Goal: Information Seeking & Learning: Check status

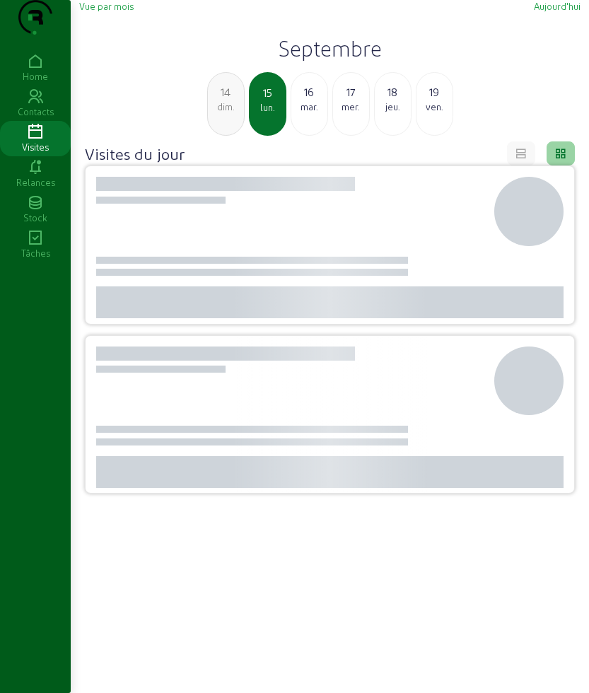
click at [313, 61] on h2 "Septembre" at bounding box center [329, 47] width 501 height 25
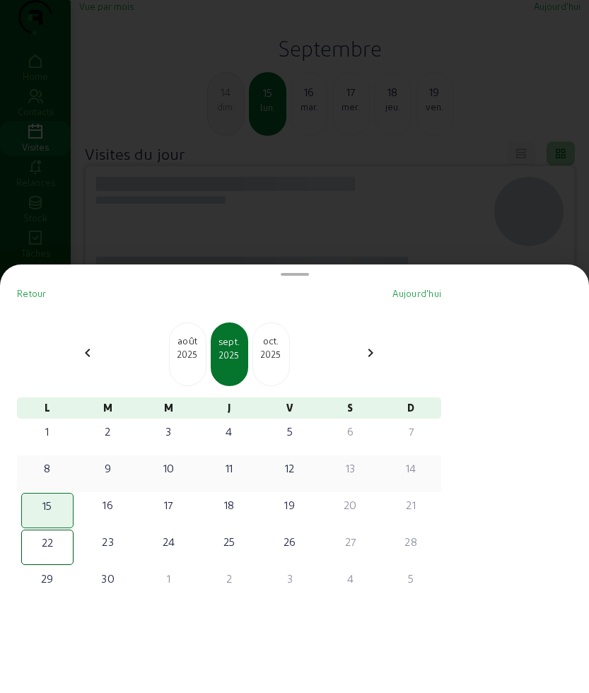
click at [51, 468] on div "8" at bounding box center [48, 468] width 50 height 17
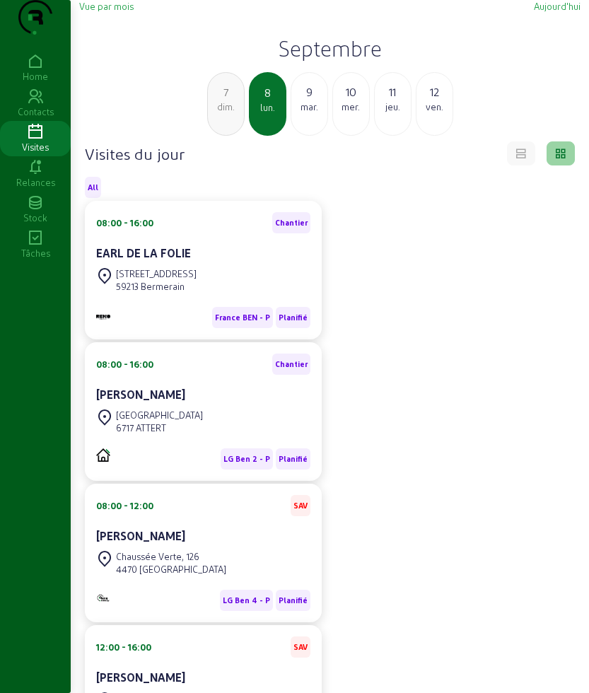
click at [244, 41] on div "Vue par mois [DATE] [DATE] dim. 8 [DATE] mer. 11 jeu. 12 ven." at bounding box center [329, 68] width 501 height 136
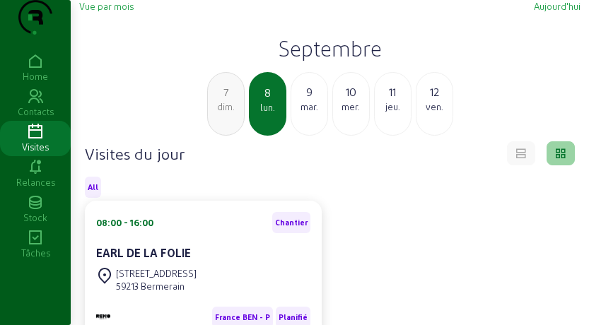
drag, startPoint x: 161, startPoint y: 50, endPoint x: 194, endPoint y: 84, distance: 48.0
click at [161, 50] on div "Vue par mois [DATE] [DATE] dim. 8 [DATE] mer. 11 jeu. 12 ven." at bounding box center [329, 68] width 501 height 136
click at [335, 61] on h2 "Septembre" at bounding box center [329, 47] width 501 height 25
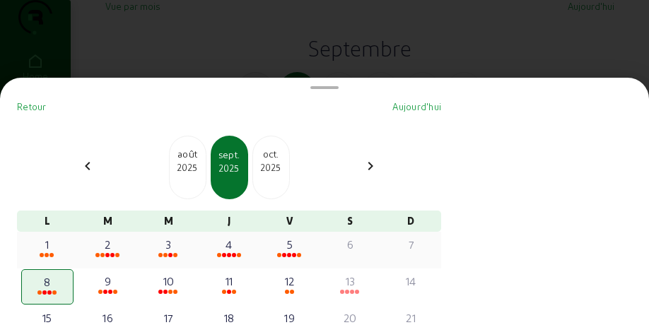
click at [296, 257] on span at bounding box center [294, 255] width 4 height 4
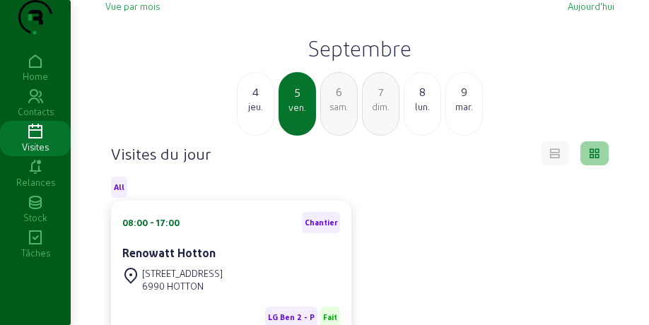
click at [410, 113] on div "lun." at bounding box center [423, 106] width 36 height 13
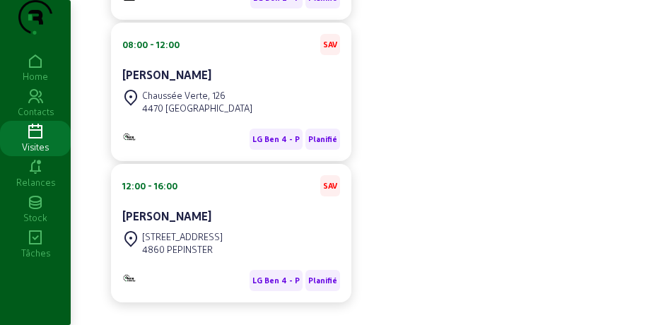
scroll to position [430, 0]
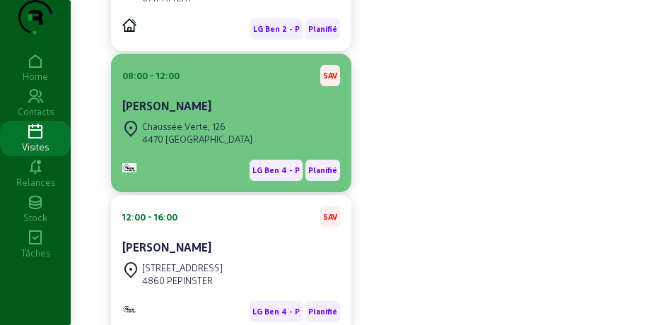
click at [228, 115] on div "[PERSON_NAME]" at bounding box center [231, 106] width 218 height 17
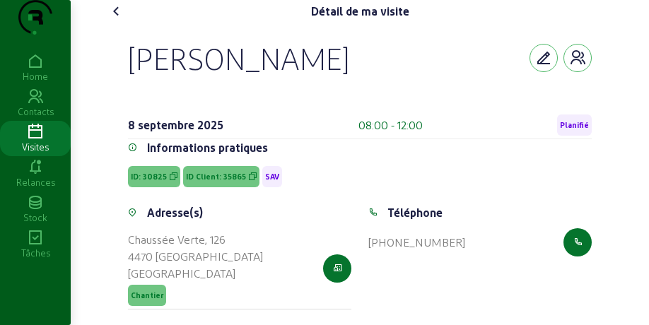
drag, startPoint x: 118, startPoint y: 77, endPoint x: 314, endPoint y: 102, distance: 197.5
click at [314, 102] on div "[PERSON_NAME] [DATE] 08:00 - 12:00 Planifié Informations pratiques ID: 30825 ID…" at bounding box center [360, 183] width 498 height 321
copy div "[PERSON_NAME]"
click at [200, 182] on span "ID Client: 35865" at bounding box center [216, 177] width 60 height 10
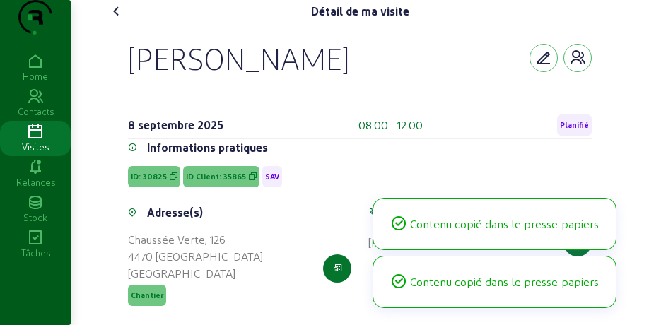
click at [200, 182] on span "ID Client: 35865" at bounding box center [216, 177] width 60 height 10
copy span "ID Client: 35865"
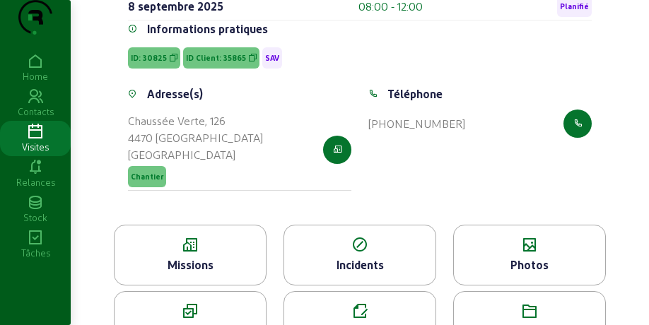
scroll to position [185, 0]
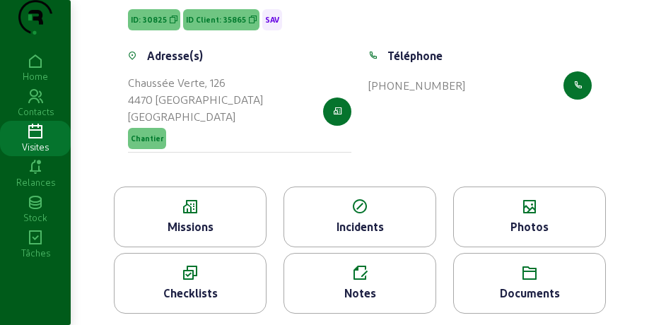
click at [217, 187] on div "Missions" at bounding box center [190, 217] width 153 height 61
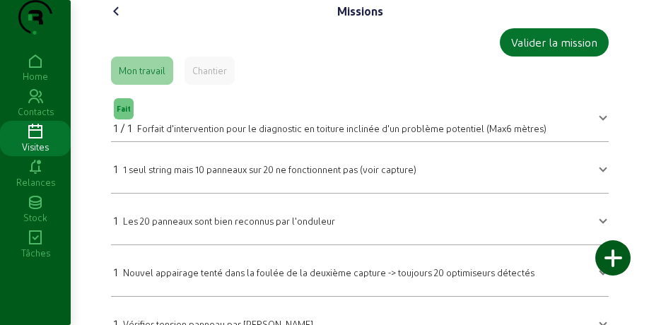
click at [588, 124] on span at bounding box center [603, 116] width 6 height 17
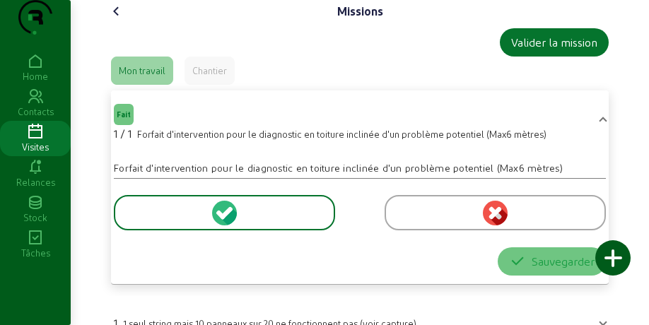
drag, startPoint x: 141, startPoint y: 161, endPoint x: 381, endPoint y: 174, distance: 240.1
click at [381, 147] on mat-expansion-panel-header "Fait 1 / 1 Forfait d'intervention pour le diagnostic en toiture inclinée d'un p…" at bounding box center [360, 121] width 498 height 51
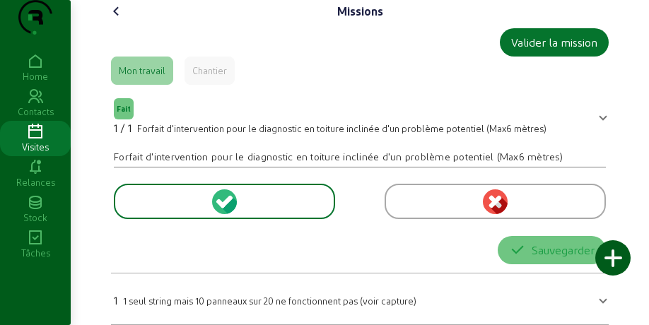
copy span "orfait d'intervention pour le diagnostic en toiture inclinée"
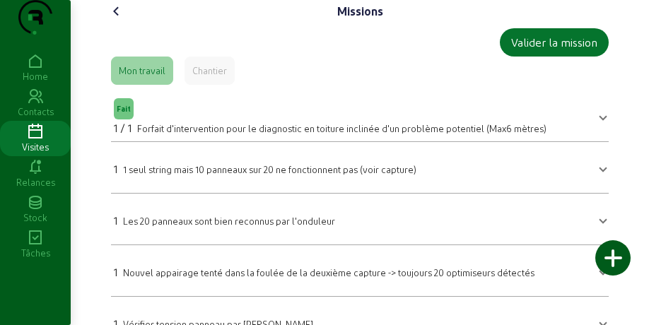
click at [110, 20] on icon at bounding box center [116, 11] width 17 height 17
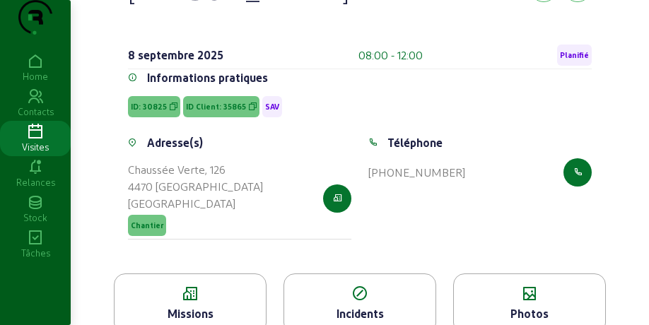
scroll to position [185, 0]
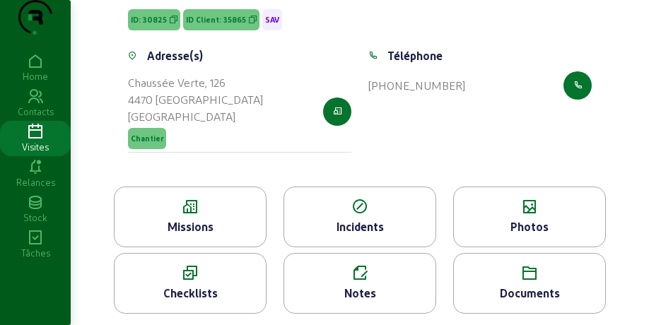
click at [352, 301] on div "Notes" at bounding box center [359, 293] width 151 height 17
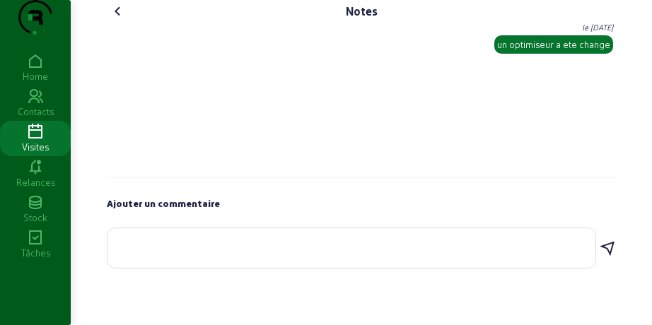
click at [117, 20] on icon at bounding box center [118, 11] width 17 height 17
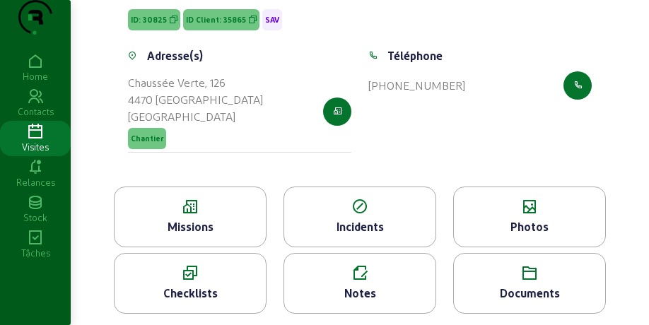
scroll to position [185, 0]
click at [531, 199] on icon at bounding box center [529, 207] width 151 height 17
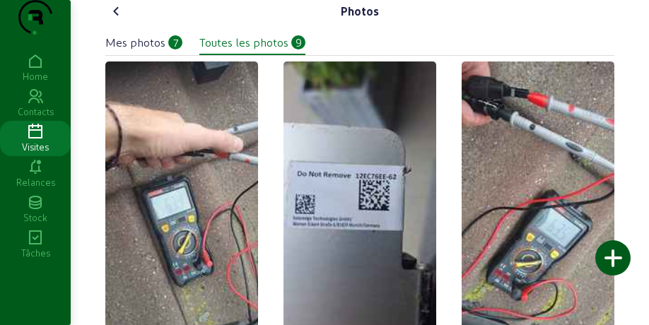
click at [117, 20] on icon at bounding box center [116, 11] width 17 height 17
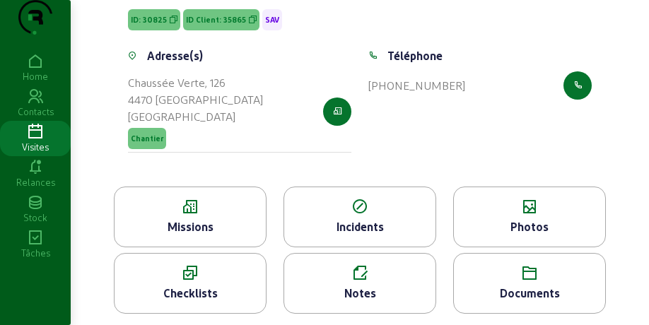
scroll to position [185, 0]
click at [358, 284] on div "Notes" at bounding box center [360, 283] width 153 height 61
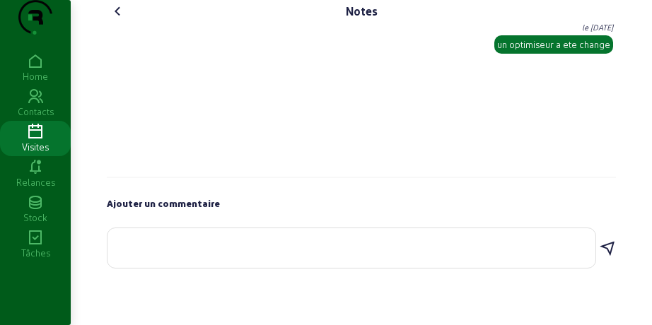
drag, startPoint x: 168, startPoint y: 145, endPoint x: 153, endPoint y: 120, distance: 28.9
click at [168, 145] on div "Ben le [DATE] un optimiseur a ete change" at bounding box center [361, 101] width 509 height 156
click at [115, 20] on icon at bounding box center [118, 11] width 17 height 17
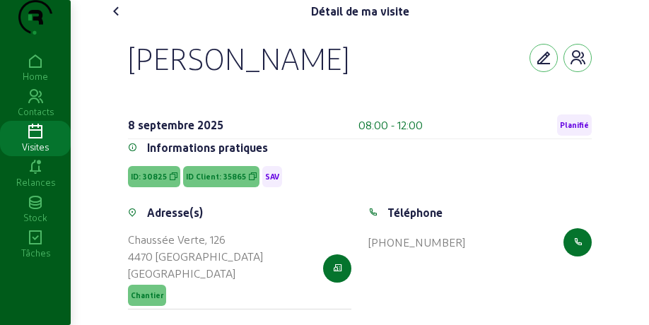
click at [115, 20] on icon at bounding box center [116, 11] width 17 height 17
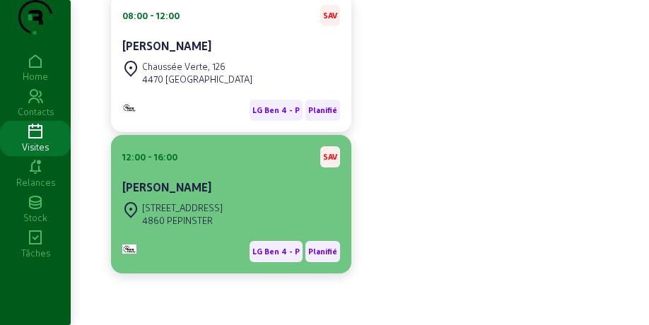
scroll to position [518, 0]
click at [252, 208] on div "[STREET_ADDRESS]" at bounding box center [231, 214] width 218 height 31
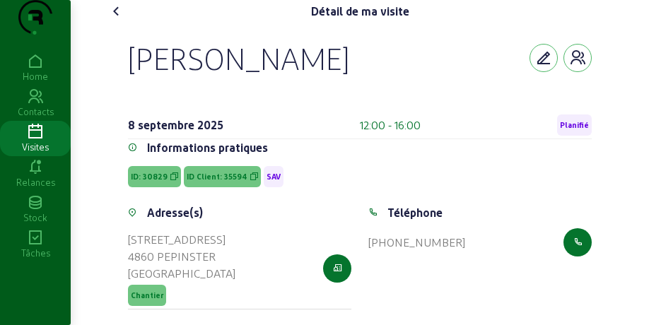
drag, startPoint x: 124, startPoint y: 86, endPoint x: 373, endPoint y: 82, distance: 249.7
click at [373, 82] on div "[PERSON_NAME] [DATE] 12:00 - 16:00 Planifié Informations pratiques ID: 30829 ID…" at bounding box center [360, 183] width 498 height 321
copy div "[PERSON_NAME]"
click at [215, 182] on span "ID Client: 35594" at bounding box center [217, 177] width 61 height 10
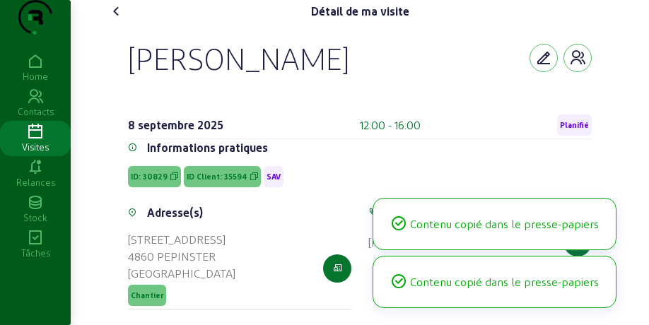
click at [215, 182] on span "ID Client: 35594" at bounding box center [217, 177] width 61 height 10
copy span "ID Client: 35594"
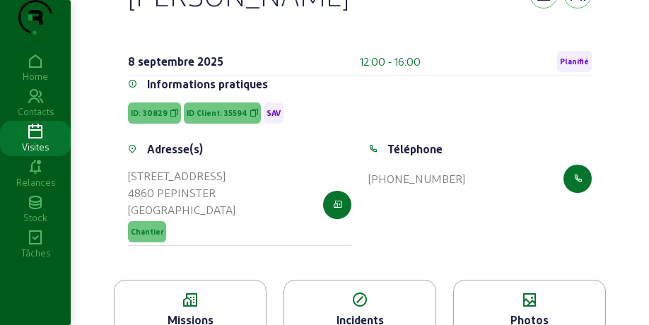
scroll to position [177, 0]
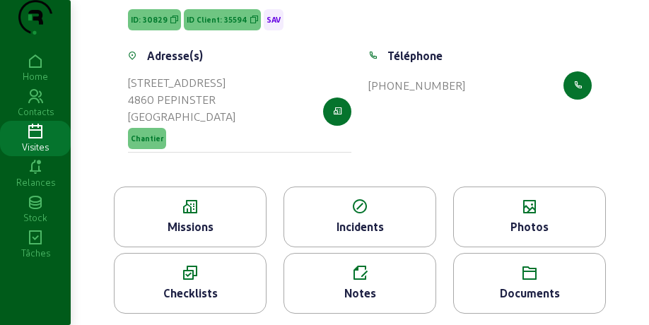
click at [196, 216] on icon at bounding box center [190, 207] width 151 height 17
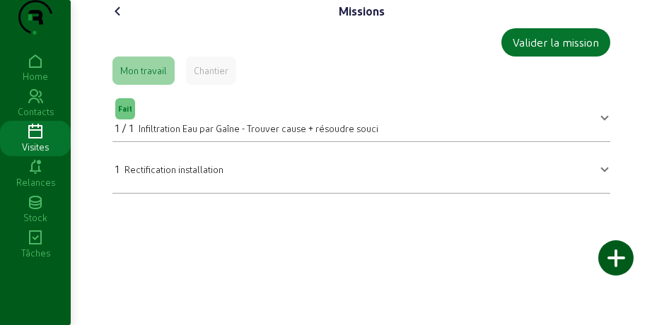
click at [117, 20] on icon at bounding box center [118, 11] width 17 height 17
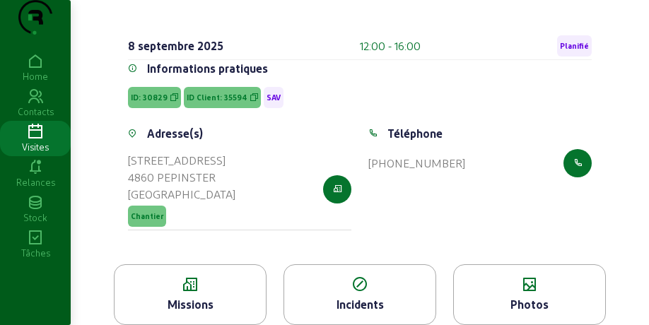
scroll to position [185, 0]
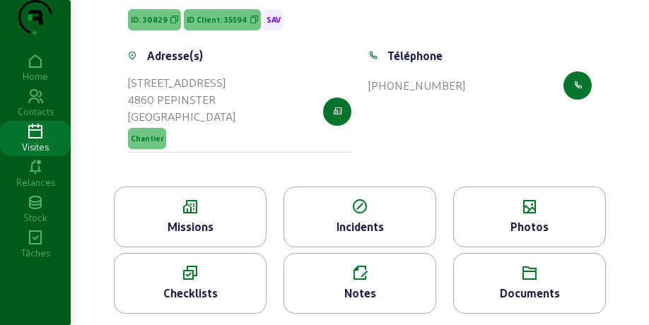
click at [559, 216] on div "Photos" at bounding box center [529, 217] width 153 height 61
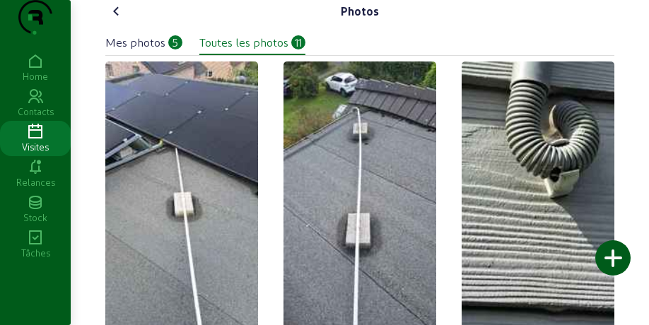
click at [123, 20] on icon at bounding box center [116, 11] width 17 height 17
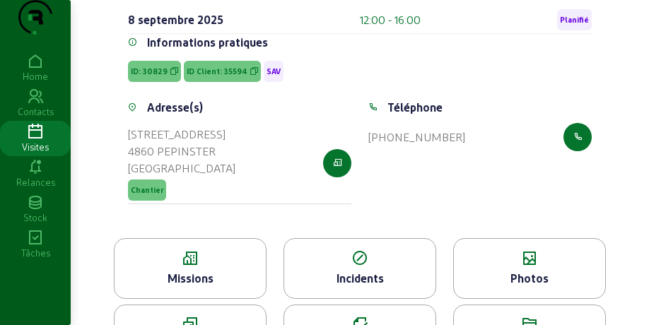
scroll to position [185, 0]
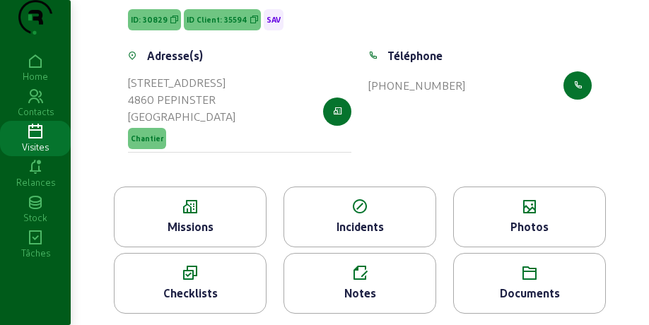
click at [360, 273] on icon at bounding box center [359, 273] width 151 height 17
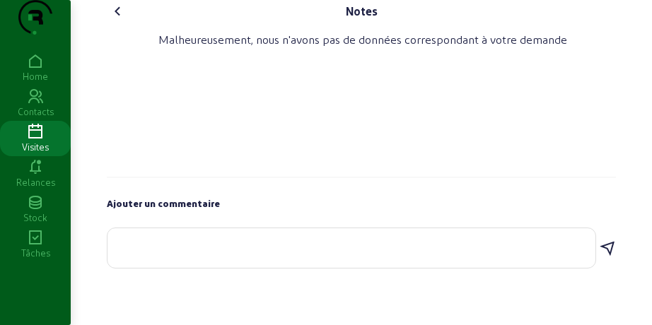
click at [117, 20] on icon at bounding box center [118, 11] width 17 height 17
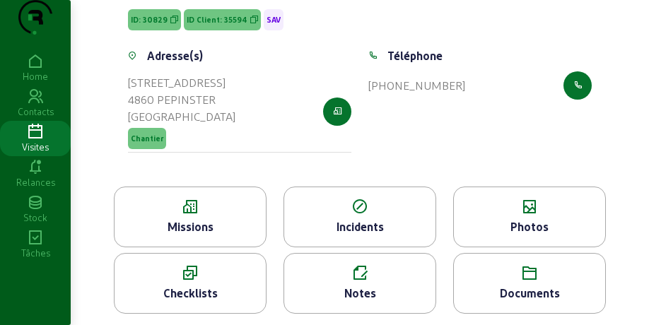
scroll to position [185, 0]
click at [541, 219] on div "Photos" at bounding box center [529, 227] width 151 height 17
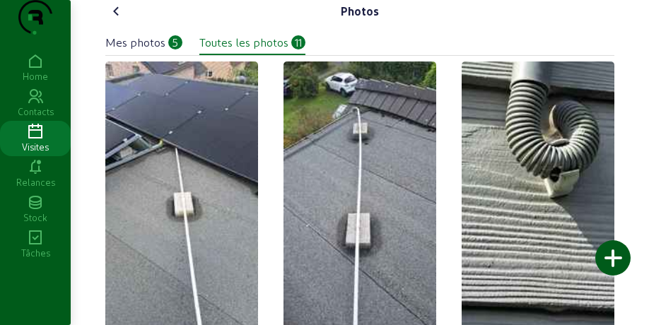
click at [157, 51] on div "Mes photos" at bounding box center [135, 42] width 60 height 17
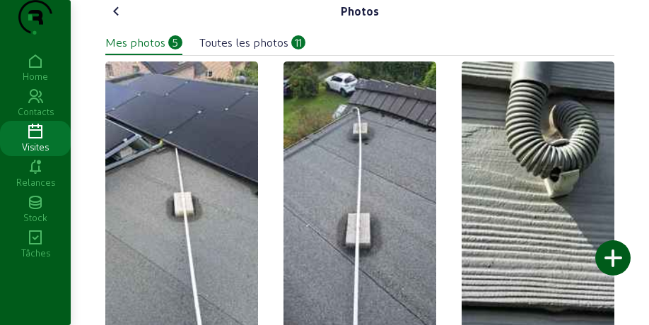
click at [114, 20] on icon at bounding box center [116, 11] width 17 height 17
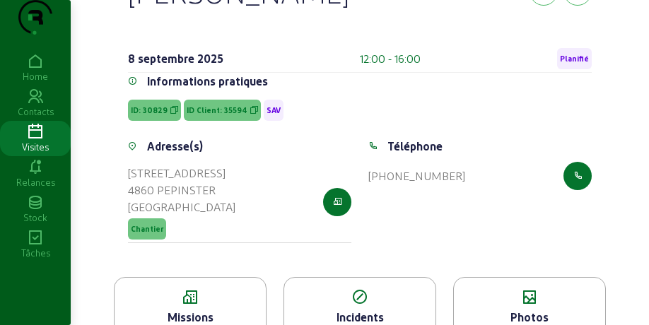
scroll to position [185, 0]
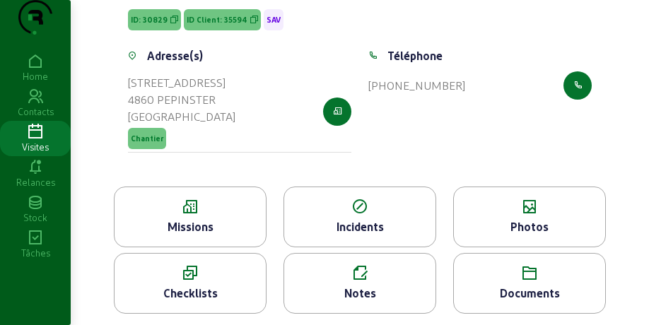
click at [202, 216] on div "Missions" at bounding box center [190, 217] width 153 height 61
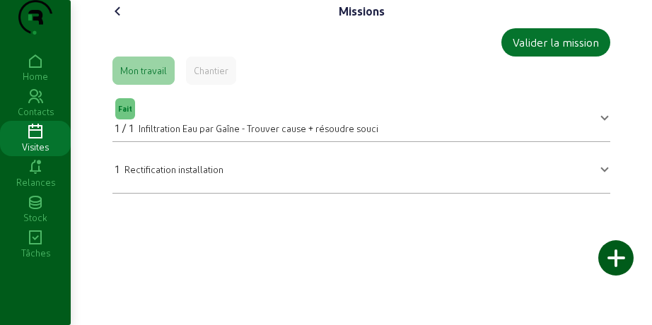
click at [120, 20] on icon at bounding box center [118, 11] width 17 height 17
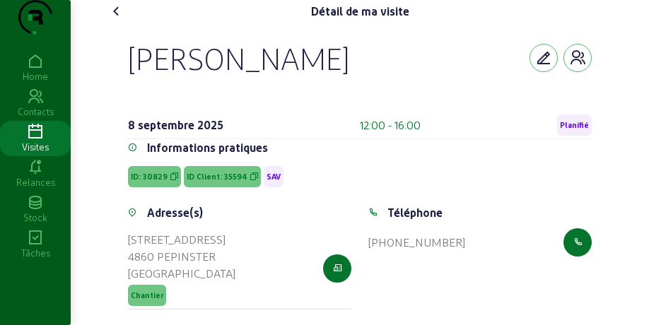
click at [114, 20] on icon at bounding box center [116, 11] width 17 height 17
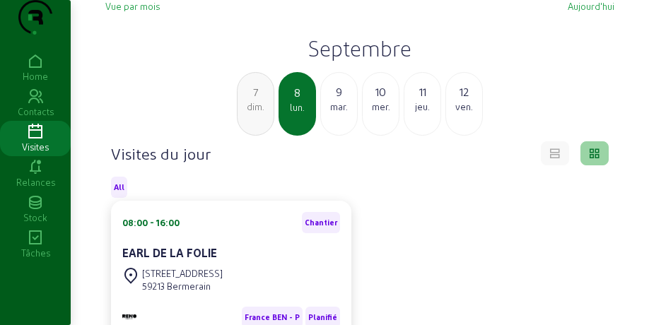
click at [204, 61] on h2 "Septembre" at bounding box center [359, 47] width 509 height 25
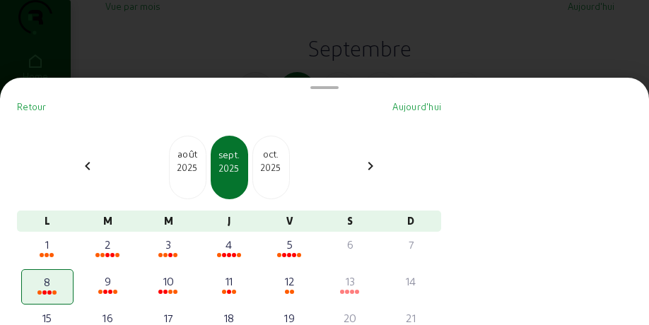
scroll to position [177, 0]
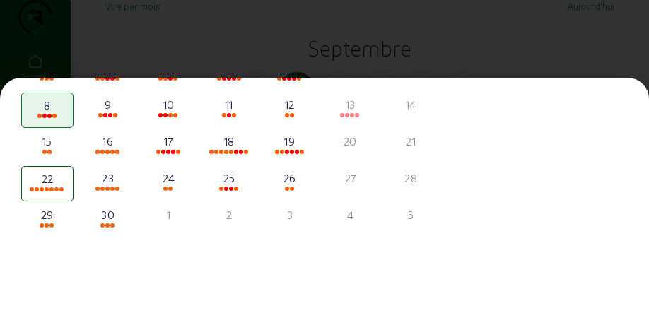
click at [204, 59] on div at bounding box center [324, 162] width 649 height 325
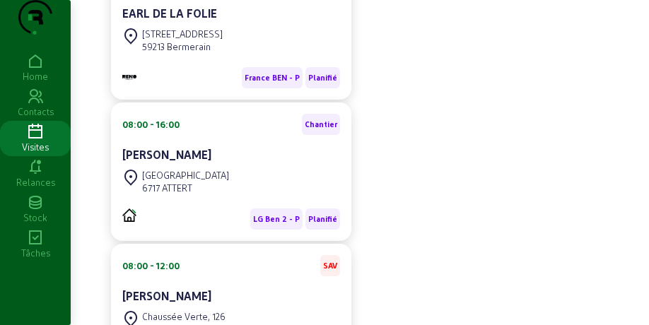
scroll to position [442, 0]
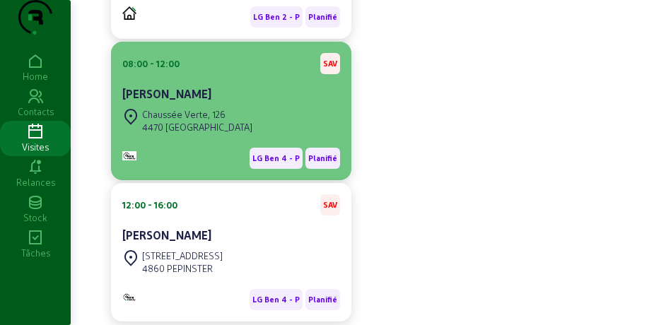
click at [214, 137] on div "Chaussée Verte, [STREET_ADDRESS]" at bounding box center [187, 120] width 130 height 31
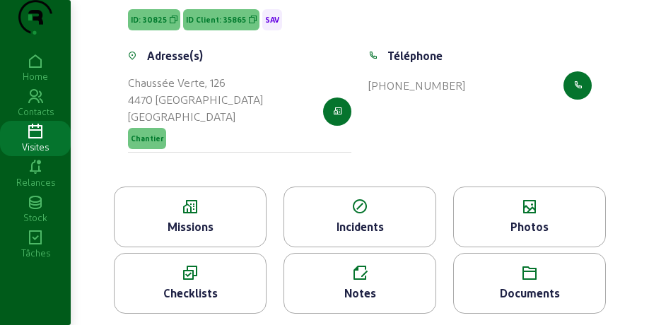
scroll to position [177, 0]
click at [198, 228] on div "Missions" at bounding box center [190, 227] width 151 height 17
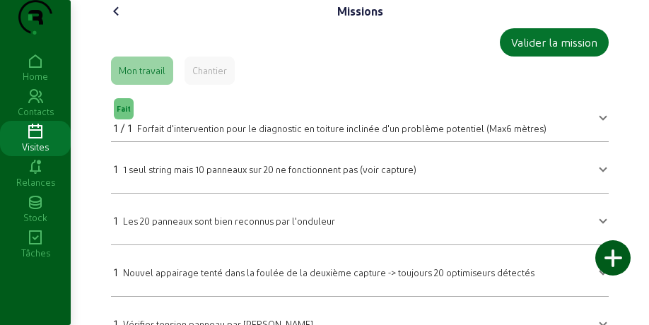
drag, startPoint x: 139, startPoint y: 161, endPoint x: 342, endPoint y: 165, distance: 203.0
click at [342, 142] on mat-expansion-panel "Fait 1 / 1 Forfait d'intervention pour le diagnostic en toiture inclinée d'un p…" at bounding box center [360, 117] width 498 height 52
copy span "Forfait d'intervention pour le diagnostic en toiture"
click at [124, 20] on icon at bounding box center [116, 11] width 17 height 17
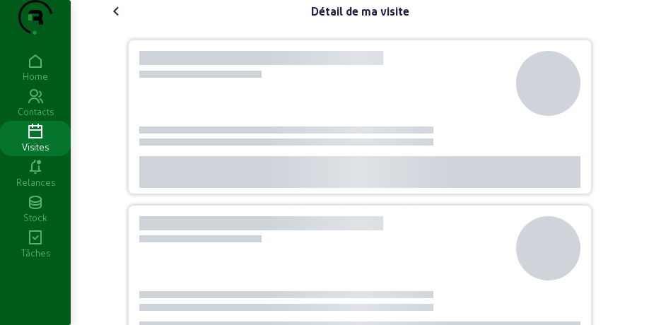
click at [124, 20] on icon at bounding box center [116, 11] width 17 height 17
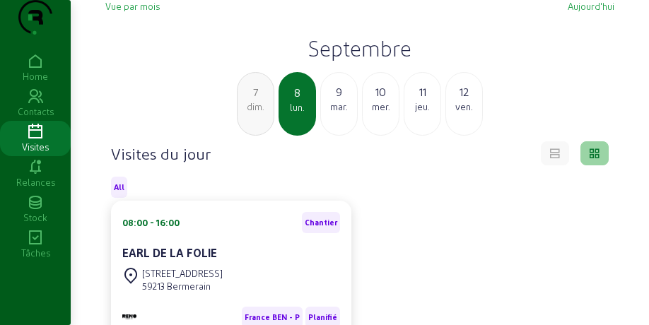
click at [332, 113] on div "mar." at bounding box center [339, 106] width 36 height 13
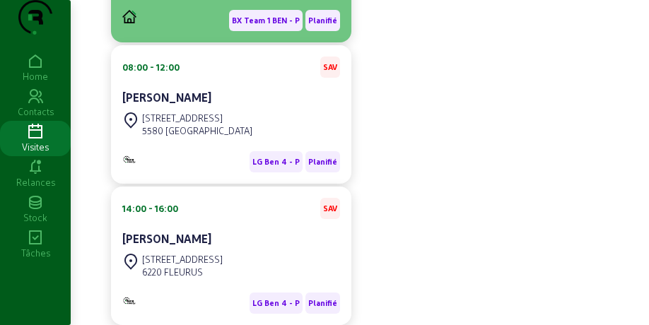
scroll to position [442, 0]
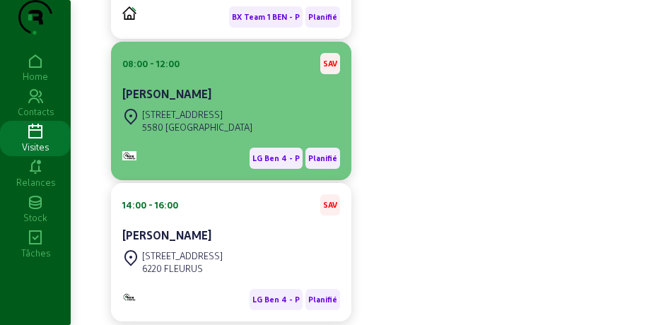
click at [211, 121] on div "[STREET_ADDRESS]" at bounding box center [197, 114] width 110 height 13
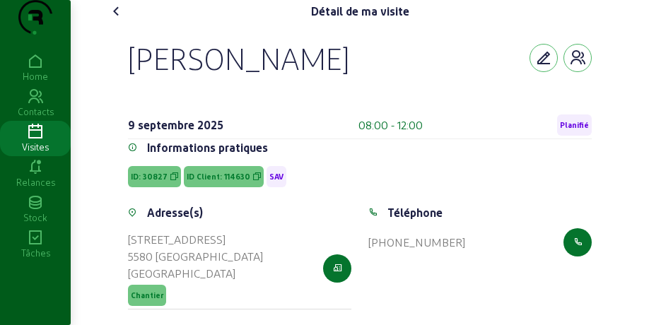
drag, startPoint x: 215, startPoint y: 91, endPoint x: 298, endPoint y: 95, distance: 83.5
click at [298, 95] on div "[PERSON_NAME] [DATE] 08:00 - 12:00 Planifié Informations pratiques ID: 30827 ID…" at bounding box center [359, 183] width 509 height 321
copy div "[PERSON_NAME]"
click at [219, 182] on span "ID Client: 114630" at bounding box center [219, 177] width 64 height 10
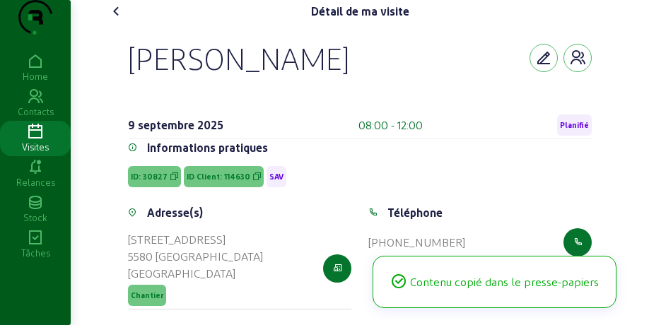
click at [219, 182] on span "ID Client: 114630" at bounding box center [219, 177] width 64 height 10
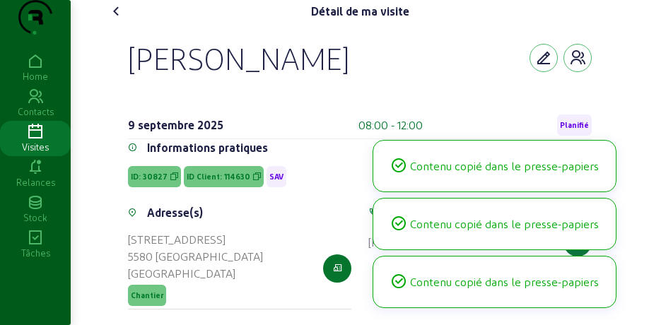
copy span "ID Client: 114630"
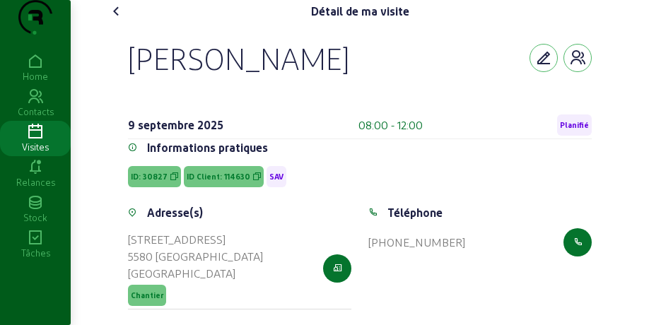
scroll to position [185, 0]
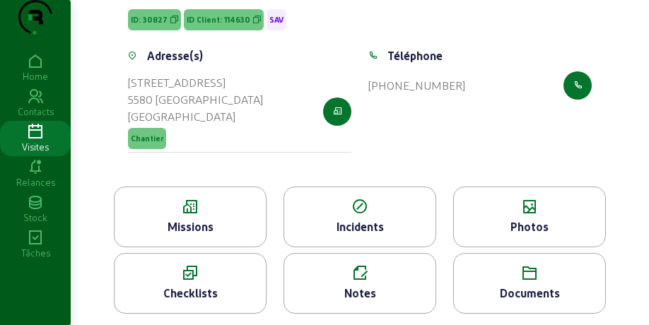
click at [197, 200] on icon at bounding box center [190, 207] width 151 height 17
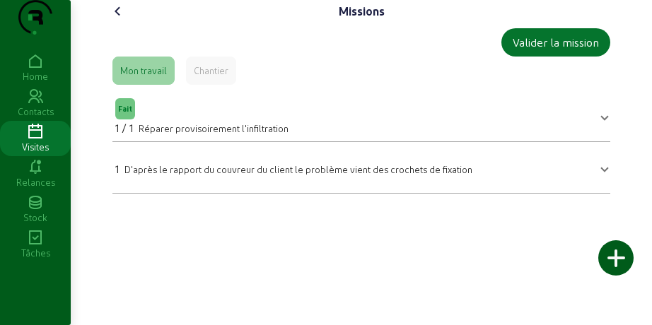
click at [124, 20] on icon at bounding box center [118, 11] width 17 height 17
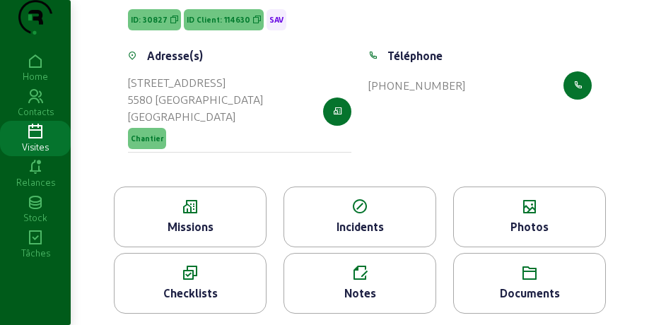
scroll to position [185, 0]
click at [523, 221] on div "Photos" at bounding box center [529, 227] width 151 height 17
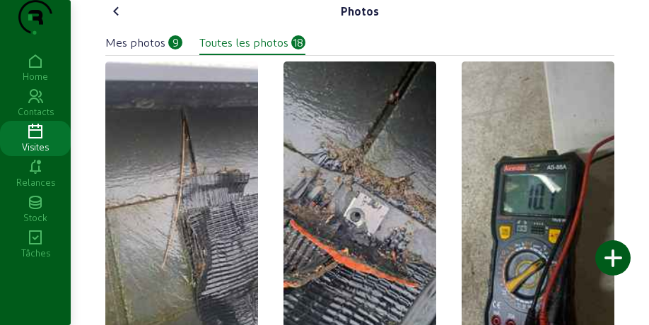
click at [112, 20] on icon at bounding box center [116, 11] width 17 height 17
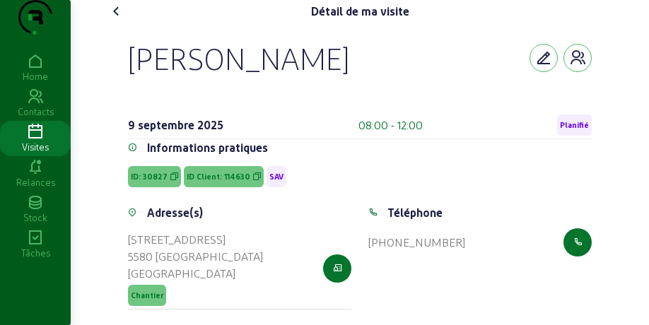
drag, startPoint x: 121, startPoint y: 87, endPoint x: 393, endPoint y: 87, distance: 271.6
click at [393, 87] on div "[PERSON_NAME] [DATE] 08:00 - 12:00 Planifié Informations pratiques ID: 30827 ID…" at bounding box center [360, 183] width 498 height 321
copy div "[PERSON_NAME]"
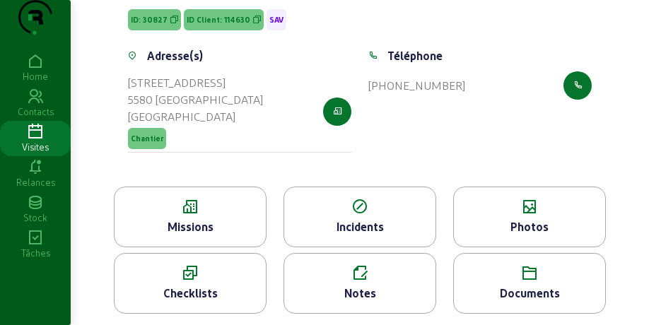
scroll to position [185, 0]
click at [513, 223] on div "Photos" at bounding box center [529, 227] width 151 height 17
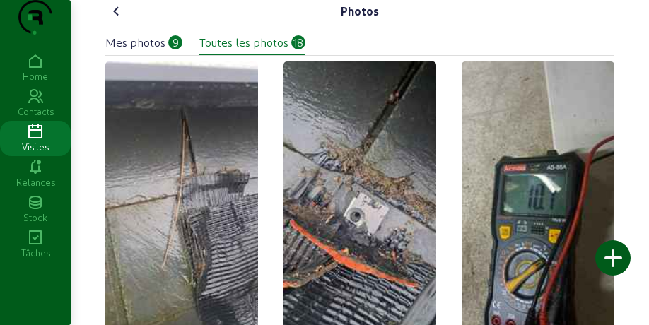
click at [114, 20] on icon at bounding box center [116, 11] width 17 height 17
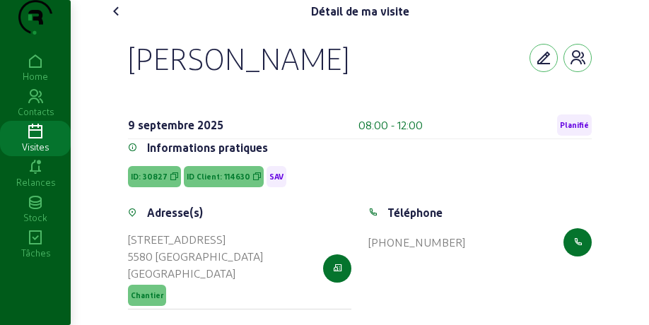
click at [114, 20] on icon at bounding box center [116, 11] width 17 height 17
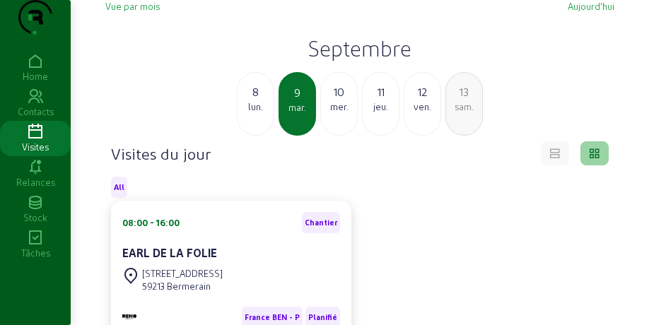
click at [214, 61] on h2 "Septembre" at bounding box center [359, 47] width 509 height 25
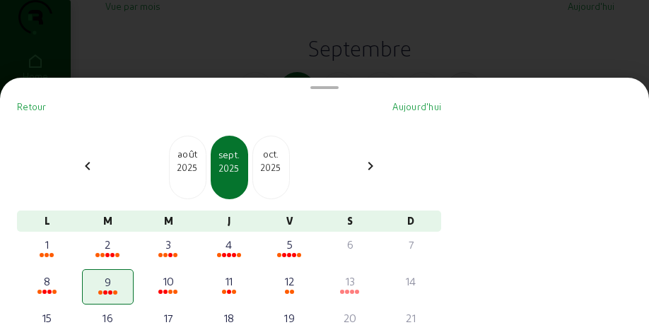
click at [233, 61] on div at bounding box center [324, 162] width 649 height 325
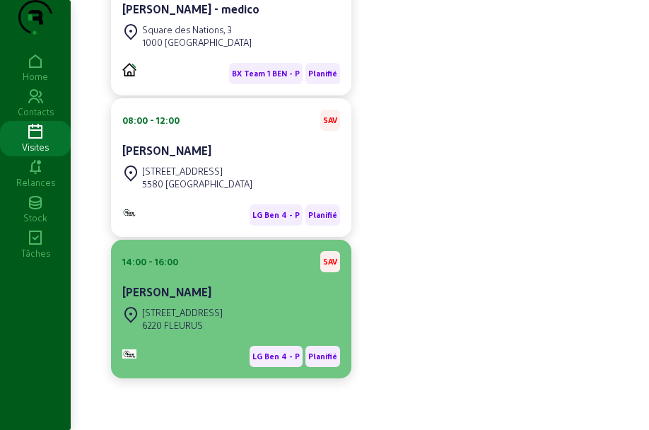
scroll to position [414, 0]
click at [214, 284] on div "[PERSON_NAME]" at bounding box center [231, 292] width 218 height 17
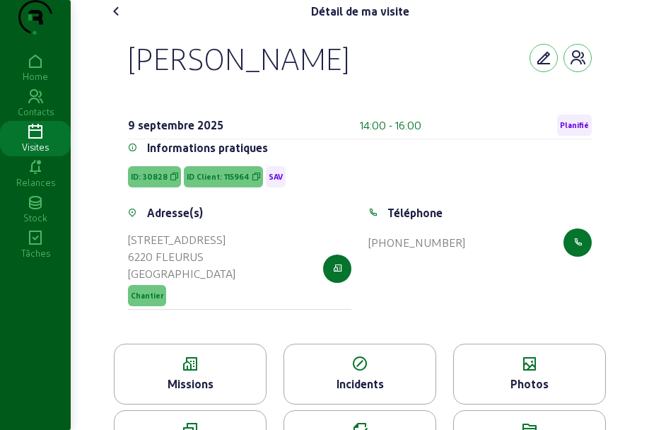
drag, startPoint x: 124, startPoint y: 71, endPoint x: 397, endPoint y: 70, distance: 272.3
click at [397, 70] on div "[PERSON_NAME] [DATE] 14:00 - 16:00 Planifié Informations pratiques ID: 30828 ID…" at bounding box center [360, 183] width 498 height 321
copy div "[PERSON_NAME]"
click at [204, 373] on icon at bounding box center [190, 364] width 151 height 17
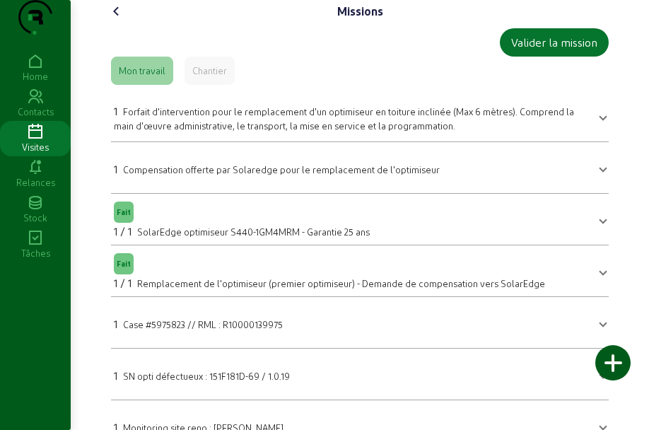
click at [110, 20] on icon at bounding box center [116, 11] width 17 height 17
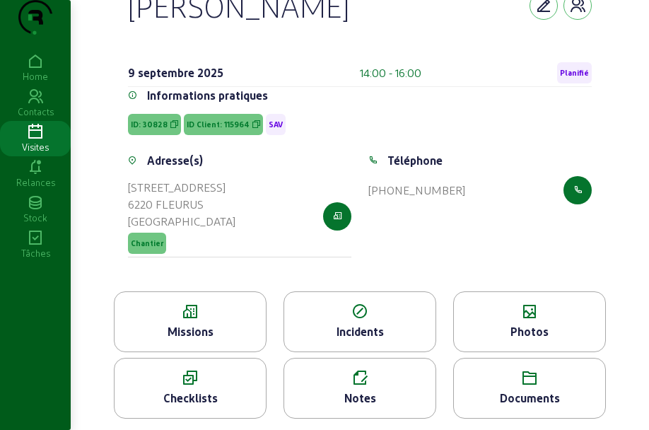
scroll to position [81, 0]
click at [530, 323] on div "Photos" at bounding box center [529, 331] width 151 height 17
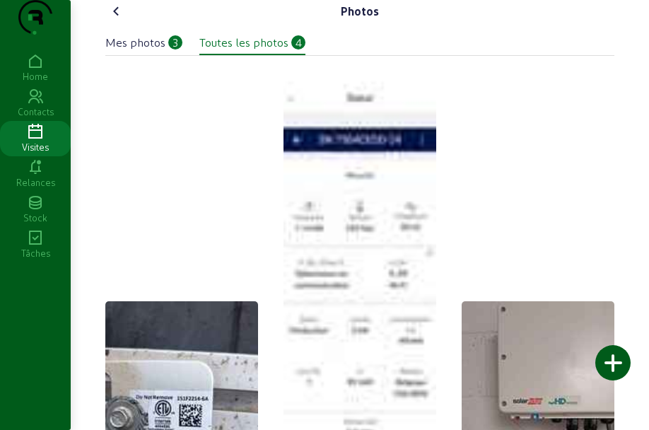
click at [168, 51] on div "Mes photos 3" at bounding box center [143, 42] width 77 height 17
click at [117, 23] on div "Photos Mes photos 3 Toutes les photos 4" at bounding box center [360, 411] width 526 height 823
click at [120, 20] on icon at bounding box center [116, 11] width 17 height 17
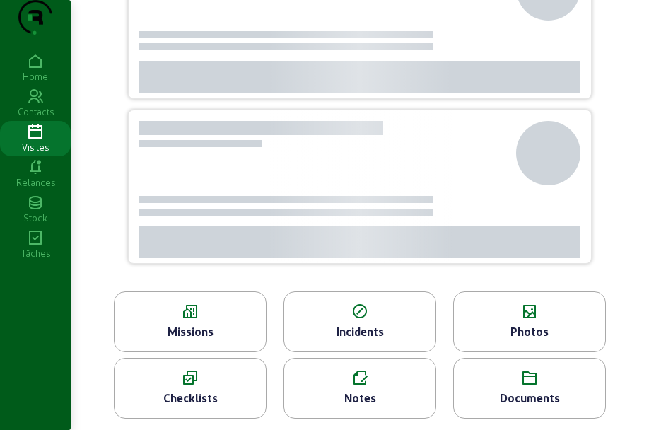
scroll to position [124, 0]
click at [545, 334] on div "Photos" at bounding box center [529, 331] width 151 height 17
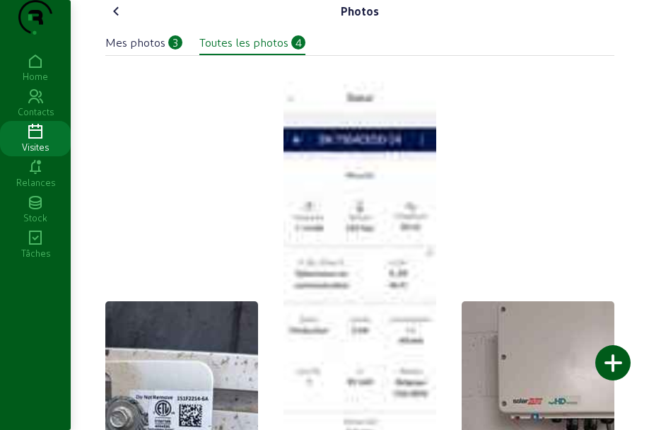
click at [108, 20] on icon at bounding box center [116, 11] width 17 height 17
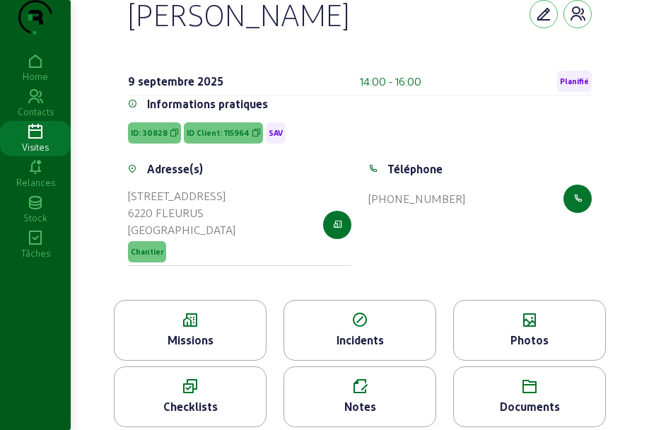
scroll to position [81, 0]
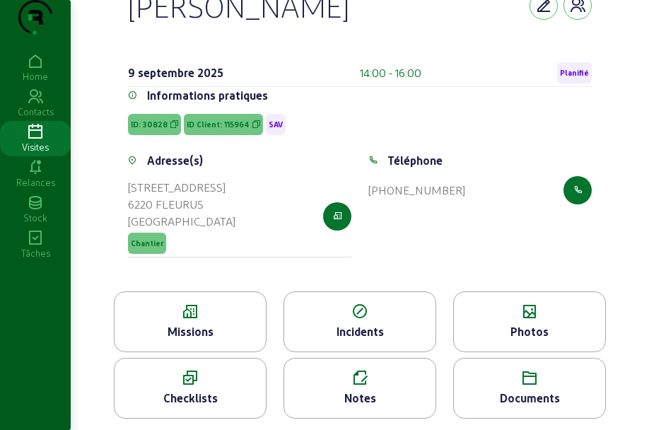
click at [535, 326] on div "Photos" at bounding box center [529, 331] width 151 height 17
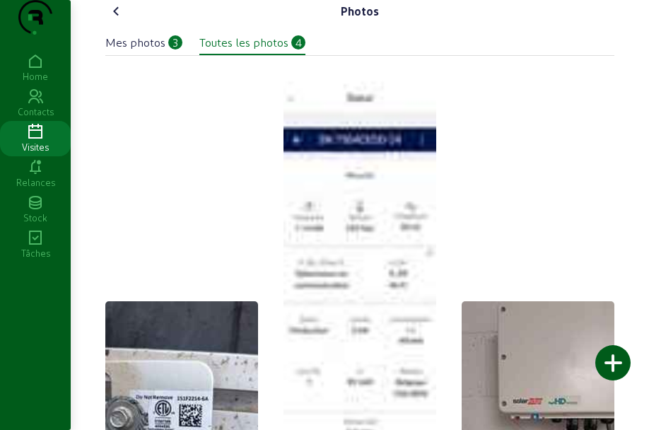
click at [112, 20] on icon at bounding box center [116, 11] width 17 height 17
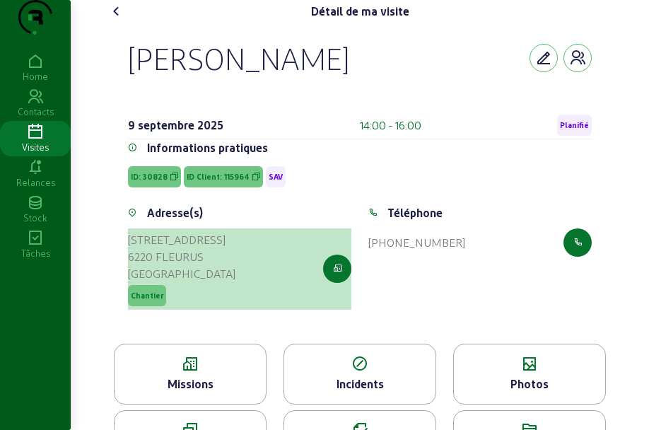
click at [348, 283] on cam-button at bounding box center [337, 269] width 28 height 28
click at [343, 283] on button "button" at bounding box center [337, 269] width 28 height 28
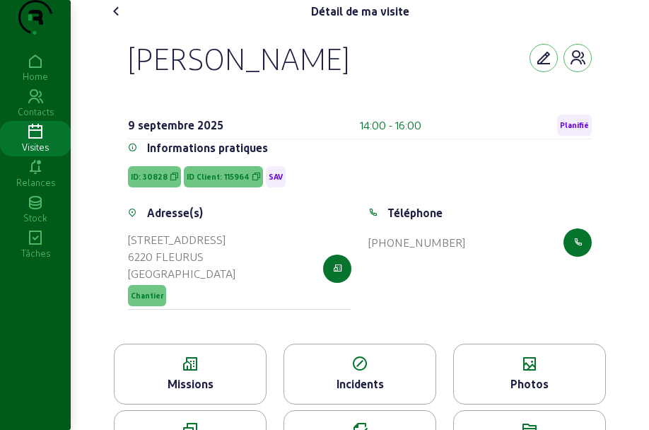
click at [218, 182] on span "ID Client: 115964" at bounding box center [218, 177] width 63 height 10
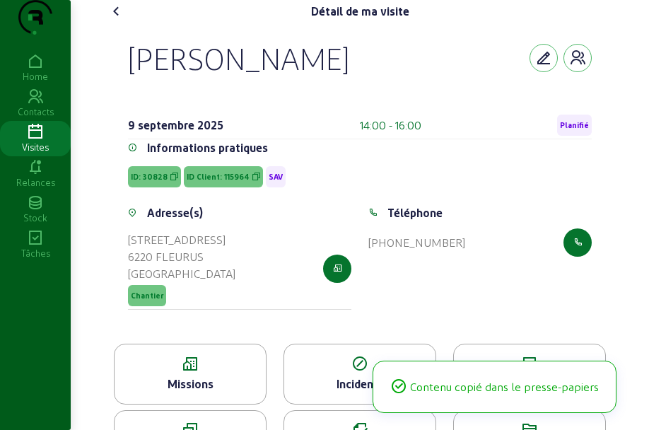
click at [218, 182] on span "ID Client: 115964" at bounding box center [218, 177] width 63 height 10
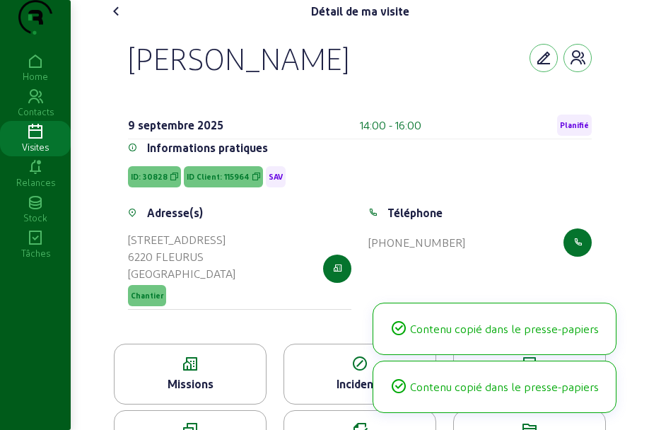
click at [218, 182] on span "ID Client: 115964" at bounding box center [218, 177] width 63 height 10
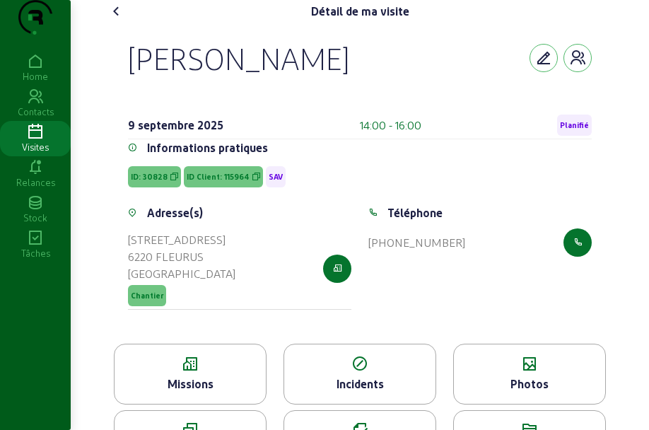
click at [115, 20] on icon at bounding box center [116, 11] width 17 height 17
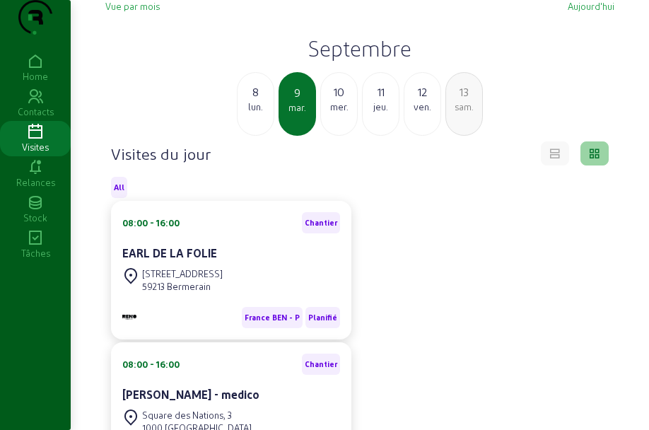
click at [339, 100] on div "10" at bounding box center [339, 91] width 36 height 17
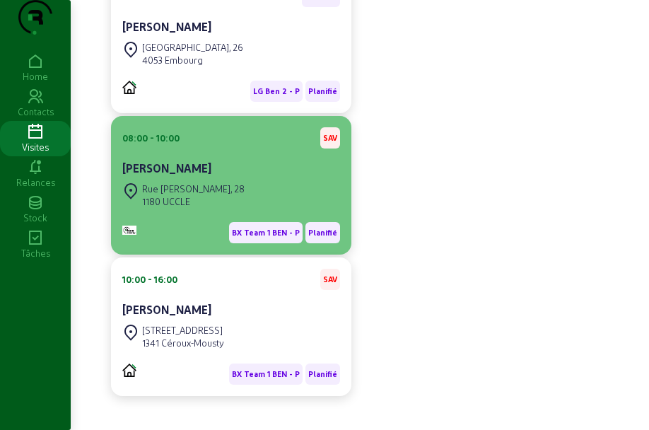
scroll to position [325, 0]
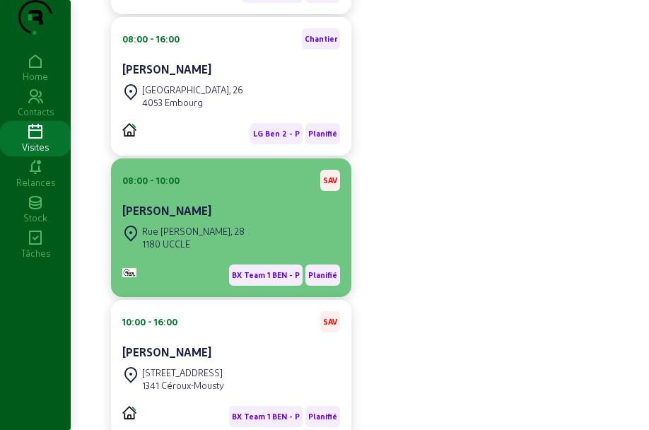
click at [224, 222] on div "[PERSON_NAME]" at bounding box center [231, 212] width 218 height 20
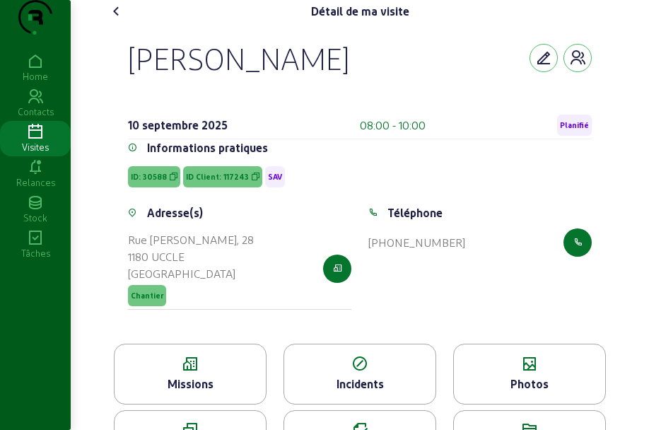
drag, startPoint x: 123, startPoint y: 78, endPoint x: 390, endPoint y: 108, distance: 269.0
click at [390, 108] on div "[PERSON_NAME] [DATE] 08:00 - 10:00 Planifié Informations pratiques ID: 30588 ID…" at bounding box center [360, 183] width 498 height 321
click at [199, 373] on icon at bounding box center [190, 364] width 151 height 17
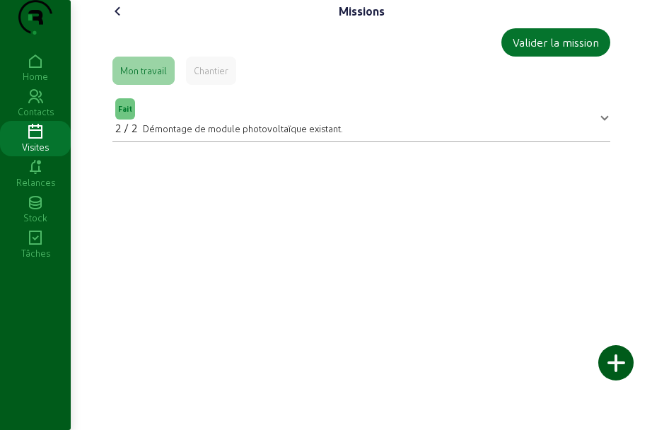
click at [116, 20] on icon at bounding box center [118, 11] width 17 height 17
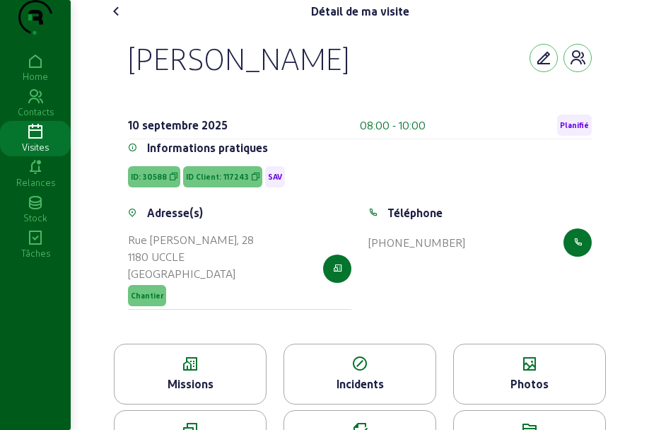
click at [207, 182] on span "ID Client: 117243" at bounding box center [217, 177] width 63 height 10
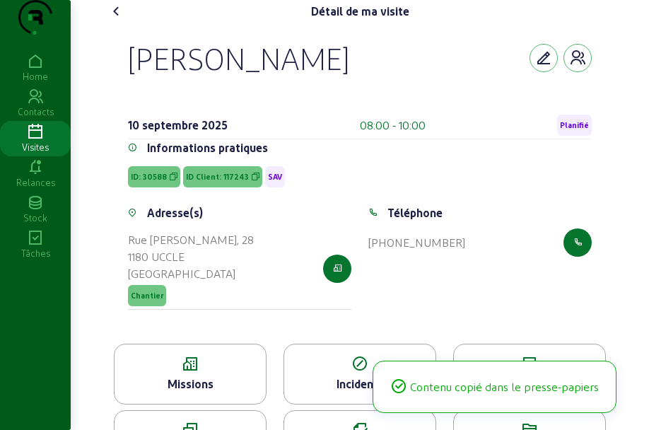
click at [207, 182] on span "ID Client: 117243" at bounding box center [217, 177] width 63 height 10
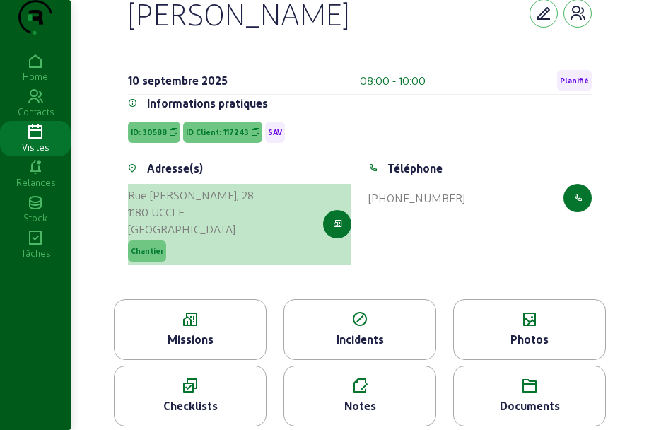
scroll to position [81, 0]
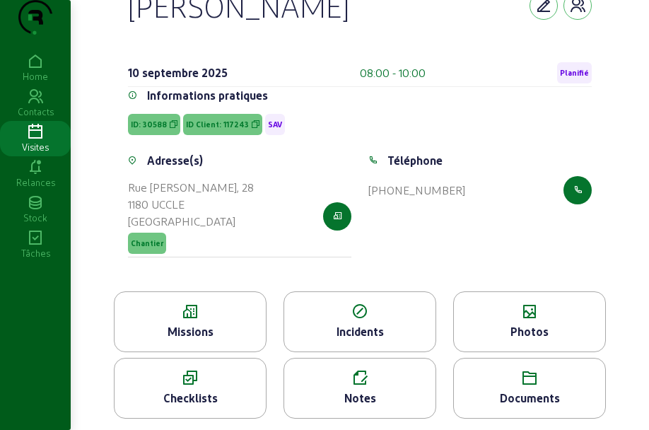
click at [537, 327] on div "Photos" at bounding box center [529, 331] width 151 height 17
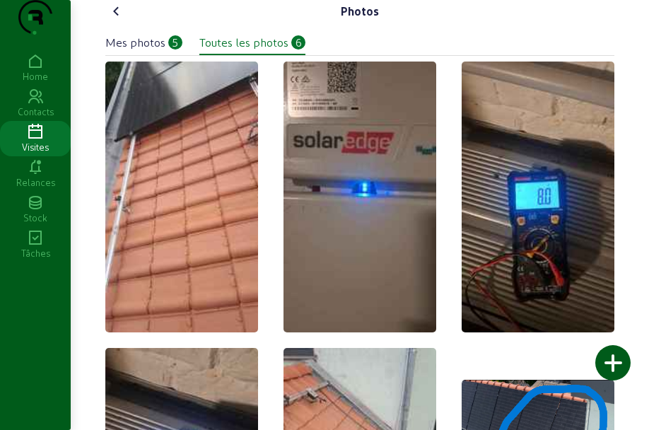
click at [115, 20] on icon at bounding box center [116, 11] width 17 height 17
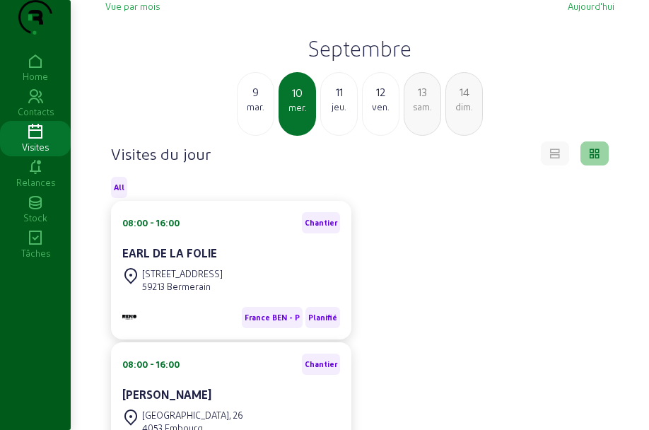
click at [257, 136] on div "[DATE]" at bounding box center [255, 104] width 37 height 64
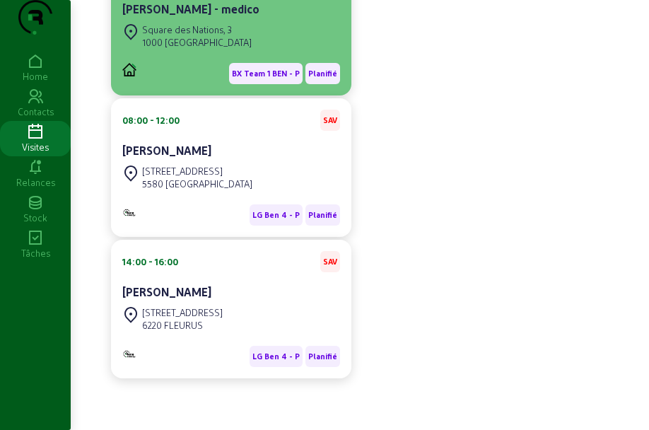
scroll to position [414, 0]
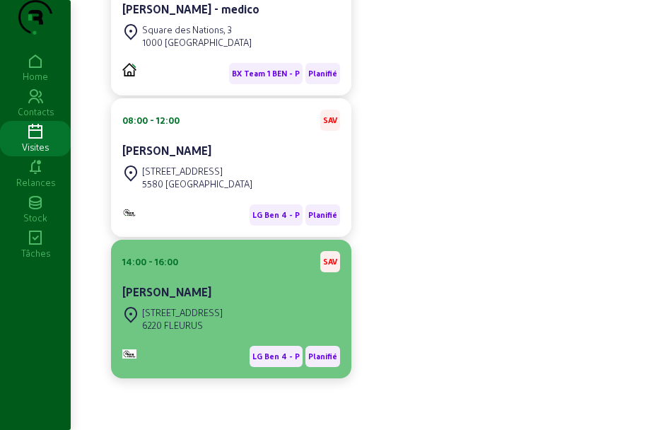
click at [273, 315] on div "[STREET_ADDRESS]" at bounding box center [231, 318] width 218 height 31
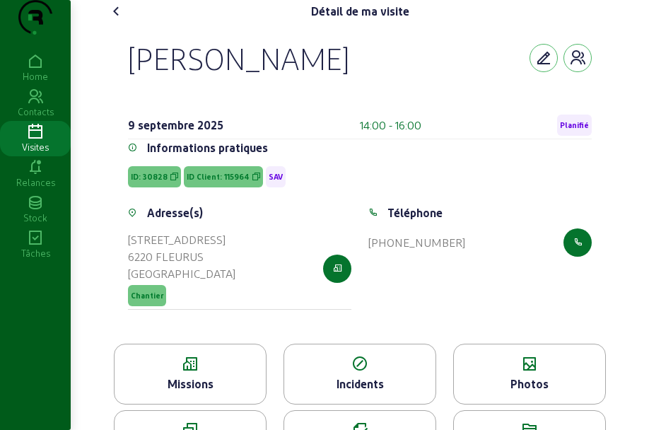
click at [190, 373] on icon at bounding box center [190, 364] width 151 height 17
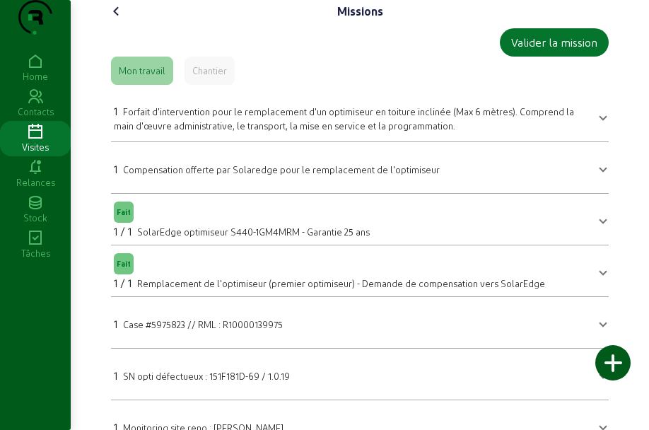
click at [120, 20] on icon at bounding box center [116, 11] width 17 height 17
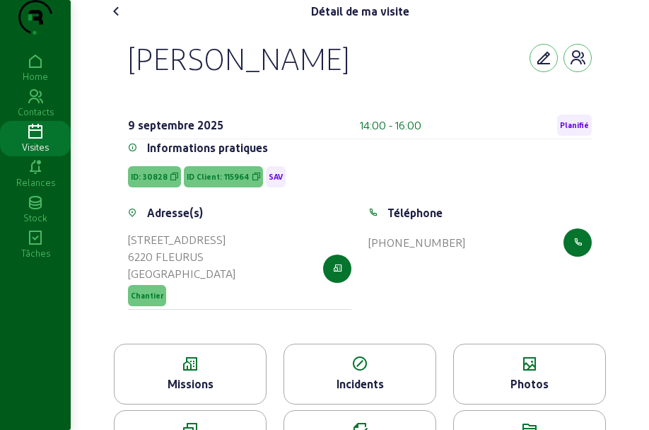
click at [111, 23] on cam-font-icon at bounding box center [116, 11] width 23 height 23
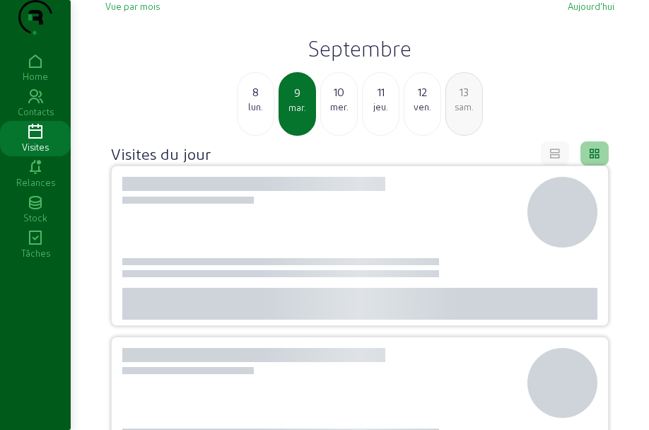
click at [344, 113] on div "mer." at bounding box center [339, 106] width 36 height 13
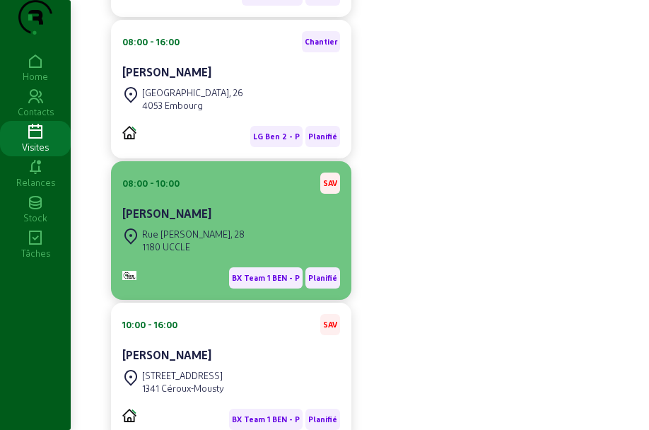
scroll to position [354, 0]
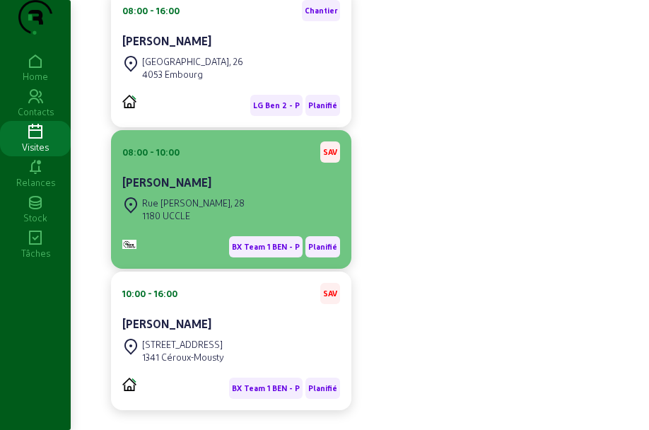
click at [244, 223] on div "Rue [PERSON_NAME], 28 1180 UCCLE" at bounding box center [183, 209] width 122 height 31
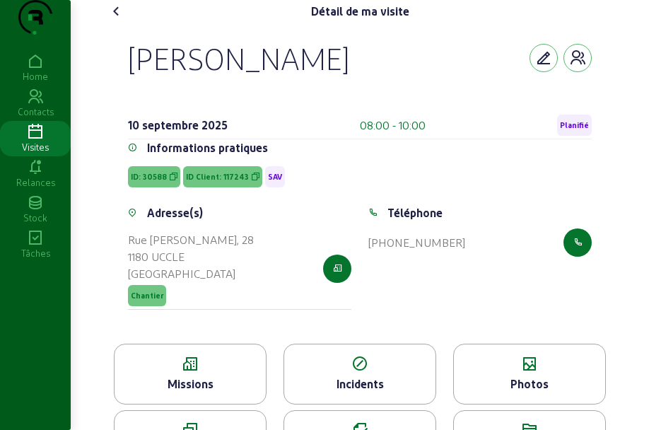
click at [115, 20] on icon at bounding box center [116, 11] width 17 height 17
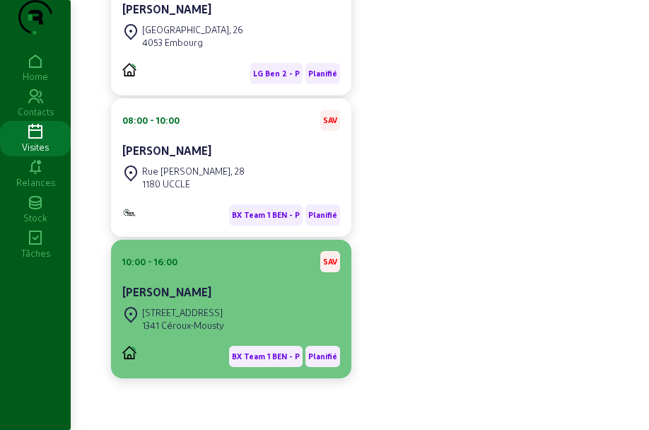
scroll to position [414, 0]
click at [230, 290] on div "[PERSON_NAME]" at bounding box center [231, 292] width 218 height 17
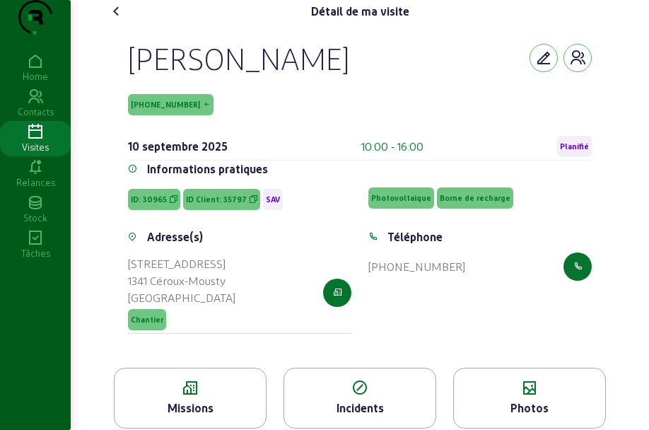
drag, startPoint x: 128, startPoint y: 88, endPoint x: 330, endPoint y: 100, distance: 201.9
click at [330, 76] on div "[PERSON_NAME]" at bounding box center [360, 58] width 464 height 37
click at [224, 204] on span "ID Client: 35797" at bounding box center [216, 199] width 61 height 10
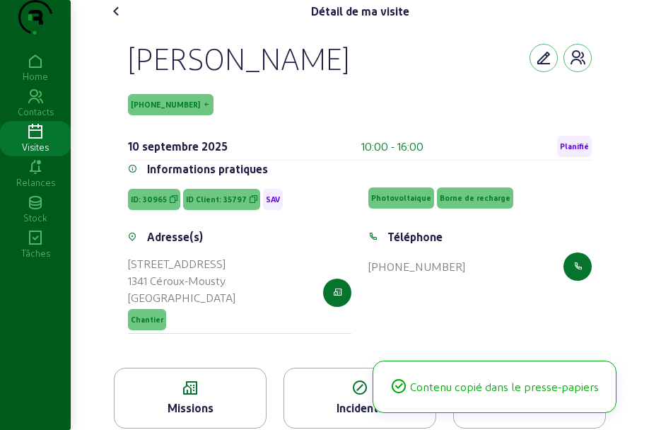
click at [224, 204] on span "ID Client: 35797" at bounding box center [216, 199] width 61 height 10
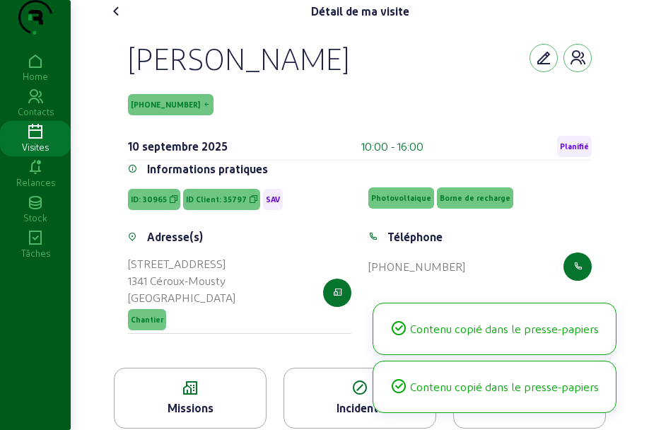
click at [224, 204] on span "ID Client: 35797" at bounding box center [216, 199] width 61 height 10
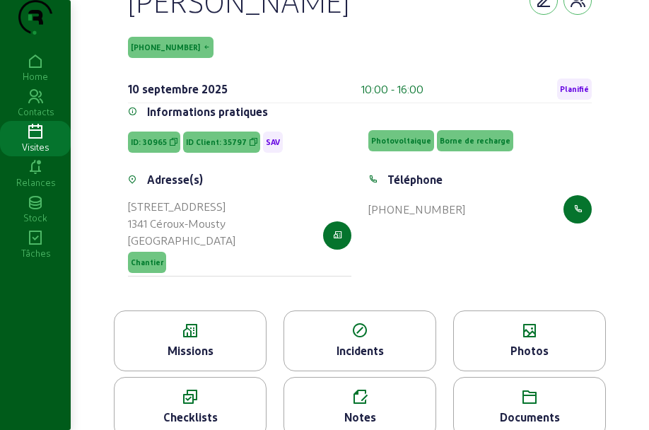
scroll to position [88, 0]
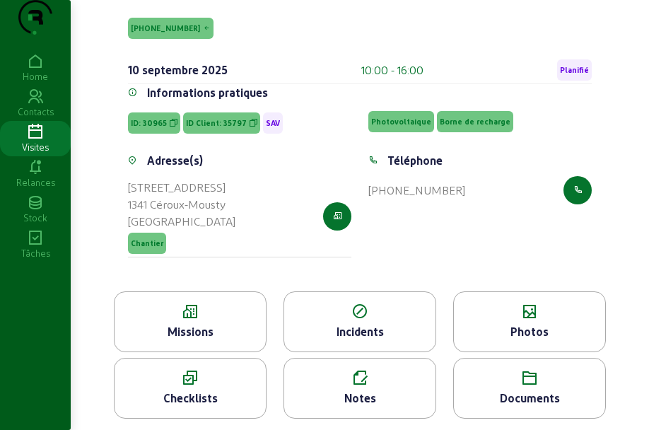
click at [187, 340] on div "Missions" at bounding box center [190, 331] width 151 height 17
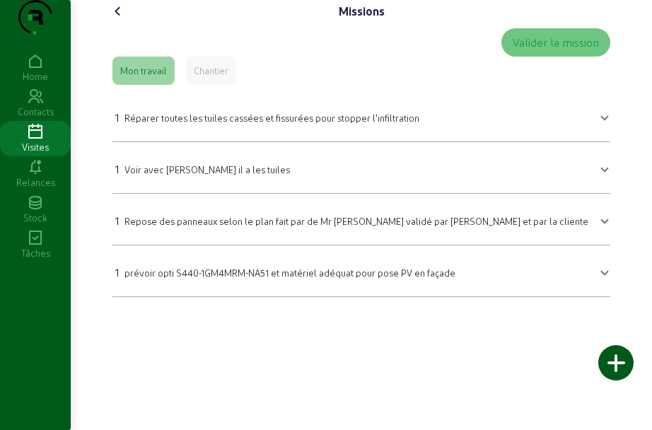
click at [120, 20] on icon at bounding box center [118, 11] width 17 height 17
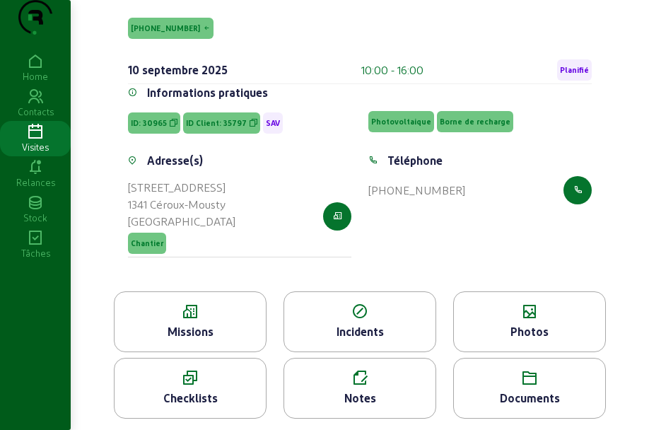
scroll to position [105, 0]
click at [516, 308] on icon at bounding box center [529, 311] width 151 height 17
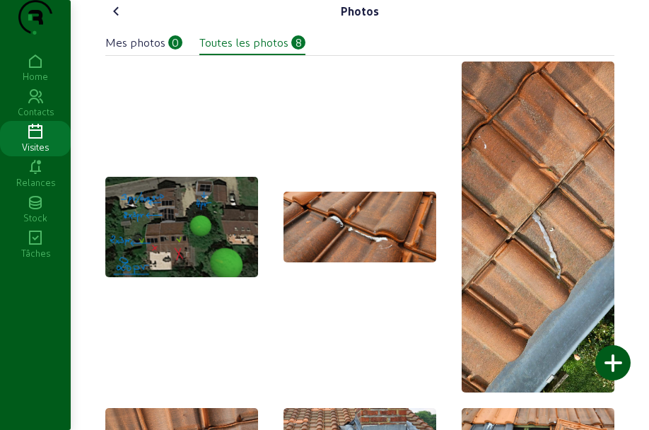
click at [141, 51] on div "Mes photos" at bounding box center [135, 42] width 60 height 17
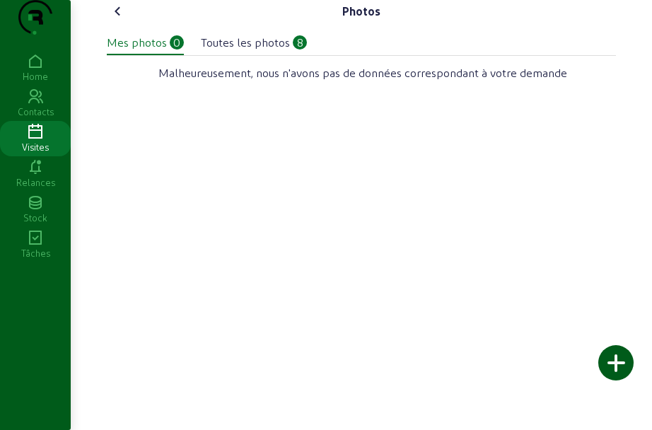
click at [112, 20] on icon at bounding box center [118, 11] width 17 height 17
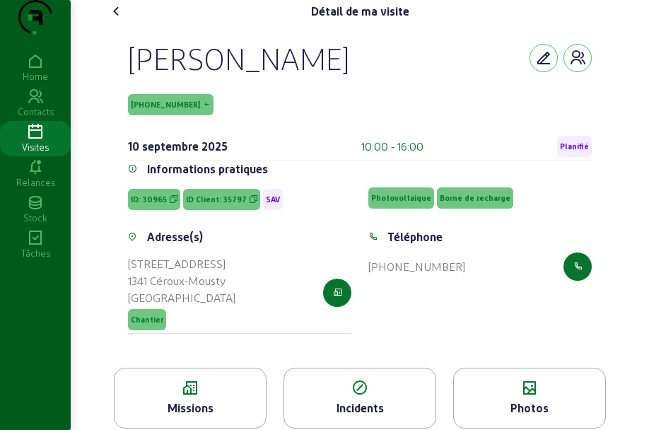
drag, startPoint x: 209, startPoint y: 89, endPoint x: 330, endPoint y: 93, distance: 121.7
click at [330, 76] on div "[PERSON_NAME]" at bounding box center [360, 58] width 464 height 37
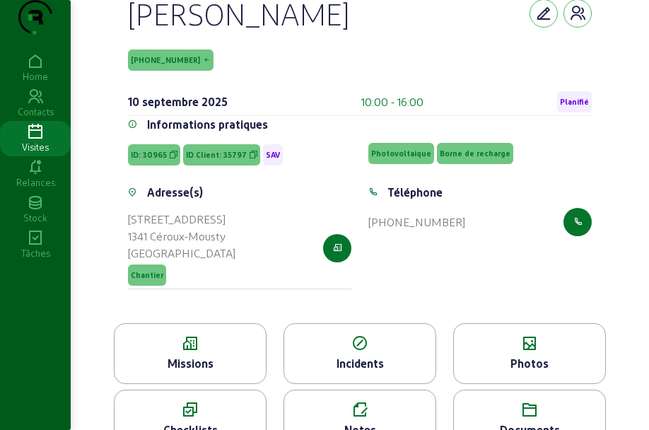
scroll to position [105, 0]
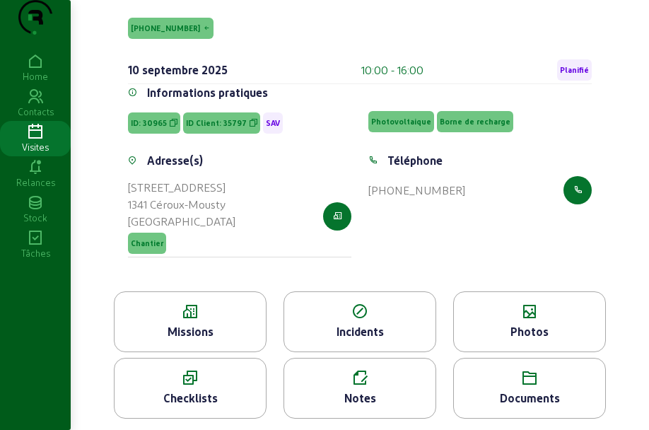
click at [197, 311] on icon at bounding box center [190, 311] width 151 height 17
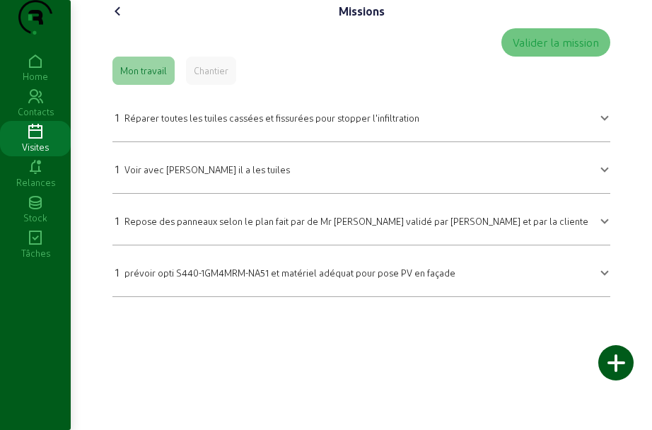
click at [123, 20] on icon at bounding box center [118, 11] width 17 height 17
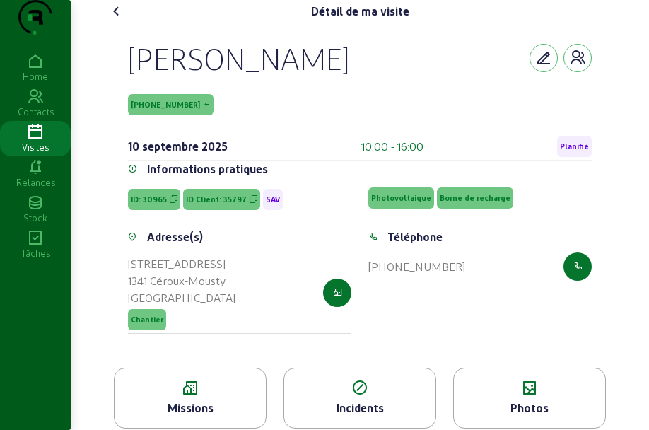
click at [112, 20] on icon at bounding box center [116, 11] width 17 height 17
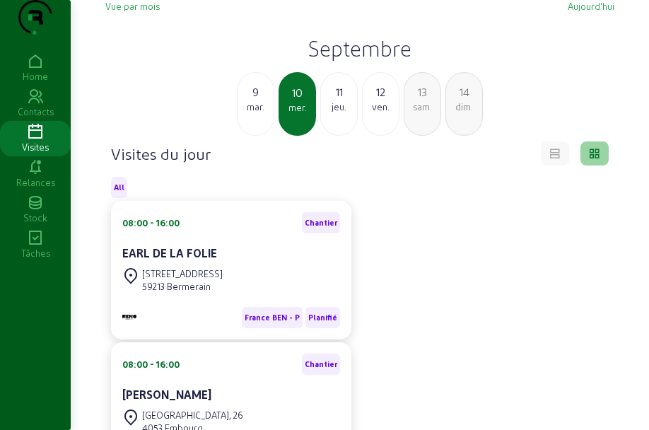
click at [348, 113] on div "jeu." at bounding box center [339, 106] width 36 height 13
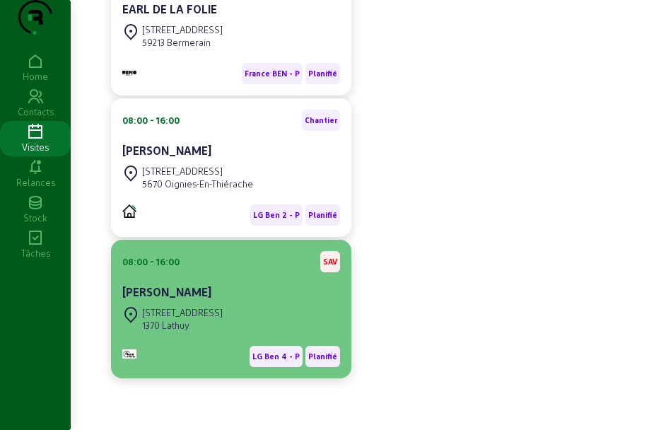
scroll to position [272, 0]
click at [208, 296] on div "[PERSON_NAME]" at bounding box center [231, 292] width 218 height 17
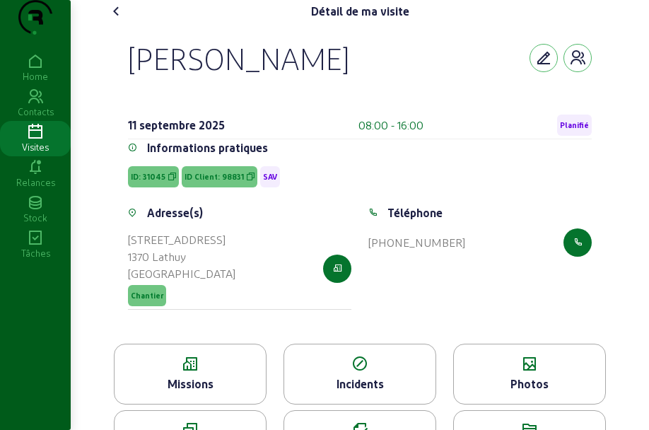
drag, startPoint x: 133, startPoint y: 83, endPoint x: 318, endPoint y: 84, distance: 185.3
click at [318, 76] on div "[PERSON_NAME]" at bounding box center [238, 58] width 221 height 37
click at [335, 76] on div "[PERSON_NAME]" at bounding box center [360, 58] width 464 height 37
drag, startPoint x: 342, startPoint y: 86, endPoint x: 73, endPoint y: 85, distance: 269.5
click at [73, 85] on div "Détail de ma visite [PERSON_NAME][GEOGRAPHIC_DATA] [DATE] 08:00 - 16:00 Planifi…" at bounding box center [360, 241] width 579 height 482
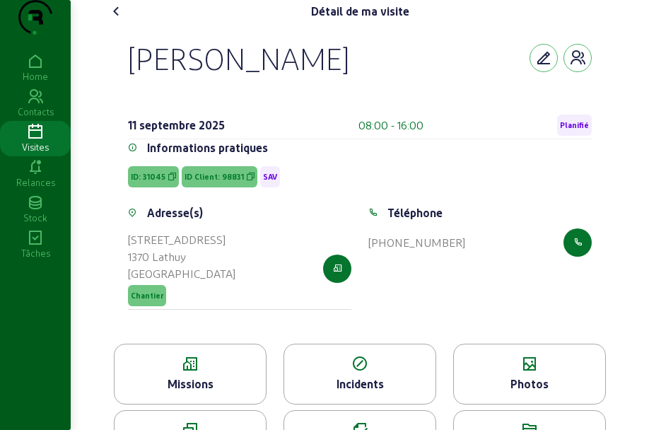
click at [213, 182] on span "ID Client: 98831" at bounding box center [214, 177] width 59 height 10
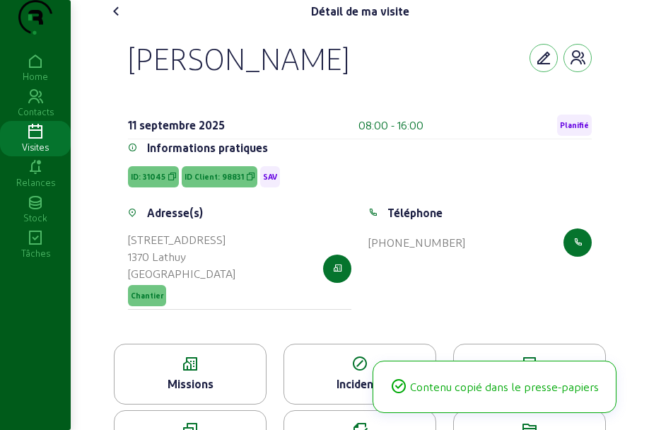
click at [213, 182] on span "ID Client: 98831" at bounding box center [214, 177] width 59 height 10
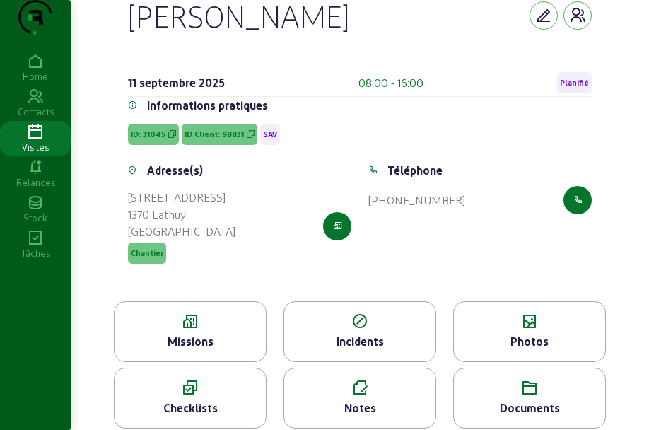
scroll to position [81, 0]
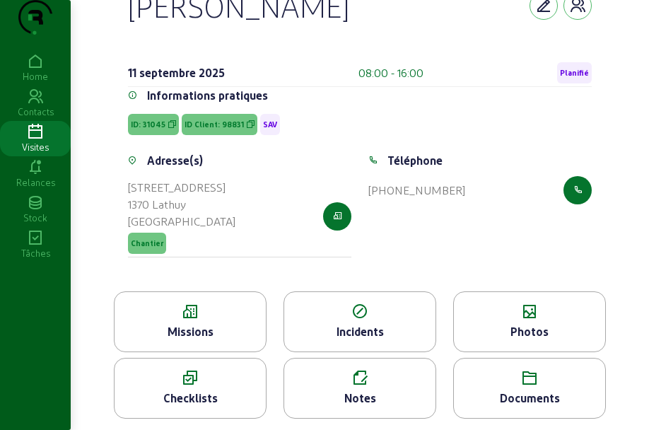
click at [195, 280] on div "[PERSON_NAME] [DATE] 08:00 - 16:00 Planifié Informations pratiques ID: 31045 ID…" at bounding box center [360, 130] width 498 height 321
click at [195, 308] on icon at bounding box center [190, 311] width 151 height 17
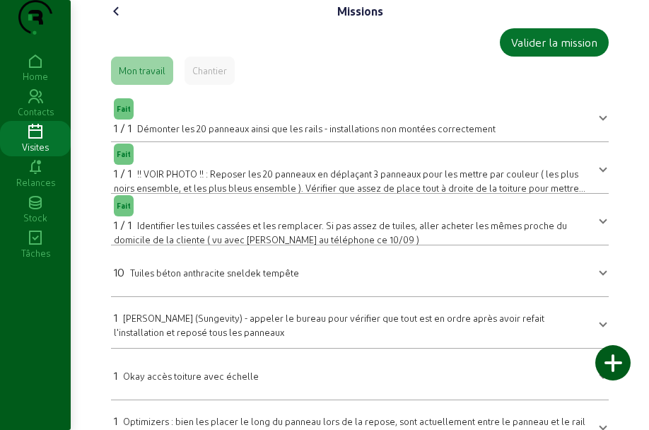
click at [121, 20] on icon at bounding box center [116, 11] width 17 height 17
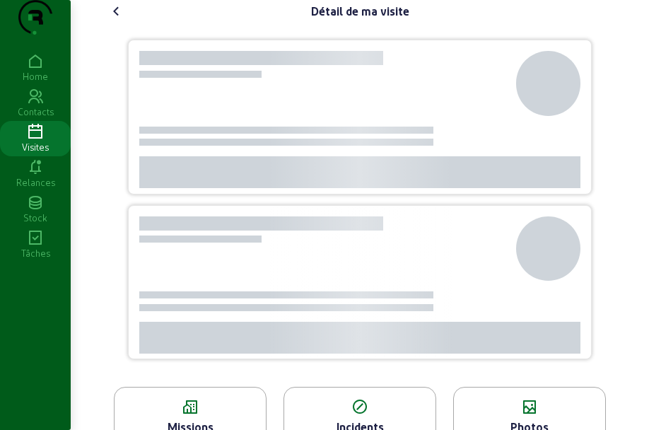
click at [207, 23] on div "Détail de ma visite" at bounding box center [359, 11] width 509 height 23
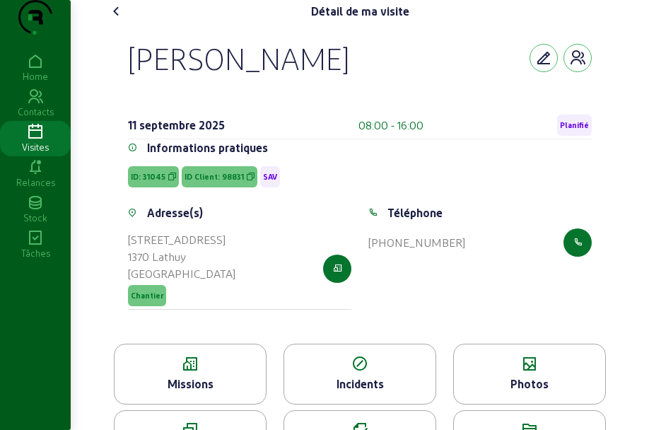
drag, startPoint x: 128, startPoint y: 88, endPoint x: 388, endPoint y: 86, distance: 260.3
click at [388, 86] on div "[PERSON_NAME] [DATE] 08:00 - 16:00 Planifié Informations pratiques ID: 31045 ID…" at bounding box center [360, 183] width 498 height 321
click at [163, 381] on div "Missions" at bounding box center [190, 374] width 153 height 61
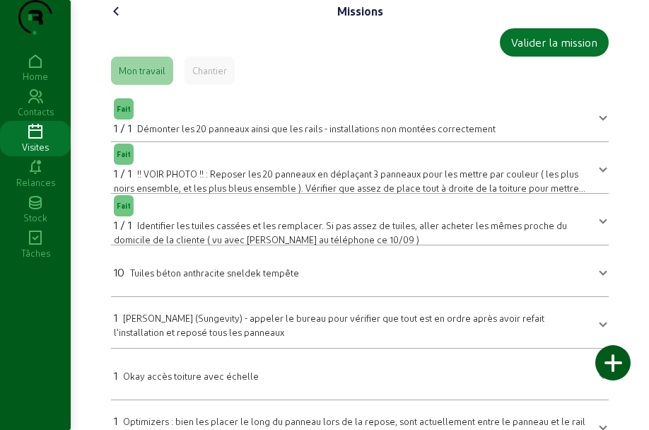
click at [120, 27] on div "Missions Valider la mission Mon travail Chantier Fait 1 / 1 Démonter les 20 pan…" at bounding box center [360, 386] width 526 height 773
click at [114, 20] on icon at bounding box center [116, 11] width 17 height 17
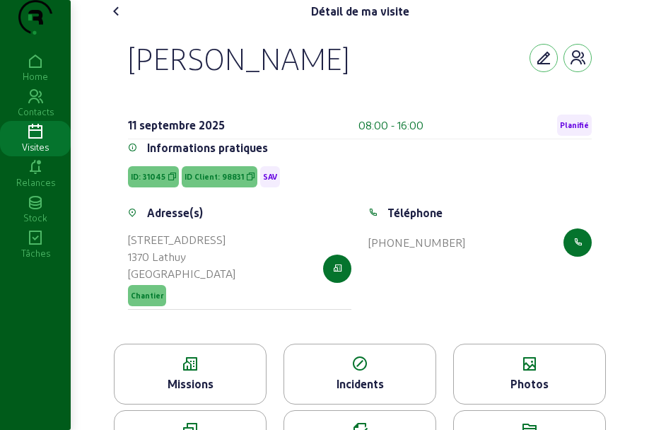
click at [519, 373] on icon at bounding box center [529, 364] width 151 height 17
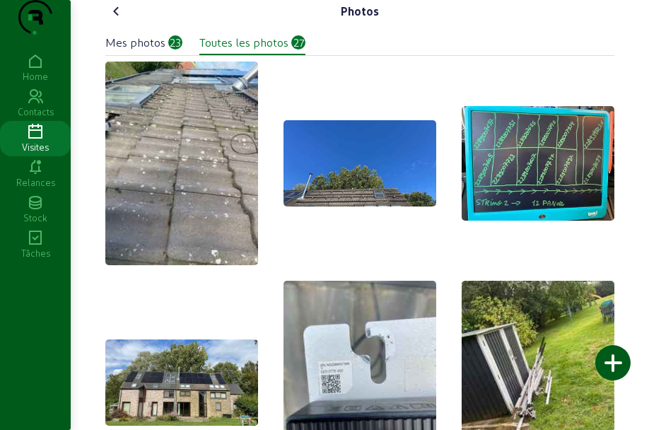
scroll to position [354, 0]
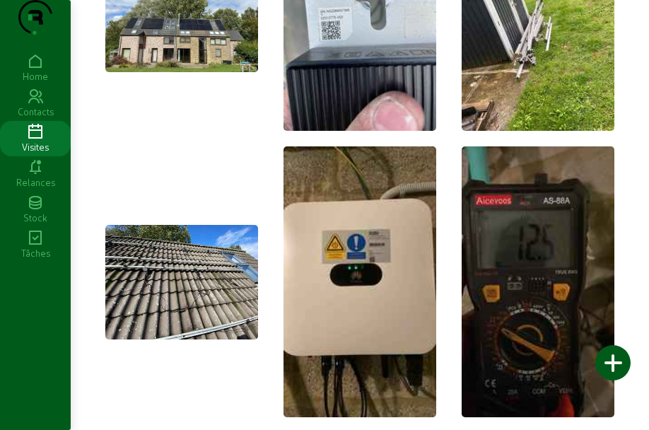
click at [173, 66] on img at bounding box center [181, 29] width 153 height 86
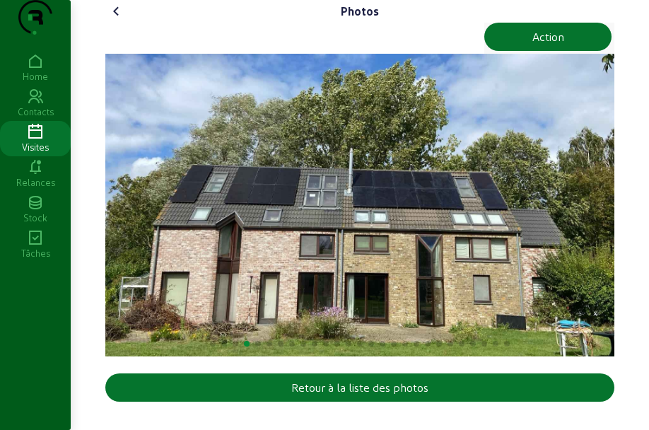
click at [123, 20] on icon at bounding box center [116, 11] width 17 height 17
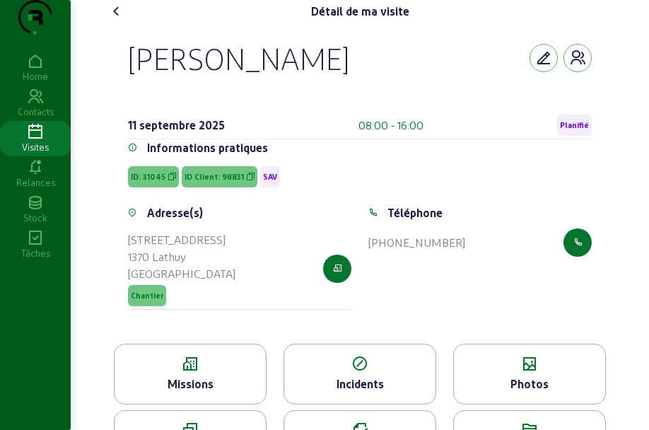
click at [192, 373] on icon at bounding box center [190, 364] width 151 height 17
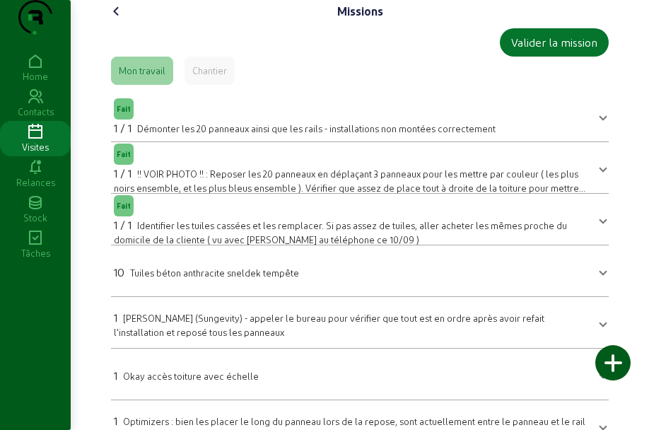
click at [114, 25] on div "Missions Valider la mission Mon travail Chantier Fait 1 / 1 Démonter les 20 pan…" at bounding box center [360, 386] width 526 height 773
click at [115, 20] on icon at bounding box center [116, 11] width 17 height 17
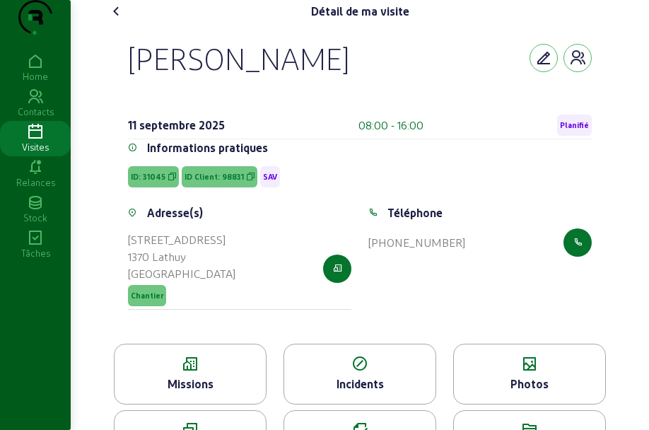
click at [122, 20] on icon at bounding box center [116, 11] width 17 height 17
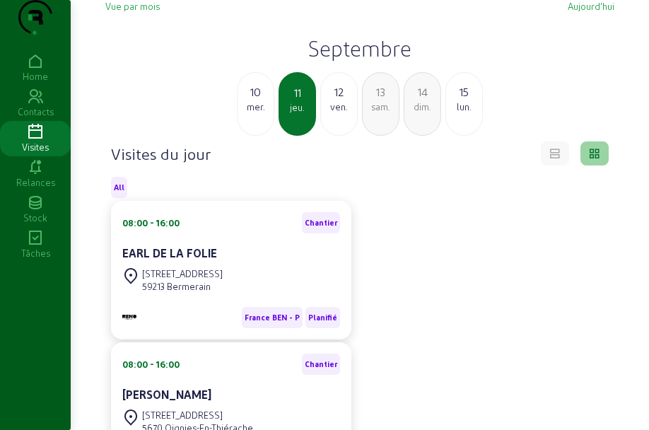
click at [335, 100] on div "12" at bounding box center [339, 91] width 36 height 17
click at [332, 113] on div "sam." at bounding box center [339, 106] width 36 height 13
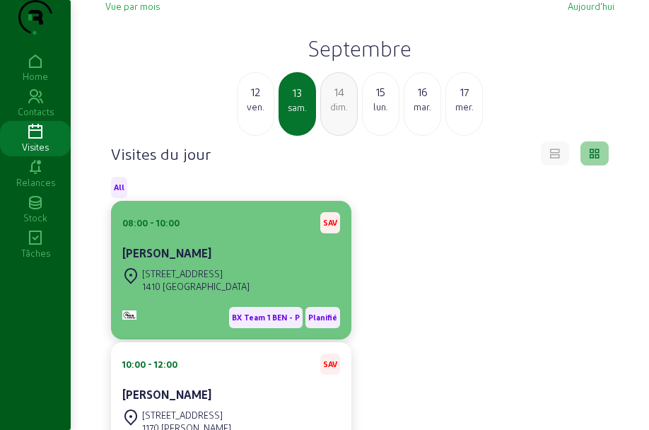
click at [208, 260] on cam-card-title "[PERSON_NAME]" at bounding box center [166, 252] width 89 height 13
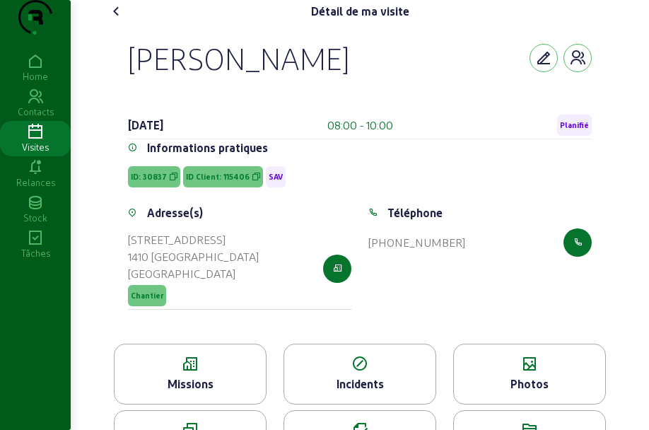
drag, startPoint x: 134, startPoint y: 83, endPoint x: 445, endPoint y: 103, distance: 311.1
click at [445, 103] on div "Détail de ma visite [PERSON_NAME] [DATE] 08:00 - 10:00 Planifié Informations pr…" at bounding box center [360, 241] width 526 height 482
click at [228, 187] on span "ID Client: 115406" at bounding box center [223, 176] width 80 height 21
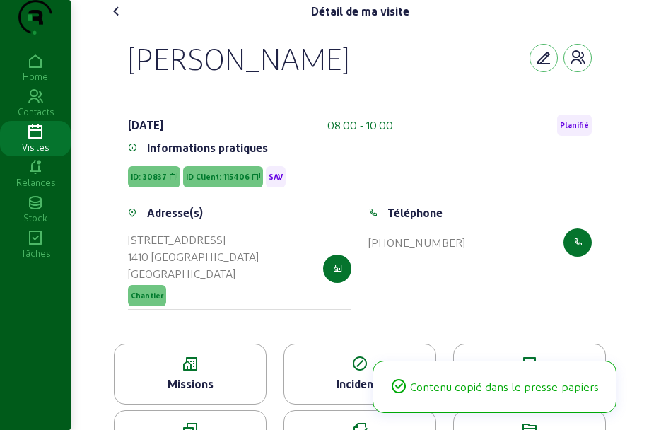
click at [228, 187] on span "ID Client: 115406" at bounding box center [223, 176] width 80 height 21
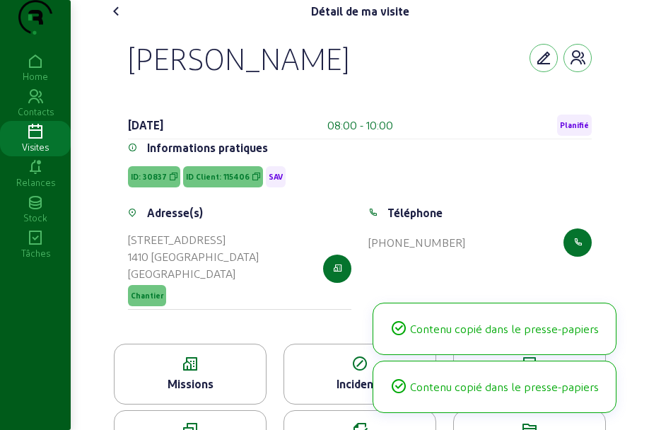
click at [228, 187] on span "ID Client: 115406" at bounding box center [223, 176] width 80 height 21
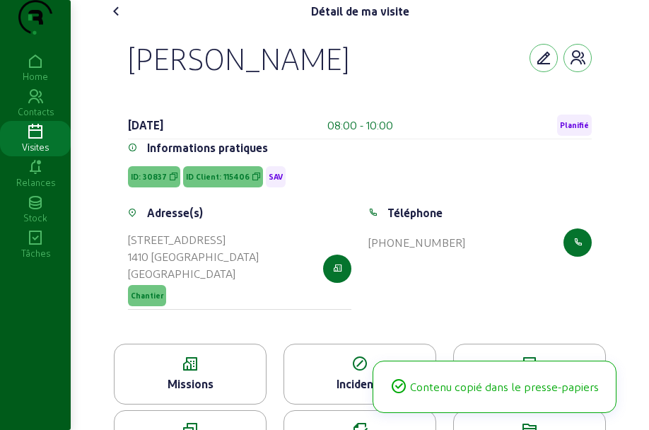
drag, startPoint x: 119, startPoint y: 90, endPoint x: 402, endPoint y: 103, distance: 283.2
click at [402, 103] on div "[PERSON_NAME] [DATE] 08:00 - 10:00 Planifié Informations pratiques ID: 30837 ID…" at bounding box center [360, 183] width 498 height 321
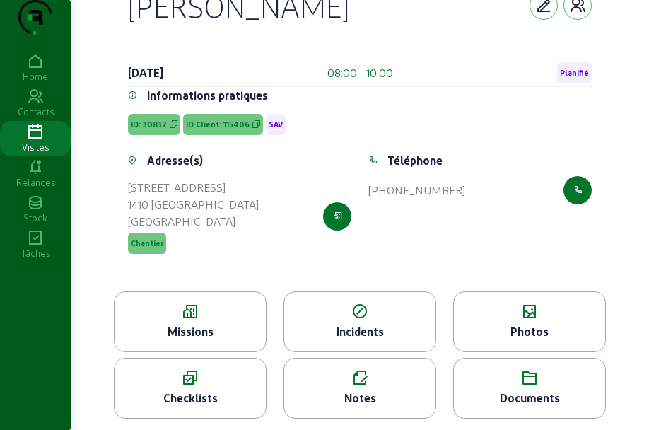
scroll to position [81, 0]
click at [361, 390] on div "Notes" at bounding box center [359, 398] width 151 height 17
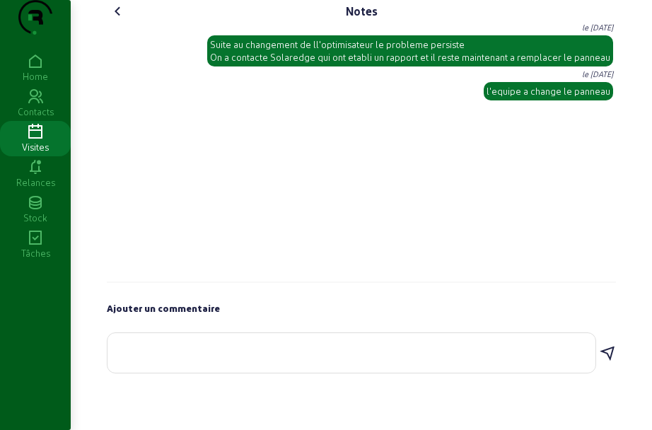
click at [113, 20] on icon at bounding box center [118, 11] width 17 height 17
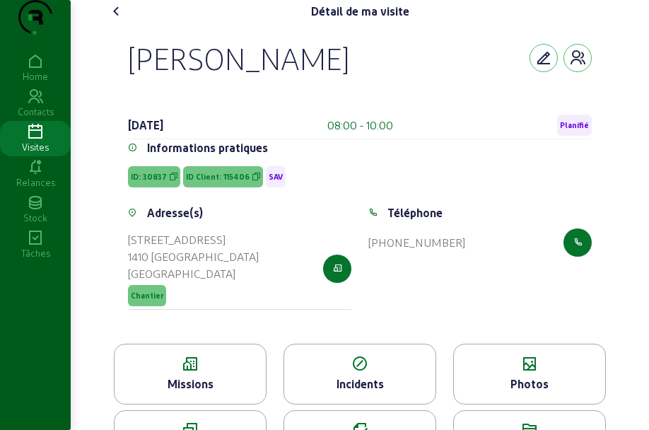
click at [225, 187] on span "ID Client: 115406" at bounding box center [223, 176] width 80 height 21
drag, startPoint x: 225, startPoint y: 194, endPoint x: 220, endPoint y: 205, distance: 11.7
click at [221, 187] on span "ID Client: 115406" at bounding box center [223, 176] width 80 height 21
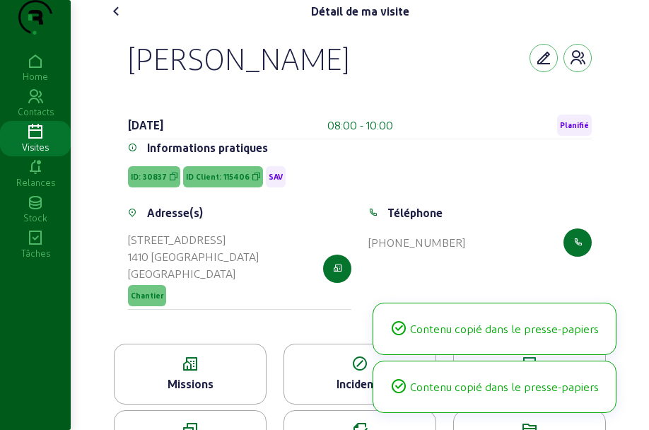
click at [219, 182] on span "ID Client: 115406" at bounding box center [218, 177] width 64 height 10
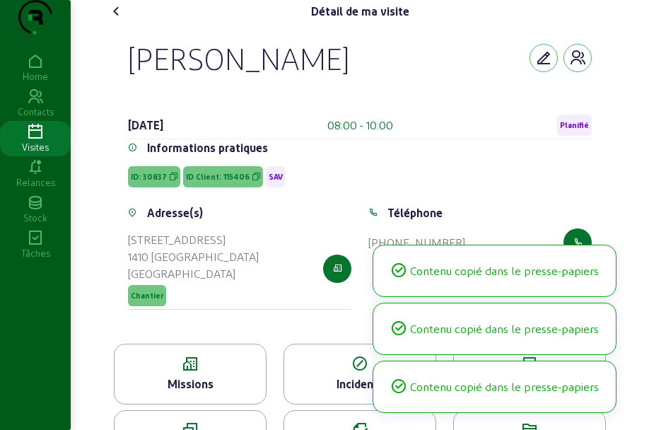
click at [219, 182] on span "ID Client: 115406" at bounding box center [218, 177] width 64 height 10
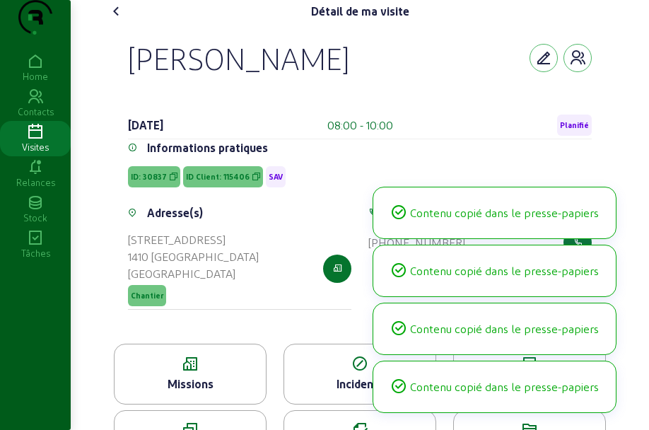
click at [219, 182] on span "ID Client: 115406" at bounding box center [218, 177] width 64 height 10
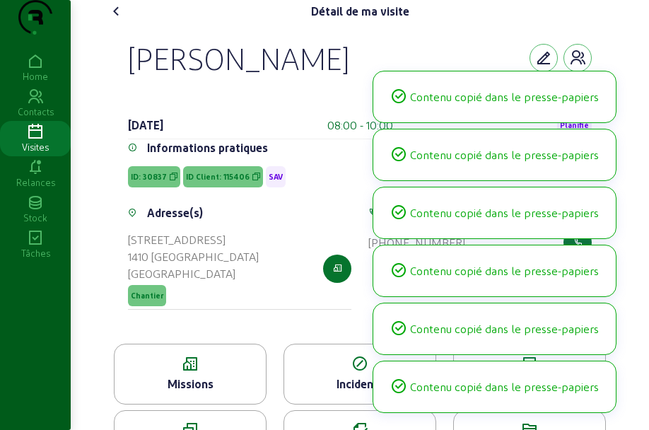
click at [220, 182] on span "ID Client: 115406" at bounding box center [218, 177] width 64 height 10
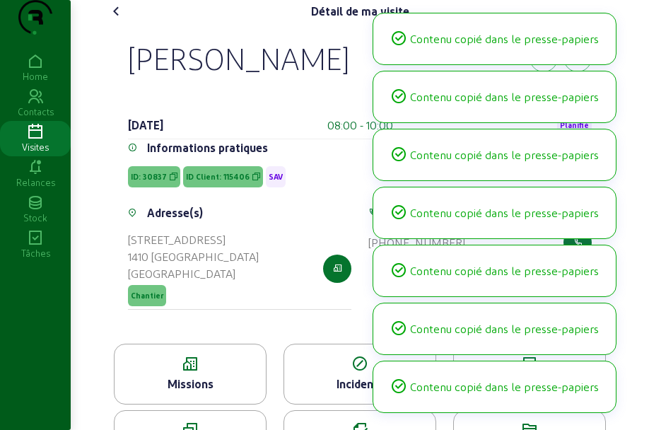
click at [220, 182] on span "ID Client: 115406" at bounding box center [218, 177] width 64 height 10
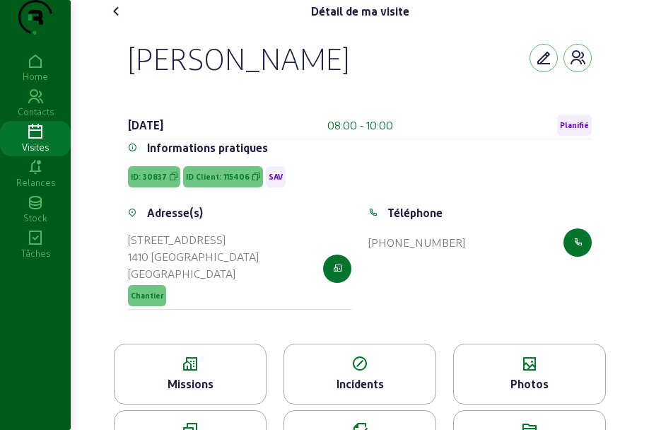
click at [554, 378] on div "Photos" at bounding box center [529, 374] width 153 height 61
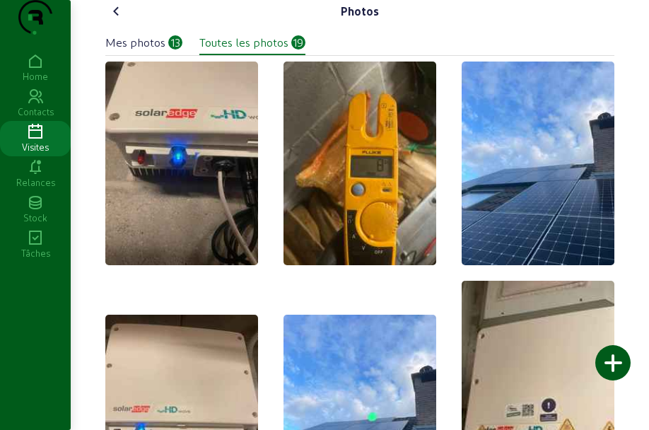
click at [115, 23] on cam-font-icon at bounding box center [116, 11] width 23 height 23
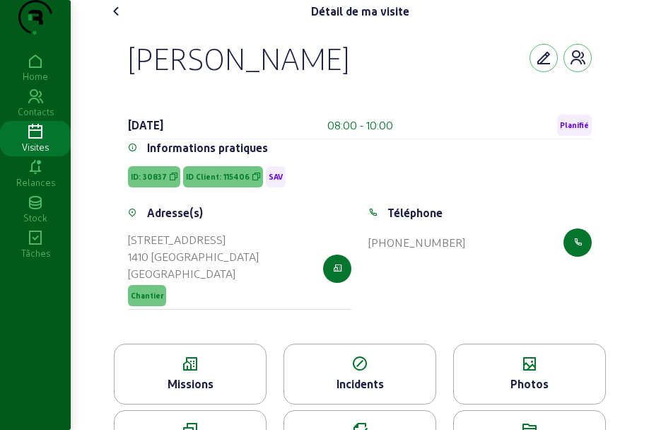
click at [127, 23] on cam-font-icon at bounding box center [116, 11] width 23 height 23
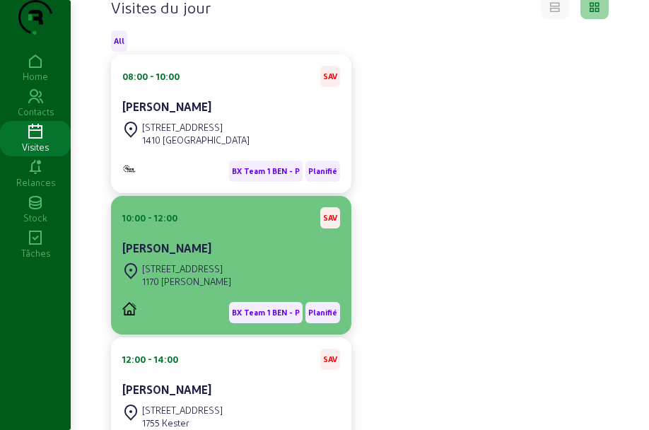
scroll to position [177, 0]
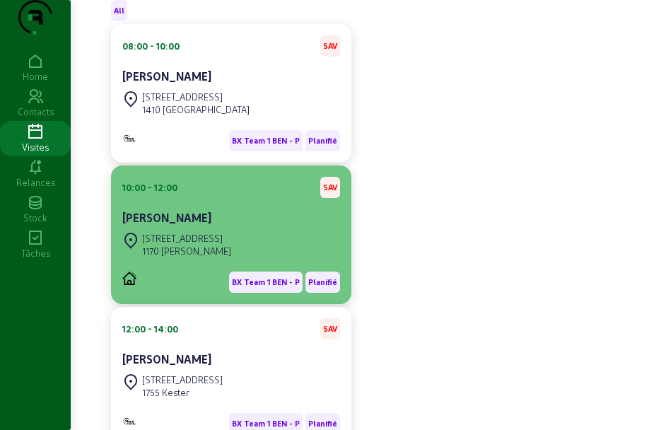
click at [214, 257] on div "1170 [PERSON_NAME]" at bounding box center [186, 251] width 89 height 13
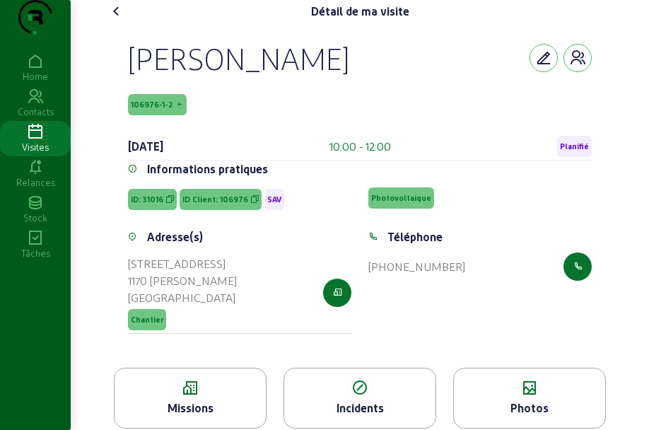
drag, startPoint x: 236, startPoint y: 80, endPoint x: 424, endPoint y: 81, distance: 188.1
click at [424, 81] on div "[PERSON_NAME] 106976-1-2 [DATE] 10:00 - 12:00 Planifié Informations pratiques I…" at bounding box center [360, 195] width 498 height 345
click at [489, 405] on div "Photos" at bounding box center [529, 398] width 153 height 61
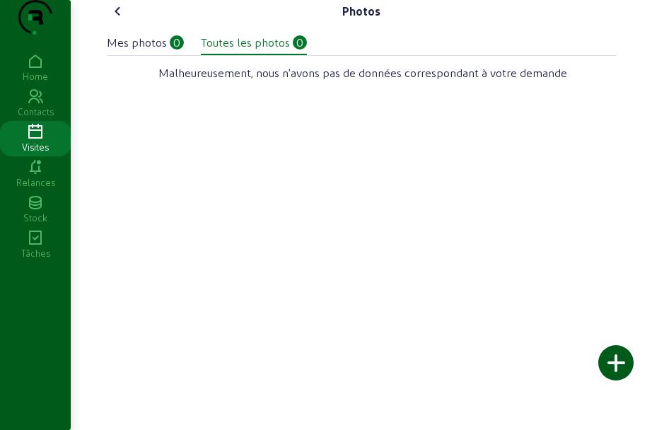
click at [158, 51] on div "Mes photos" at bounding box center [137, 42] width 60 height 17
click at [110, 20] on icon at bounding box center [118, 11] width 17 height 17
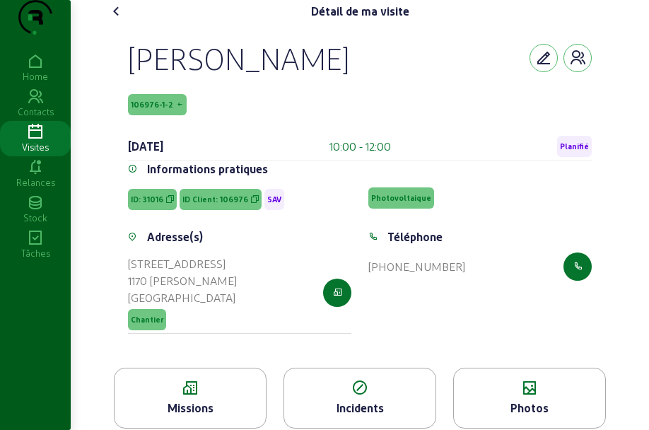
click at [190, 397] on icon at bounding box center [190, 388] width 151 height 17
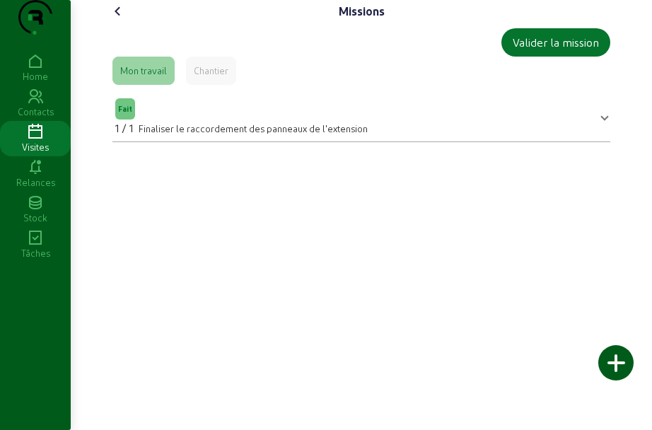
click at [118, 20] on icon at bounding box center [118, 11] width 17 height 17
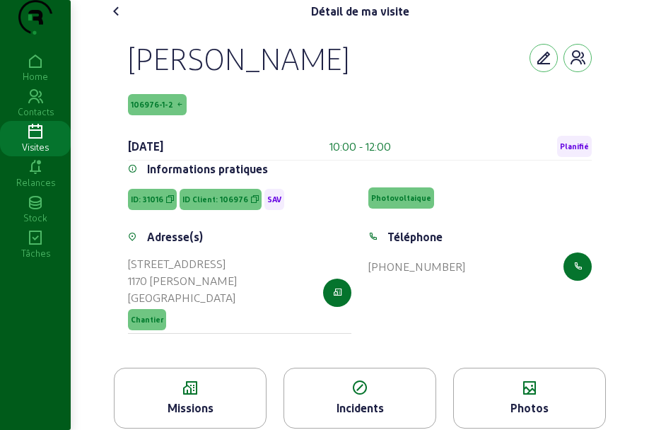
click at [117, 20] on icon at bounding box center [116, 11] width 17 height 17
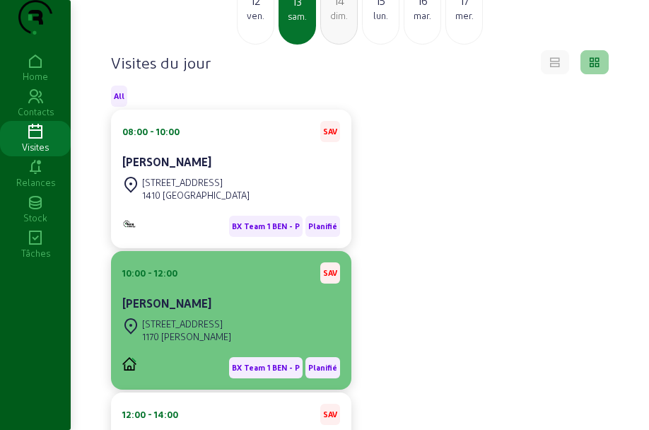
scroll to position [177, 0]
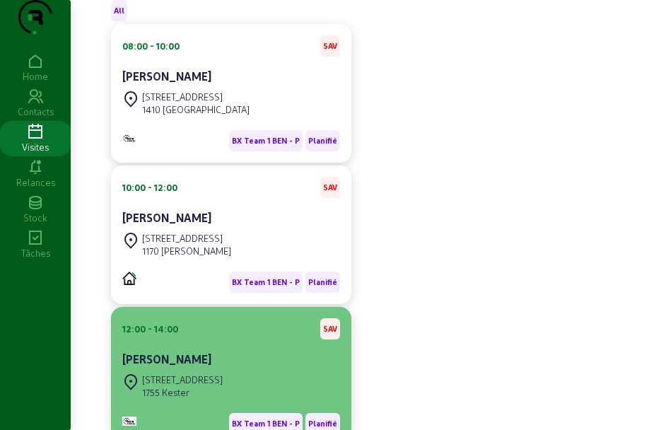
click at [223, 368] on div "[PERSON_NAME]" at bounding box center [231, 359] width 218 height 17
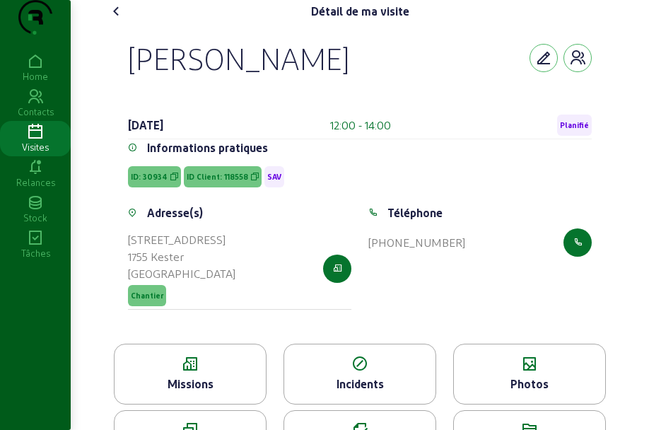
drag, startPoint x: 220, startPoint y: 90, endPoint x: 274, endPoint y: 90, distance: 53.8
click at [274, 90] on div "Détail de ma visite [PERSON_NAME] [DATE] 12:00 - 14:00 Planifié Informations pr…" at bounding box center [360, 241] width 526 height 482
click at [206, 182] on span "ID Client: 118558" at bounding box center [218, 177] width 62 height 10
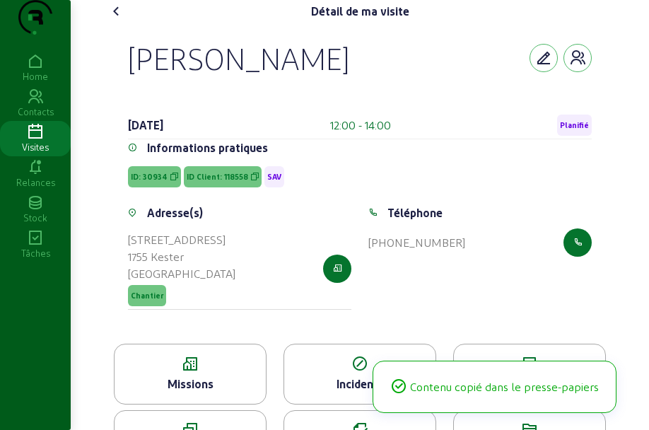
click at [206, 182] on span "ID Client: 118558" at bounding box center [218, 177] width 62 height 10
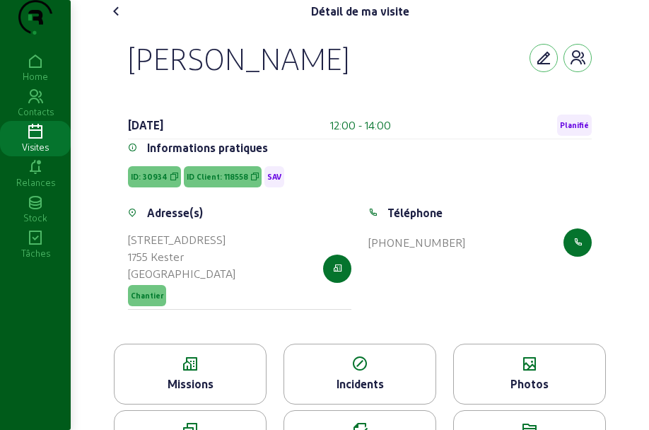
scroll to position [81, 0]
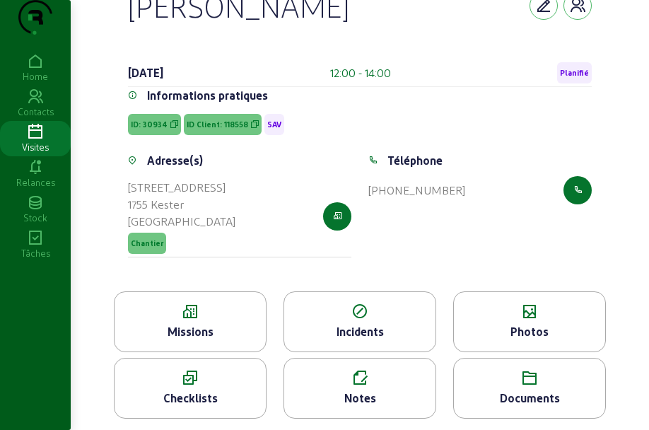
click at [202, 318] on icon at bounding box center [190, 311] width 151 height 17
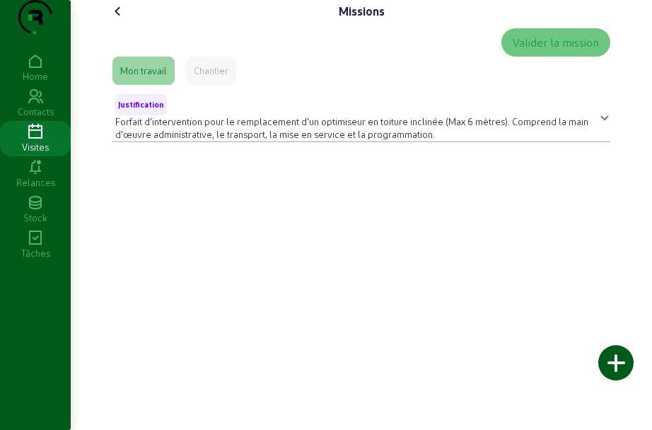
click at [345, 139] on span "Forfait d'intervention pour le remplacement d'un optimiseur en toiture inclinée…" at bounding box center [351, 127] width 473 height 23
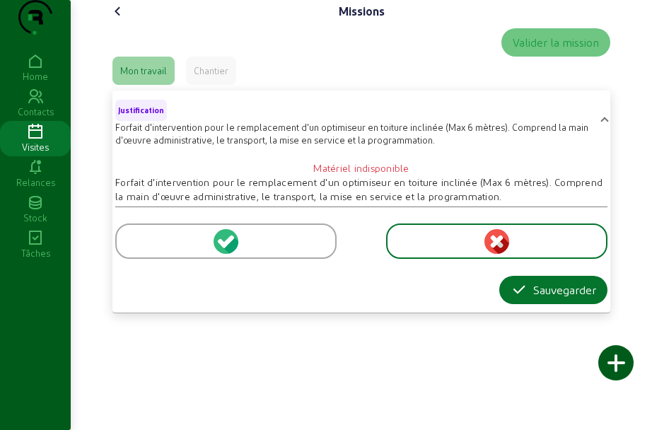
click at [129, 23] on div "Missions" at bounding box center [361, 11] width 509 height 23
click at [126, 20] on icon at bounding box center [118, 11] width 17 height 17
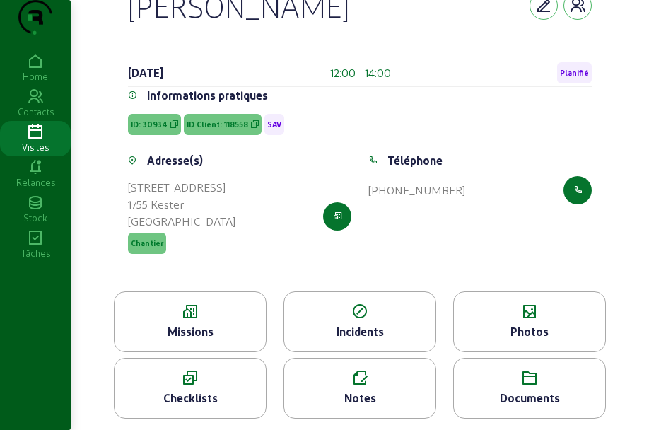
scroll to position [81, 0]
click at [363, 360] on div "Notes" at bounding box center [360, 388] width 153 height 61
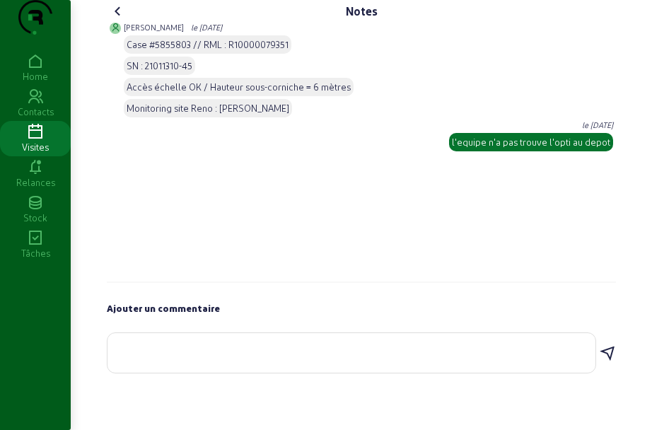
click at [110, 20] on icon at bounding box center [118, 11] width 17 height 17
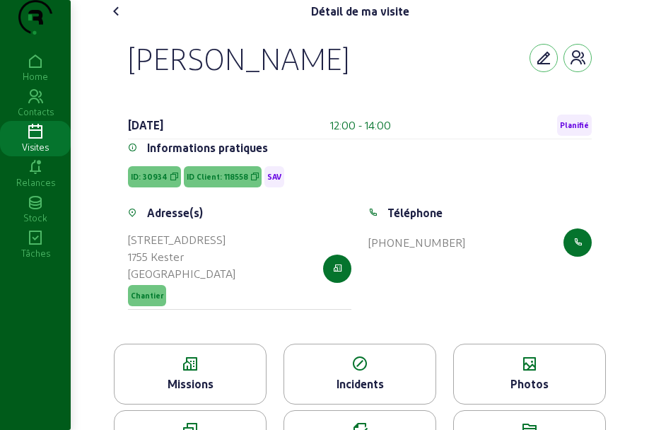
click at [110, 20] on icon at bounding box center [116, 11] width 17 height 17
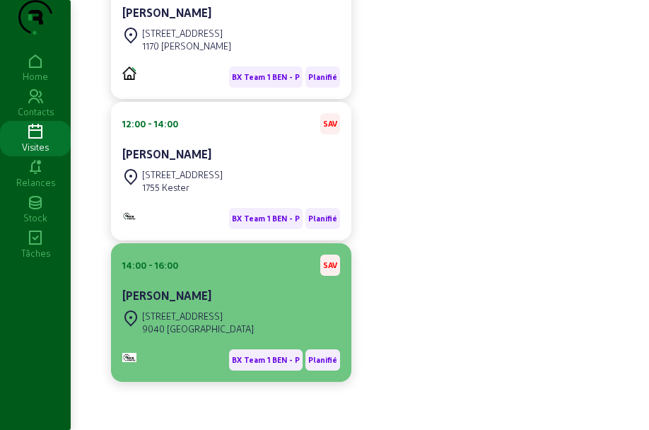
scroll to position [414, 0]
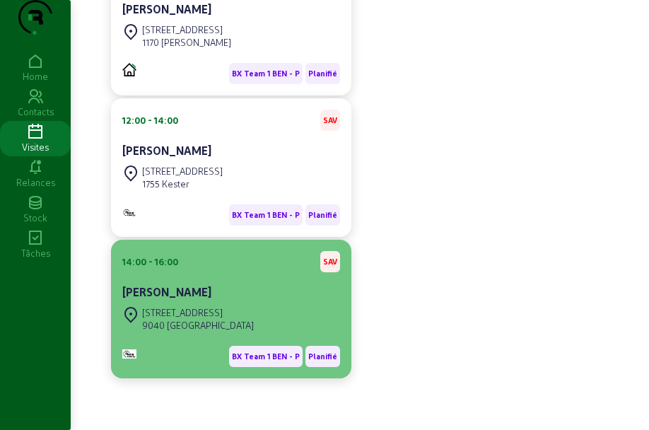
click at [236, 313] on div "[STREET_ADDRESS]" at bounding box center [198, 312] width 112 height 13
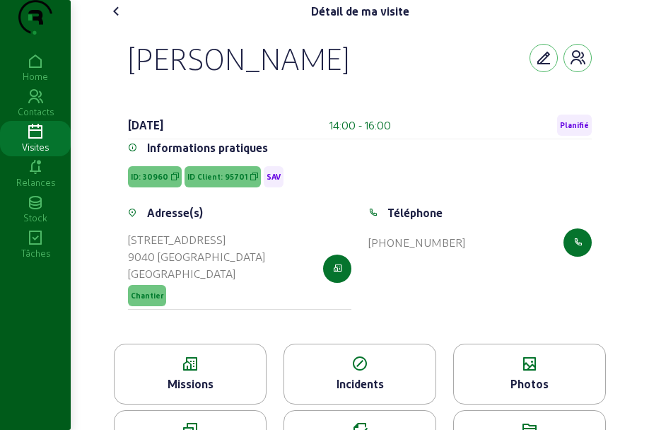
drag, startPoint x: 130, startPoint y: 88, endPoint x: 327, endPoint y: 93, distance: 197.4
click at [327, 76] on div "[PERSON_NAME]" at bounding box center [360, 58] width 464 height 37
click at [213, 182] on span "ID Client: 95701" at bounding box center [217, 177] width 60 height 10
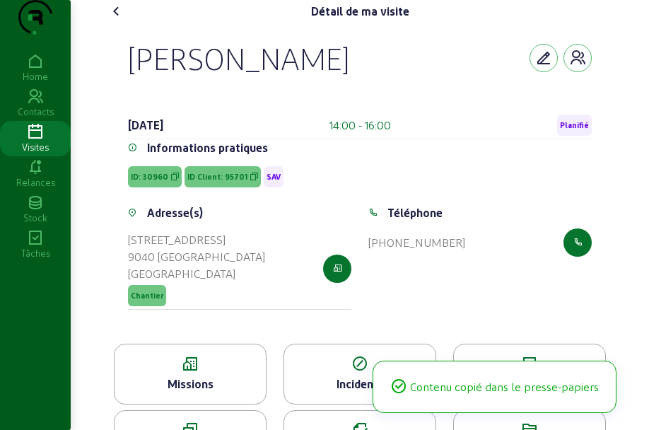
click at [213, 182] on span "ID Client: 95701" at bounding box center [217, 177] width 60 height 10
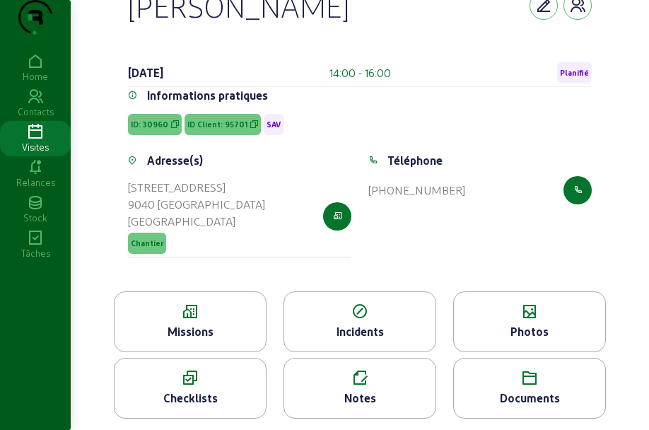
scroll to position [81, 0]
click at [176, 328] on div "Missions" at bounding box center [190, 331] width 151 height 17
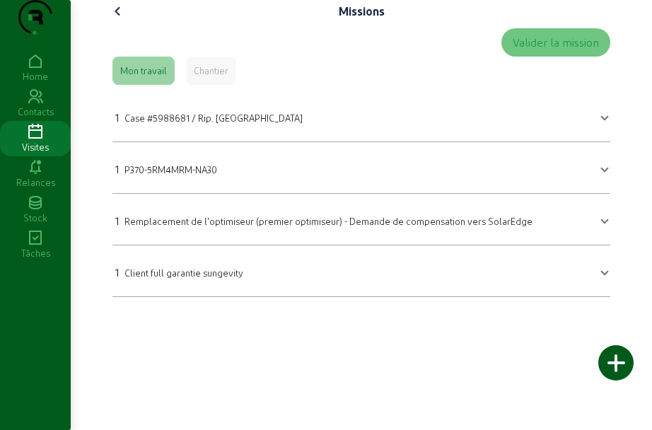
click at [123, 20] on icon at bounding box center [118, 11] width 17 height 17
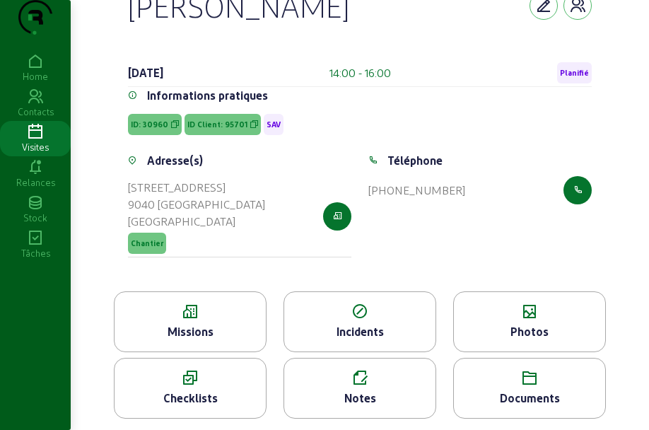
scroll to position [81, 0]
click at [359, 391] on div "Notes" at bounding box center [359, 398] width 151 height 17
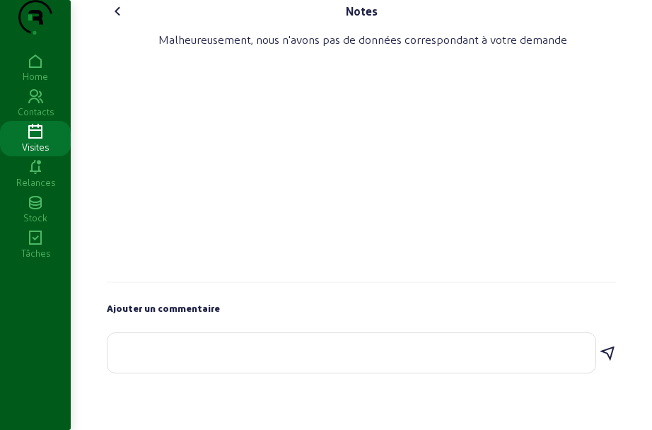
click at [129, 23] on div "Notes" at bounding box center [361, 11] width 509 height 23
click at [124, 20] on icon at bounding box center [118, 11] width 17 height 17
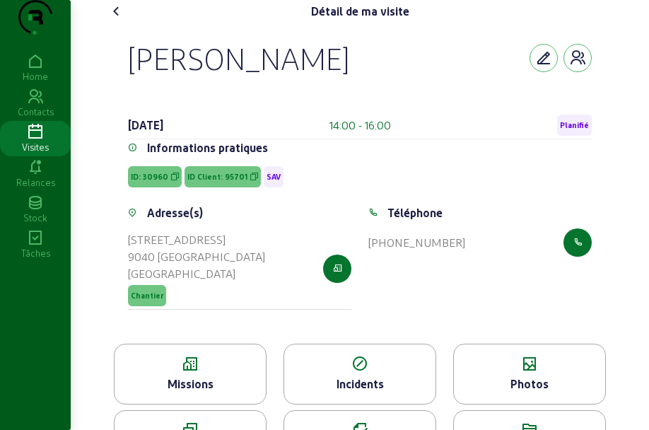
drag, startPoint x: 117, startPoint y: 96, endPoint x: 315, endPoint y: 87, distance: 198.2
click at [315, 87] on div "[PERSON_NAME] [DATE] 14:00 - 16:00 Planifié Informations pratiques ID: 30960 ID…" at bounding box center [360, 183] width 498 height 321
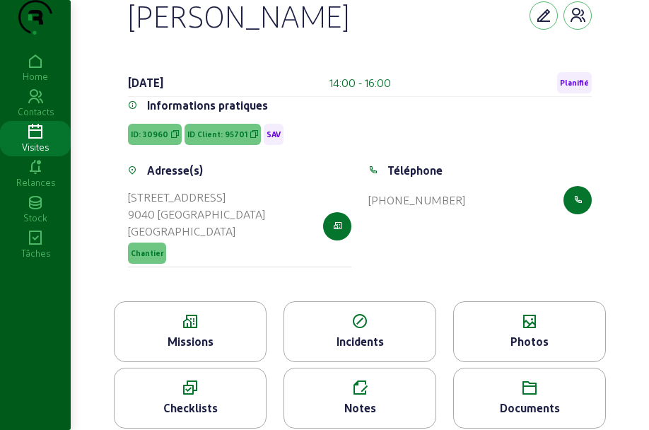
scroll to position [81, 0]
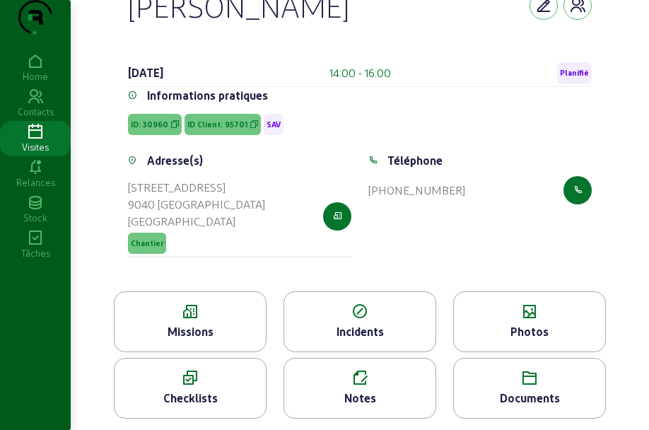
click at [357, 381] on icon at bounding box center [359, 378] width 151 height 17
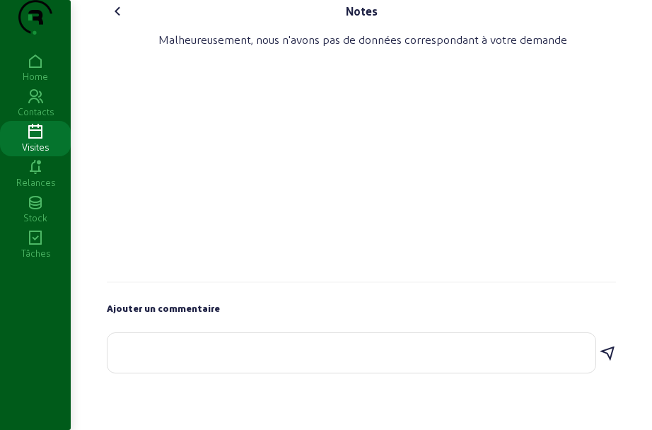
click at [127, 23] on cam-font-icon at bounding box center [118, 11] width 23 height 23
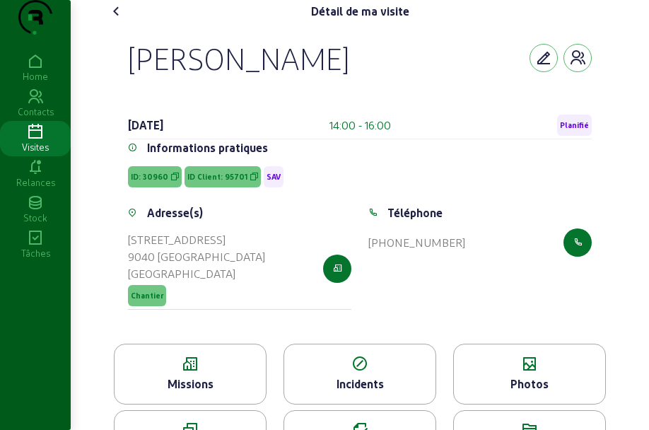
click at [510, 373] on icon at bounding box center [529, 364] width 151 height 17
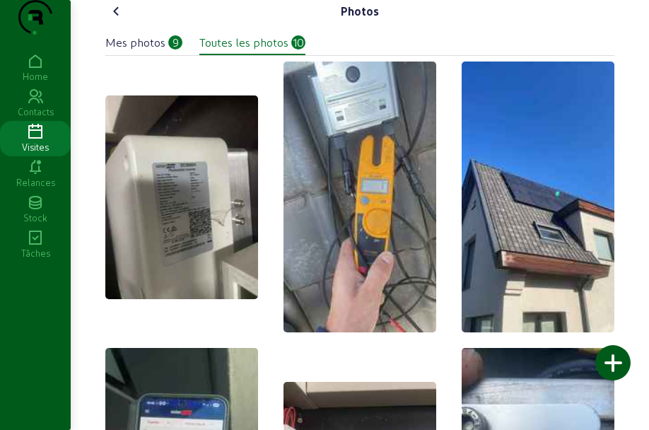
click at [117, 20] on icon at bounding box center [116, 11] width 17 height 17
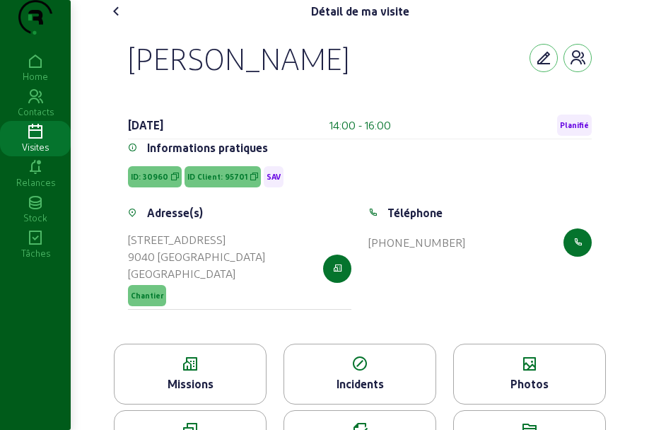
click at [196, 373] on icon at bounding box center [190, 364] width 151 height 17
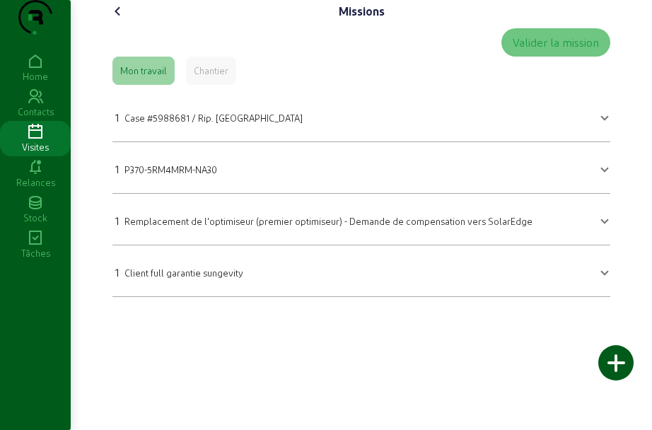
click at [120, 20] on icon at bounding box center [118, 11] width 17 height 17
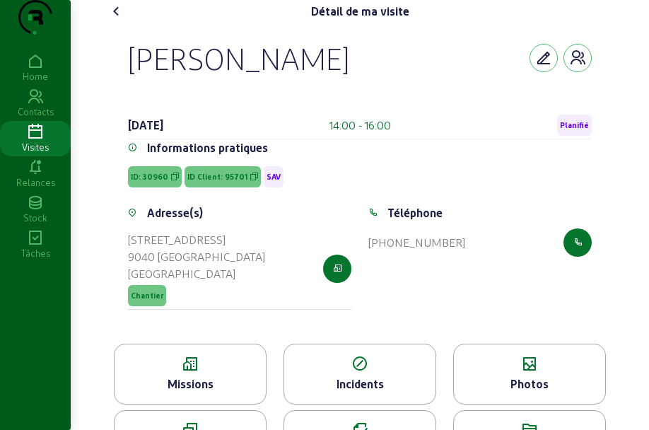
click at [120, 23] on cam-font-icon at bounding box center [116, 11] width 23 height 23
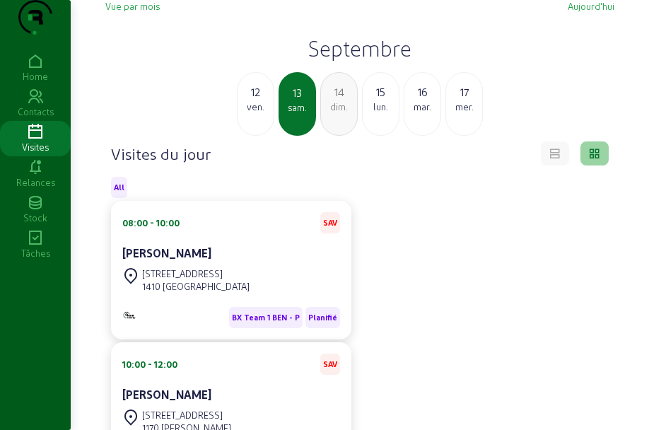
click at [386, 113] on div "lun." at bounding box center [381, 106] width 36 height 13
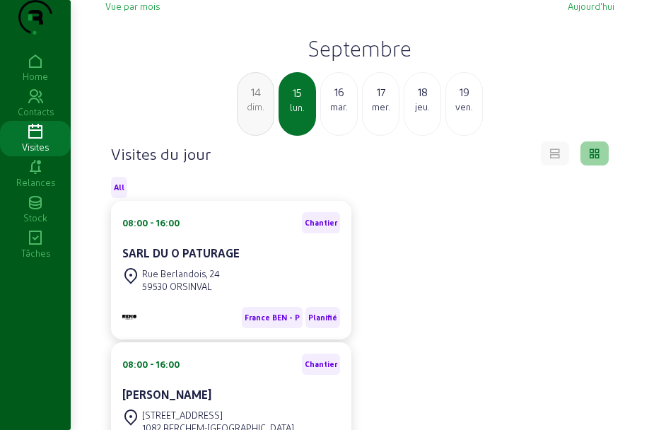
click at [335, 100] on div "16" at bounding box center [339, 91] width 36 height 17
click at [341, 136] on div "17 mer." at bounding box center [338, 104] width 37 height 64
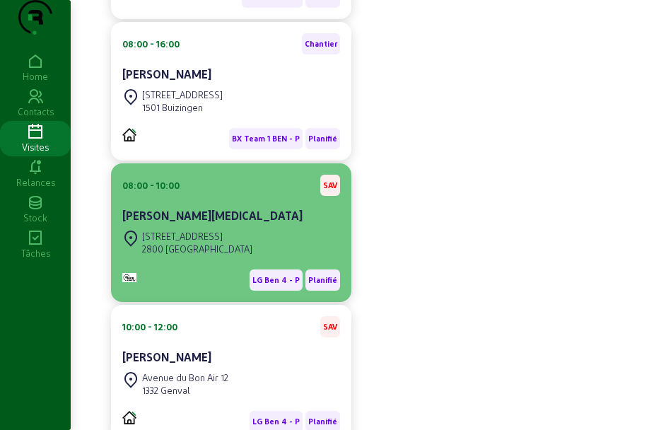
scroll to position [290, 0]
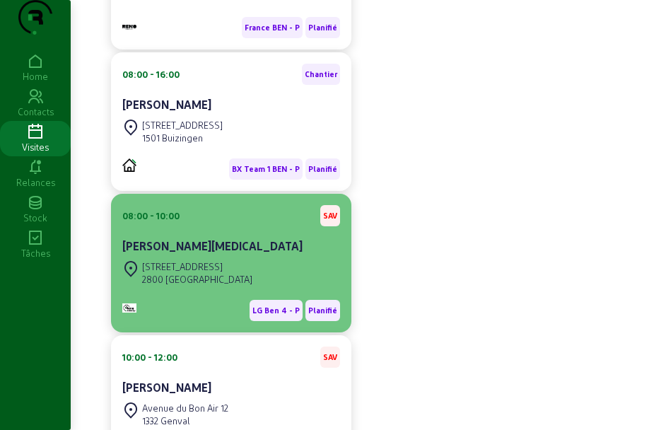
click at [221, 255] on div "[PERSON_NAME][MEDICAL_DATA]" at bounding box center [231, 246] width 218 height 17
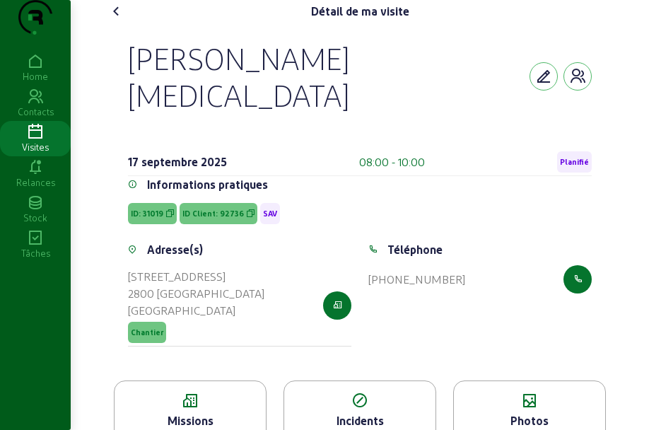
drag, startPoint x: 121, startPoint y: 86, endPoint x: 292, endPoint y: 85, distance: 171.2
click at [292, 85] on div "[PERSON_NAME][MEDICAL_DATA] [DATE] 08:00 - 10:00 Planifié Informations pratique…" at bounding box center [360, 202] width 498 height 358
click at [214, 203] on span "ID Client: 92736" at bounding box center [219, 213] width 78 height 21
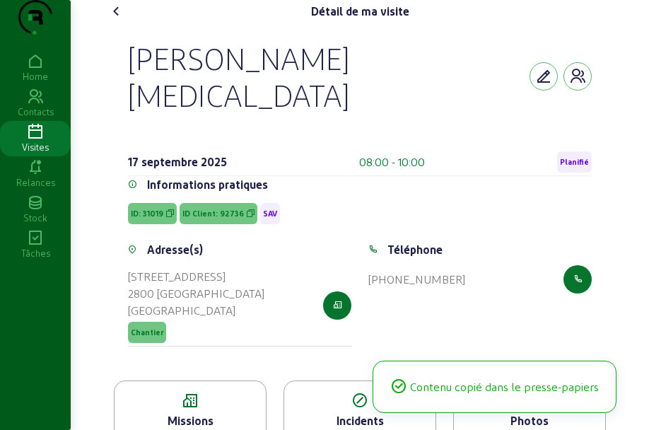
click at [214, 203] on span "ID Client: 92736" at bounding box center [219, 213] width 78 height 21
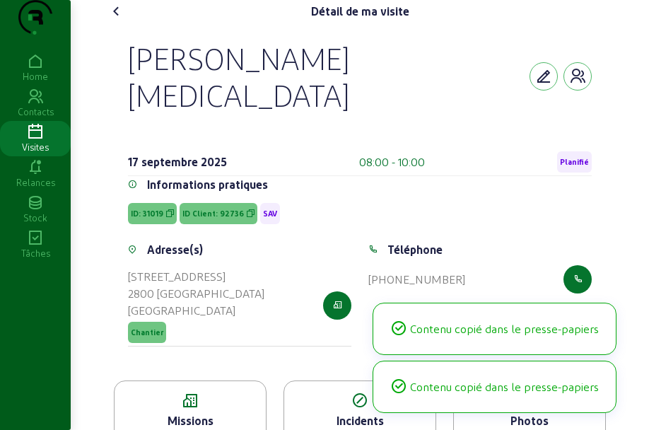
click at [214, 203] on span "ID Client: 92736" at bounding box center [219, 213] width 78 height 21
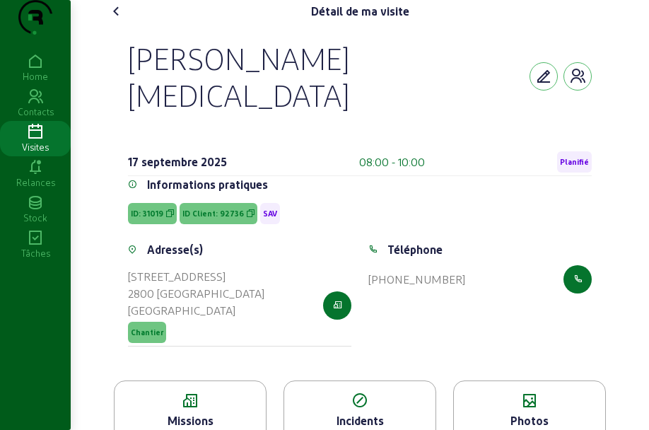
click at [183, 393] on icon at bounding box center [190, 401] width 151 height 17
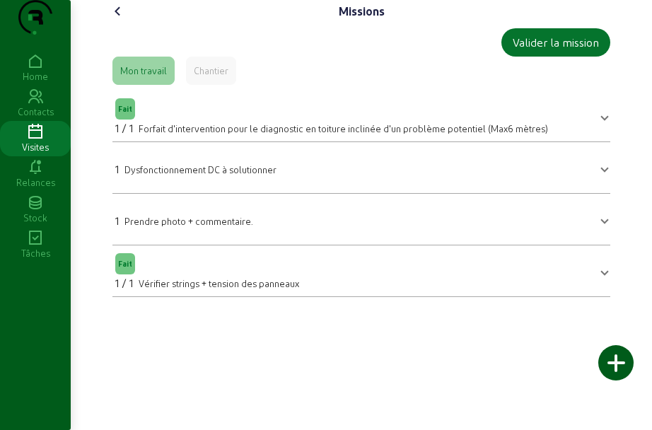
click at [248, 137] on div "1 / 1 Forfait d'intervention pour le diagnostic en toiture inclinée d'un problè…" at bounding box center [331, 128] width 433 height 17
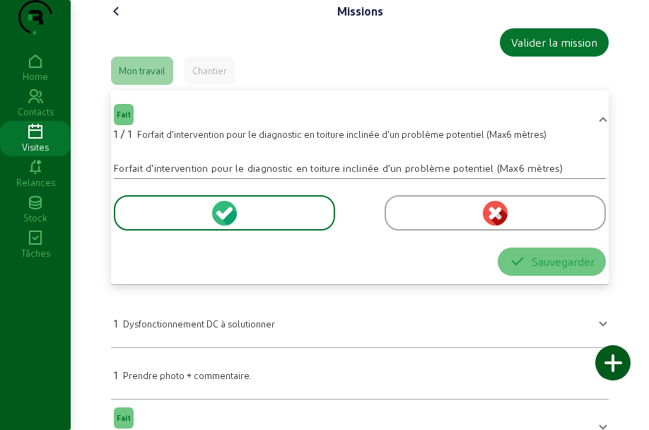
drag, startPoint x: 140, startPoint y: 163, endPoint x: 378, endPoint y: 165, distance: 237.6
click at [378, 139] on span "Forfait d'intervention pour le diagnostic en toiture inclinée d'un problème pot…" at bounding box center [342, 134] width 410 height 11
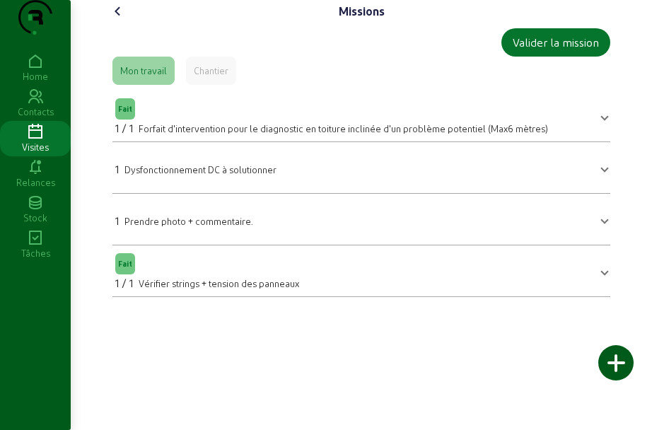
click at [103, 49] on div "Missions Valider la mission Mon travail Chantier Fait 1 / 1 Forfait d'intervent…" at bounding box center [361, 154] width 526 height 308
click at [112, 20] on icon at bounding box center [118, 11] width 17 height 17
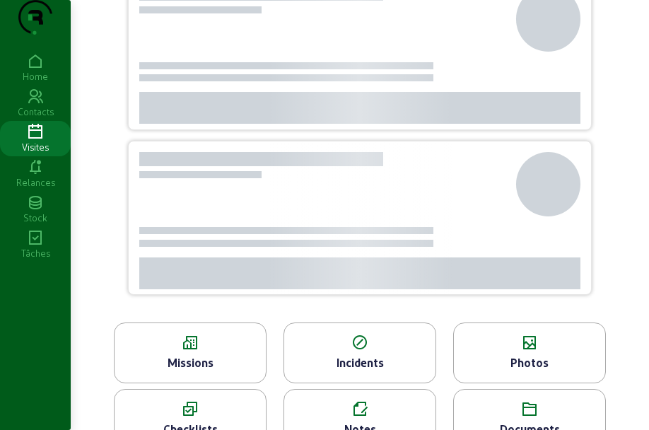
scroll to position [124, 0]
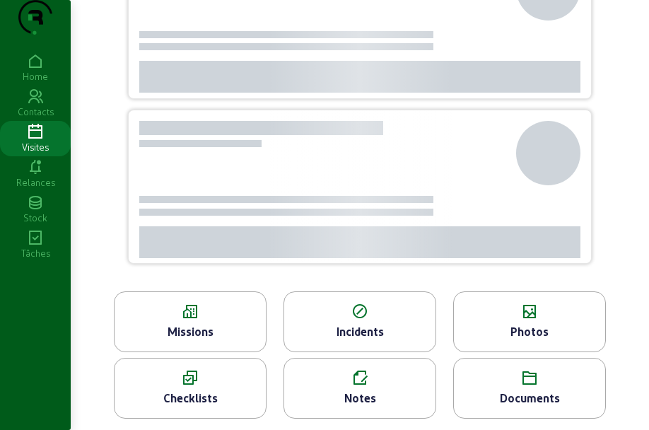
click at [372, 372] on icon at bounding box center [359, 378] width 151 height 17
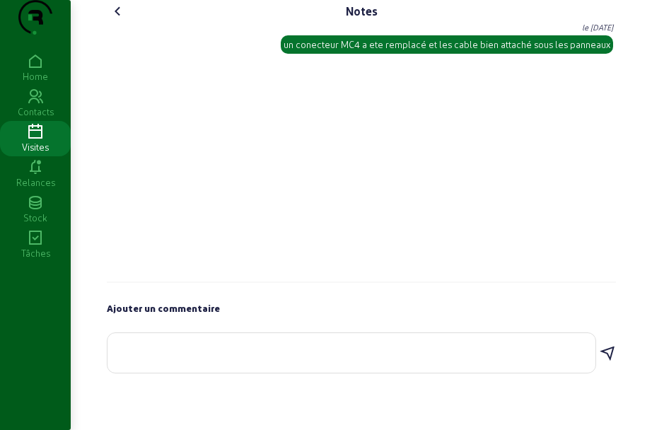
click at [121, 20] on icon at bounding box center [118, 11] width 17 height 17
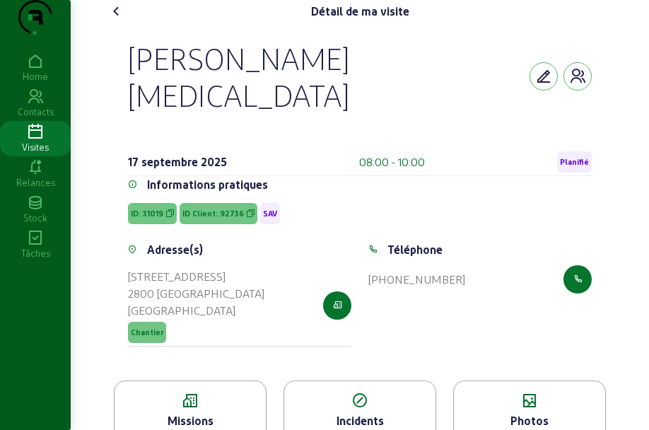
click at [123, 23] on cam-font-icon at bounding box center [116, 11] width 23 height 23
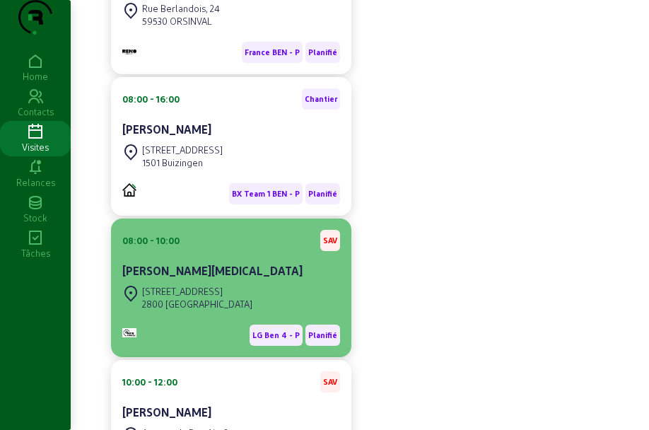
scroll to position [442, 0]
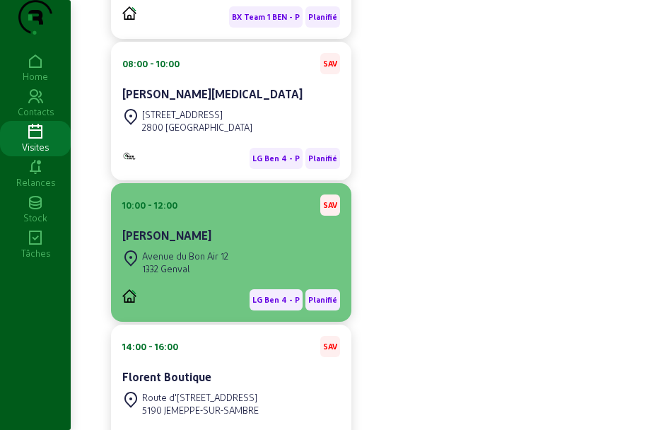
click at [214, 247] on div "[PERSON_NAME]" at bounding box center [231, 237] width 218 height 20
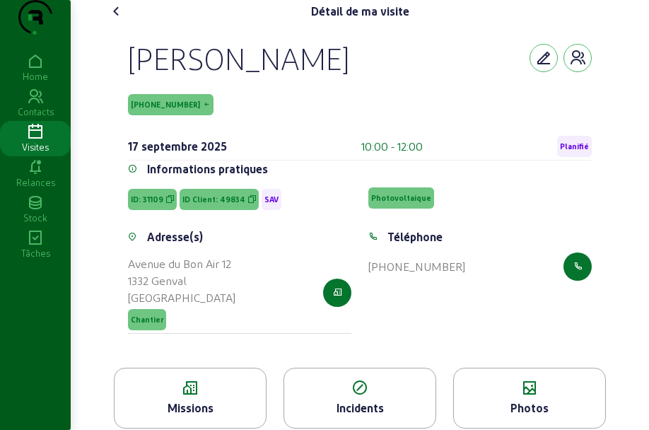
drag, startPoint x: 117, startPoint y: 72, endPoint x: 507, endPoint y: 102, distance: 391.5
click at [507, 102] on div "[PERSON_NAME] [PHONE_NUMBER] [DATE] 10:00 - 12:00 Planifié Informations pratiqu…" at bounding box center [360, 195] width 498 height 345
click at [206, 210] on span "ID Client: 49834" at bounding box center [219, 199] width 79 height 21
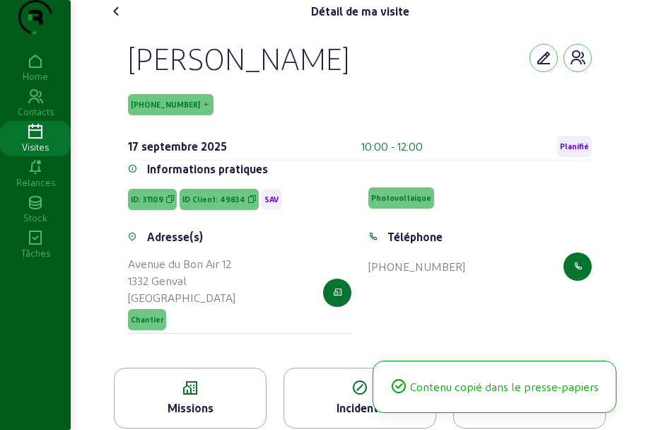
click at [206, 210] on span "ID Client: 49834" at bounding box center [219, 199] width 79 height 21
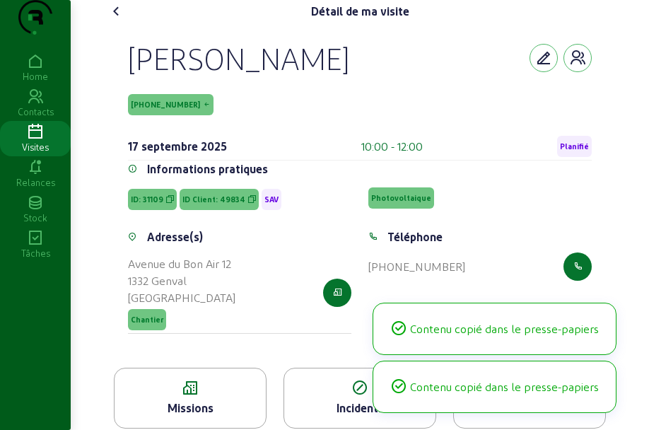
click at [206, 204] on span "ID Client: 49834" at bounding box center [213, 199] width 63 height 10
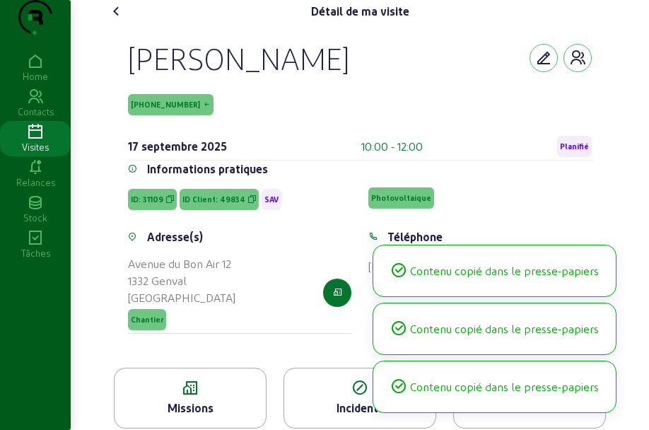
click at [206, 204] on span "ID Client: 49834" at bounding box center [213, 199] width 63 height 10
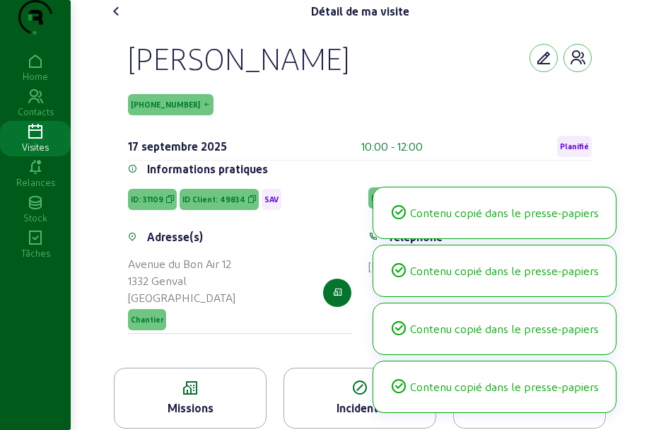
click at [206, 204] on span "ID Client: 49834" at bounding box center [213, 199] width 63 height 10
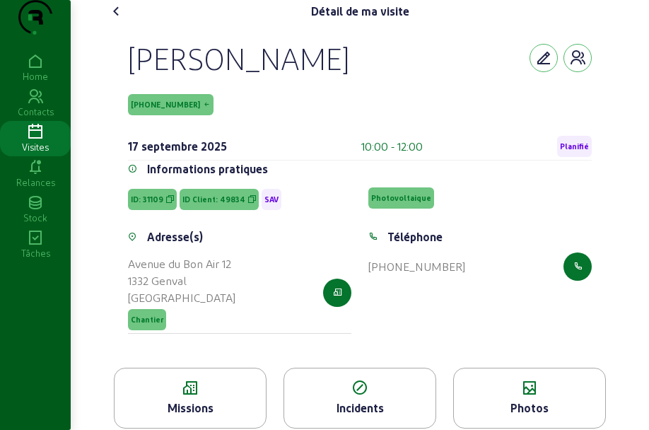
scroll to position [105, 0]
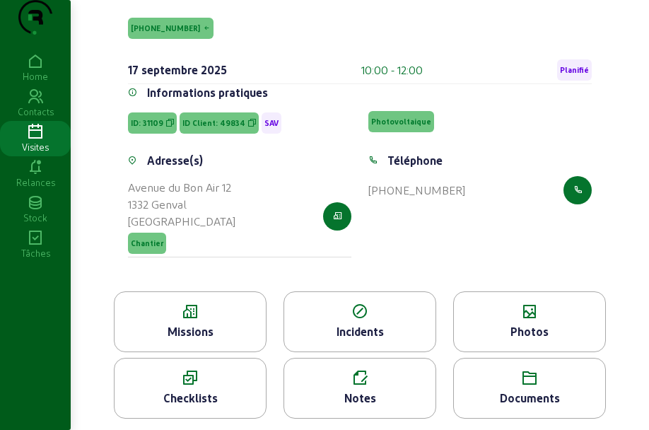
click at [215, 318] on icon at bounding box center [190, 311] width 151 height 17
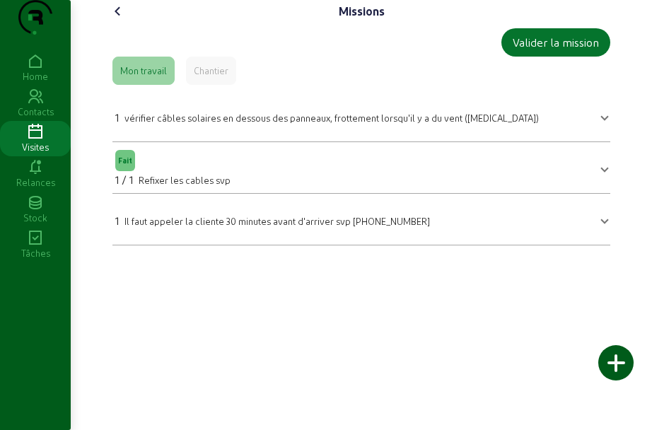
click at [115, 20] on icon at bounding box center [118, 11] width 17 height 17
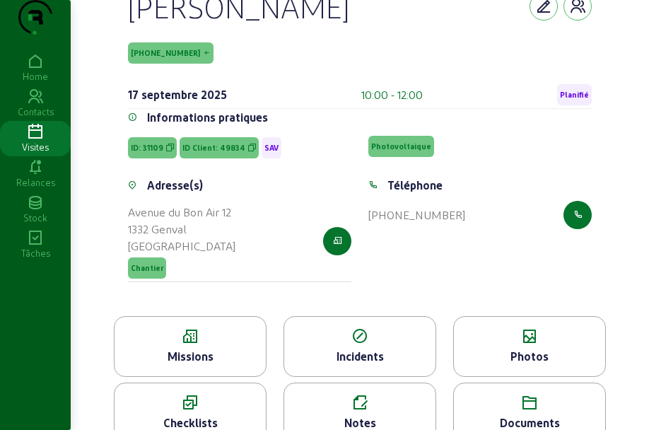
scroll to position [105, 0]
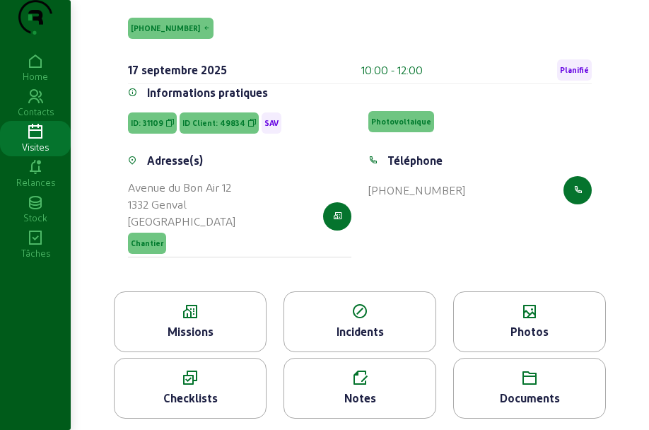
click at [373, 377] on icon at bounding box center [359, 378] width 151 height 17
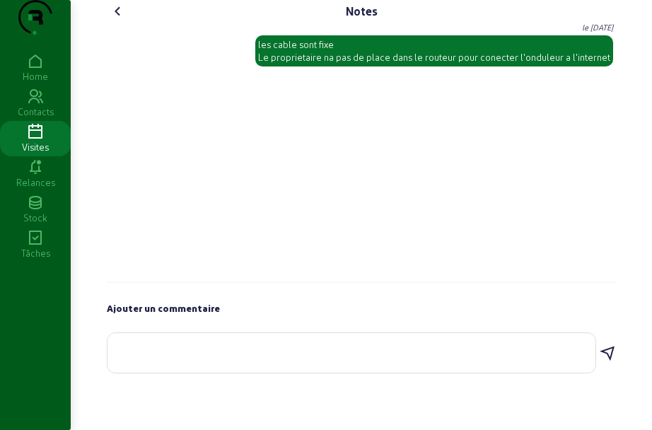
click at [118, 20] on icon at bounding box center [118, 11] width 17 height 17
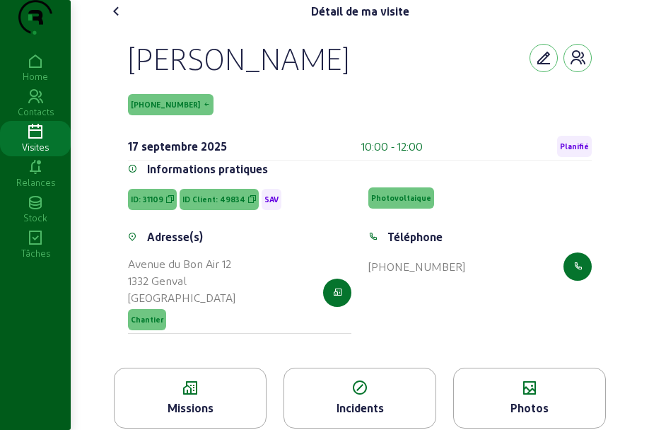
click at [525, 417] on div "Photos" at bounding box center [529, 408] width 151 height 17
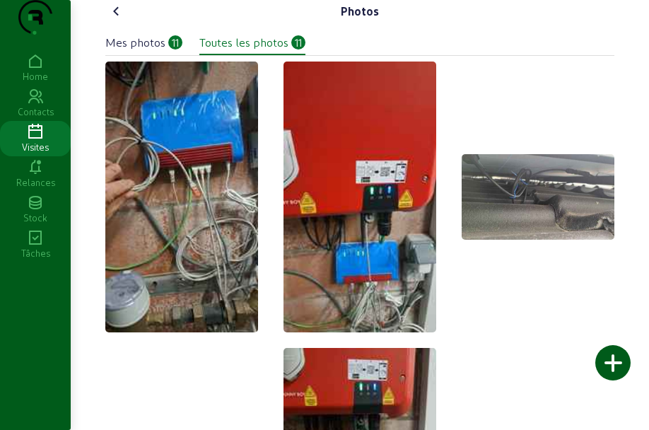
click at [118, 20] on icon at bounding box center [116, 11] width 17 height 17
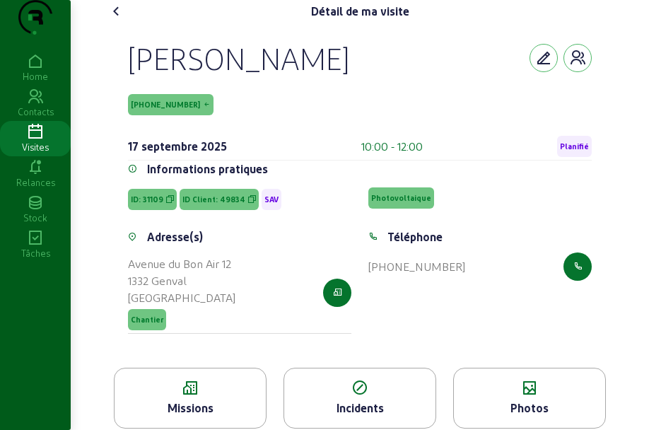
click at [120, 20] on icon at bounding box center [116, 11] width 17 height 17
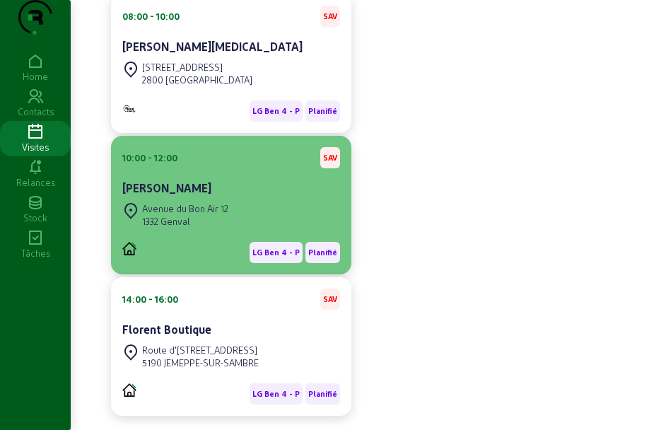
scroll to position [530, 0]
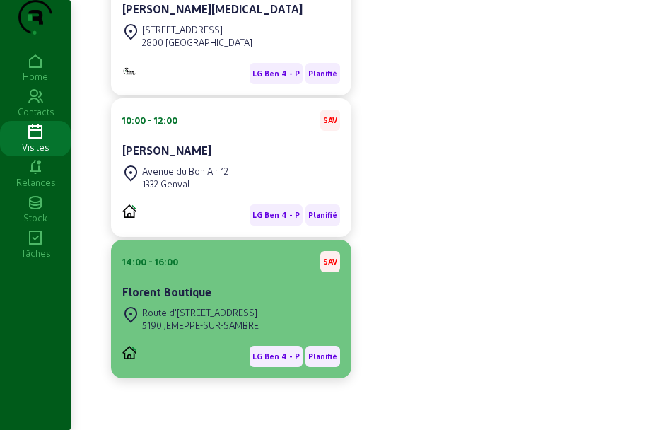
click at [293, 301] on div "Florent Boutique" at bounding box center [231, 292] width 218 height 17
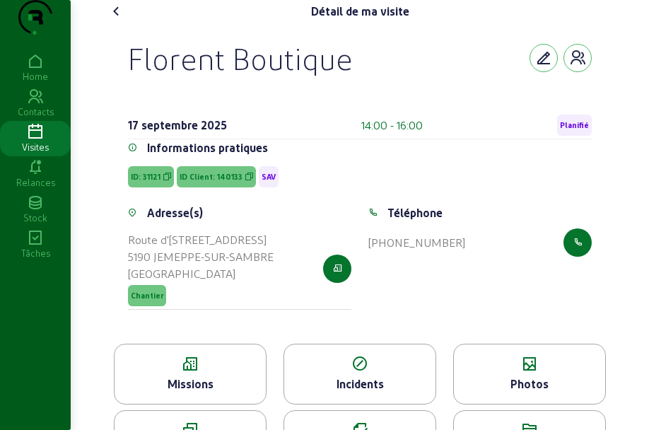
drag, startPoint x: 115, startPoint y: 80, endPoint x: 372, endPoint y: 95, distance: 257.9
click at [372, 95] on div "Florent Boutique [DATE] 14:00 - 16:00 Planifié Informations pratiques ID: 31121…" at bounding box center [360, 183] width 498 height 321
click at [199, 187] on span "ID Client: 140133" at bounding box center [216, 176] width 79 height 21
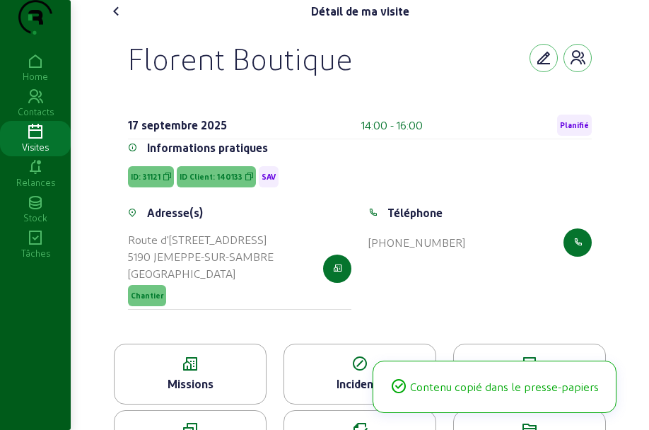
click at [199, 182] on span "ID Client: 140133" at bounding box center [211, 177] width 63 height 10
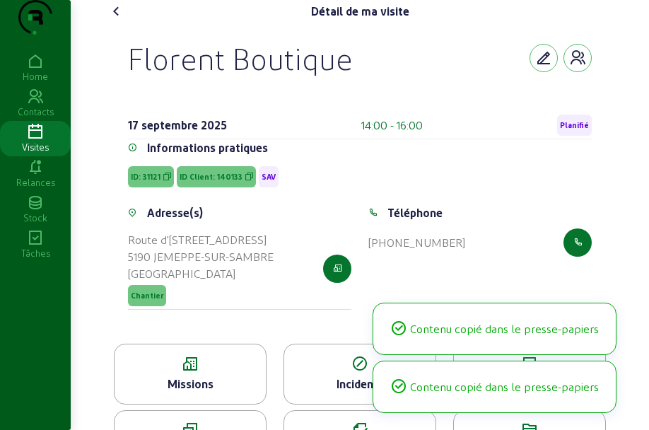
click at [199, 182] on span "ID Client: 140133" at bounding box center [211, 177] width 63 height 10
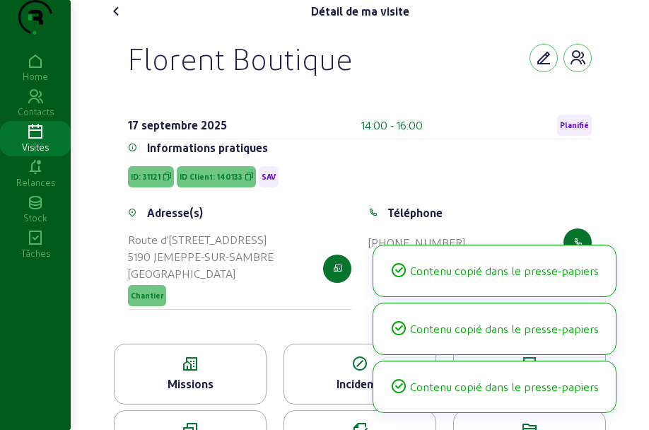
click at [199, 182] on span "ID Client: 140133" at bounding box center [211, 177] width 63 height 10
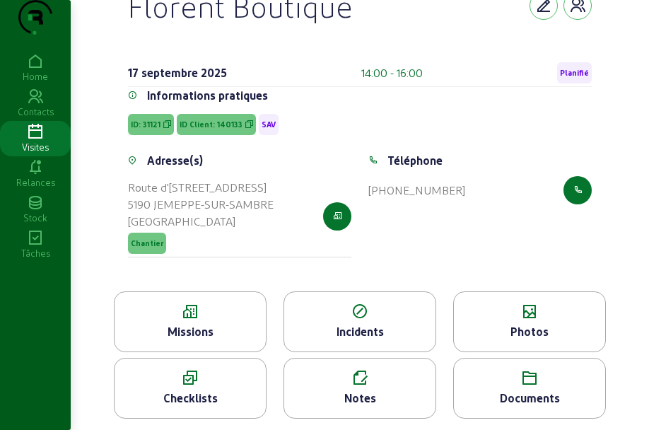
scroll to position [98, 0]
click at [194, 318] on icon at bounding box center [190, 311] width 151 height 17
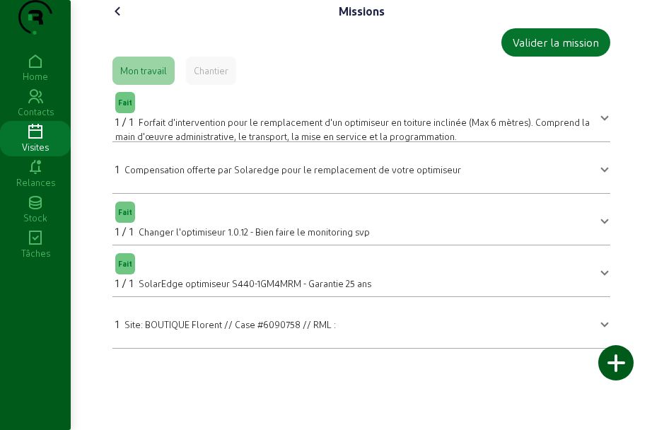
click at [122, 20] on icon at bounding box center [118, 11] width 17 height 17
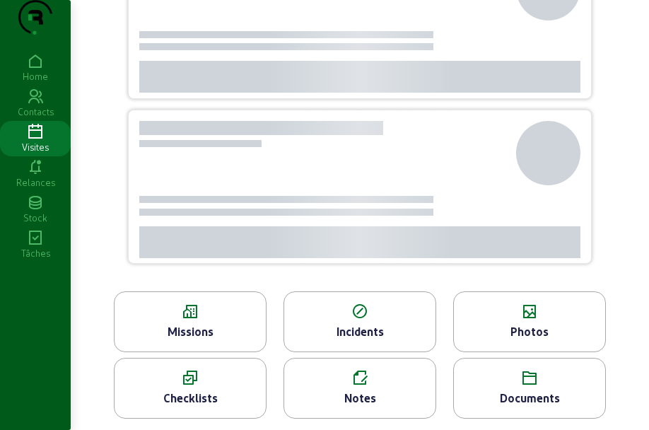
scroll to position [124, 0]
click at [371, 385] on icon at bounding box center [359, 378] width 151 height 17
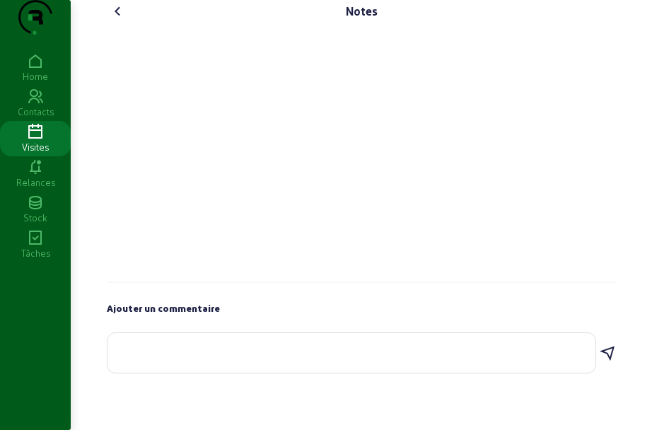
click at [119, 20] on icon at bounding box center [118, 11] width 17 height 17
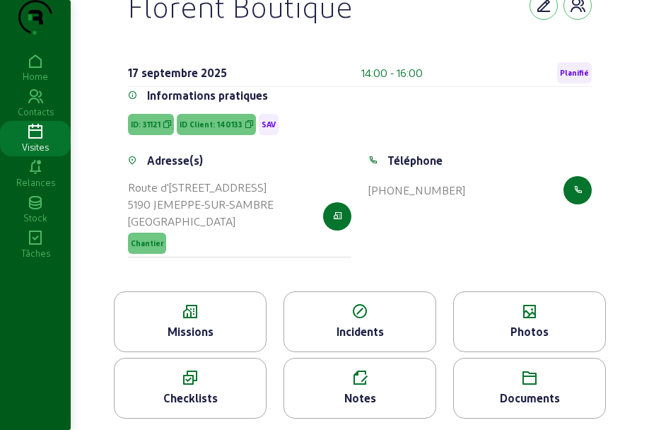
scroll to position [98, 0]
click at [531, 330] on div "Photos" at bounding box center [529, 331] width 151 height 17
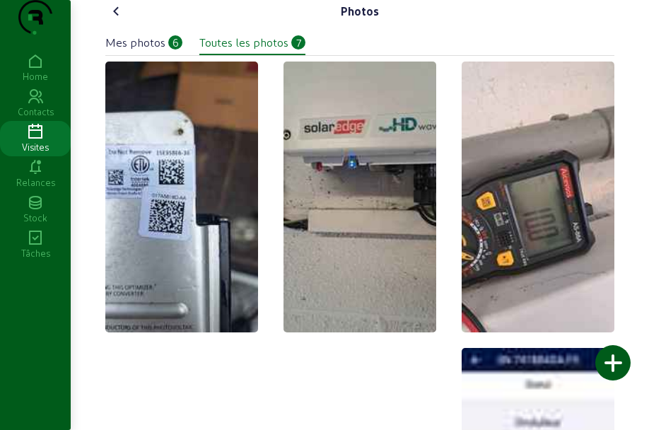
click at [115, 20] on icon at bounding box center [116, 11] width 17 height 17
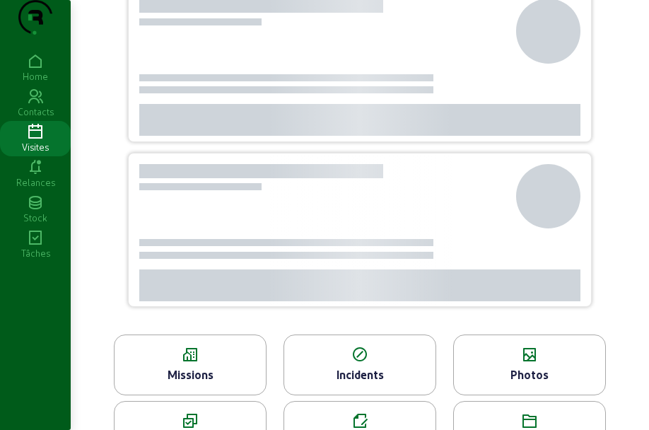
scroll to position [124, 0]
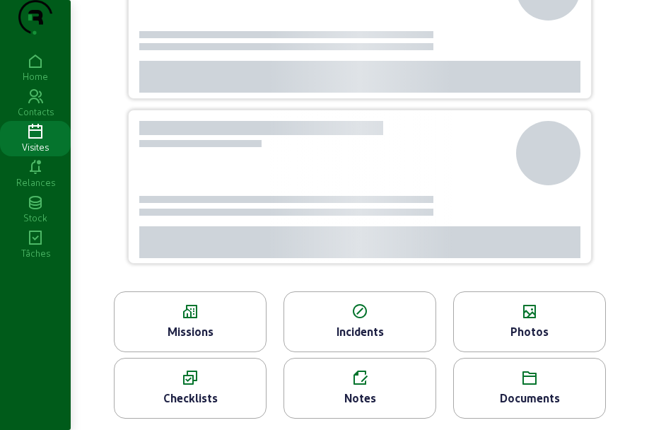
click at [200, 318] on icon at bounding box center [190, 311] width 151 height 17
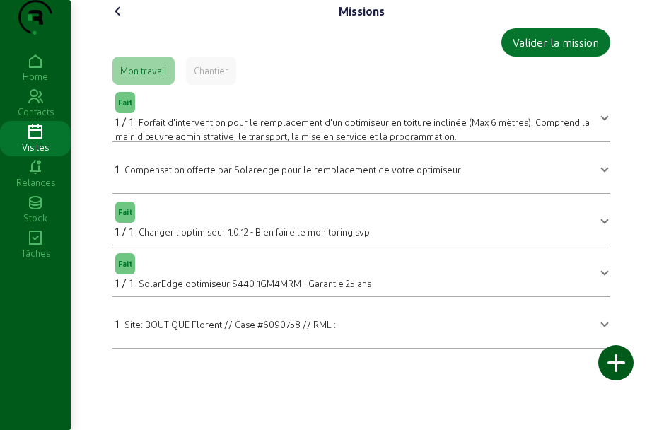
click at [211, 141] on span "Forfait d'intervention pour le remplacement d'un optimiseur en toiture inclinée…" at bounding box center [352, 129] width 475 height 25
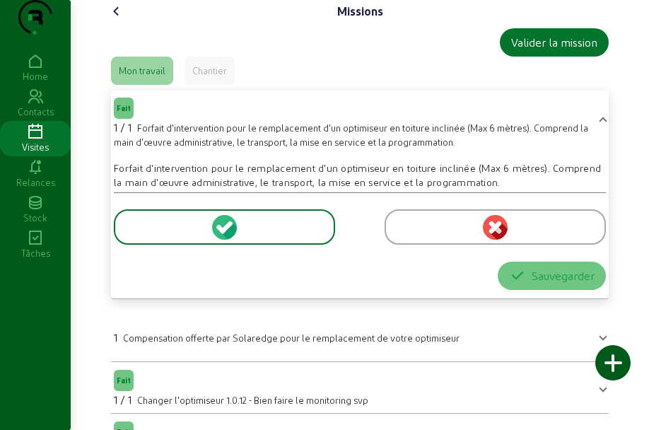
drag, startPoint x: 139, startPoint y: 158, endPoint x: 465, endPoint y: 160, distance: 325.3
click at [465, 147] on span "Forfait d'intervention pour le remplacement d'un optimiseur en toiture inclinée…" at bounding box center [351, 134] width 475 height 25
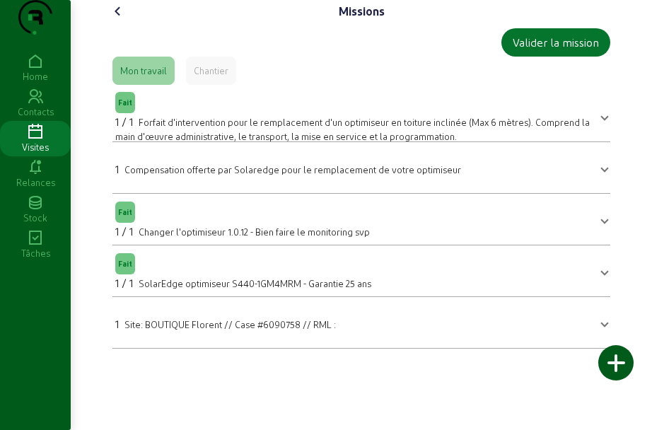
drag, startPoint x: 115, startPoint y: 15, endPoint x: 115, endPoint y: 23, distance: 8.5
click at [115, 17] on div "Missions Valider la mission Mon travail Chantier Fait 1 / 1 Forfait d'intervent…" at bounding box center [361, 180] width 526 height 360
click at [115, 23] on div "Missions Valider la mission Mon travail Chantier Fait 1 / 1 Forfait d'intervent…" at bounding box center [361, 180] width 526 height 360
click at [115, 20] on icon at bounding box center [118, 11] width 17 height 17
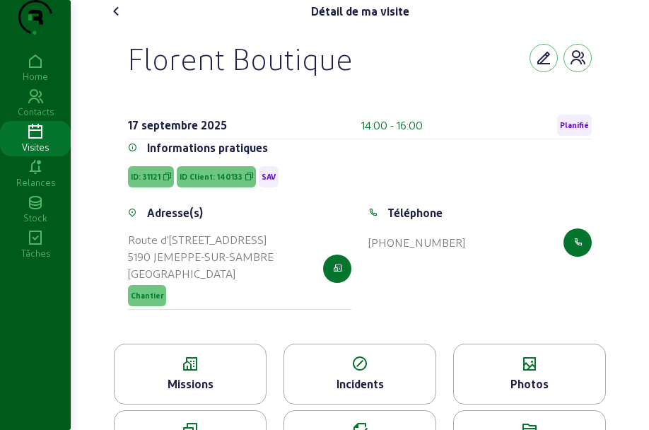
click at [115, 20] on icon at bounding box center [116, 11] width 17 height 17
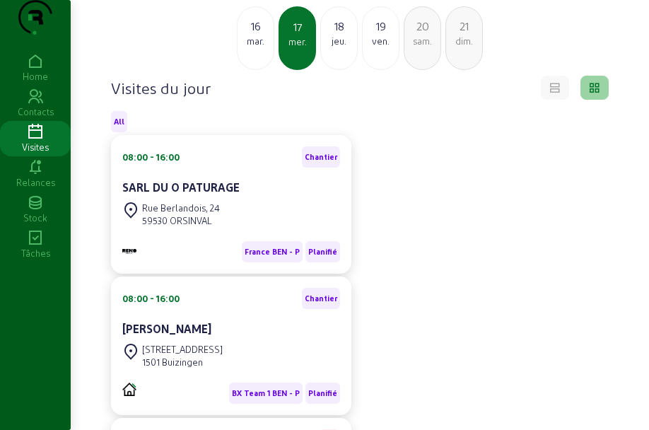
scroll to position [25, 0]
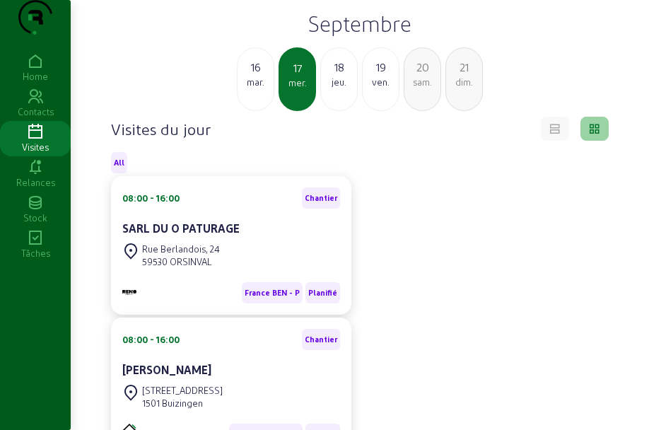
click at [347, 76] on div "18" at bounding box center [339, 67] width 36 height 17
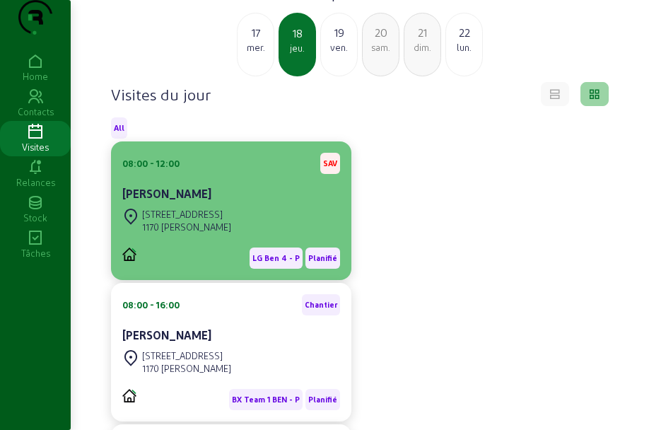
scroll to position [88, 0]
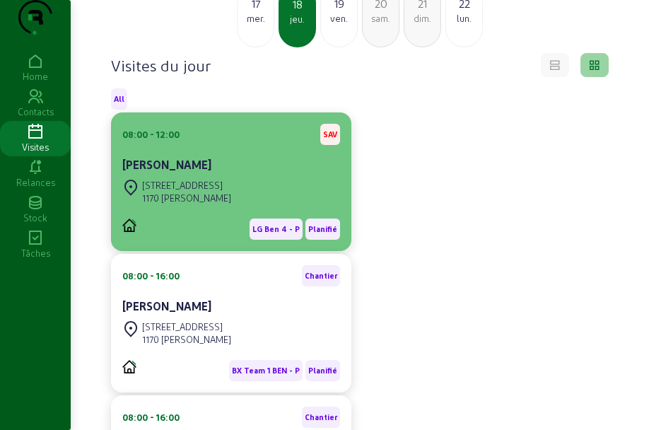
click at [268, 173] on div "[PERSON_NAME]" at bounding box center [231, 164] width 218 height 17
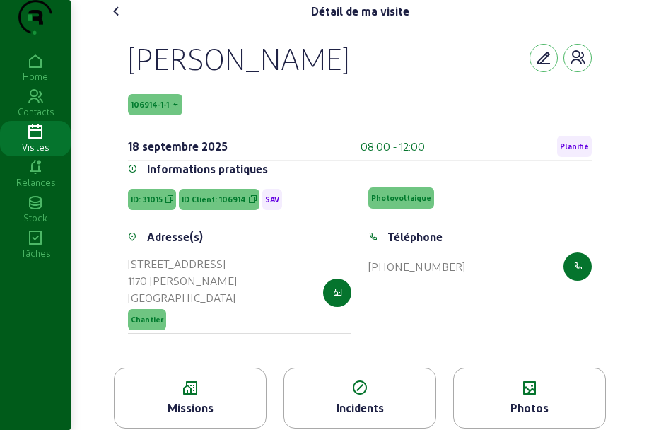
drag, startPoint x: 203, startPoint y: 95, endPoint x: 402, endPoint y: 100, distance: 198.8
click at [402, 100] on div "[PERSON_NAME] 106914-1-1 [DATE] 08:00 - 12:00 Planifié Informations pratiques I…" at bounding box center [360, 195] width 498 height 345
click at [198, 204] on span "ID Client: 106914" at bounding box center [214, 199] width 64 height 10
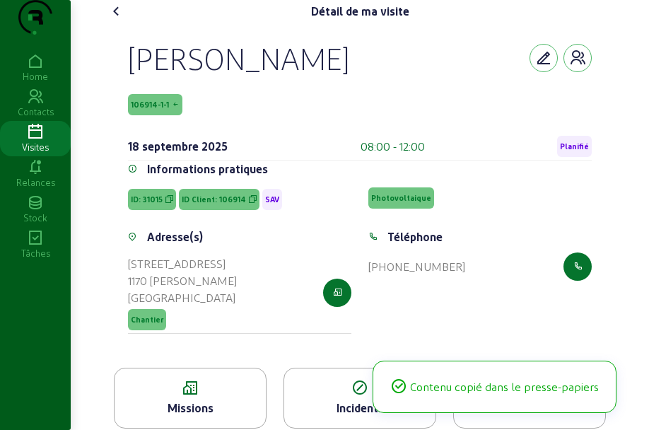
click at [198, 204] on span "ID Client: 106914" at bounding box center [214, 199] width 64 height 10
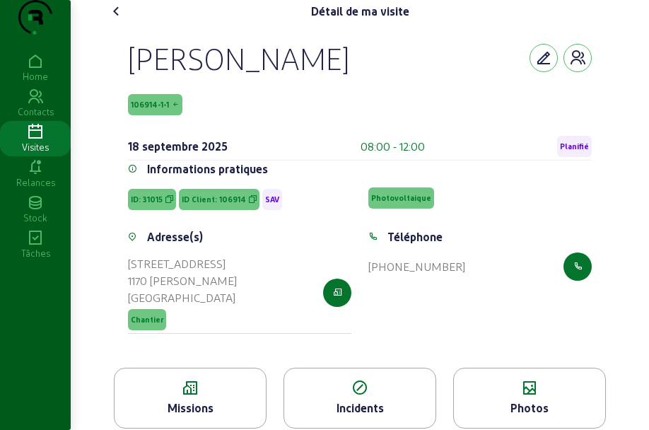
scroll to position [105, 0]
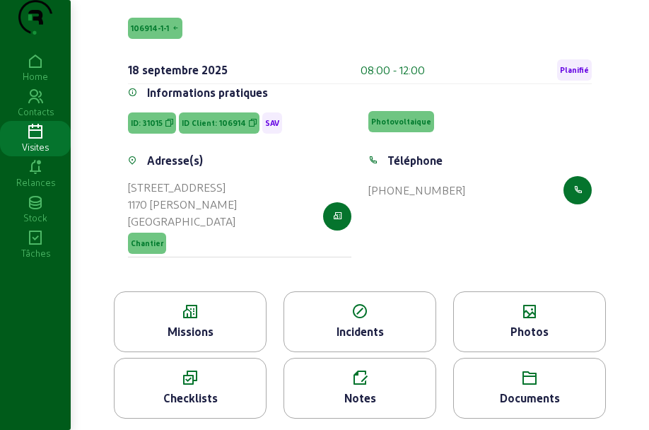
click at [212, 332] on div "Missions" at bounding box center [190, 331] width 151 height 17
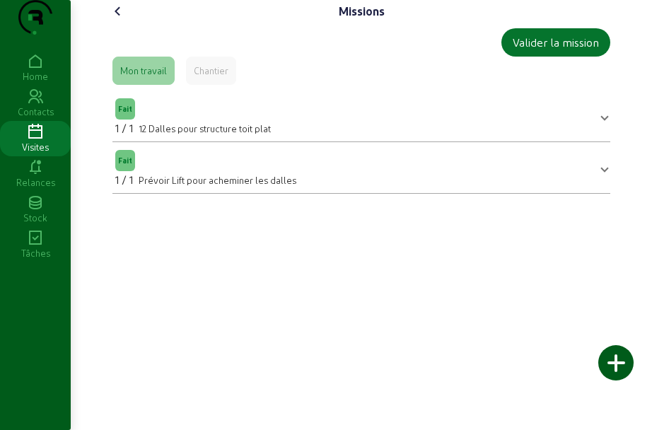
click at [120, 20] on icon at bounding box center [118, 11] width 17 height 17
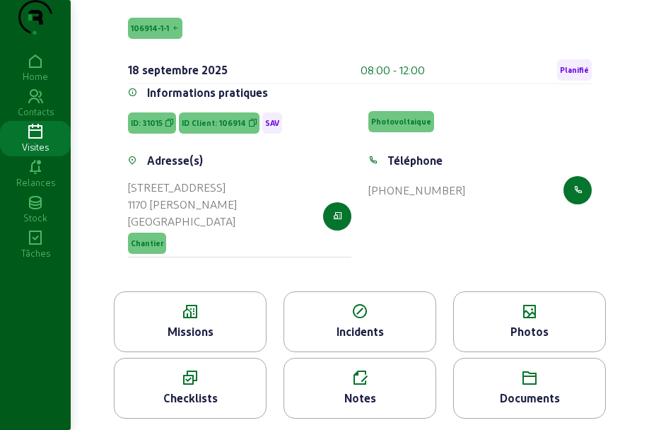
scroll to position [105, 0]
click at [518, 320] on div "Photos" at bounding box center [529, 321] width 153 height 61
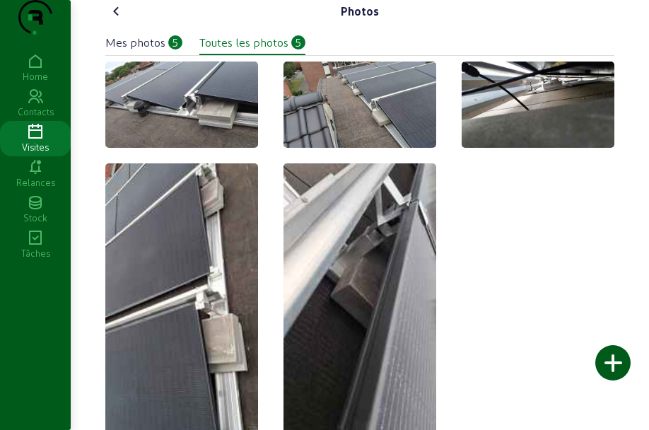
click at [120, 20] on icon at bounding box center [116, 11] width 17 height 17
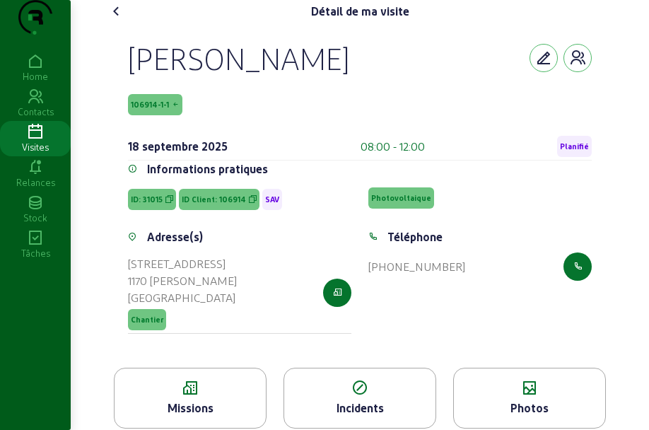
click at [118, 20] on icon at bounding box center [116, 11] width 17 height 17
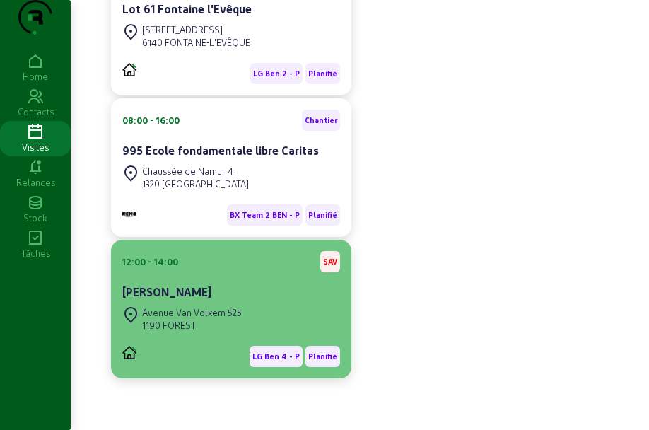
scroll to position [980, 0]
click at [228, 308] on div "Avenue Van Volxem 525" at bounding box center [192, 312] width 100 height 13
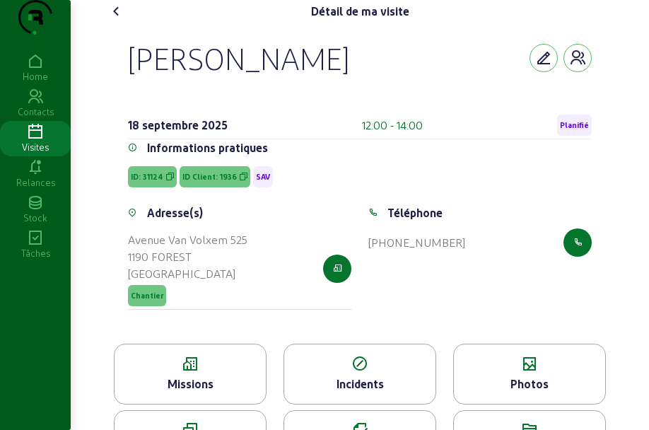
drag, startPoint x: 125, startPoint y: 87, endPoint x: 301, endPoint y: 87, distance: 176.1
click at [301, 87] on div "[PERSON_NAME] [DATE] 12:00 - 14:00 Planifié Informations pratiques ID: 31124 ID…" at bounding box center [360, 183] width 498 height 321
click at [210, 182] on span "ID Client: 1936" at bounding box center [209, 177] width 54 height 10
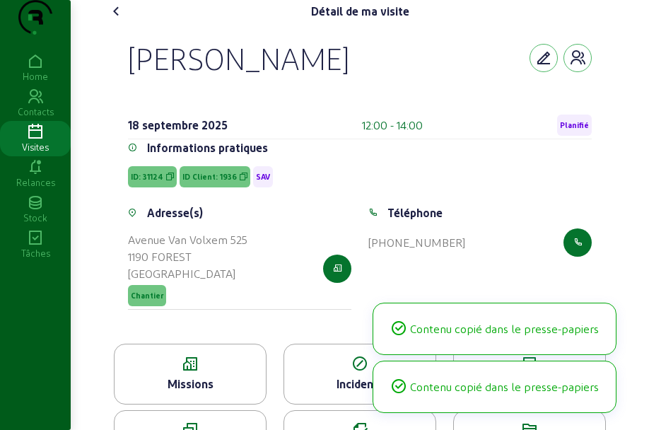
click at [210, 182] on span "ID Client: 1936" at bounding box center [209, 177] width 54 height 10
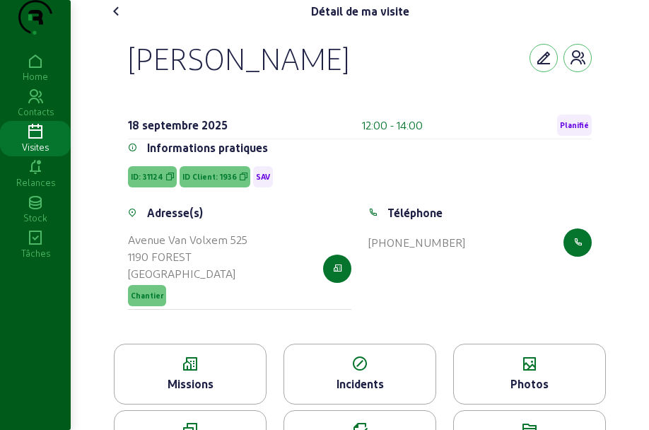
click at [180, 373] on icon at bounding box center [190, 364] width 151 height 17
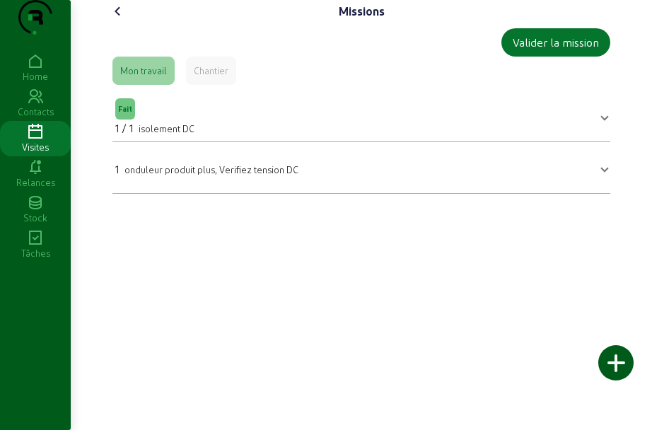
click at [115, 20] on icon at bounding box center [118, 11] width 17 height 17
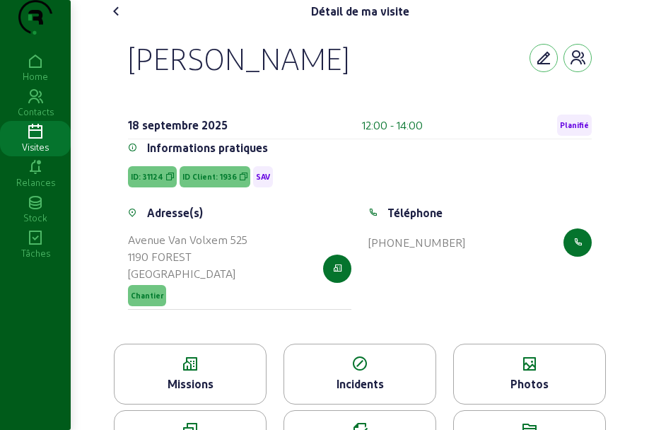
click at [510, 393] on div "Photos" at bounding box center [529, 384] width 151 height 17
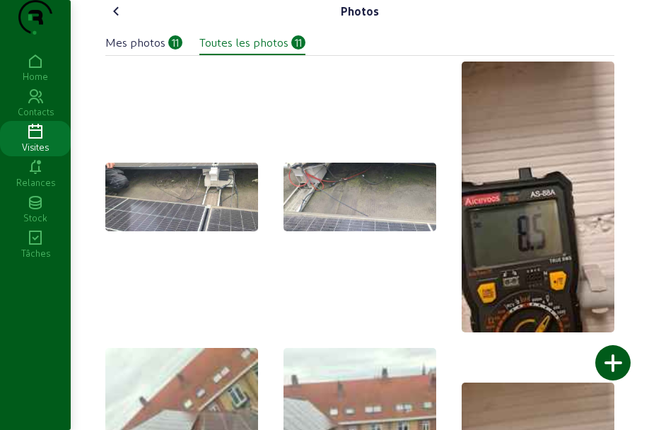
click at [116, 20] on icon at bounding box center [116, 11] width 17 height 17
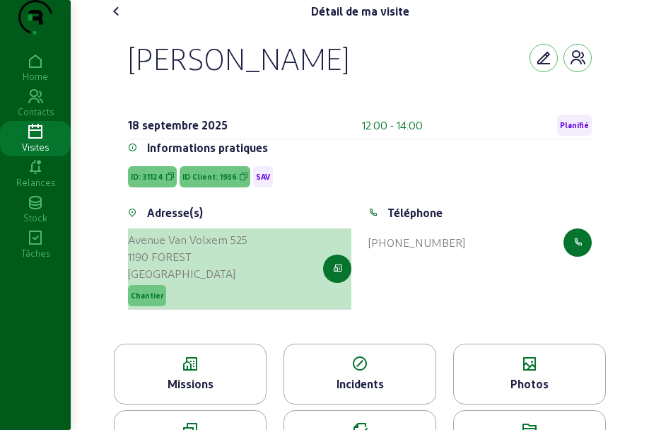
scroll to position [81, 0]
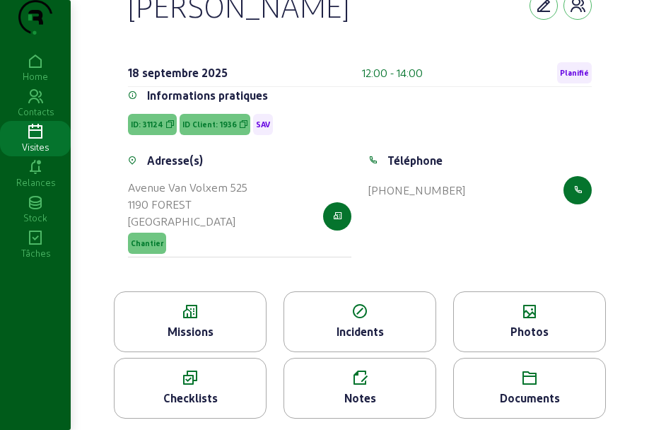
click at [207, 317] on icon at bounding box center [190, 311] width 151 height 17
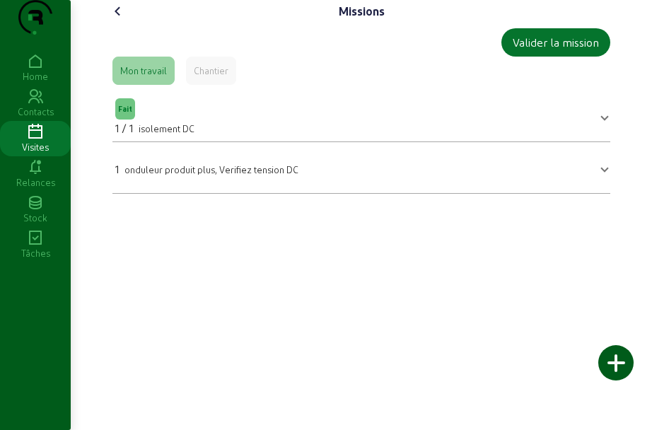
click at [120, 20] on icon at bounding box center [118, 11] width 17 height 17
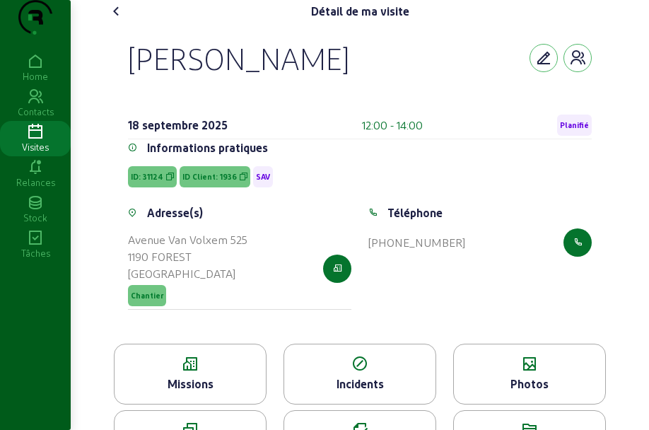
click at [519, 373] on icon at bounding box center [529, 364] width 151 height 17
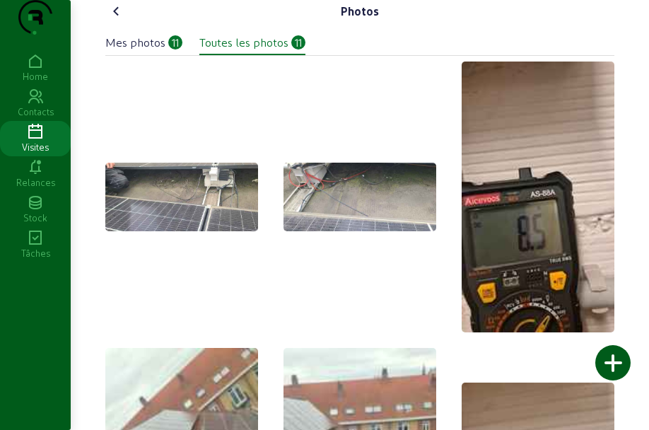
click at [124, 20] on icon at bounding box center [116, 11] width 17 height 17
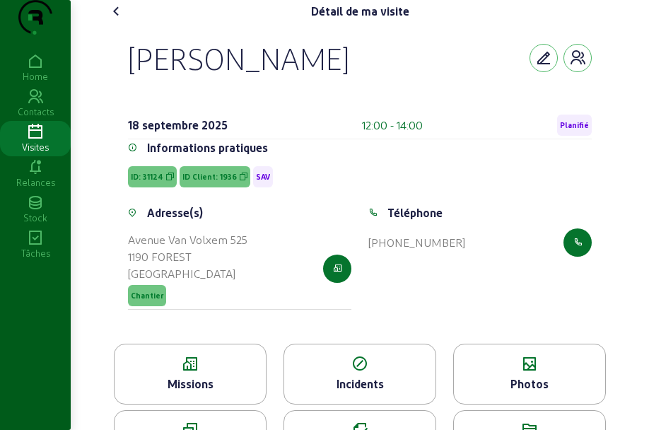
click at [115, 20] on icon at bounding box center [116, 11] width 17 height 17
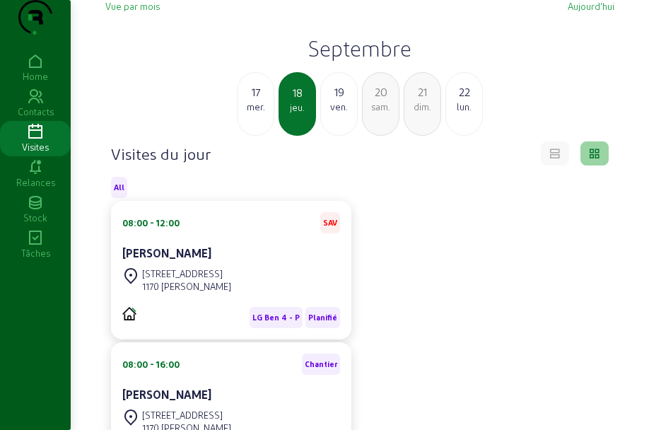
click at [327, 136] on div "19 ven." at bounding box center [338, 104] width 37 height 64
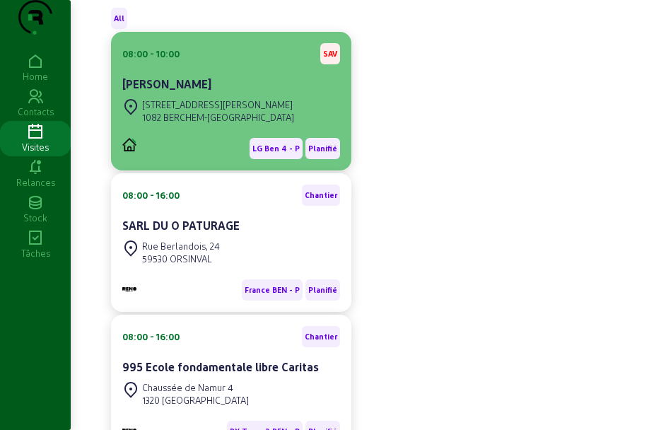
scroll to position [166, 0]
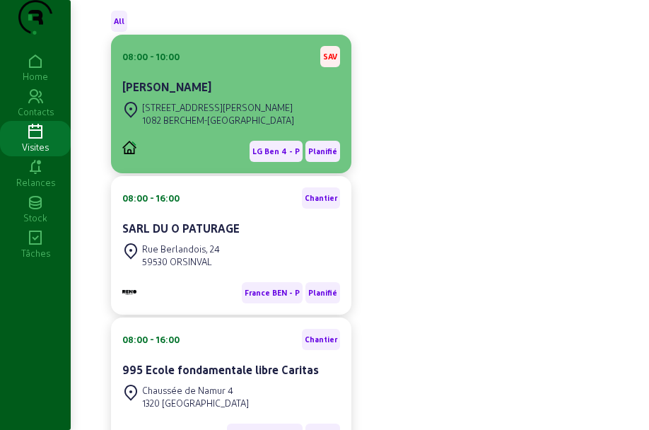
click at [257, 114] on div "[STREET_ADDRESS][PERSON_NAME]" at bounding box center [218, 107] width 152 height 13
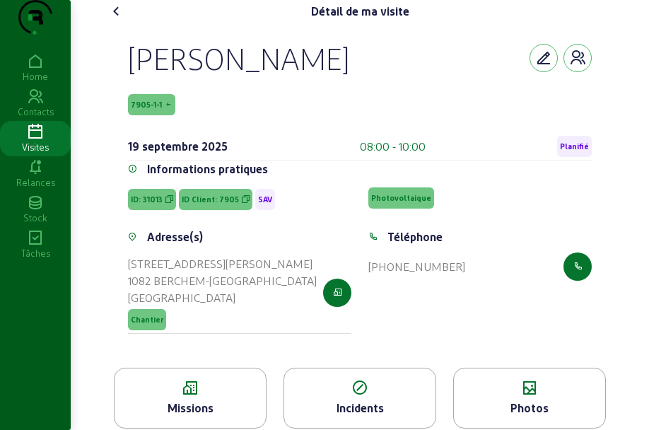
drag, startPoint x: 100, startPoint y: 73, endPoint x: 366, endPoint y: 93, distance: 266.7
click at [366, 93] on div "Détail de ma visite [PERSON_NAME] 7905-1-1 [DATE] 08:00 - 10:00 Planifié Inform…" at bounding box center [360, 253] width 526 height 506
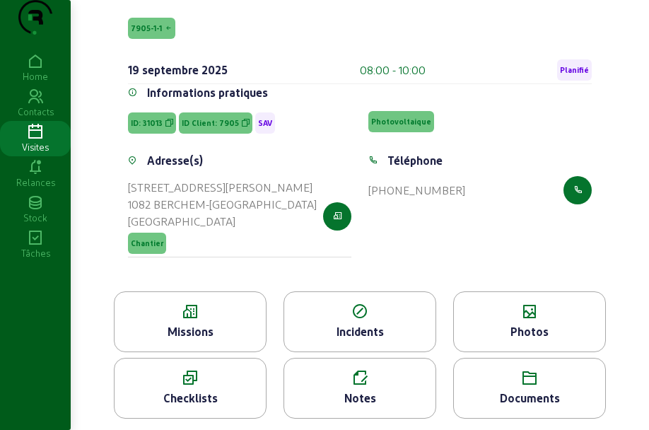
scroll to position [105, 0]
click at [370, 405] on div "Notes" at bounding box center [359, 398] width 151 height 17
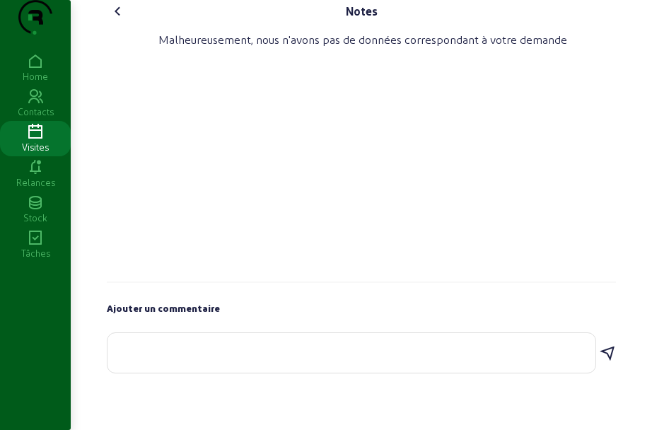
click at [112, 20] on icon at bounding box center [118, 11] width 17 height 17
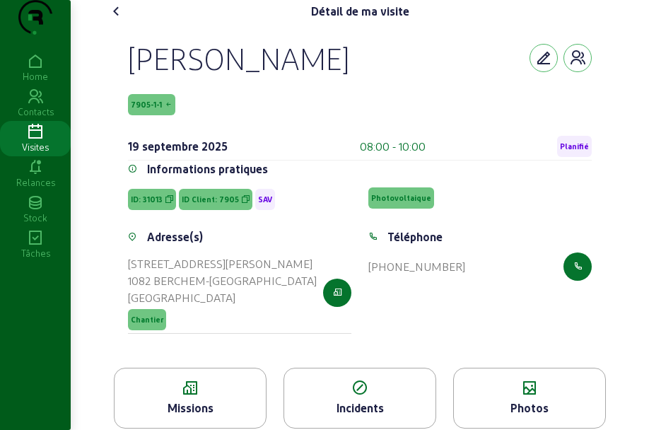
click at [525, 397] on icon at bounding box center [529, 388] width 151 height 17
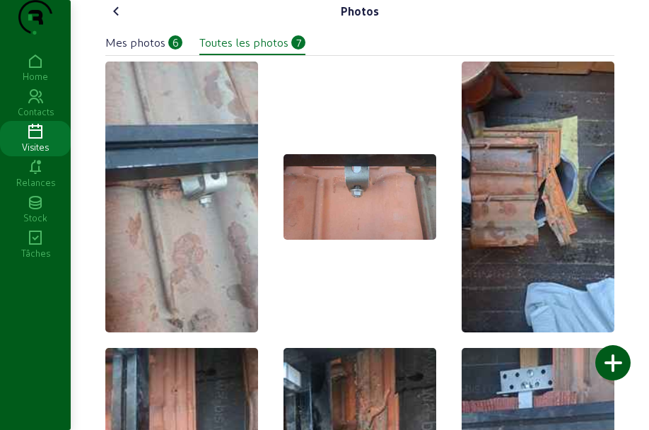
click at [144, 51] on div "Mes photos" at bounding box center [135, 42] width 60 height 17
click at [112, 20] on icon at bounding box center [116, 11] width 17 height 17
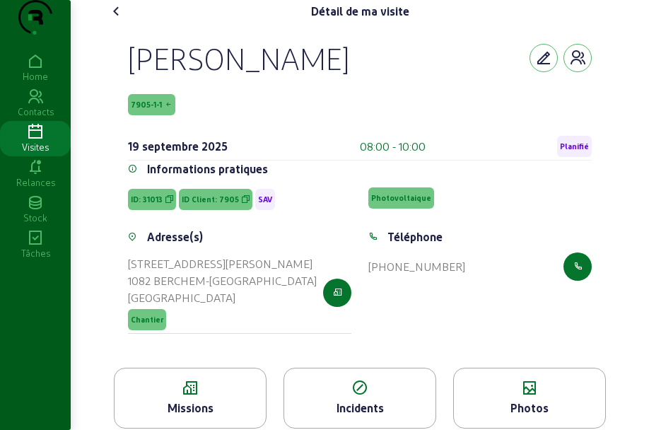
click at [209, 204] on span "ID Client: 7905" at bounding box center [210, 199] width 57 height 10
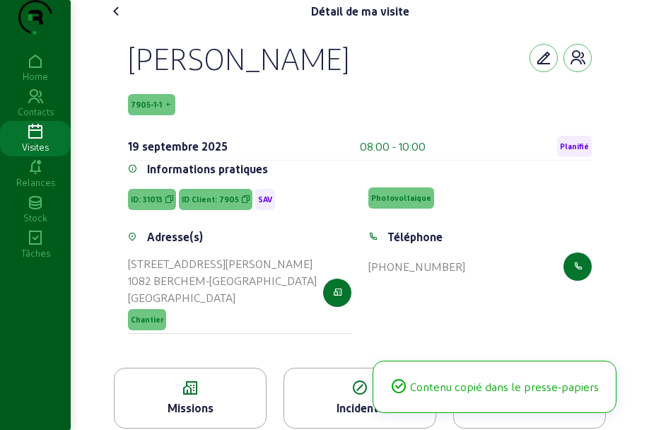
click at [209, 204] on span "ID Client: 7905" at bounding box center [210, 199] width 57 height 10
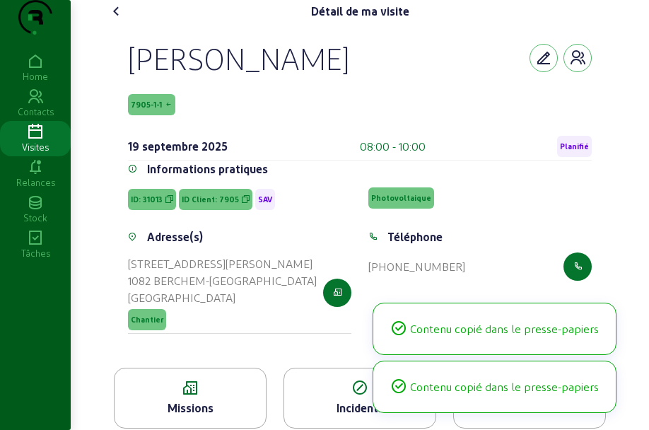
click at [209, 204] on span "ID Client: 7905" at bounding box center [210, 199] width 57 height 10
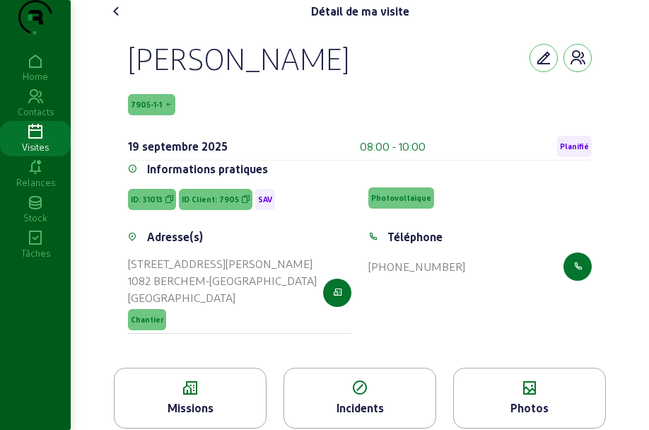
click at [122, 20] on icon at bounding box center [116, 11] width 17 height 17
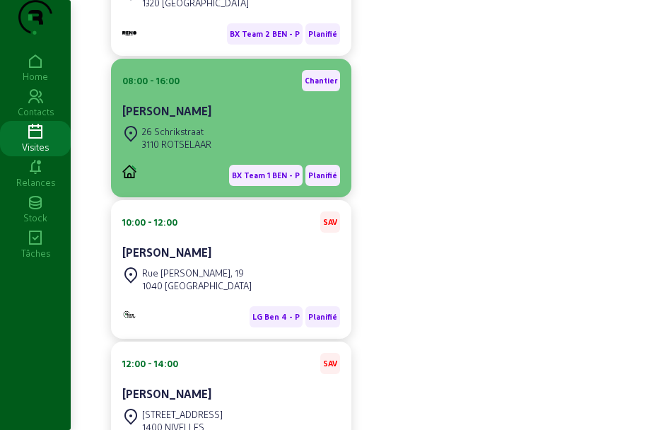
scroll to position [599, 0]
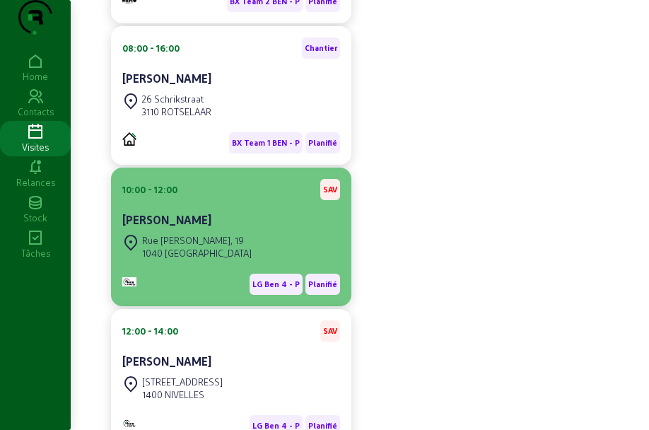
click at [249, 262] on div "[STREET_ADDRESS][PERSON_NAME]" at bounding box center [231, 246] width 218 height 31
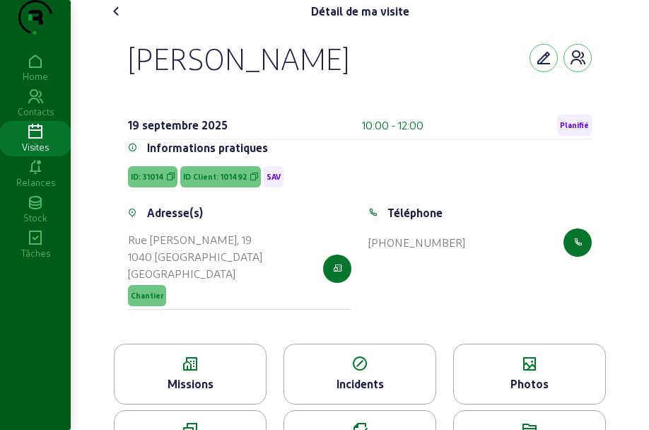
drag, startPoint x: 129, startPoint y: 88, endPoint x: 386, endPoint y: 90, distance: 256.7
click at [386, 76] on div "[PERSON_NAME]" at bounding box center [360, 58] width 464 height 37
click at [215, 182] on span "ID Client: 101492" at bounding box center [215, 177] width 64 height 10
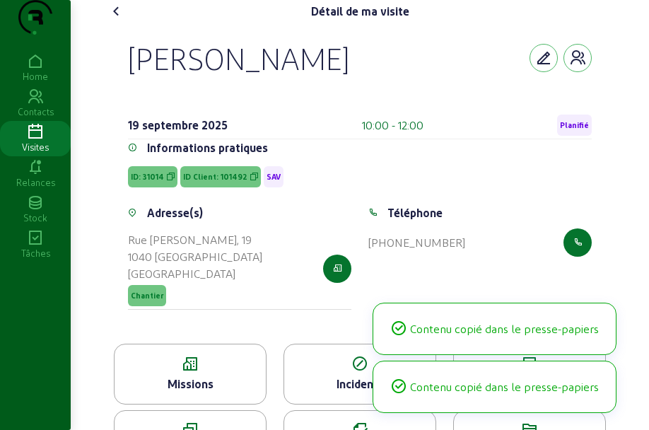
click at [215, 182] on span "ID Client: 101492" at bounding box center [215, 177] width 64 height 10
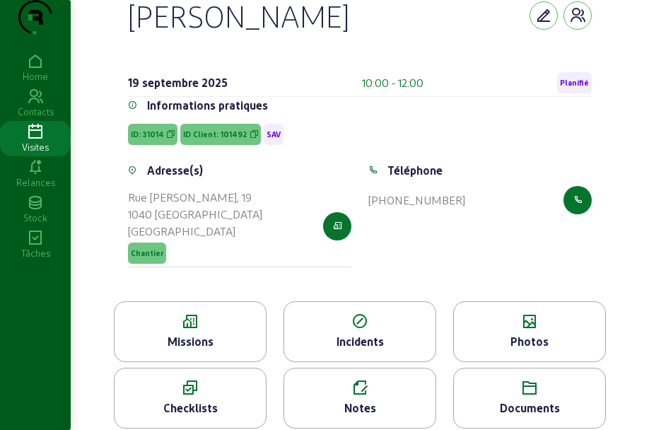
scroll to position [81, 0]
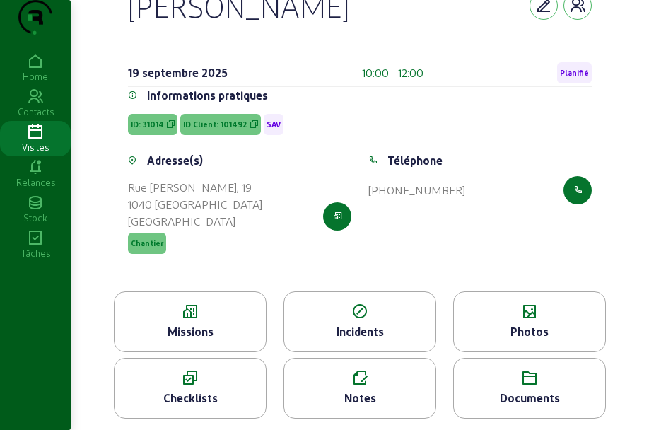
click at [209, 323] on div "Missions" at bounding box center [190, 331] width 151 height 17
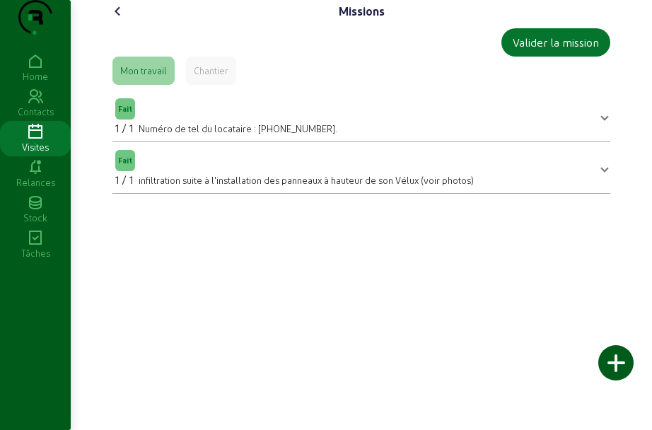
click at [126, 20] on icon at bounding box center [118, 11] width 17 height 17
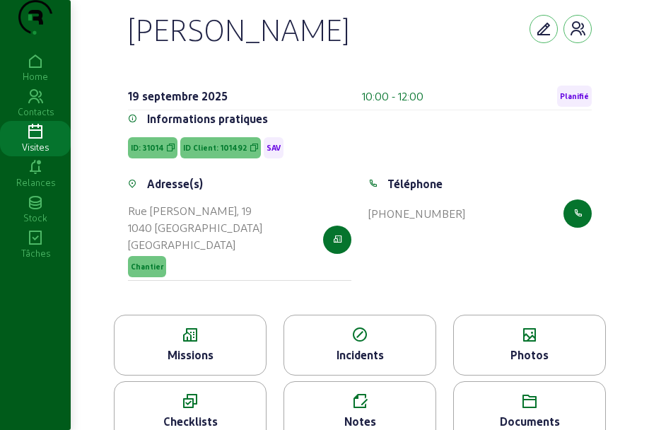
scroll to position [81, 0]
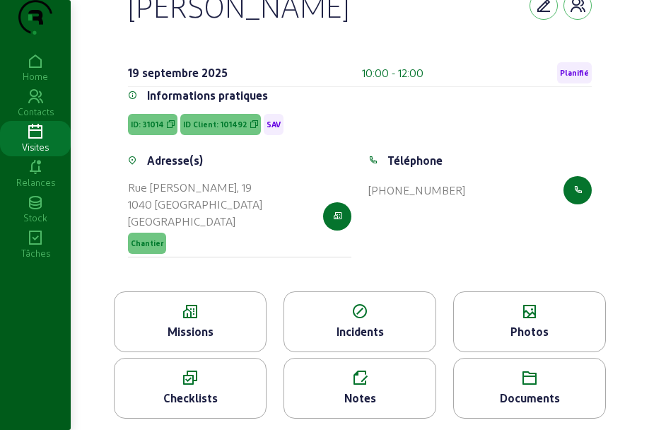
click at [552, 342] on div "Photos" at bounding box center [529, 321] width 153 height 61
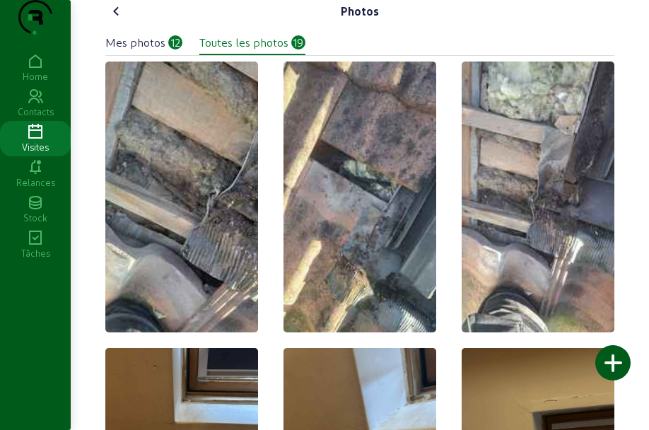
click at [113, 20] on icon at bounding box center [116, 11] width 17 height 17
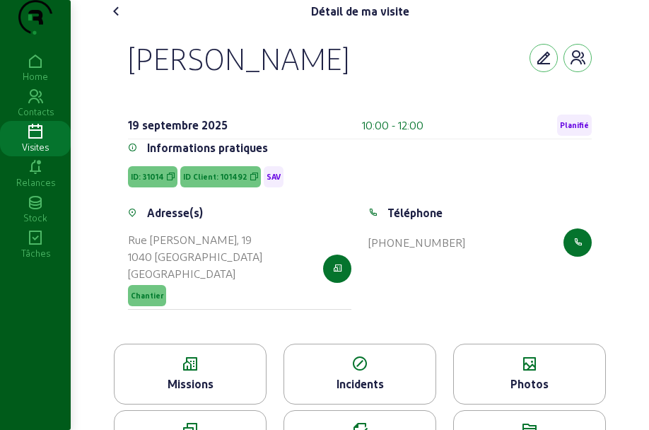
click at [112, 20] on icon at bounding box center [116, 11] width 17 height 17
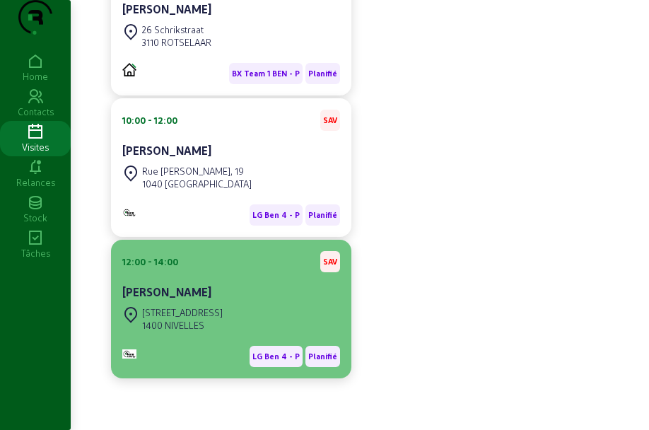
scroll to position [697, 0]
click at [223, 315] on div "[STREET_ADDRESS]" at bounding box center [182, 312] width 81 height 13
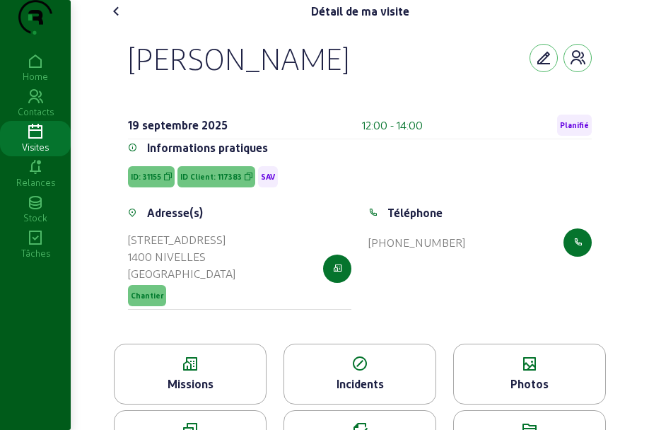
drag, startPoint x: 117, startPoint y: 74, endPoint x: 474, endPoint y: 129, distance: 361.4
click at [474, 129] on div "[PERSON_NAME] [DATE] 12:00 - 14:00 Planifié Informations pratiques ID: 31155 ID…" at bounding box center [359, 183] width 509 height 321
click at [339, 116] on div "[PERSON_NAME] [DATE] 12:00 - 14:00 Planifié" at bounding box center [360, 90] width 464 height 100
click at [359, 76] on div "[PERSON_NAME]" at bounding box center [360, 58] width 464 height 37
drag, startPoint x: 111, startPoint y: 81, endPoint x: 393, endPoint y: 93, distance: 282.4
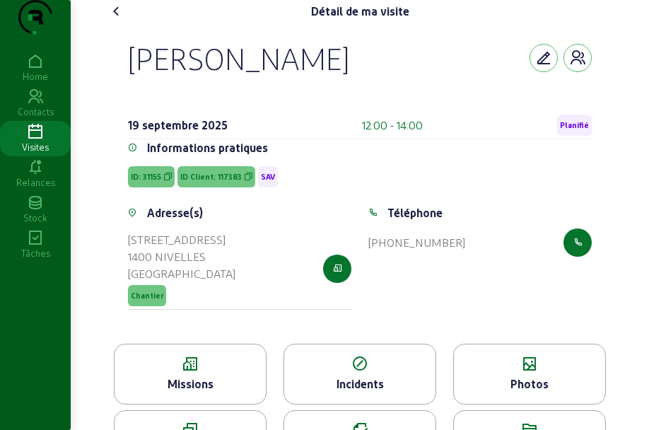
click at [393, 93] on div "[PERSON_NAME] [DATE] 12:00 - 14:00 Planifié Informations pratiques ID: 31155 ID…" at bounding box center [360, 183] width 498 height 321
click at [199, 378] on div "Missions" at bounding box center [190, 374] width 153 height 61
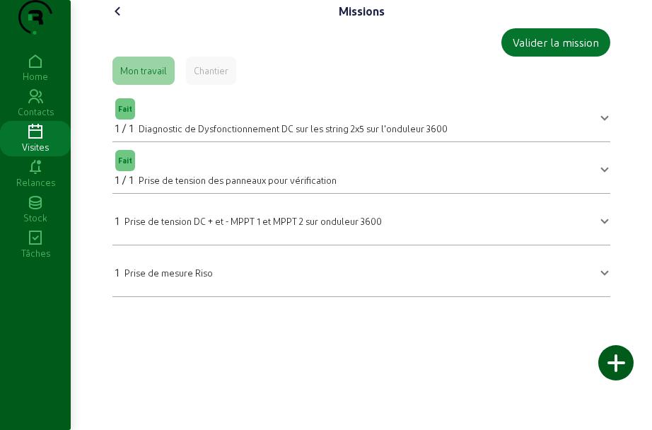
click at [117, 20] on icon at bounding box center [118, 11] width 17 height 17
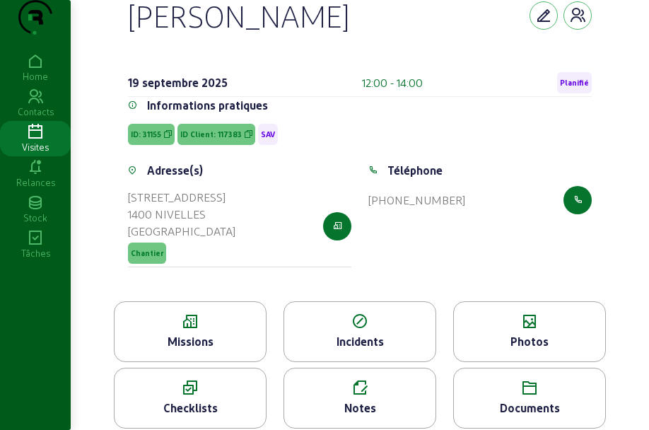
scroll to position [81, 0]
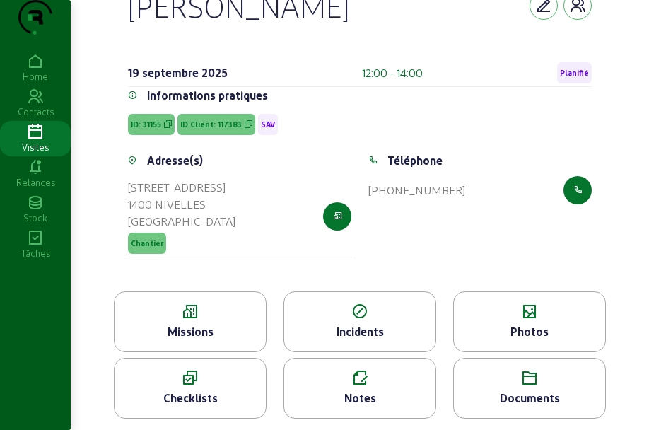
click at [578, 316] on icon at bounding box center [529, 311] width 151 height 17
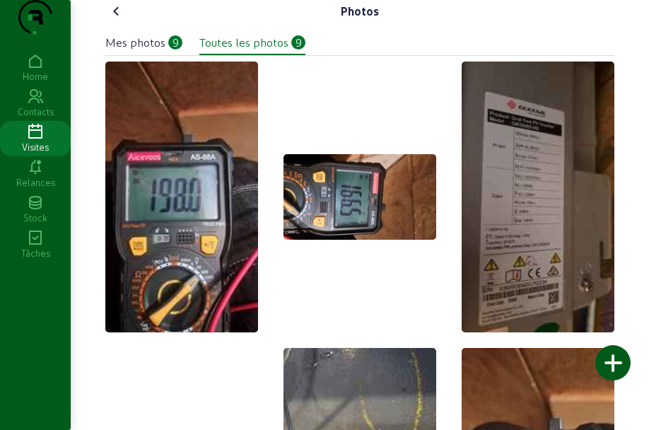
click at [122, 20] on icon at bounding box center [116, 11] width 17 height 17
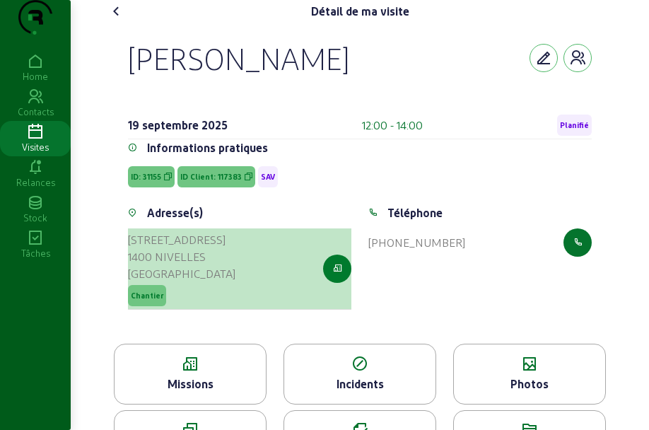
click at [337, 275] on icon "button" at bounding box center [337, 268] width 9 height 13
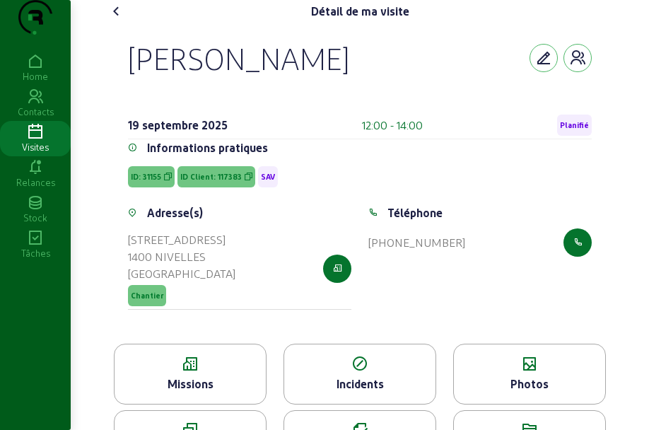
click at [208, 182] on span "ID Client: 117383" at bounding box center [211, 177] width 62 height 10
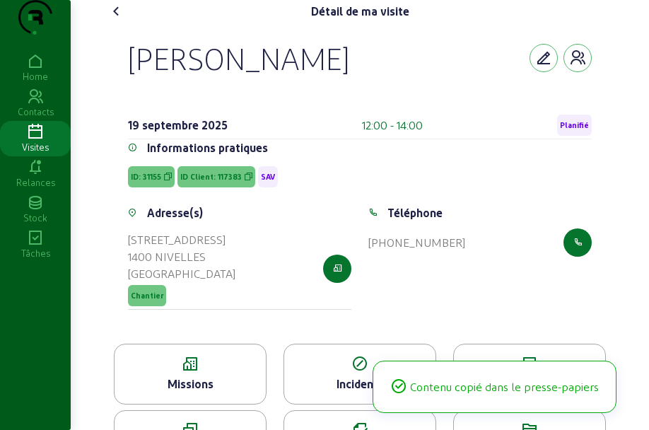
click at [208, 182] on span "ID Client: 117383" at bounding box center [211, 177] width 62 height 10
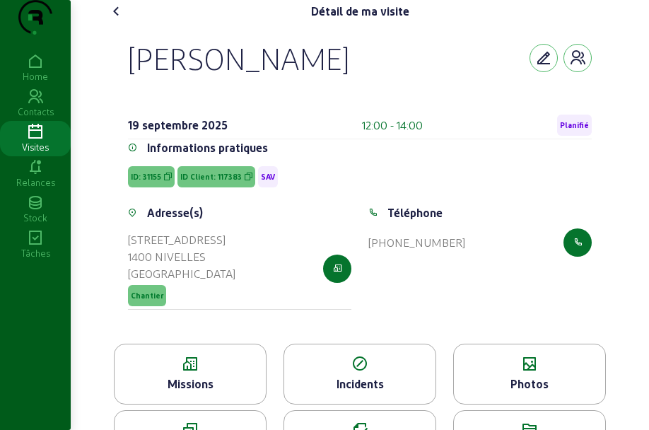
click at [122, 20] on icon at bounding box center [116, 11] width 17 height 17
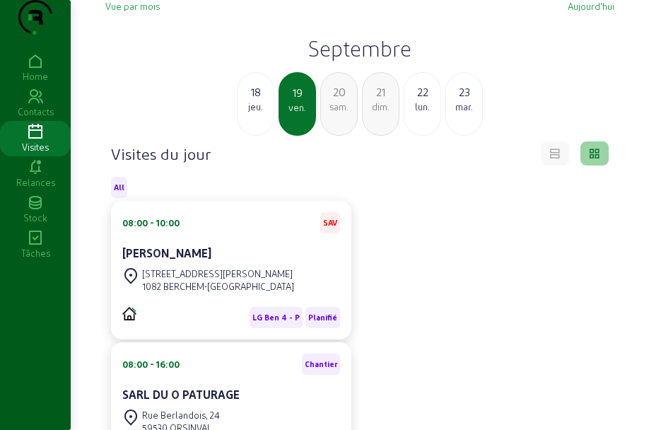
click at [173, 110] on div "18 jeu. 19 ven. 20 sam. 21 dim. 22 [DATE]" at bounding box center [360, 104] width 526 height 64
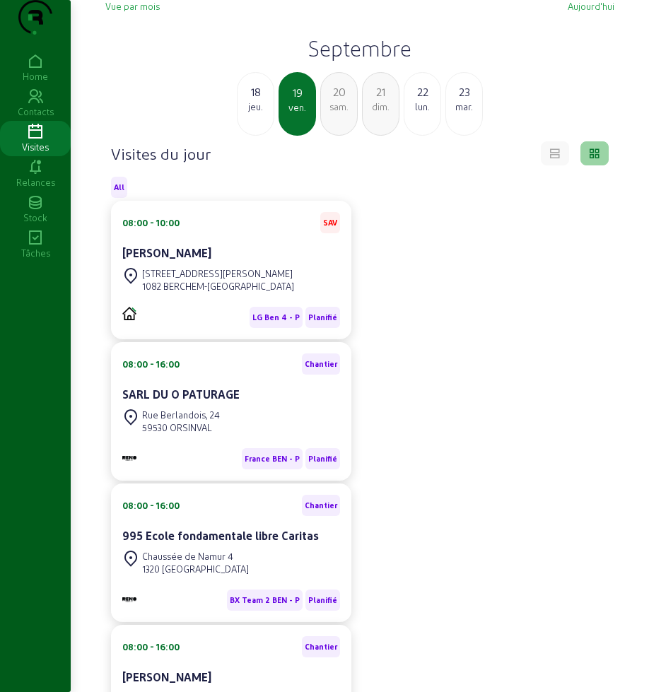
click at [356, 61] on h2 "Septembre" at bounding box center [359, 47] width 509 height 25
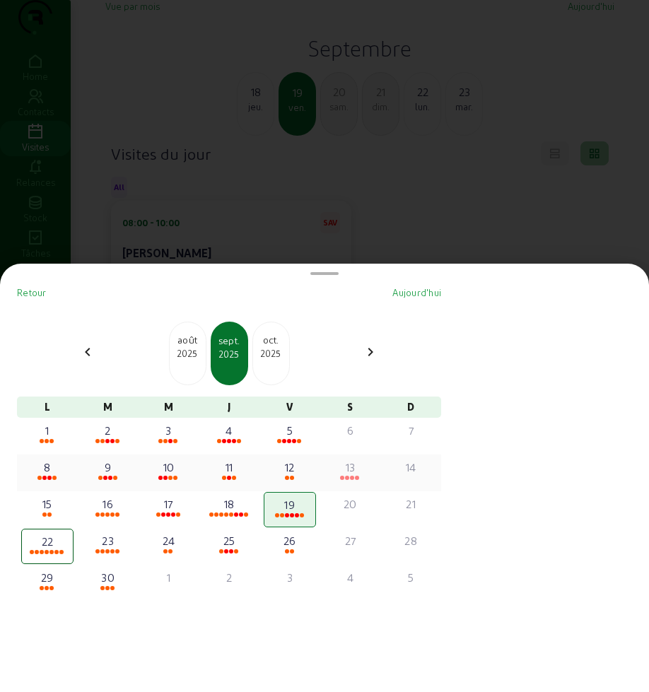
click at [49, 468] on div "8" at bounding box center [48, 467] width 50 height 17
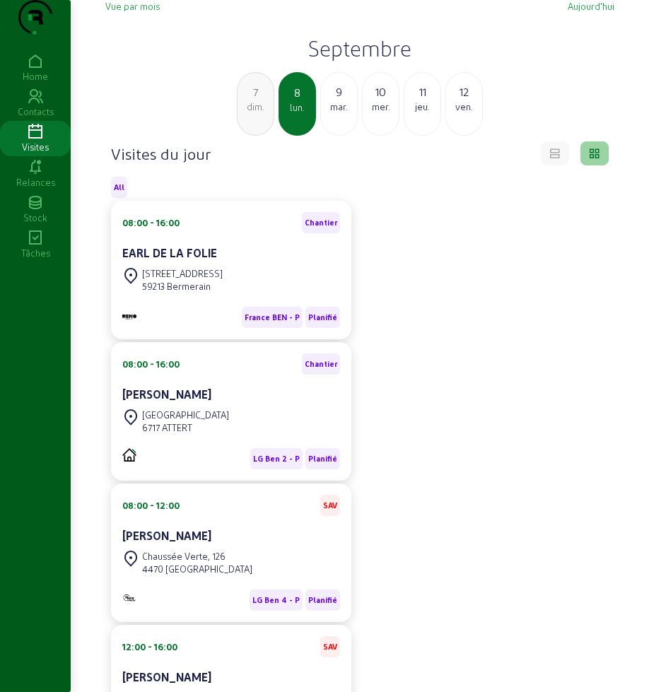
click at [335, 100] on div "9" at bounding box center [339, 91] width 36 height 17
click at [342, 100] on div "10" at bounding box center [339, 91] width 36 height 17
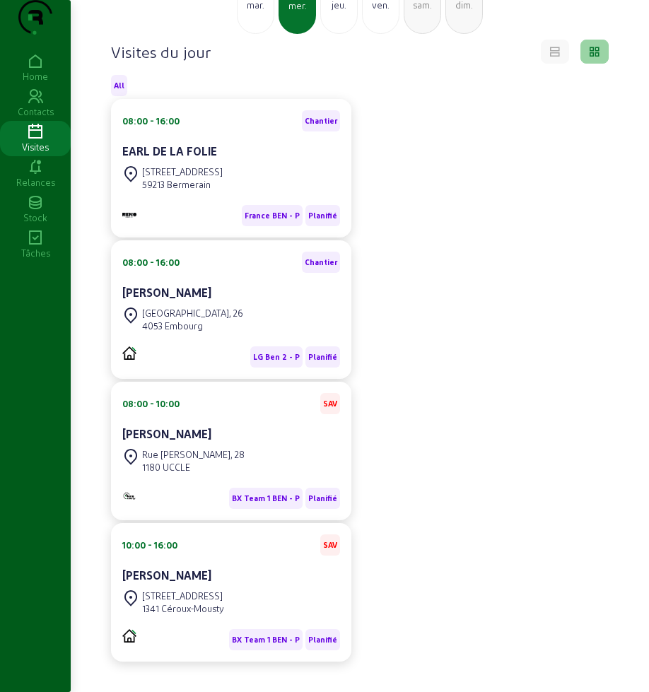
scroll to position [63, 0]
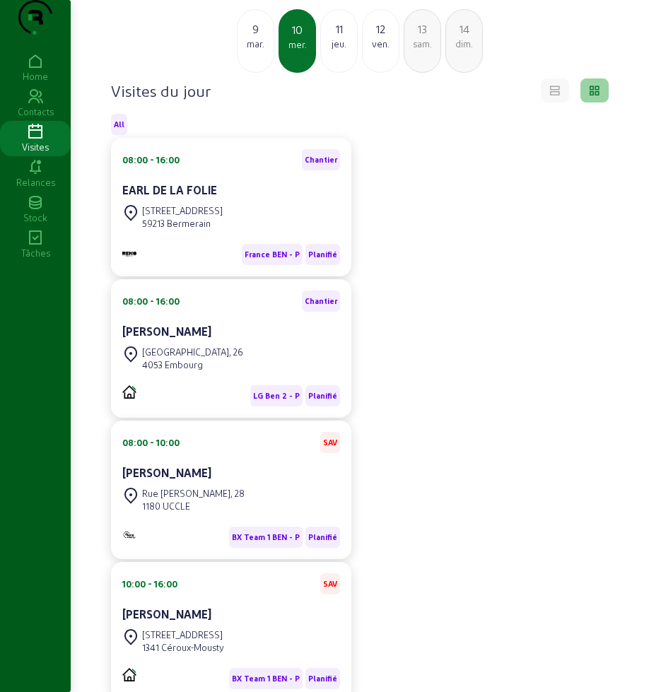
click at [342, 50] on div "jeu." at bounding box center [339, 43] width 36 height 13
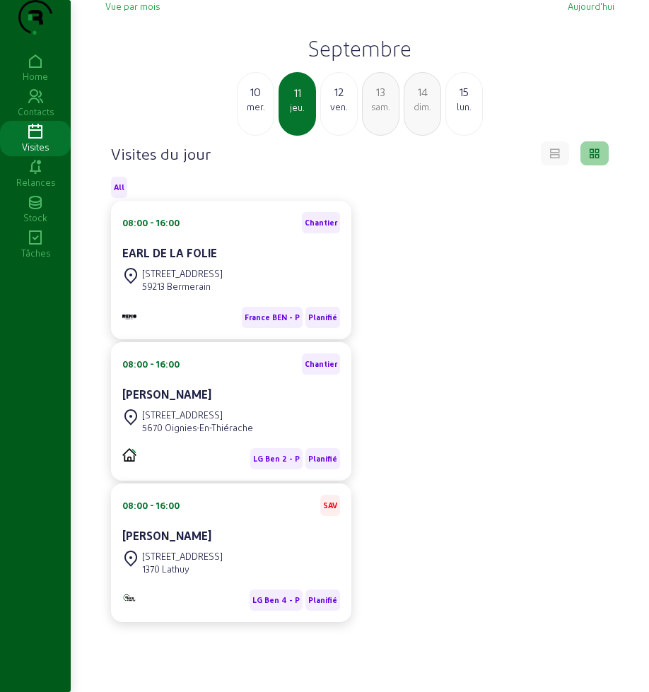
click at [334, 113] on div "ven." at bounding box center [339, 106] width 36 height 13
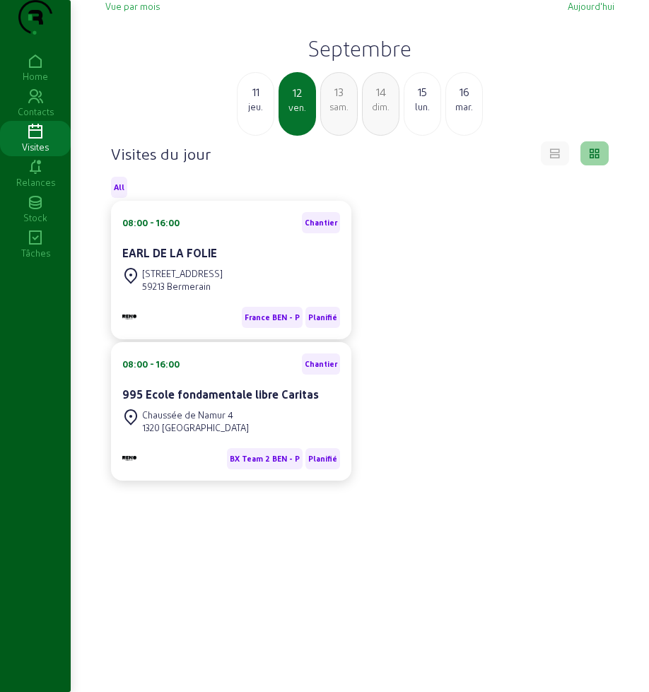
click at [329, 100] on div "13" at bounding box center [339, 91] width 36 height 17
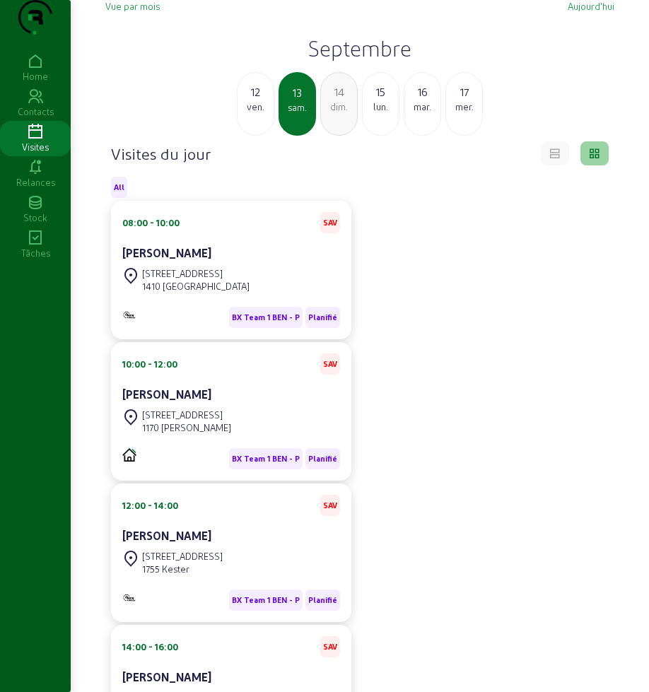
click at [387, 113] on div "lun." at bounding box center [381, 106] width 36 height 13
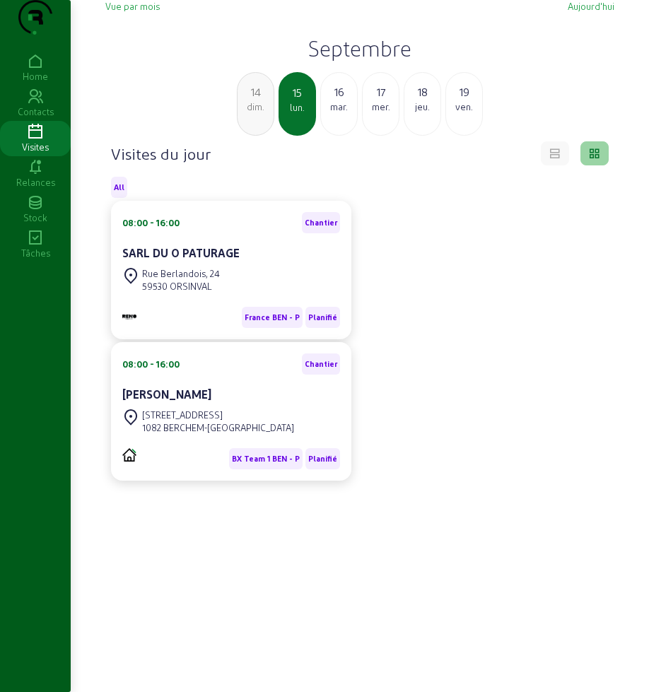
click at [343, 113] on div "mar." at bounding box center [339, 106] width 36 height 13
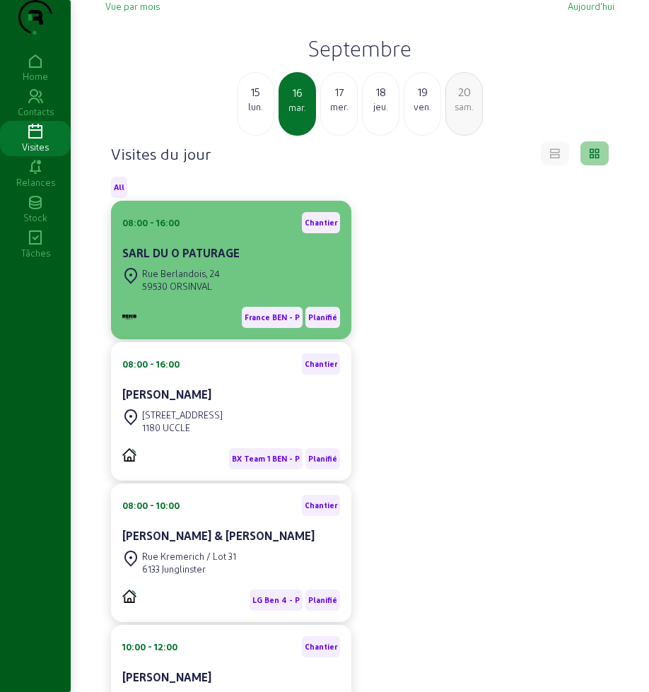
drag, startPoint x: 340, startPoint y: 139, endPoint x: 285, endPoint y: 233, distance: 109.7
click at [285, 233] on div "Vue par mois [DATE] [DATE] [DATE] mer. 18 jeu. 19 ven. 20 sam. Visites du jour …" at bounding box center [360, 478] width 526 height 957
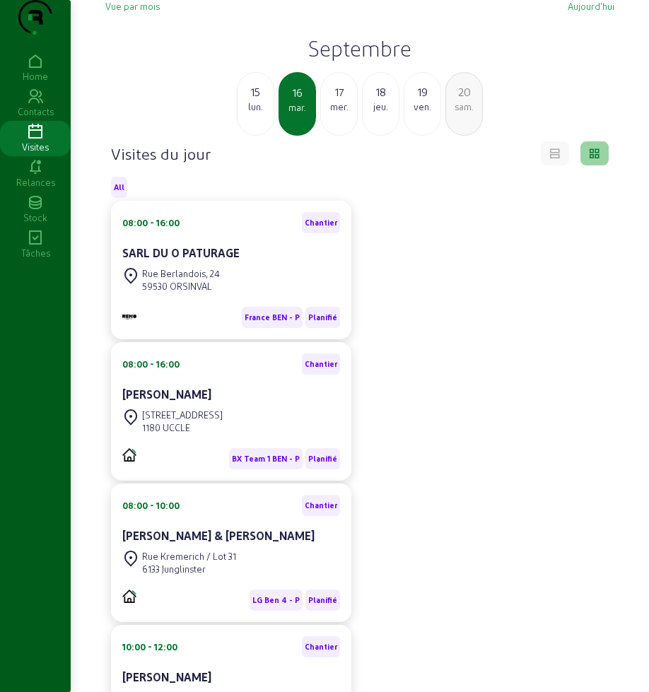
click at [346, 113] on div "mer." at bounding box center [339, 106] width 36 height 13
click at [343, 113] on div "jeu." at bounding box center [339, 106] width 36 height 13
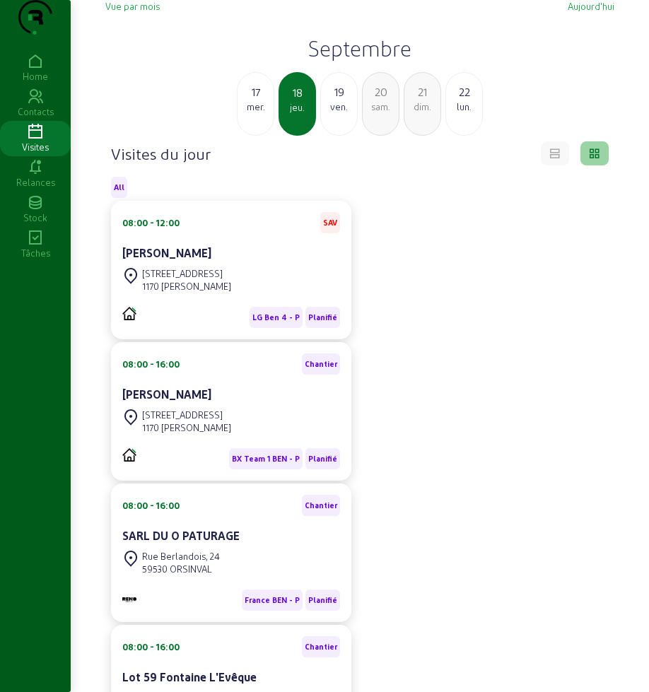
click at [350, 113] on div "ven." at bounding box center [339, 106] width 36 height 13
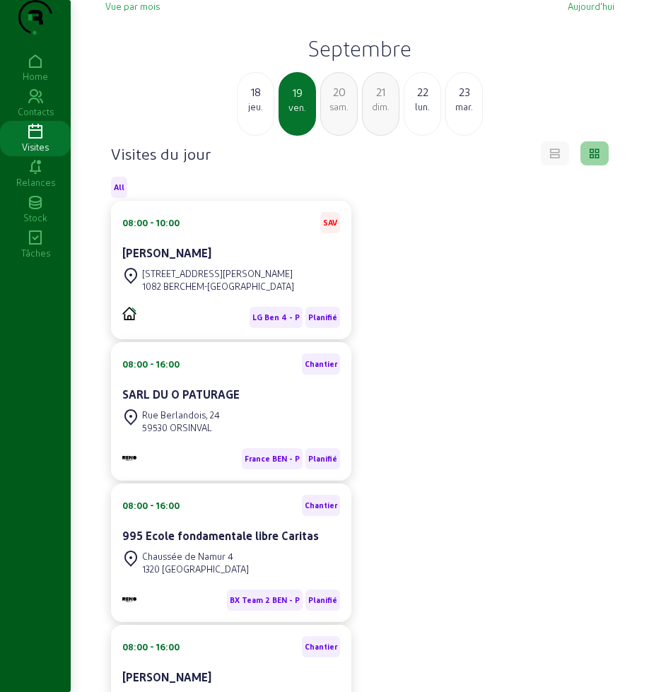
click at [357, 61] on h2 "Septembre" at bounding box center [359, 47] width 509 height 25
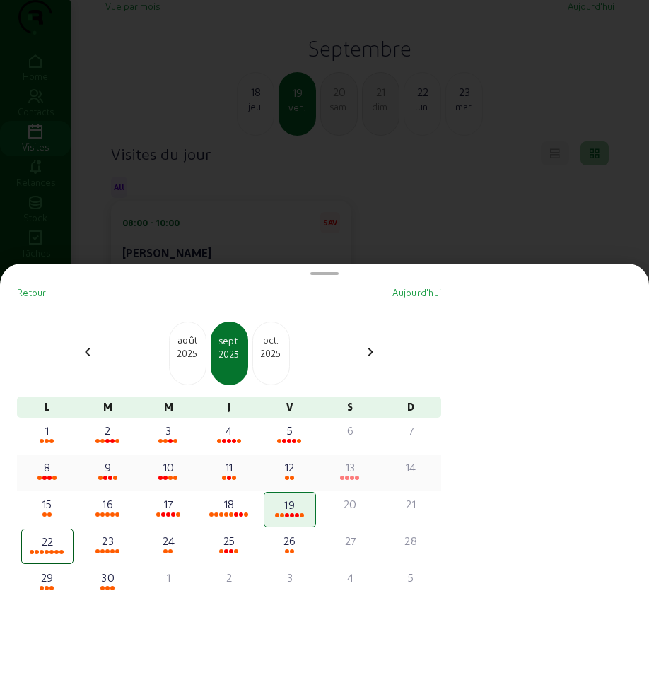
click at [233, 472] on div "11" at bounding box center [229, 467] width 50 height 17
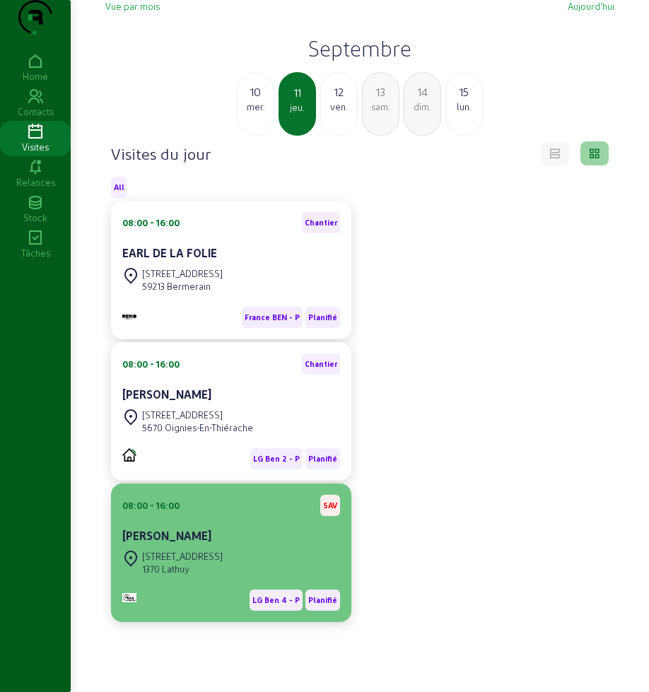
click at [201, 575] on div "[GEOGRAPHIC_DATA] 22 1370 [GEOGRAPHIC_DATA]" at bounding box center [172, 562] width 100 height 31
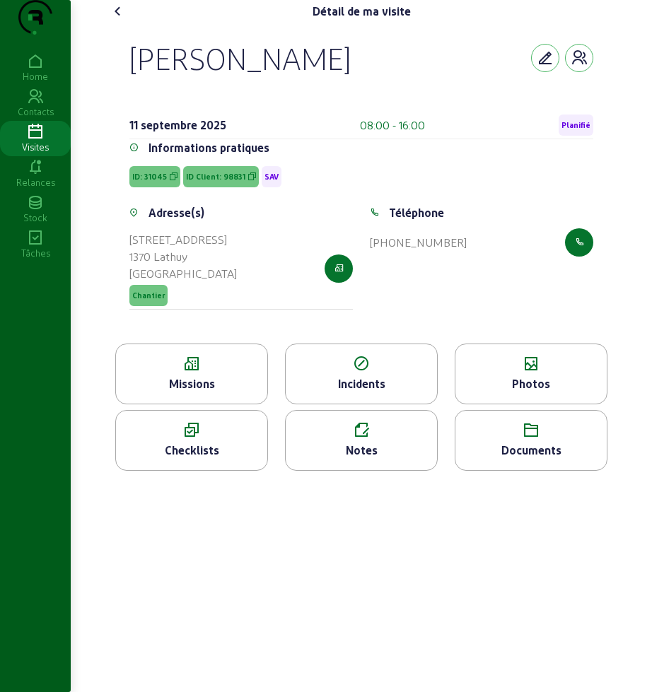
click at [521, 393] on div "Photos" at bounding box center [530, 384] width 151 height 17
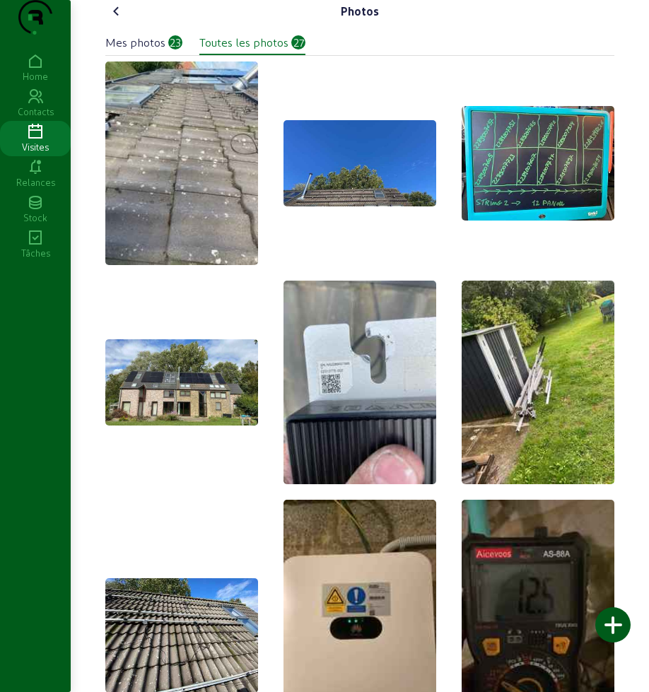
click at [112, 20] on icon at bounding box center [116, 11] width 17 height 17
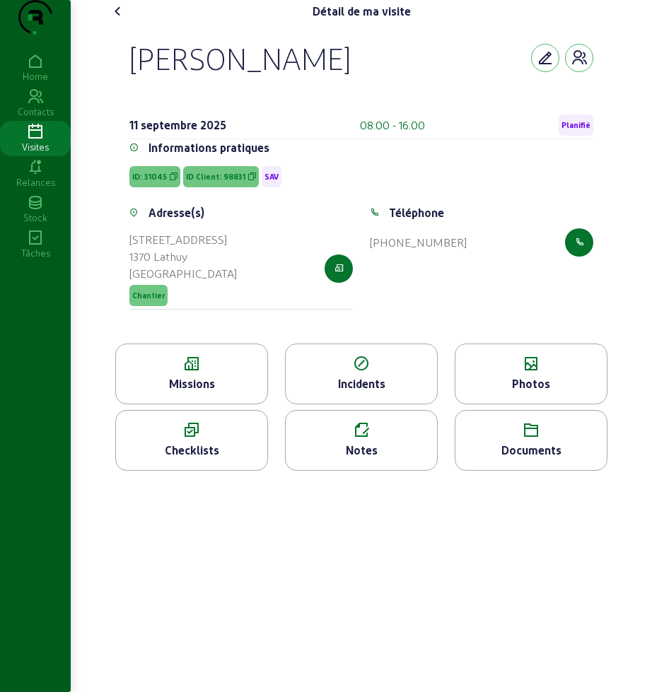
click at [120, 20] on icon at bounding box center [118, 11] width 17 height 17
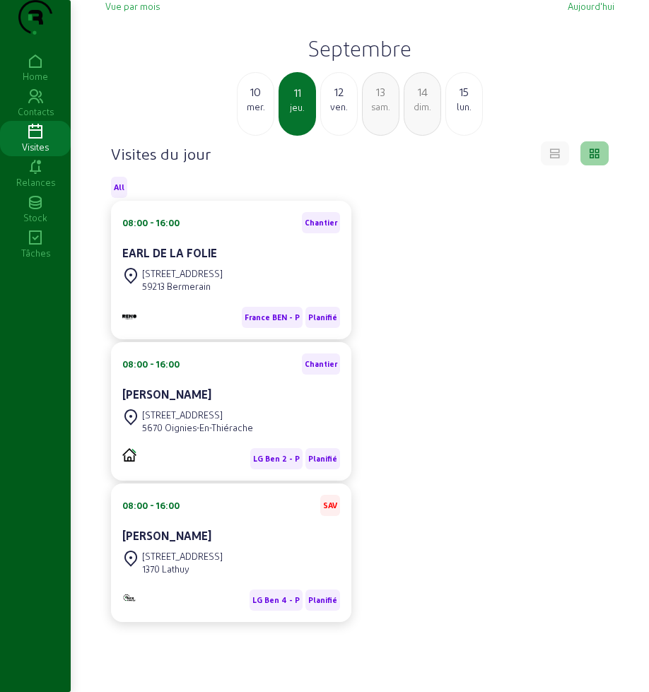
click at [368, 61] on h2 "Septembre" at bounding box center [359, 47] width 509 height 25
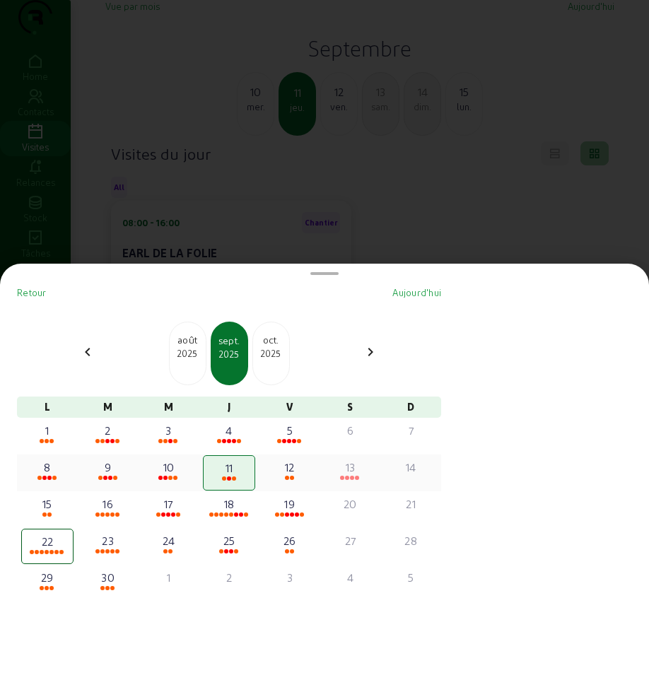
click at [47, 480] on span at bounding box center [44, 478] width 4 height 4
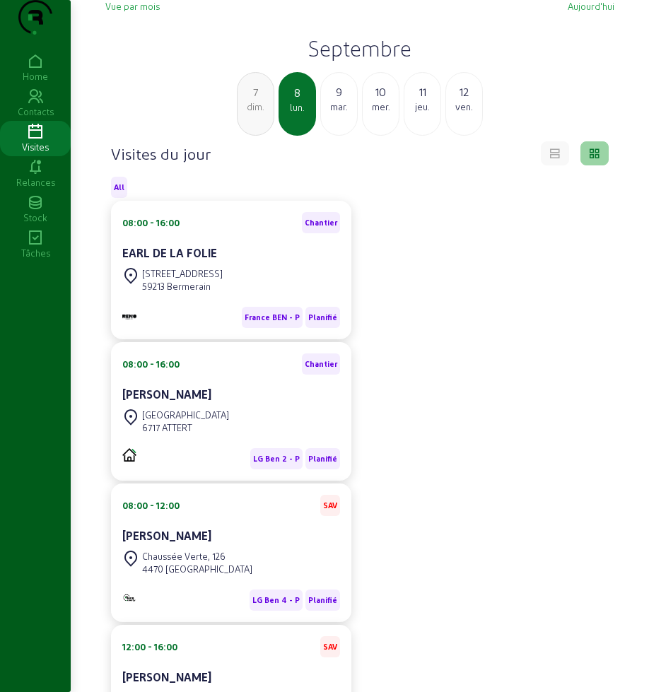
click at [352, 113] on div "mar." at bounding box center [339, 106] width 36 height 13
click at [328, 100] on div "10" at bounding box center [339, 91] width 36 height 17
click at [343, 113] on div "jeu." at bounding box center [339, 106] width 36 height 13
click at [348, 113] on div "ven." at bounding box center [339, 106] width 36 height 13
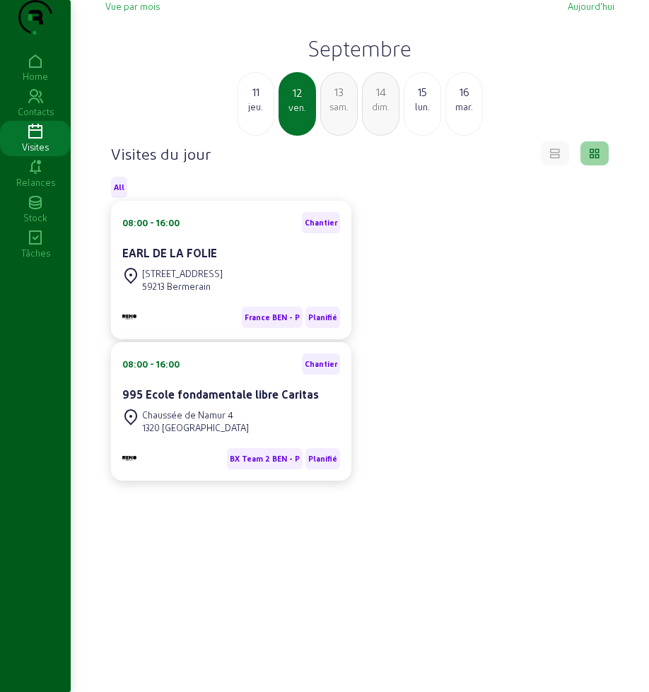
click at [348, 113] on div "sam." at bounding box center [339, 106] width 36 height 13
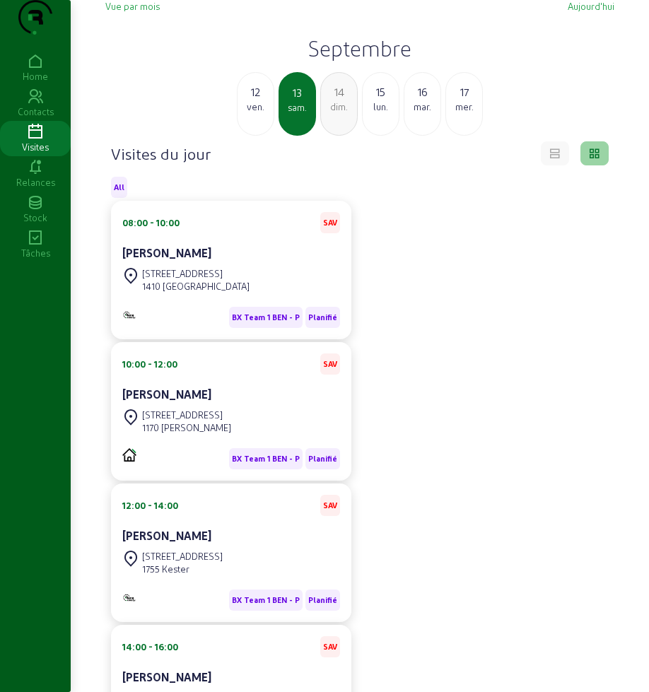
click at [381, 113] on div "lun." at bounding box center [381, 106] width 36 height 13
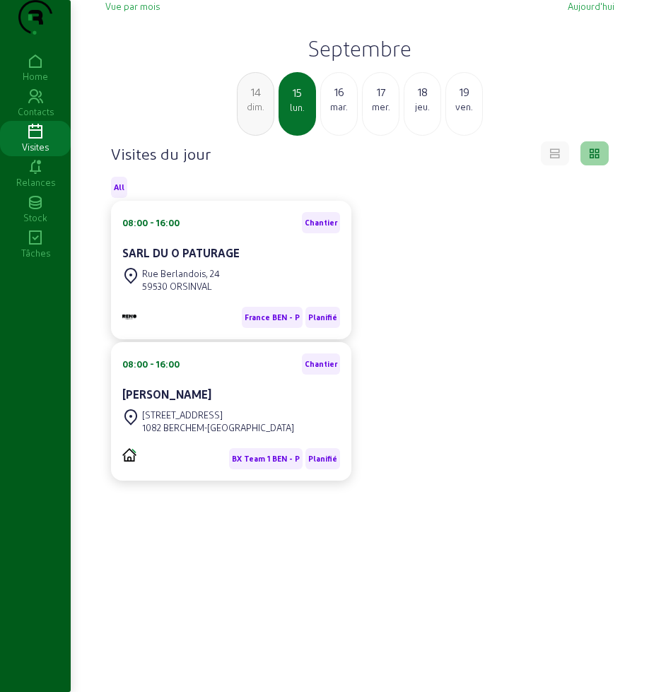
click at [334, 113] on div "mar." at bounding box center [339, 106] width 36 height 13
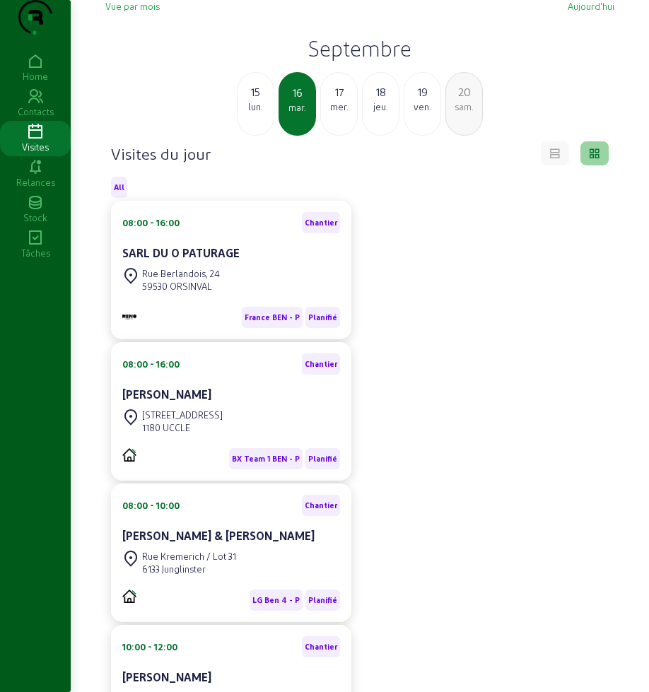
click at [336, 100] on div "17" at bounding box center [339, 91] width 36 height 17
click at [348, 136] on div "18 jeu." at bounding box center [338, 104] width 37 height 64
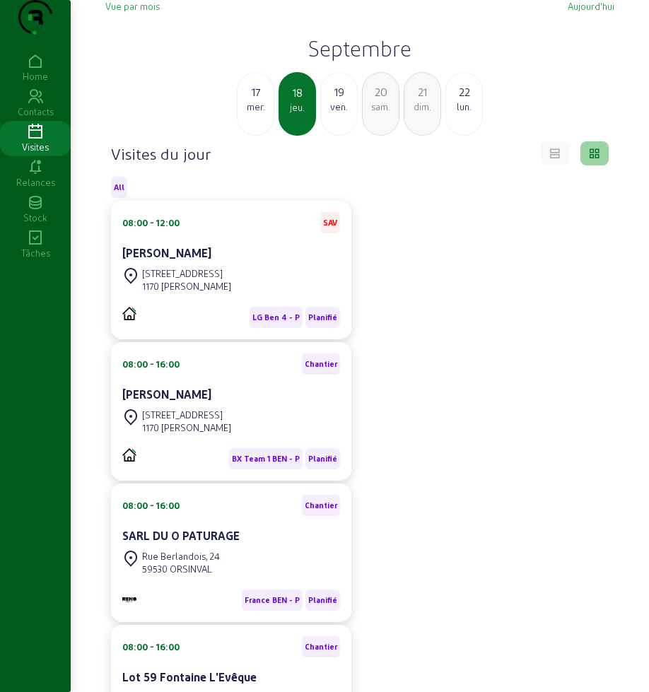
click at [344, 105] on div "19 ven." at bounding box center [338, 104] width 37 height 64
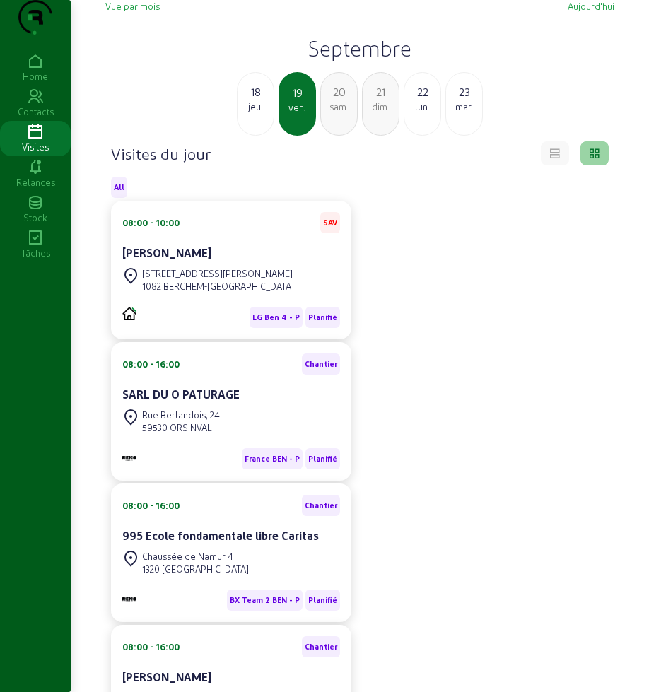
click at [360, 61] on h2 "Septembre" at bounding box center [359, 47] width 509 height 25
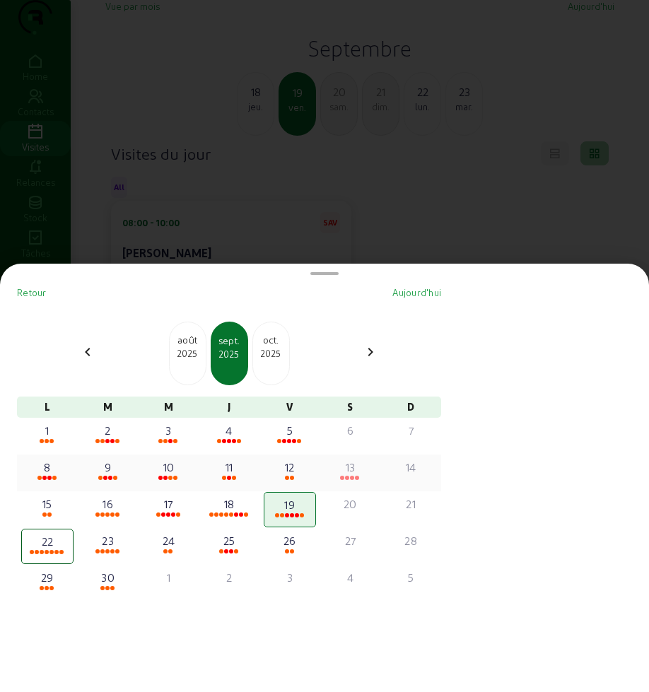
click at [236, 470] on div "11" at bounding box center [229, 467] width 50 height 17
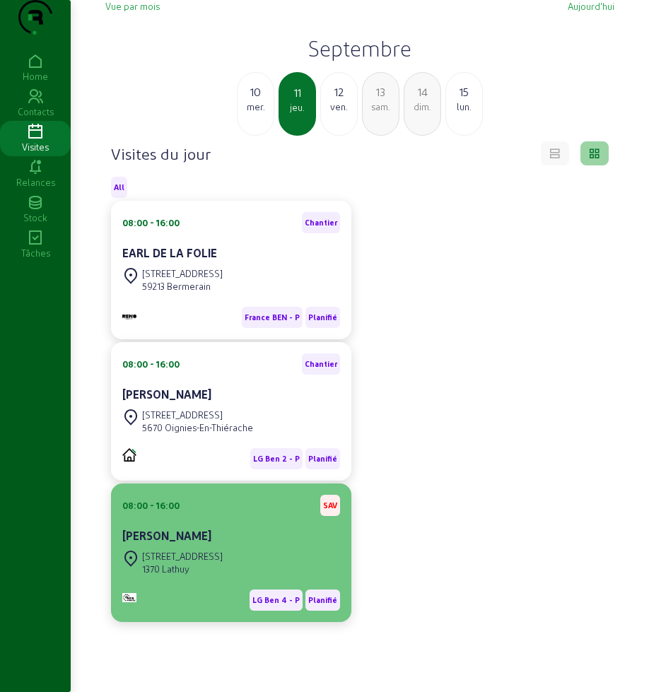
click at [184, 542] on cam-card-title "[PERSON_NAME]" at bounding box center [166, 535] width 89 height 13
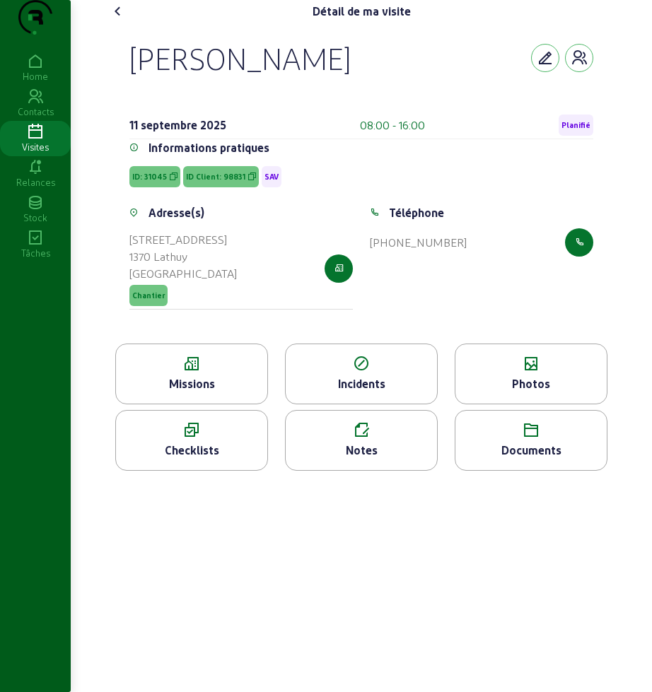
drag, startPoint x: 120, startPoint y: 93, endPoint x: 369, endPoint y: 92, distance: 249.7
click at [369, 92] on div "[PERSON_NAME] [DATE] 08:00 - 16:00 Planifié Informations pratiques ID: 31045 ID…" at bounding box center [361, 183] width 498 height 321
click at [205, 393] on div "Missions" at bounding box center [191, 384] width 151 height 17
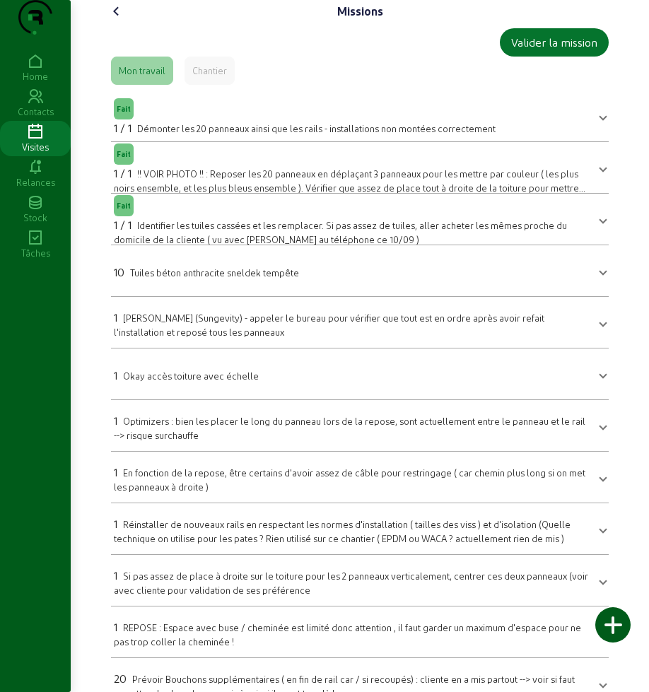
drag, startPoint x: 120, startPoint y: 37, endPoint x: 122, endPoint y: 45, distance: 7.9
click at [120, 20] on icon at bounding box center [116, 11] width 17 height 17
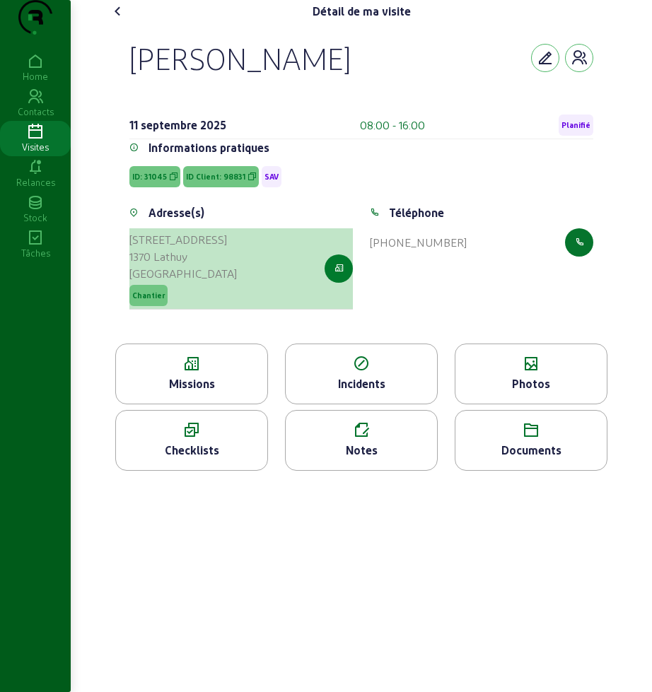
click at [338, 275] on icon "button" at bounding box center [339, 268] width 9 height 13
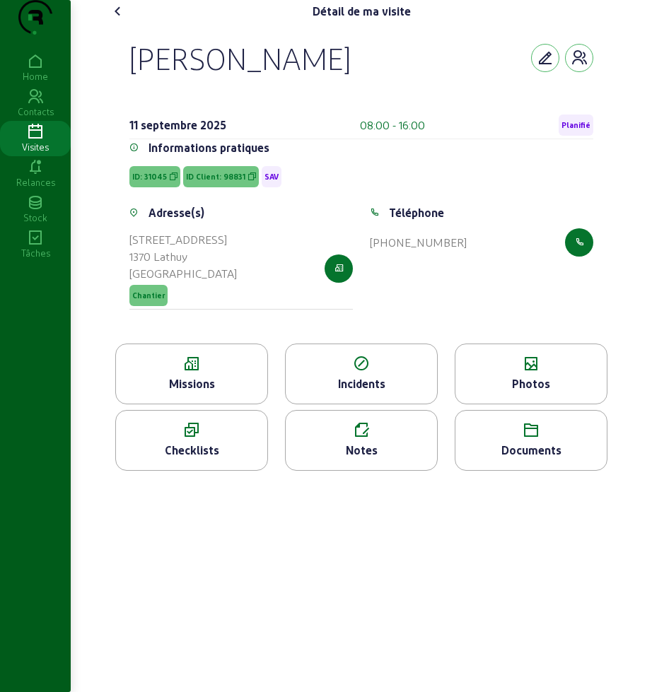
click at [477, 393] on div "Photos" at bounding box center [530, 384] width 151 height 17
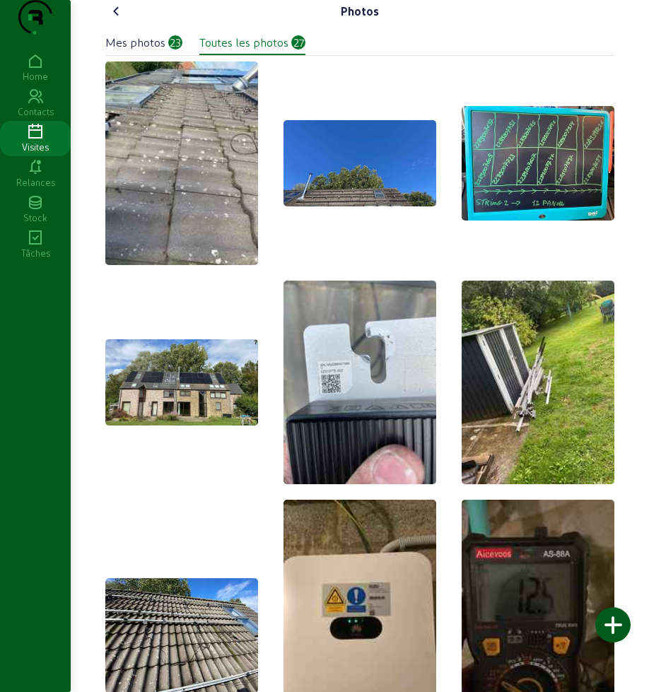
click at [122, 20] on icon at bounding box center [116, 11] width 17 height 17
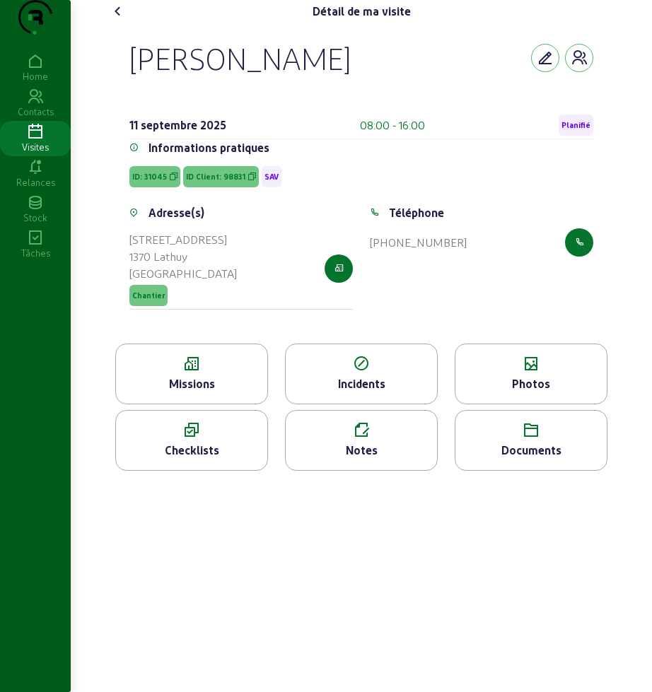
drag, startPoint x: 132, startPoint y: 42, endPoint x: 120, endPoint y: 35, distance: 13.6
click at [120, 23] on div "Détail de ma visite" at bounding box center [361, 11] width 509 height 23
click at [120, 20] on icon at bounding box center [118, 11] width 17 height 17
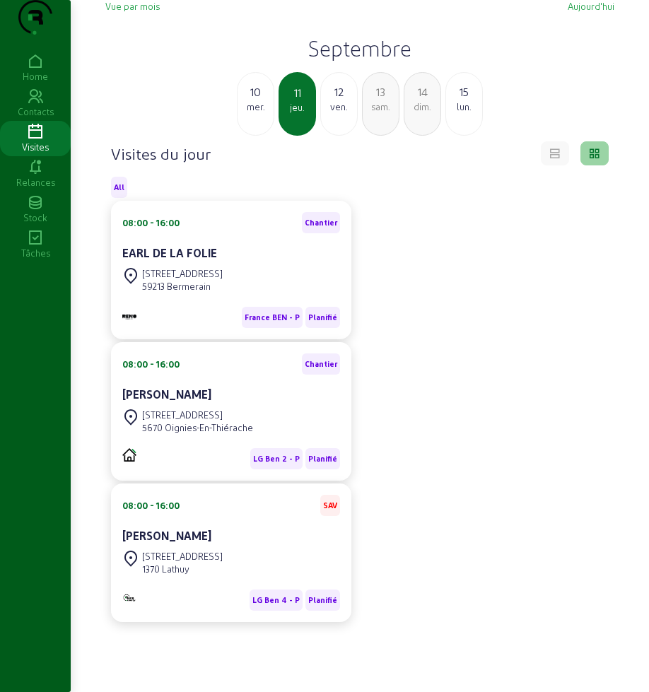
click at [349, 61] on h2 "Septembre" at bounding box center [359, 47] width 509 height 25
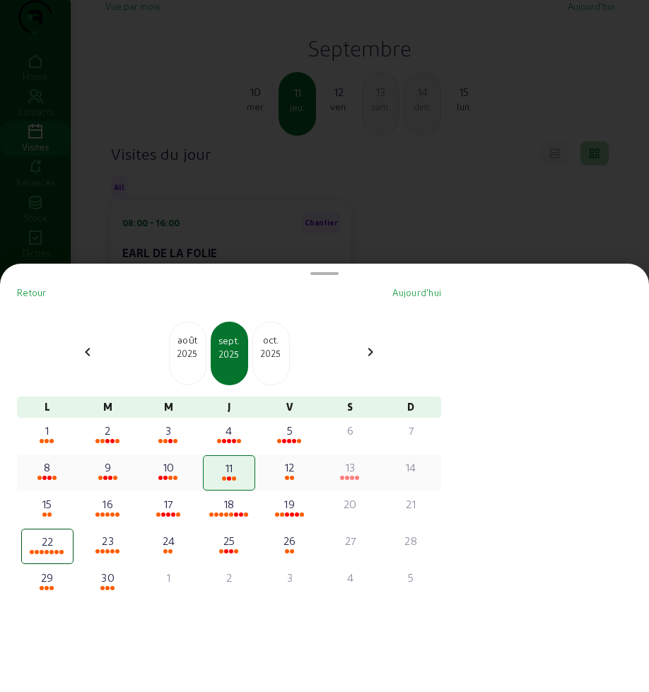
click at [49, 473] on div "8" at bounding box center [48, 467] width 50 height 17
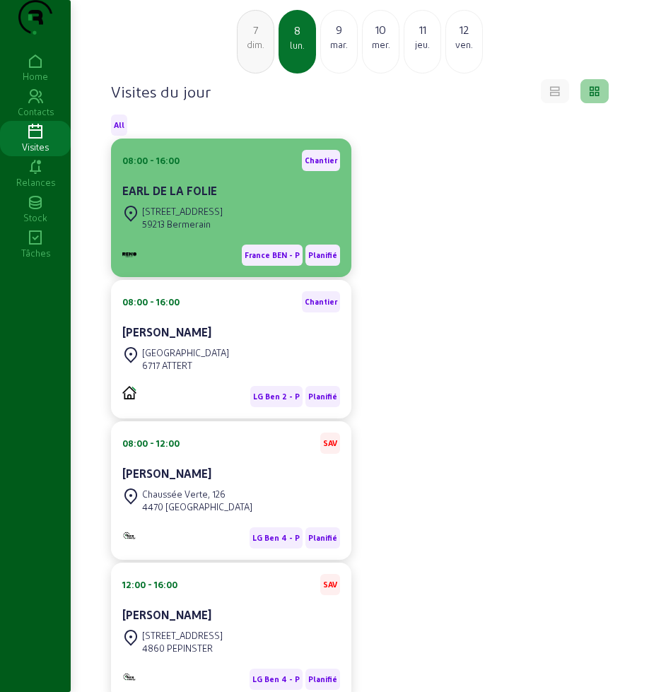
scroll to position [88, 0]
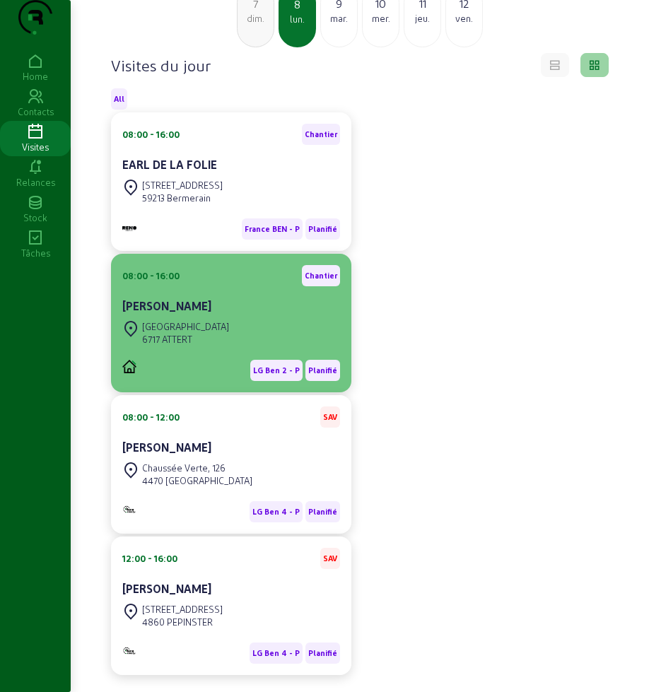
click at [212, 315] on div "[PERSON_NAME]" at bounding box center [231, 306] width 218 height 17
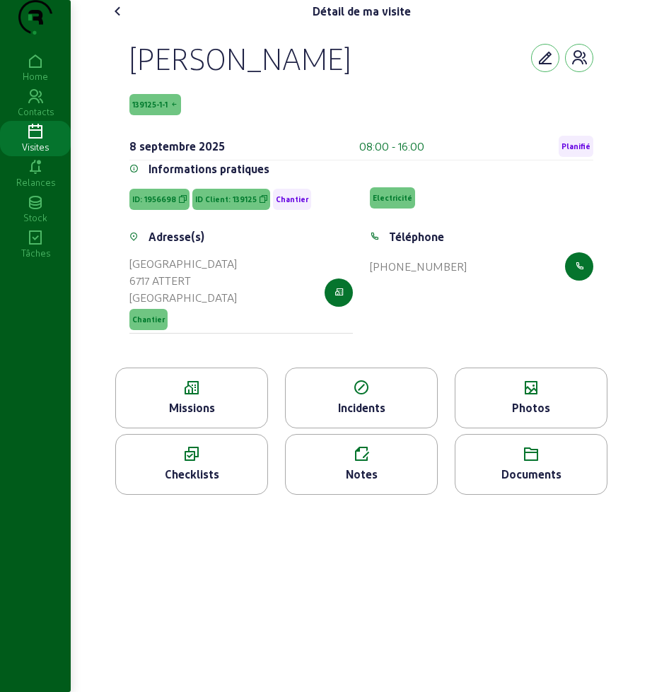
drag, startPoint x: 128, startPoint y: 80, endPoint x: 241, endPoint y: 127, distance: 122.7
click at [241, 127] on div "[PERSON_NAME] 139125-1-1 [DATE] 08:00 - 16:00 Planifié Informations pratiques I…" at bounding box center [361, 195] width 498 height 345
click at [161, 397] on icon at bounding box center [191, 388] width 151 height 17
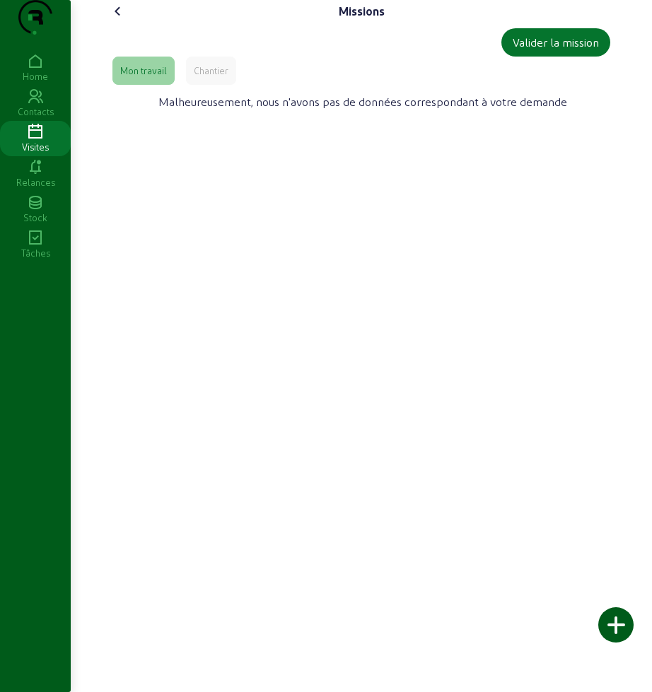
click at [192, 85] on div "Chantier" at bounding box center [211, 71] width 50 height 28
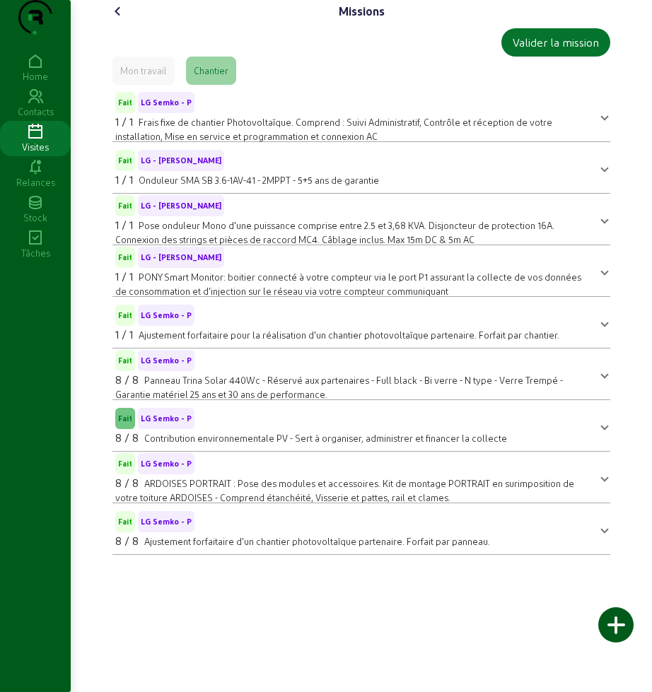
click at [116, 20] on icon at bounding box center [118, 11] width 17 height 17
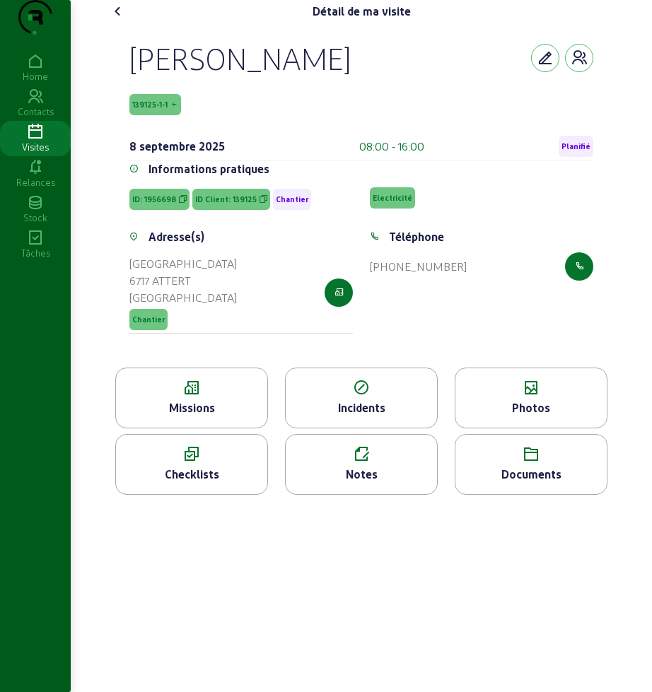
click at [545, 417] on div "Photos" at bounding box center [530, 408] width 151 height 17
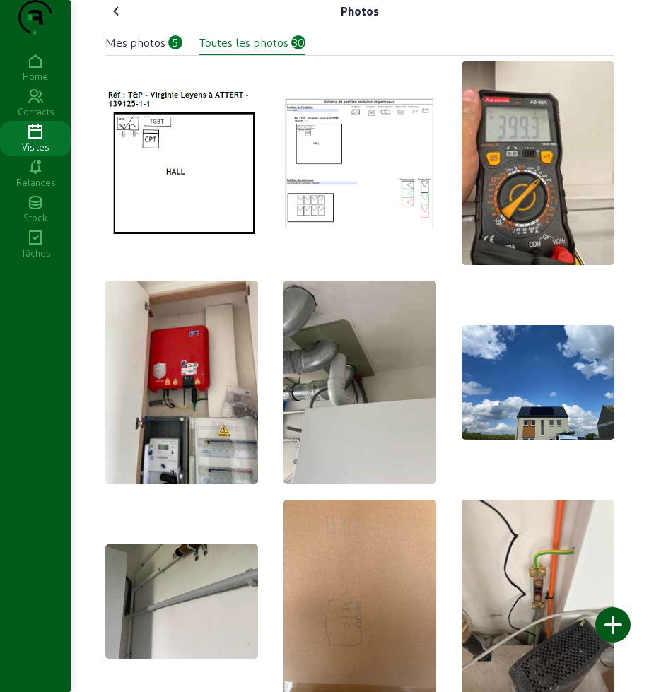
click at [163, 51] on div "Mes photos" at bounding box center [135, 42] width 60 height 17
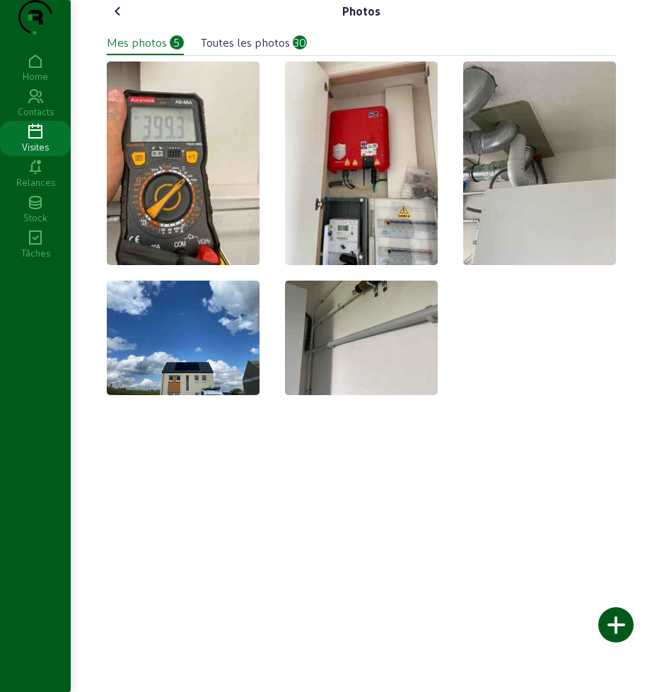
click at [249, 55] on div "Mes photos 5 Toutes les photos 30" at bounding box center [361, 39] width 509 height 33
click at [265, 51] on div "Toutes les photos" at bounding box center [245, 42] width 89 height 17
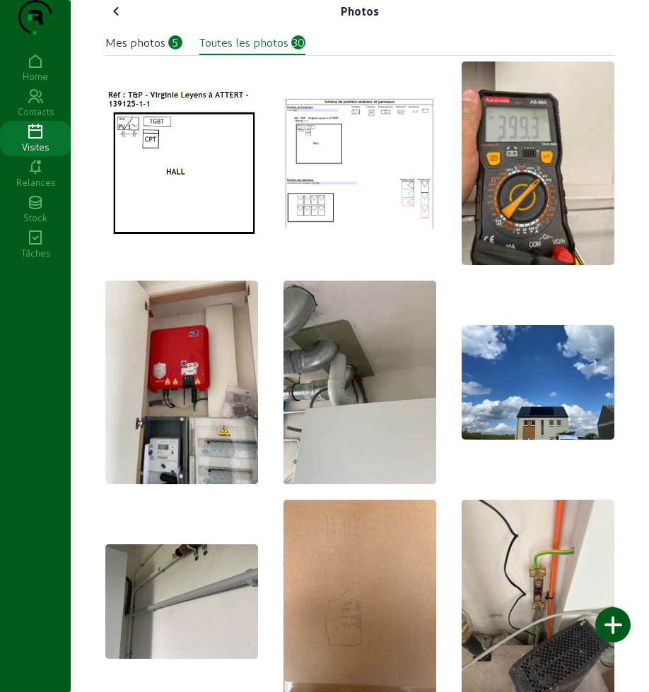
click at [132, 51] on div "Mes photos" at bounding box center [135, 42] width 60 height 17
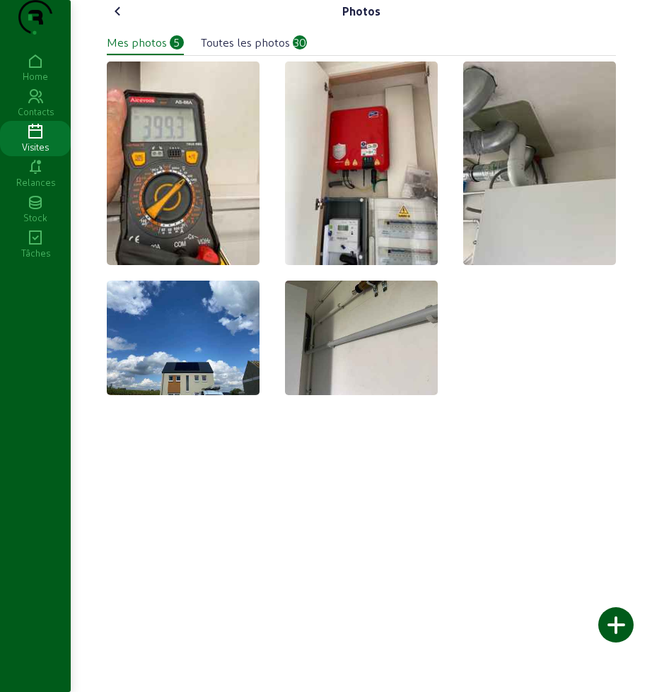
click at [119, 20] on icon at bounding box center [118, 11] width 17 height 17
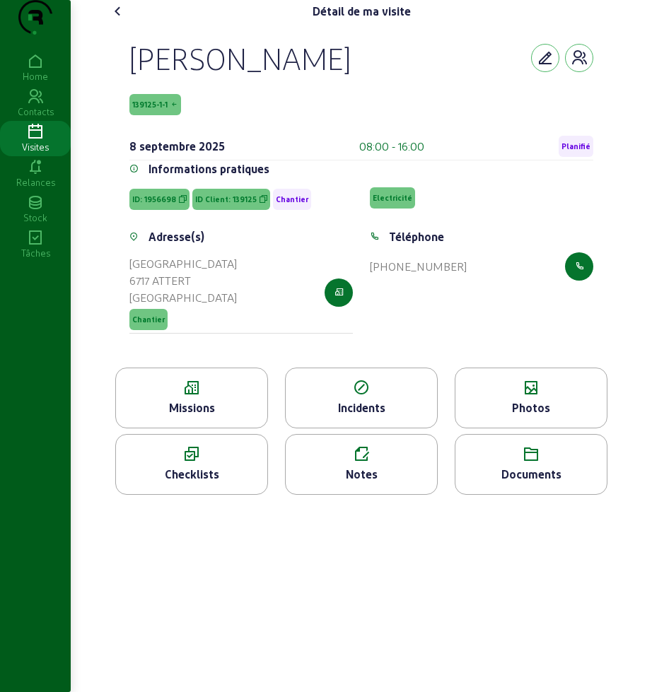
click at [527, 463] on icon at bounding box center [530, 454] width 151 height 17
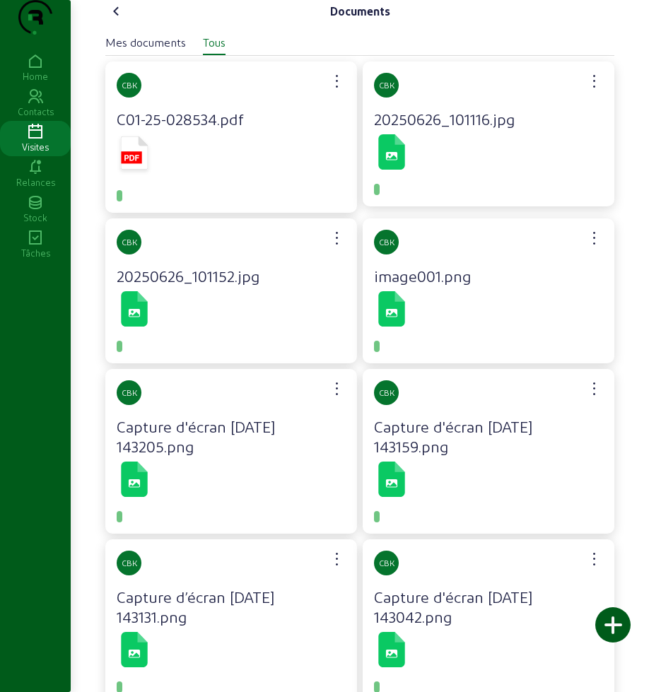
click at [116, 20] on icon at bounding box center [116, 11] width 17 height 17
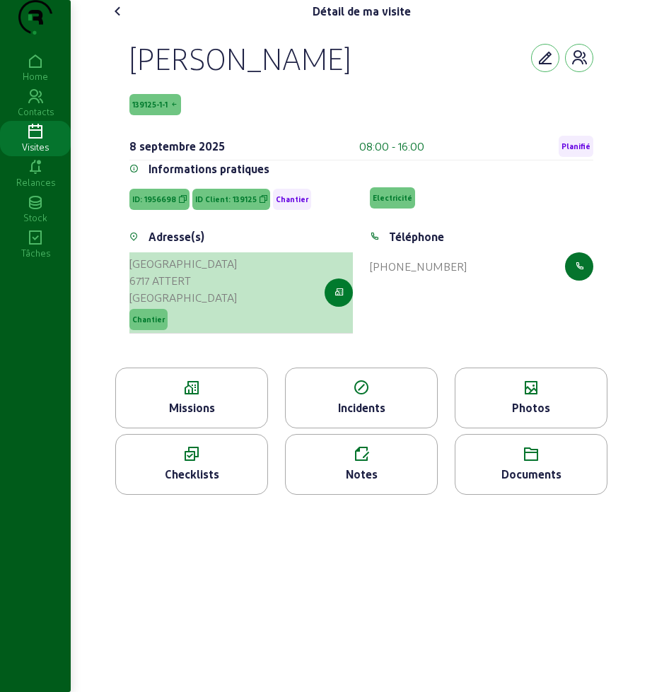
click at [340, 299] on icon "button" at bounding box center [339, 292] width 9 height 13
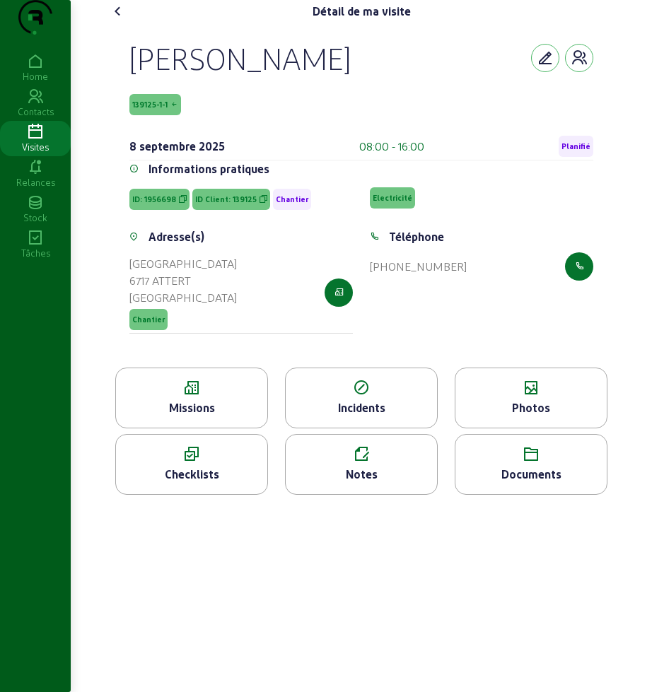
drag, startPoint x: 250, startPoint y: 88, endPoint x: 209, endPoint y: 59, distance: 50.8
click at [250, 76] on div "[PERSON_NAME]" at bounding box center [239, 58] width 221 height 37
click at [115, 20] on icon at bounding box center [118, 11] width 17 height 17
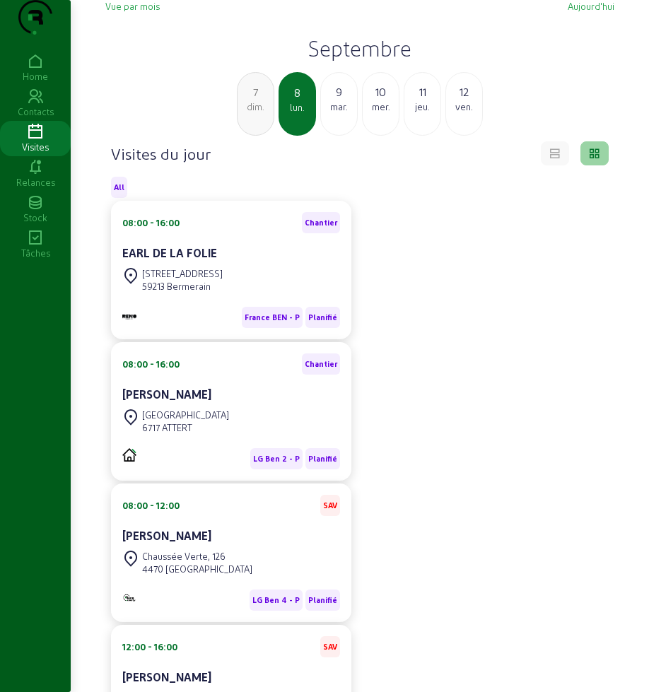
click at [186, 109] on div "7 dim. 8 [DATE] mer. 11 jeu. 12 ven." at bounding box center [360, 104] width 526 height 64
click at [156, 23] on div "Vue par mois [DATE] [DATE] dim. 8 [DATE] mer. 11 jeu. 12 ven. Visites du jour A…" at bounding box center [360, 407] width 526 height 815
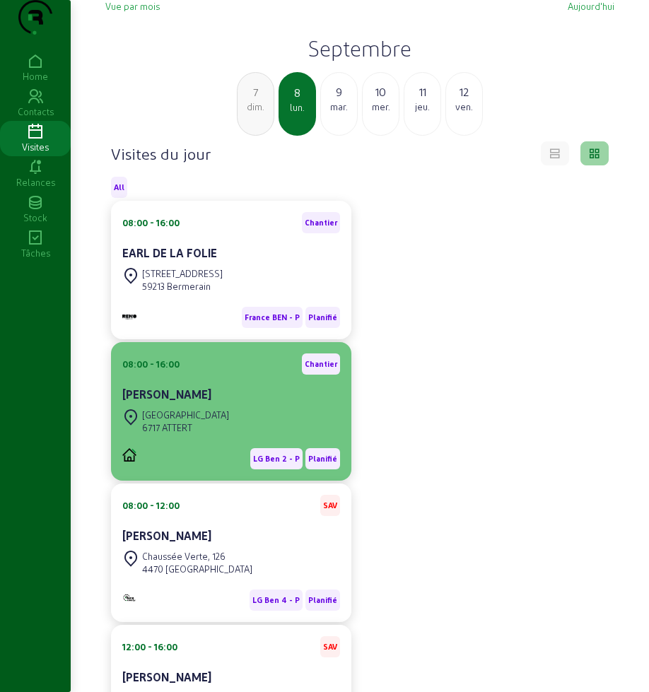
click at [208, 403] on div "[PERSON_NAME]" at bounding box center [231, 394] width 218 height 17
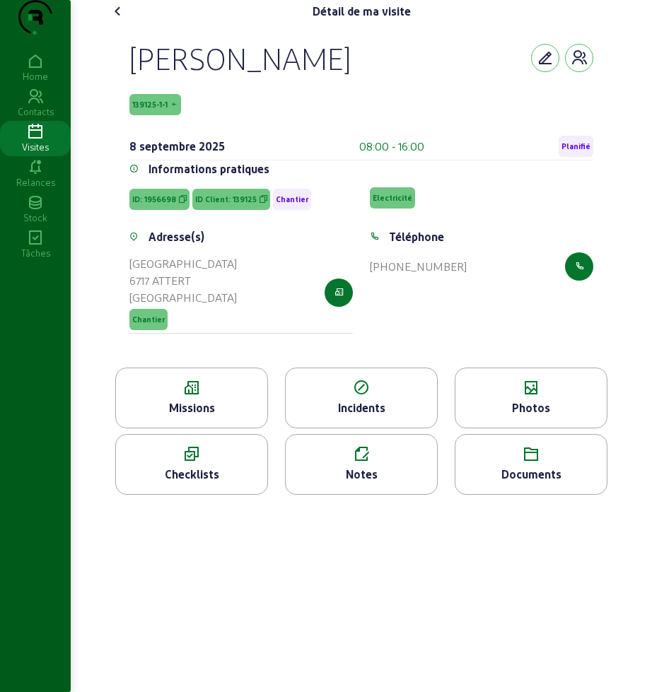
click at [204, 417] on div "Missions" at bounding box center [191, 408] width 151 height 17
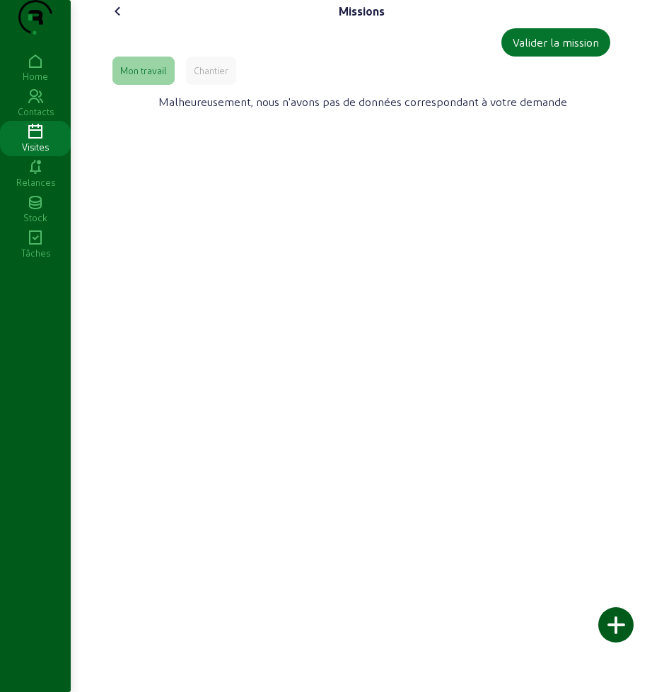
click at [219, 77] on div "Chantier" at bounding box center [211, 70] width 35 height 13
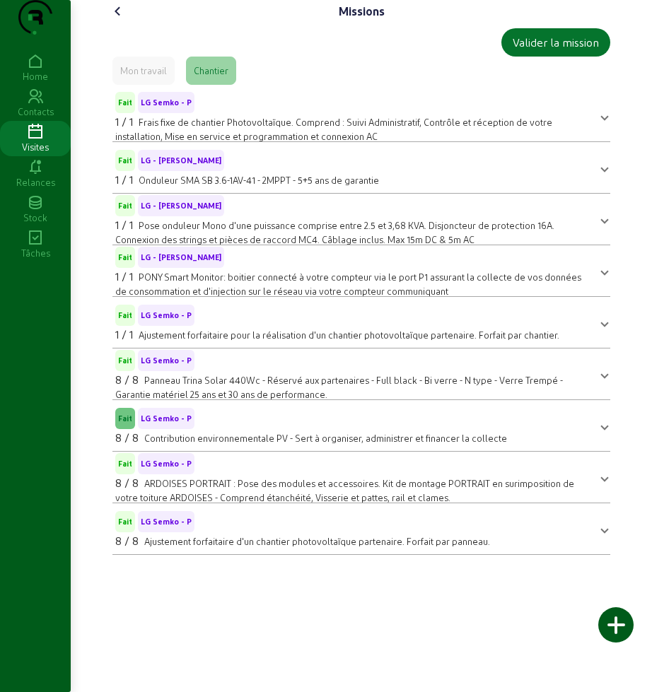
click at [125, 23] on div "Missions" at bounding box center [361, 11] width 509 height 23
click at [122, 20] on icon at bounding box center [118, 11] width 17 height 17
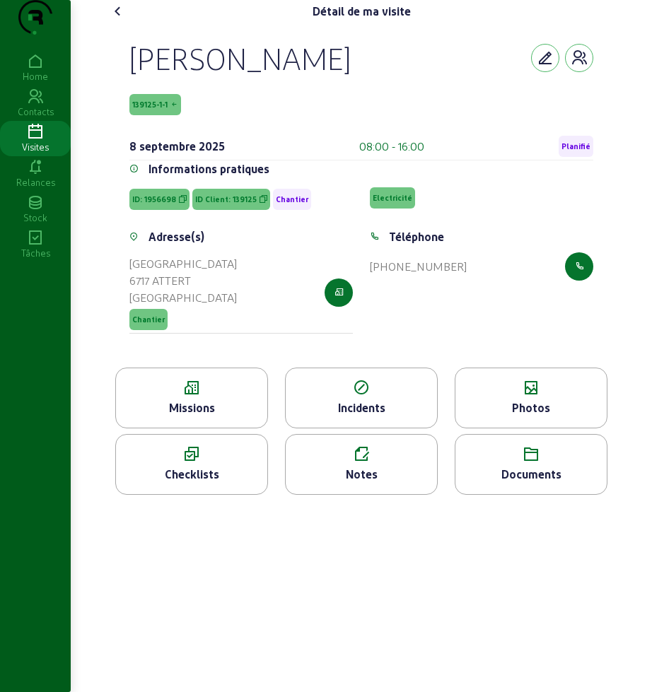
click at [123, 20] on icon at bounding box center [118, 11] width 17 height 17
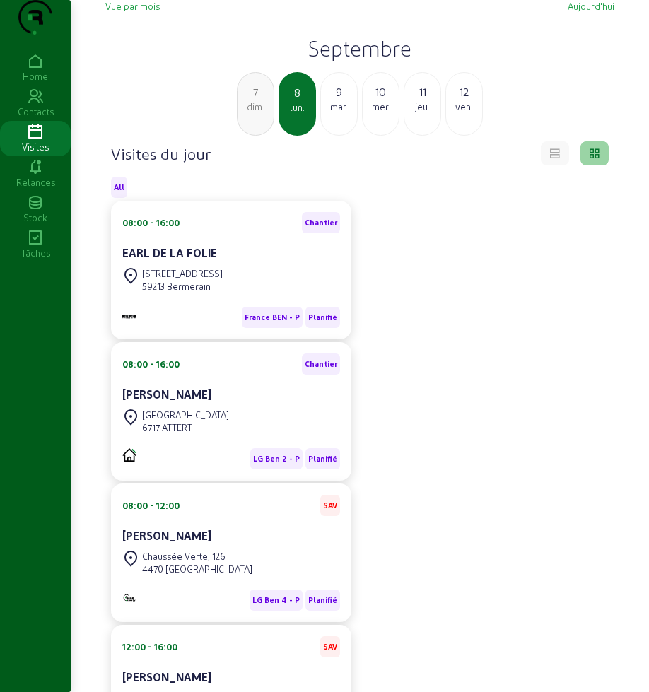
click at [337, 113] on div "mar." at bounding box center [339, 106] width 36 height 13
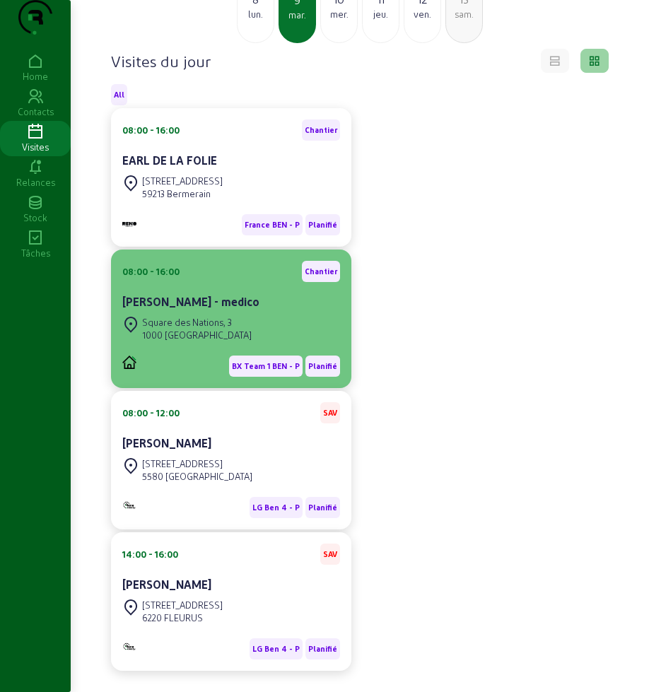
scroll to position [63, 0]
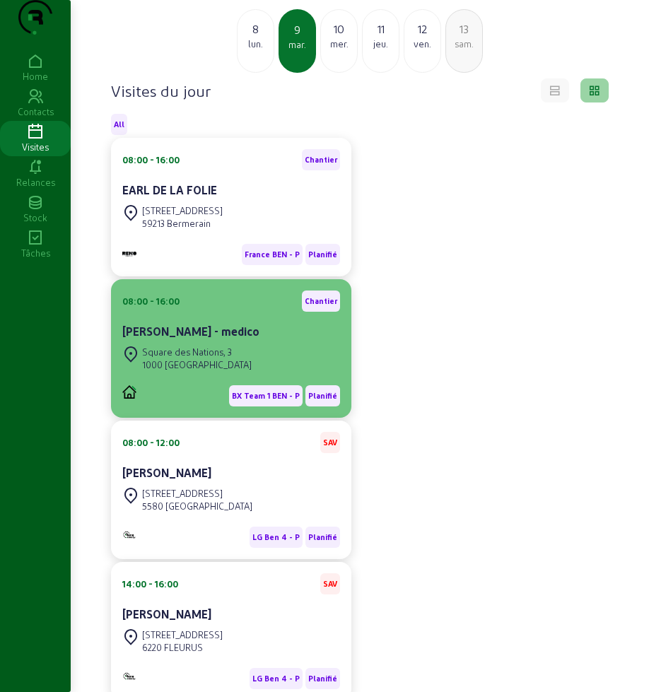
click at [175, 338] on cam-card-title "[PERSON_NAME] - medico" at bounding box center [190, 331] width 137 height 13
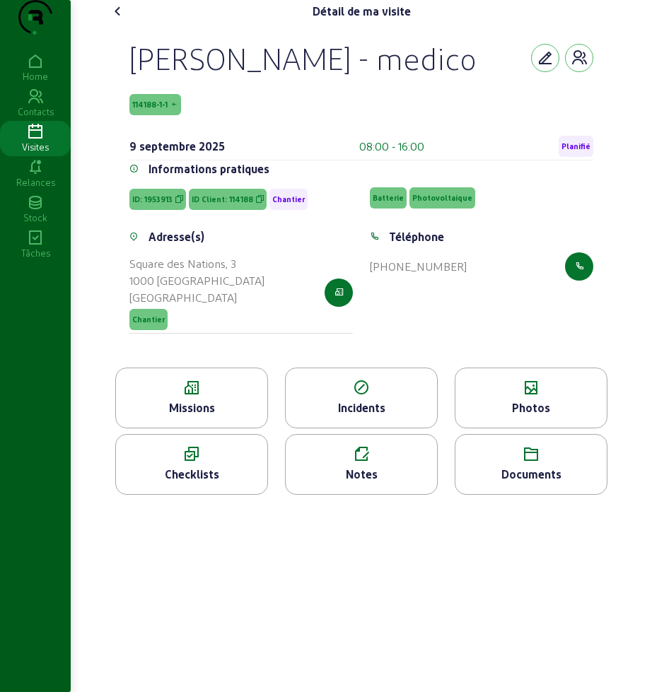
drag, startPoint x: 121, startPoint y: 79, endPoint x: 215, endPoint y: 169, distance: 130.6
click at [215, 169] on div "[PERSON_NAME] - medico 114188-1-1 [DATE] 08:00 - 16:00 Planifié Informations pr…" at bounding box center [361, 195] width 498 height 345
click at [173, 397] on icon at bounding box center [191, 388] width 151 height 17
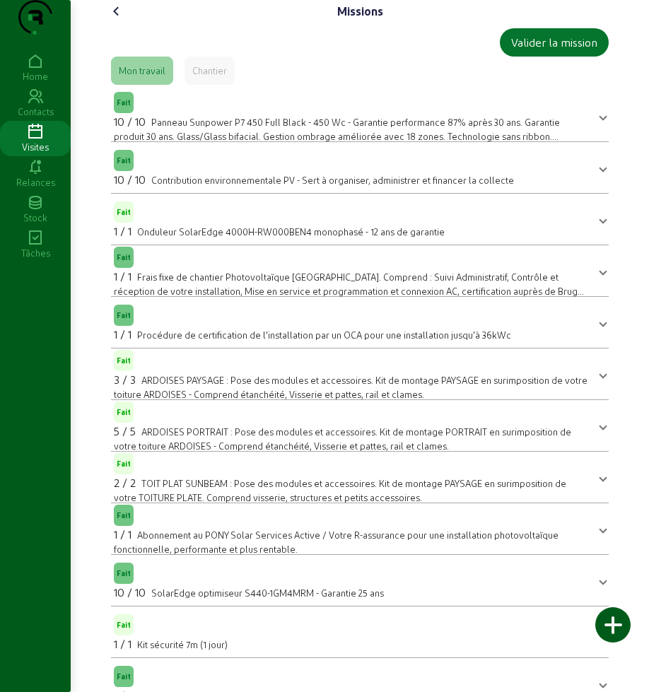
click at [114, 20] on icon at bounding box center [116, 11] width 17 height 17
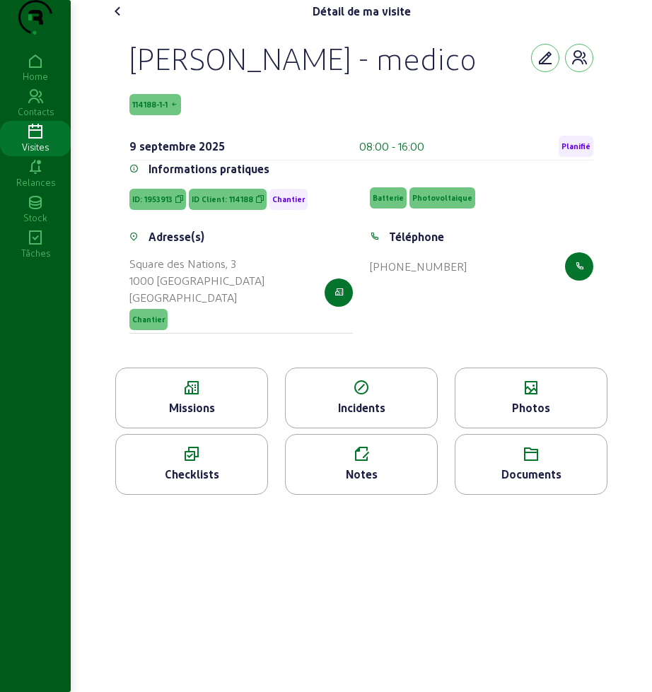
click at [499, 429] on div "Photos" at bounding box center [531, 398] width 153 height 61
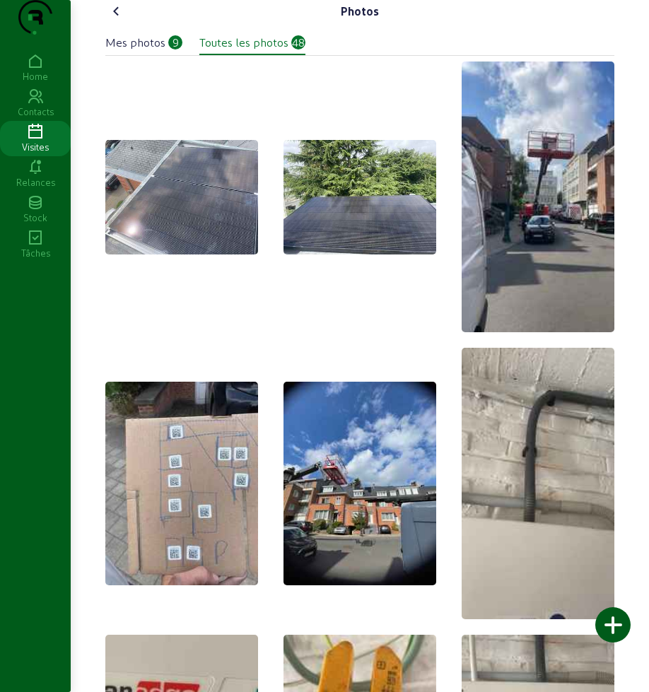
click at [166, 51] on div "Mes photos 9" at bounding box center [143, 42] width 77 height 17
click at [113, 20] on icon at bounding box center [116, 11] width 17 height 17
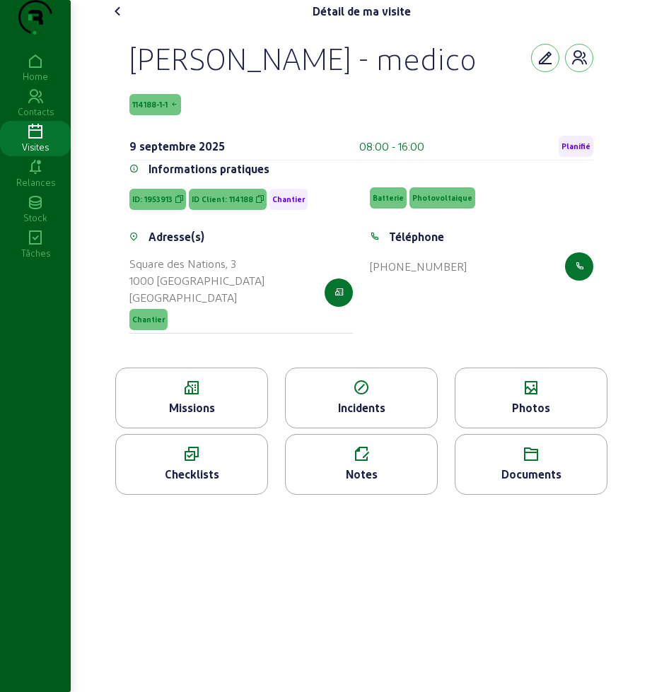
click at [355, 483] on div "Notes" at bounding box center [361, 474] width 151 height 17
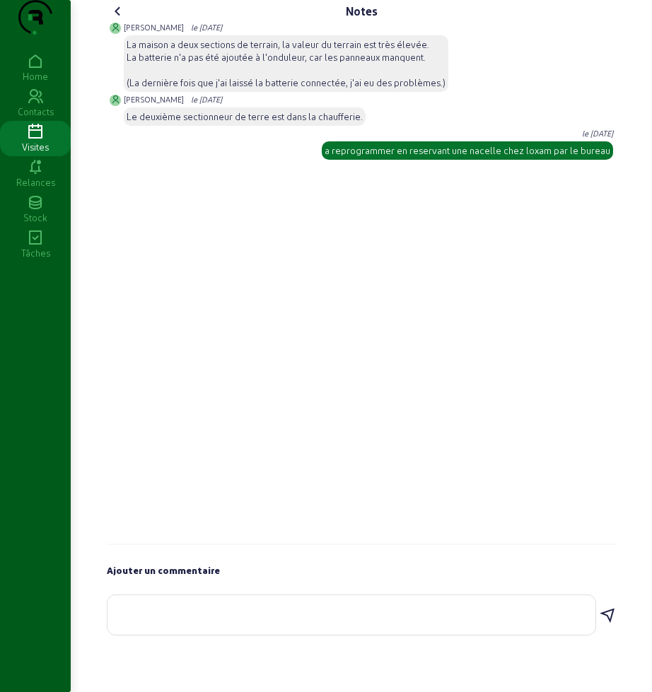
click at [108, 23] on cam-font-icon at bounding box center [118, 11] width 23 height 23
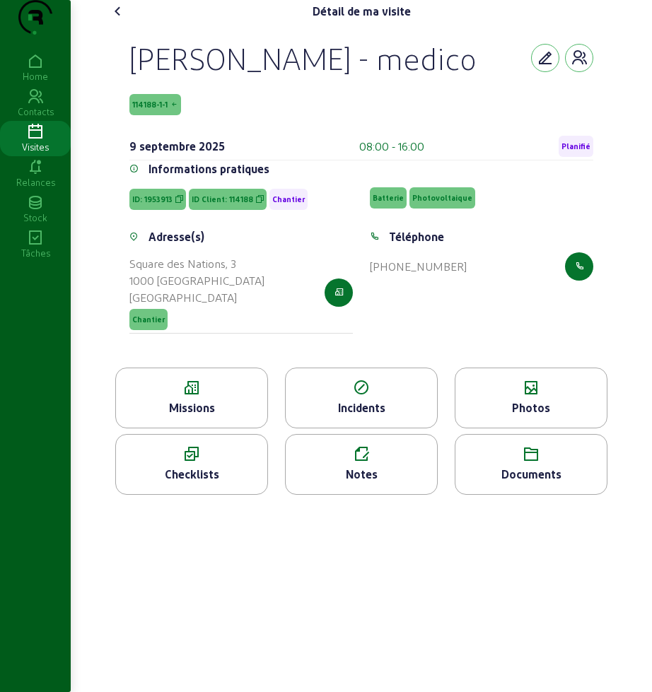
click at [193, 397] on icon at bounding box center [191, 388] width 151 height 17
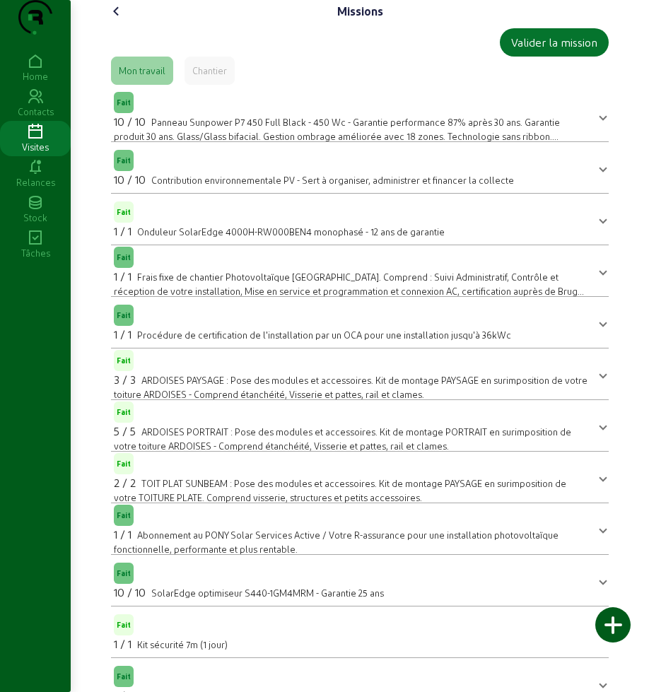
drag, startPoint x: 112, startPoint y: 35, endPoint x: 189, endPoint y: 197, distance: 179.4
click at [112, 20] on icon at bounding box center [116, 11] width 17 height 17
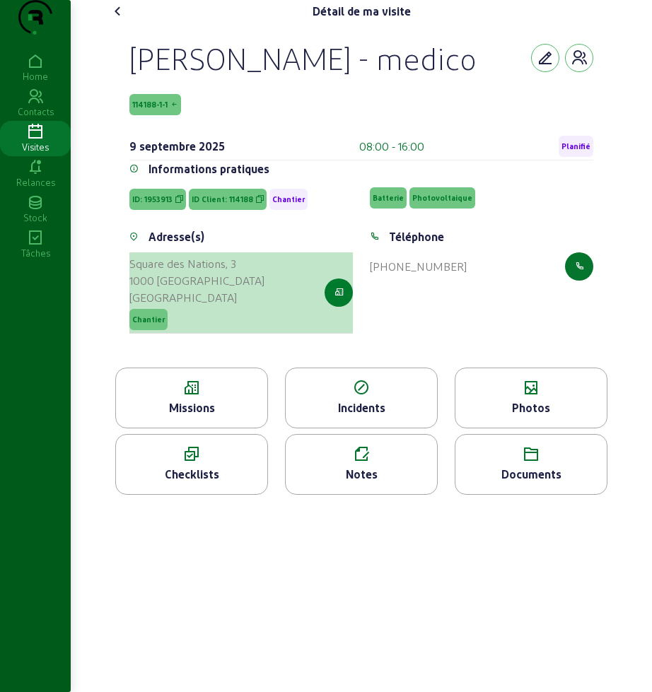
click at [337, 299] on icon "button" at bounding box center [339, 292] width 9 height 13
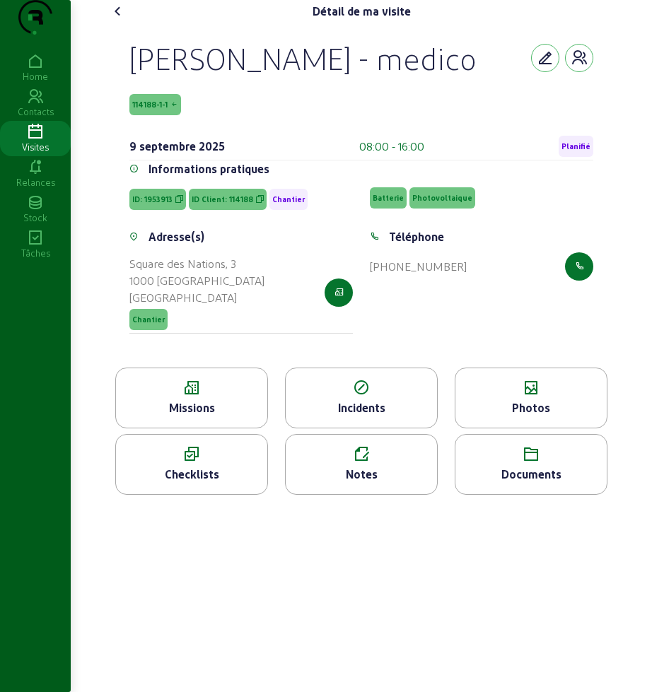
click at [320, 76] on div "[PERSON_NAME] - medico" at bounding box center [302, 58] width 347 height 37
click at [208, 429] on div "Missions" at bounding box center [191, 398] width 153 height 61
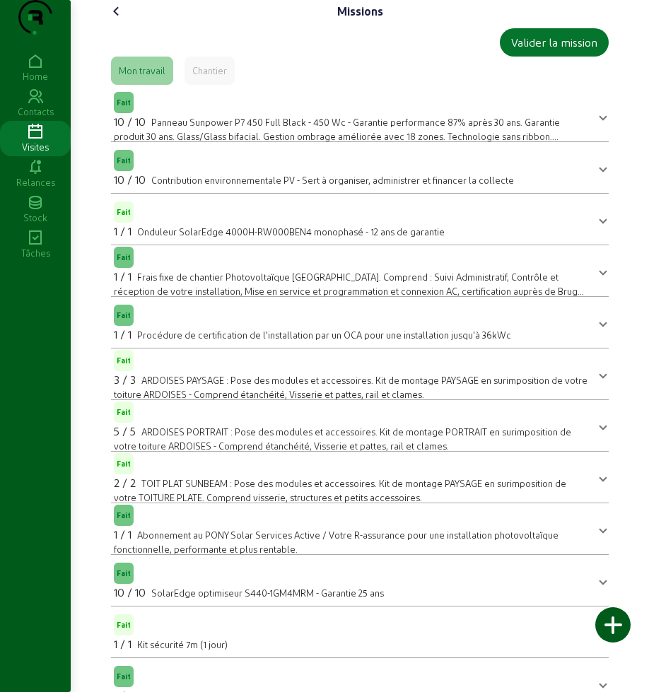
click at [117, 20] on icon at bounding box center [116, 11] width 17 height 17
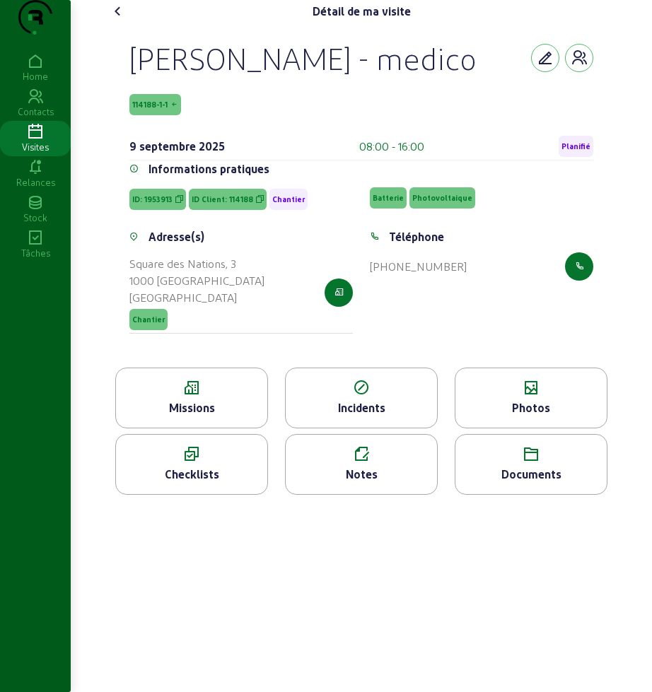
click at [117, 20] on icon at bounding box center [118, 11] width 17 height 17
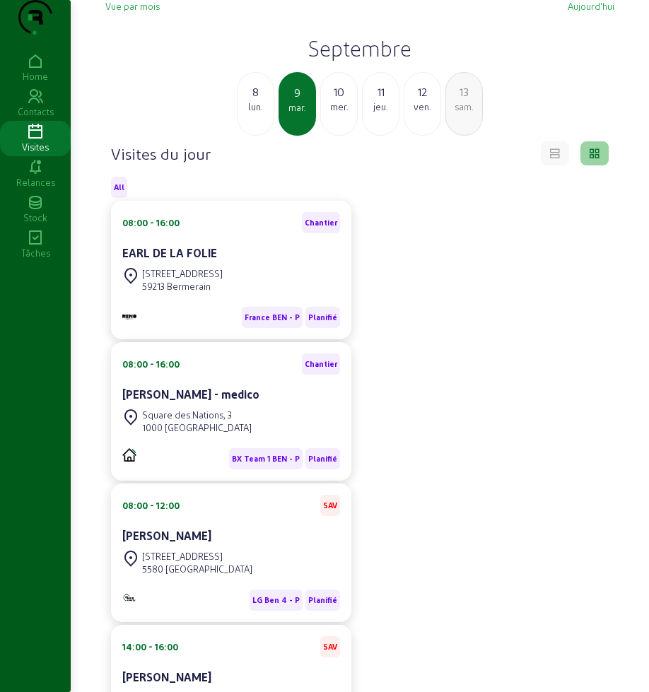
click at [331, 113] on div "mer." at bounding box center [339, 106] width 36 height 13
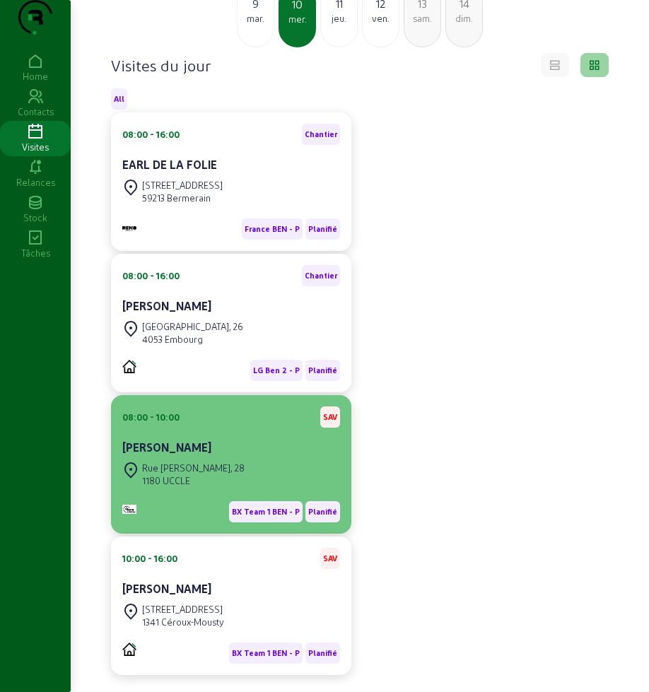
scroll to position [151, 0]
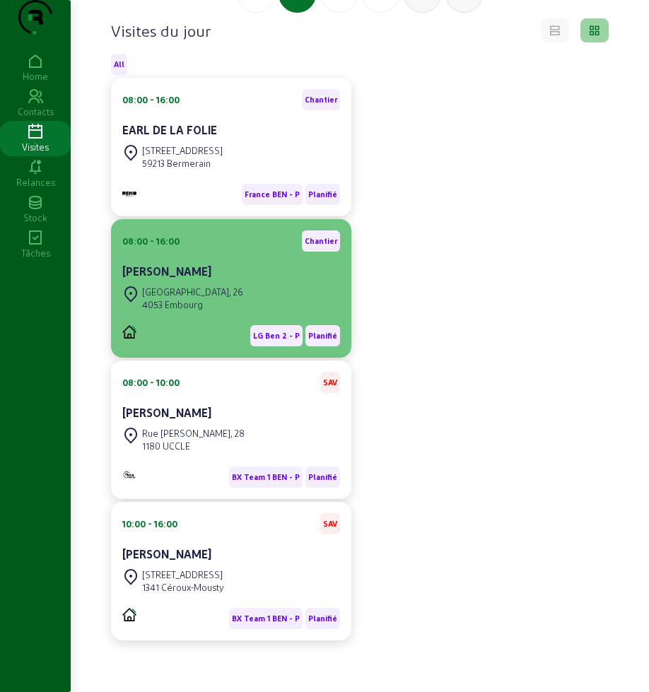
click at [210, 286] on div "[GEOGRAPHIC_DATA], 26" at bounding box center [192, 292] width 101 height 13
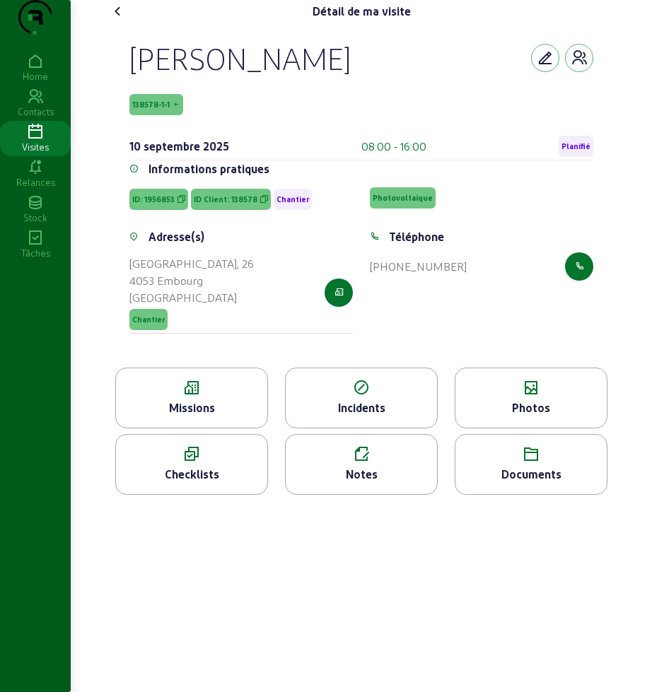
drag, startPoint x: 120, startPoint y: 88, endPoint x: 200, endPoint y: 122, distance: 86.8
click at [200, 122] on div "[PERSON_NAME] 138578-1-1 [DATE] 08:00 - 16:00 Planifié Informations pratiques I…" at bounding box center [361, 195] width 498 height 345
click at [221, 397] on icon at bounding box center [191, 388] width 151 height 17
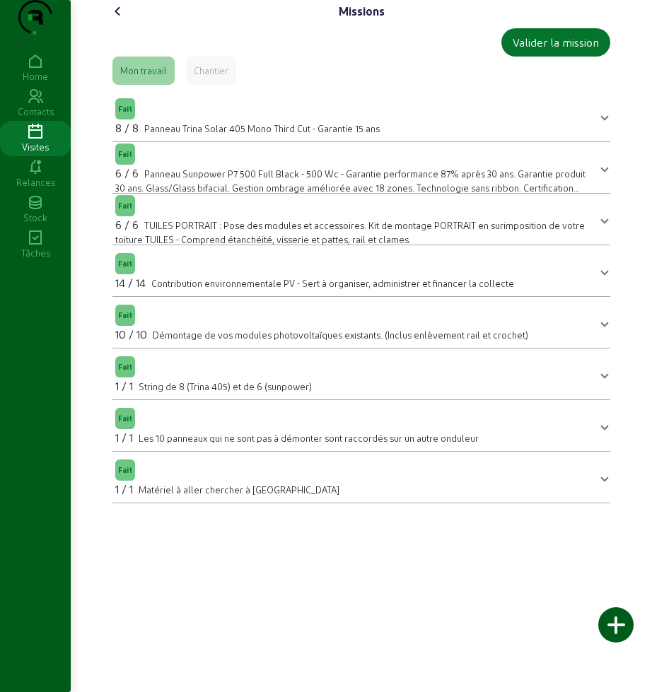
click at [114, 20] on icon at bounding box center [118, 11] width 17 height 17
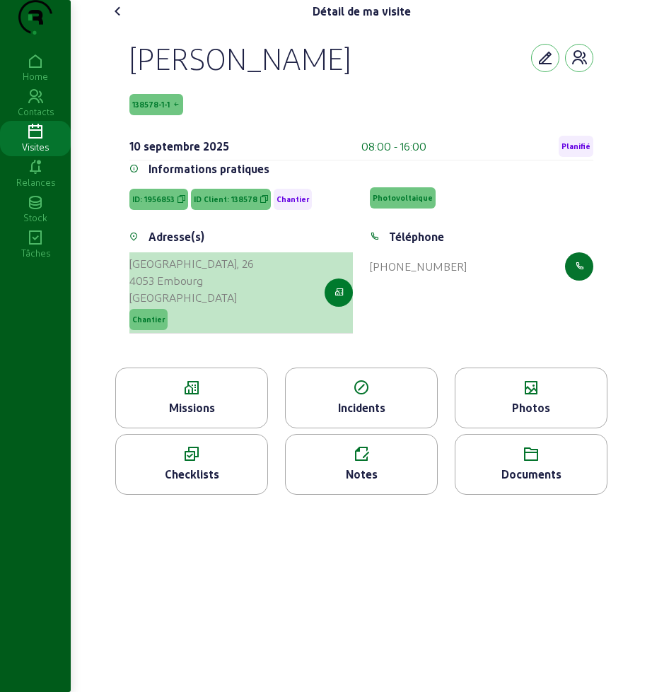
click at [342, 299] on icon "button" at bounding box center [339, 292] width 9 height 13
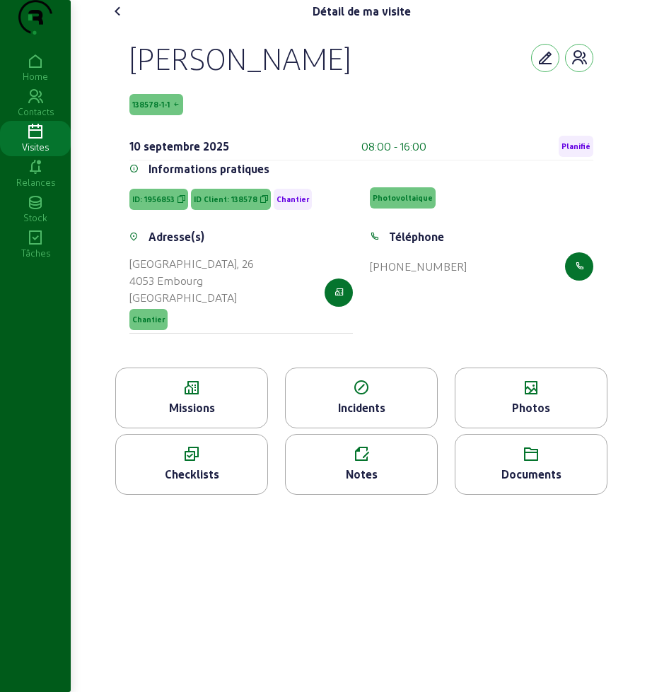
drag, startPoint x: 285, startPoint y: 182, endPoint x: 284, endPoint y: 210, distance: 28.3
click at [285, 161] on div "[DATE] 08:00 - 16:00 Planifié" at bounding box center [361, 147] width 464 height 28
click at [230, 76] on div "[PERSON_NAME]" at bounding box center [239, 58] width 221 height 37
click at [116, 20] on icon at bounding box center [118, 11] width 17 height 17
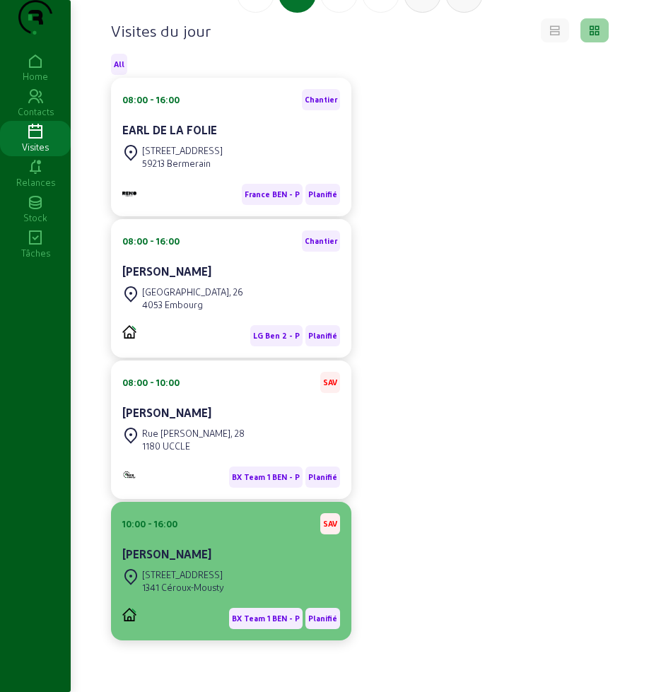
scroll to position [151, 0]
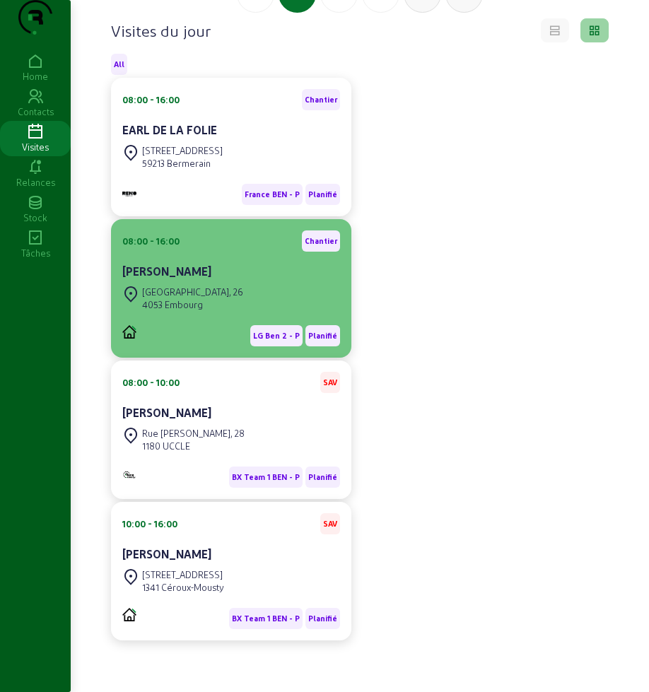
click at [233, 276] on div "[PERSON_NAME]" at bounding box center [231, 271] width 218 height 17
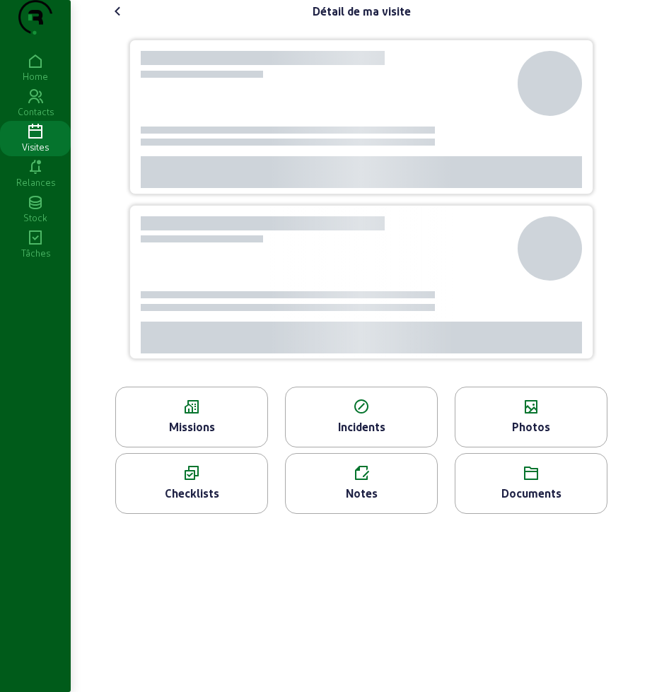
click at [540, 444] on div "Photos" at bounding box center [531, 417] width 153 height 61
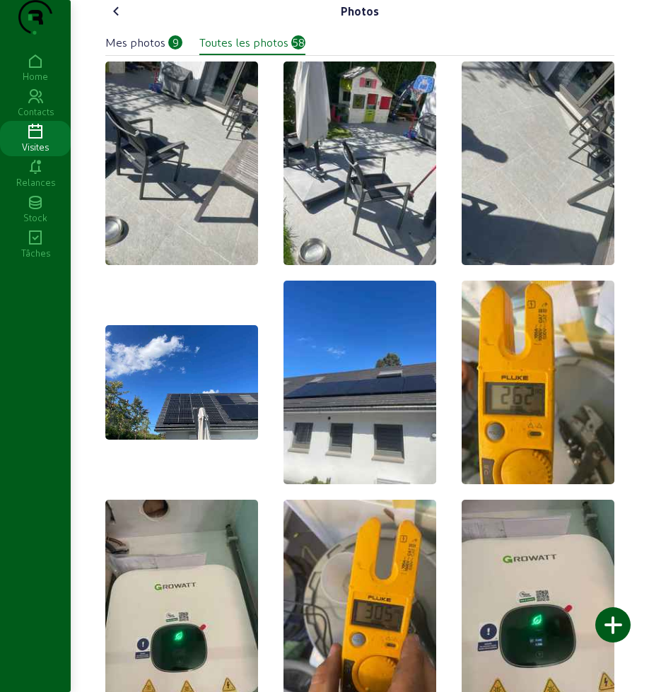
click at [120, 20] on icon at bounding box center [116, 11] width 17 height 17
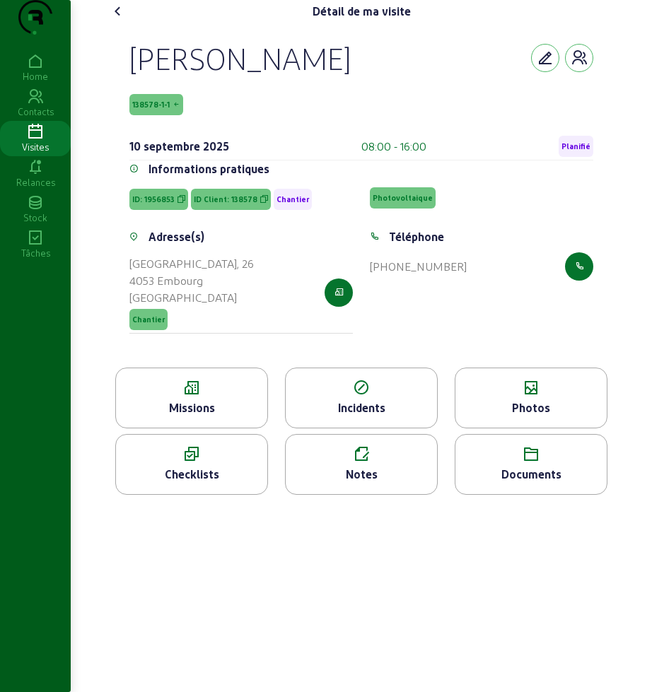
click at [110, 23] on cam-font-icon at bounding box center [118, 11] width 23 height 23
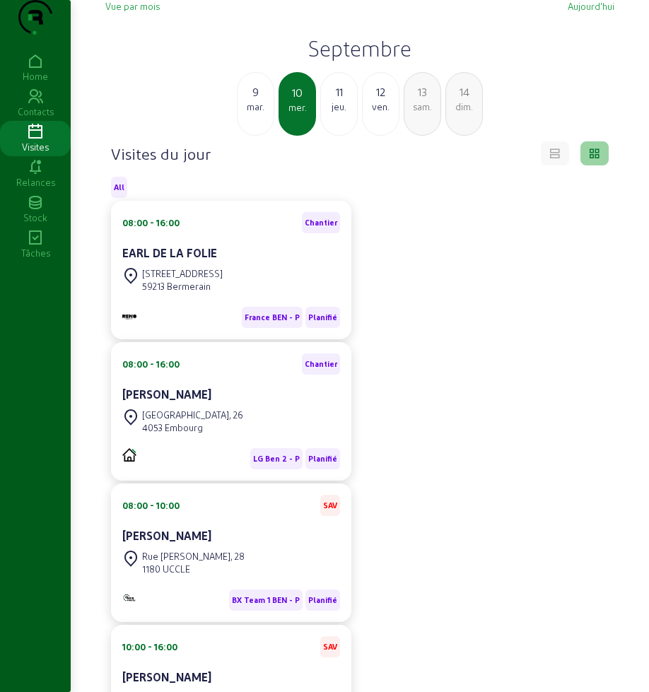
click at [337, 113] on div "jeu." at bounding box center [339, 106] width 36 height 13
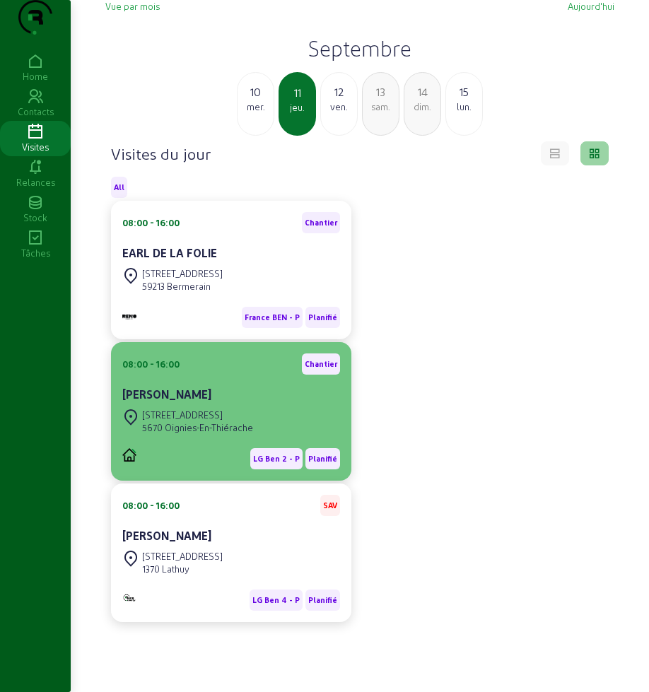
click at [185, 401] on cam-card-title "[PERSON_NAME]" at bounding box center [166, 394] width 89 height 13
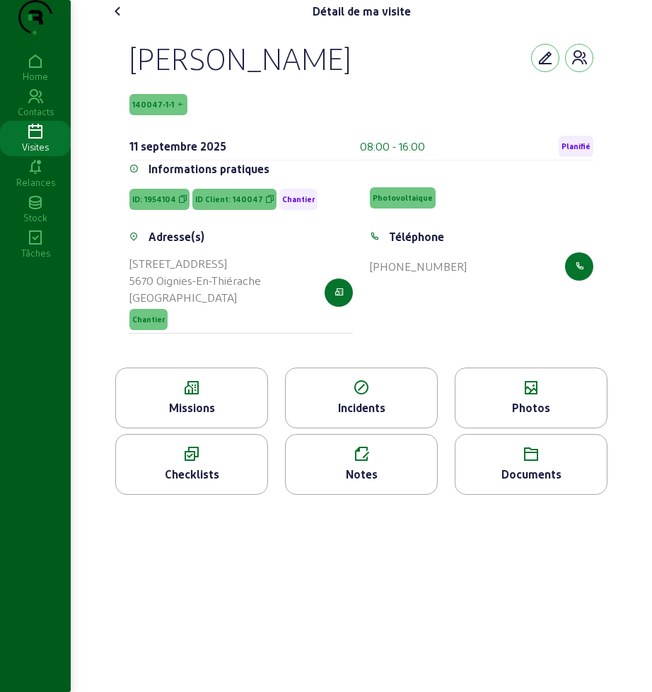
drag, startPoint x: 128, startPoint y: 88, endPoint x: 205, endPoint y: 129, distance: 87.3
click at [205, 129] on div "[PERSON_NAME] 140047-1-1 [DATE] 08:00 - 16:00 Planifié Informations pratiques I…" at bounding box center [361, 195] width 498 height 345
click at [28, 153] on div "Visites" at bounding box center [35, 147] width 71 height 13
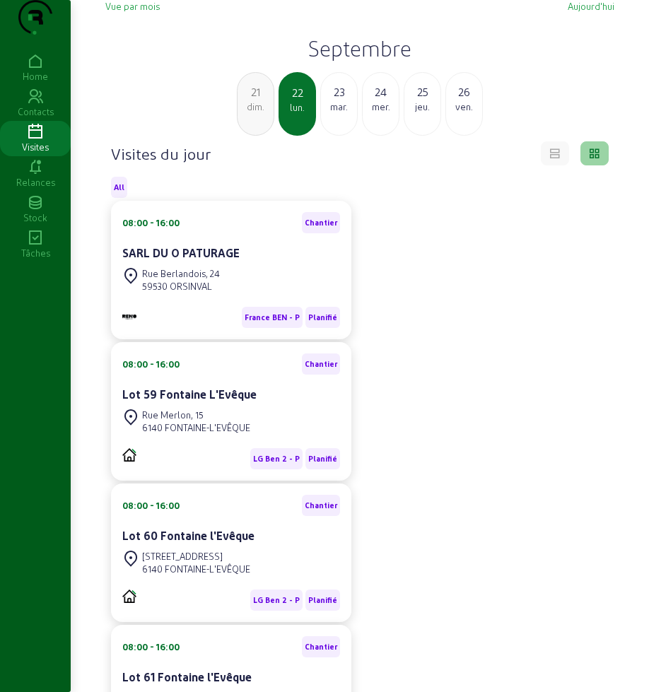
click at [344, 100] on div "23" at bounding box center [339, 91] width 36 height 17
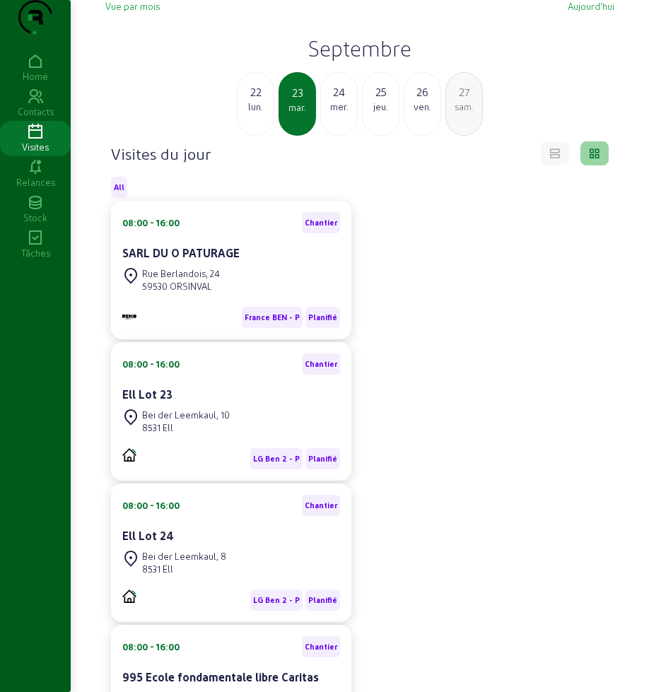
click at [220, 545] on div "Ell Lot 24" at bounding box center [231, 536] width 218 height 17
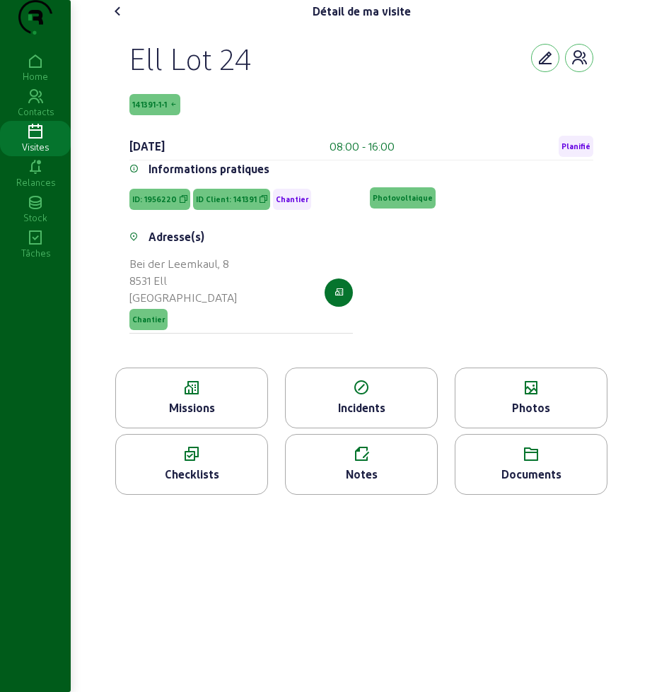
click at [182, 397] on icon at bounding box center [191, 388] width 151 height 17
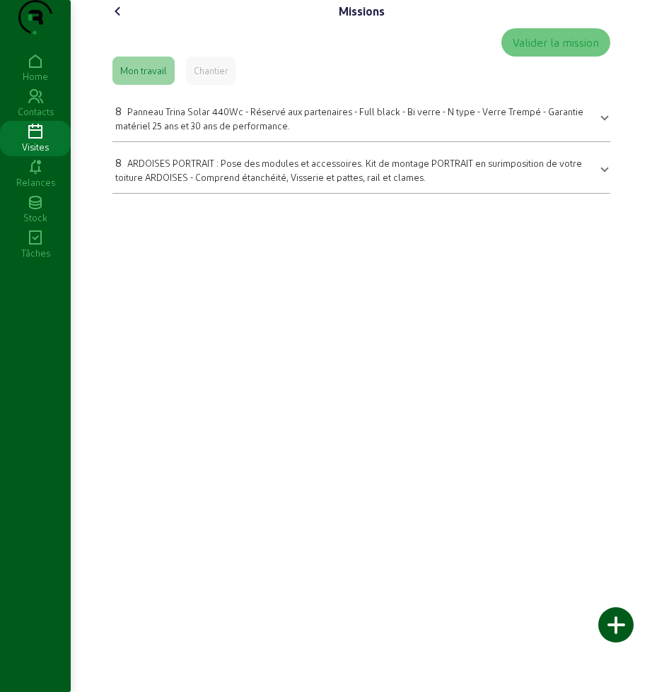
click at [117, 20] on icon at bounding box center [118, 11] width 17 height 17
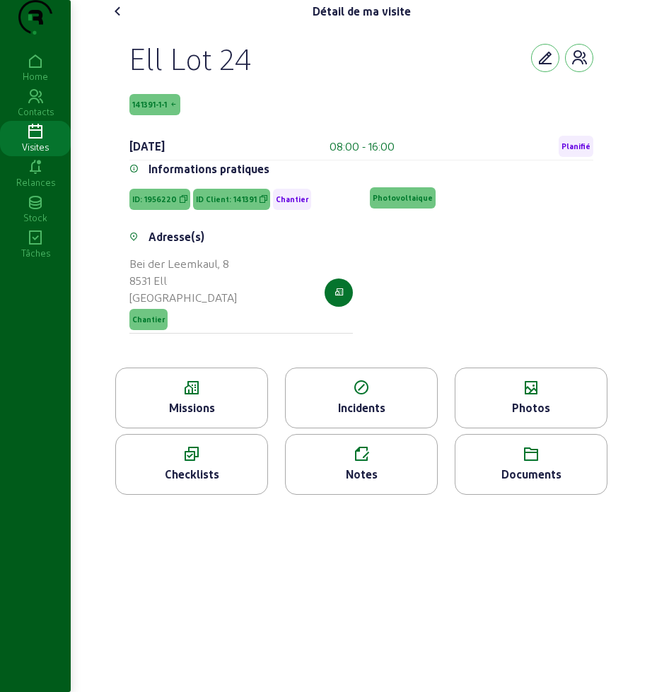
click at [523, 417] on div "Photos" at bounding box center [530, 408] width 151 height 17
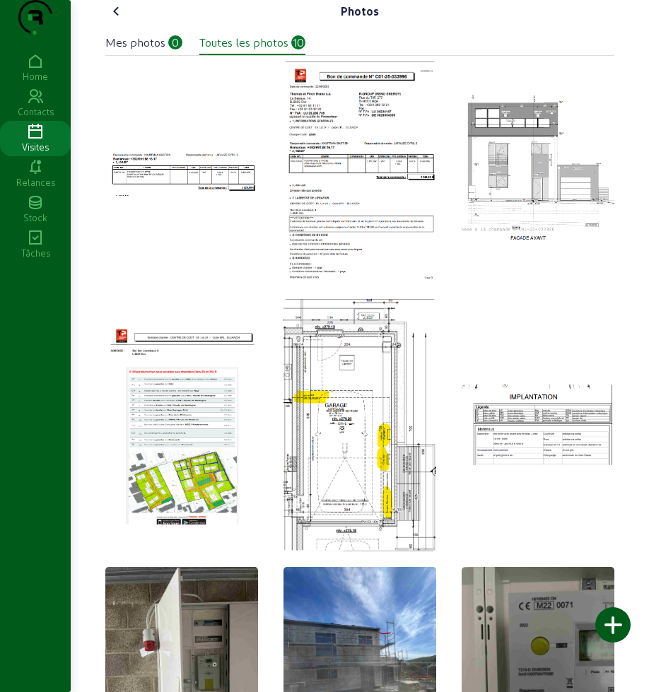
click at [115, 20] on icon at bounding box center [116, 11] width 17 height 17
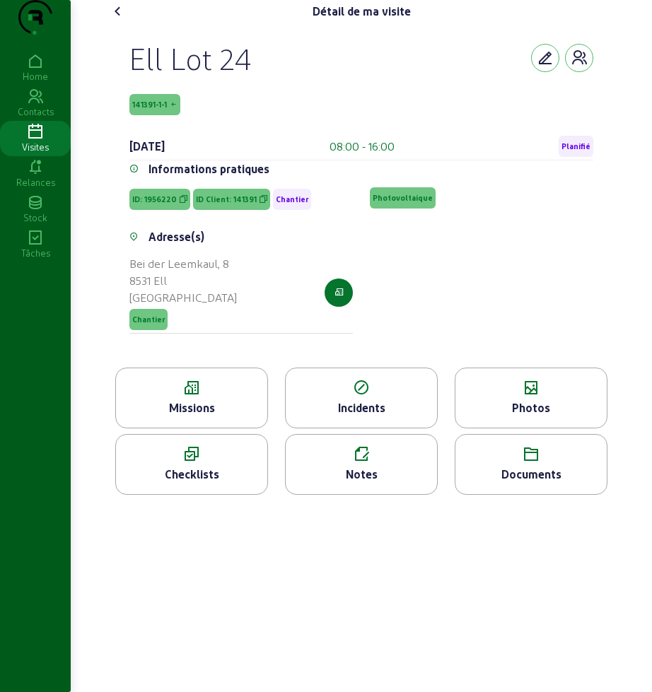
click at [115, 20] on icon at bounding box center [118, 11] width 17 height 17
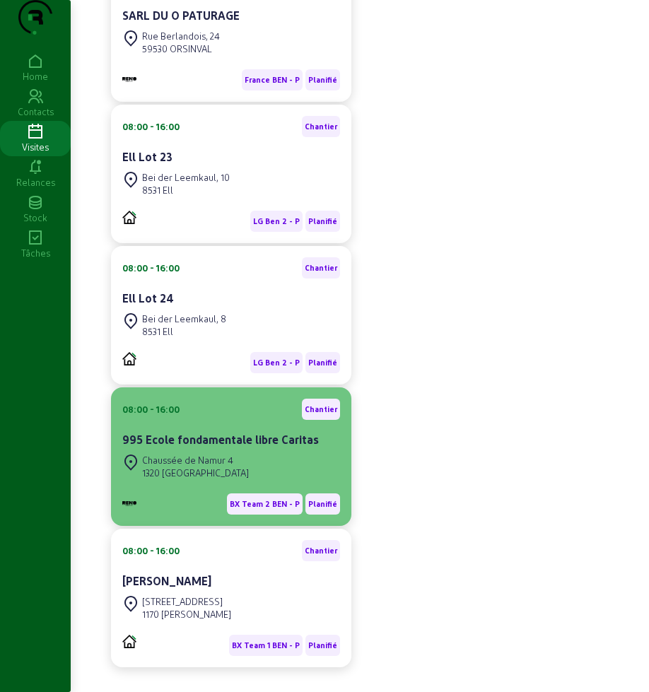
scroll to position [23, 0]
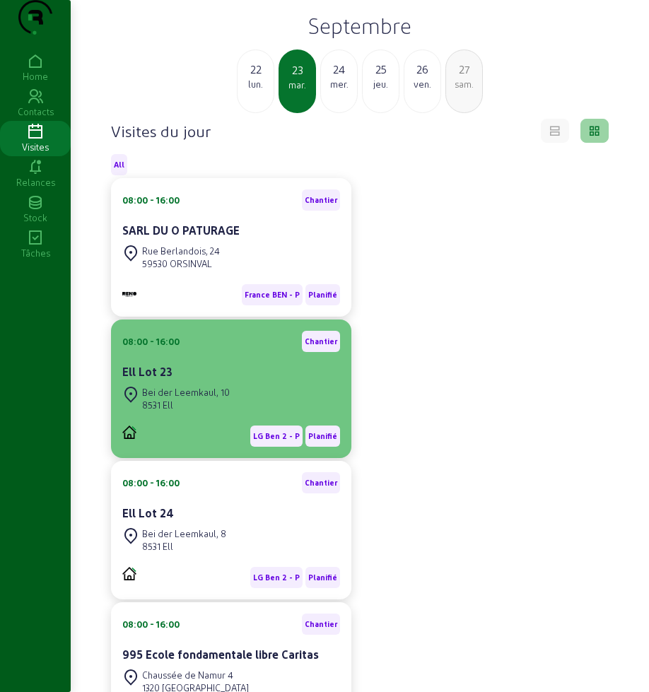
click at [251, 352] on div "08:00 - 16:00 Chantier" at bounding box center [231, 341] width 218 height 21
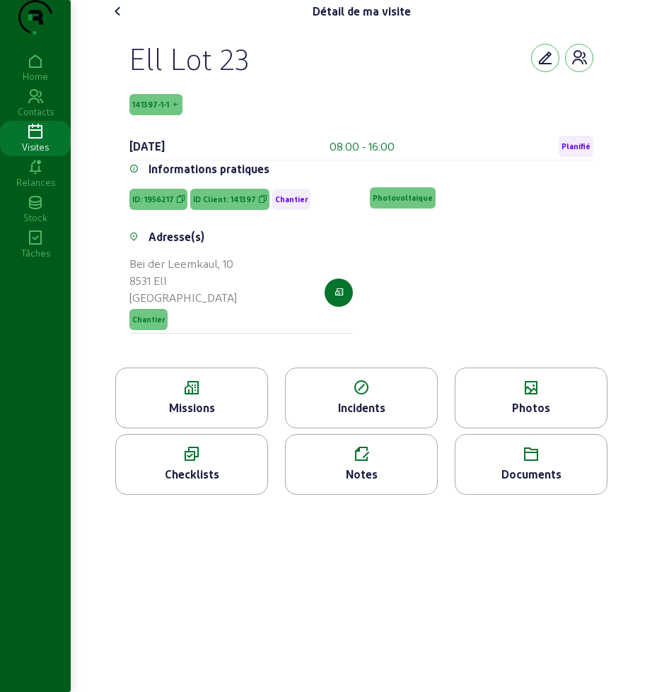
click at [192, 417] on div "Missions" at bounding box center [191, 408] width 151 height 17
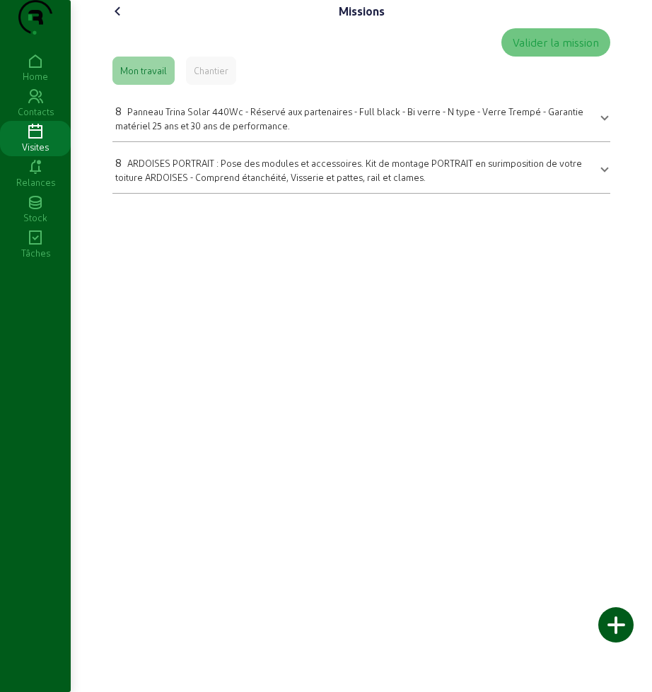
click at [122, 20] on icon at bounding box center [118, 11] width 17 height 17
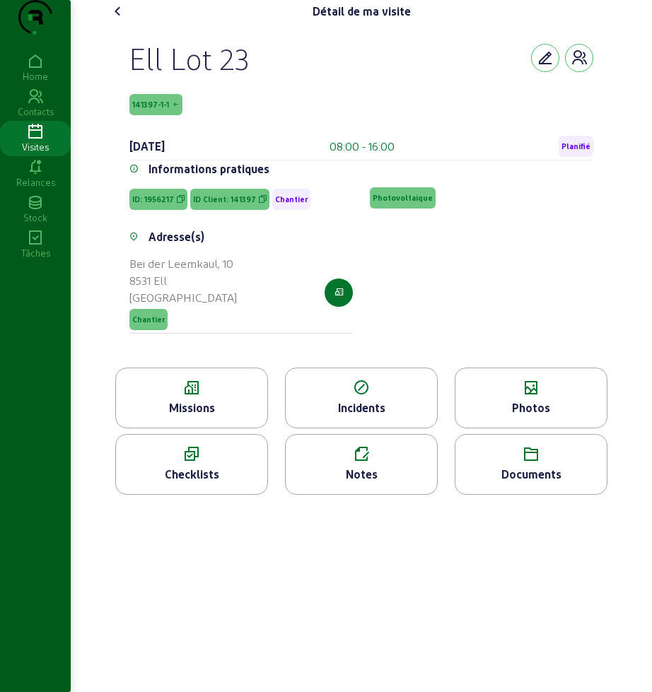
click at [560, 397] on icon at bounding box center [530, 388] width 151 height 17
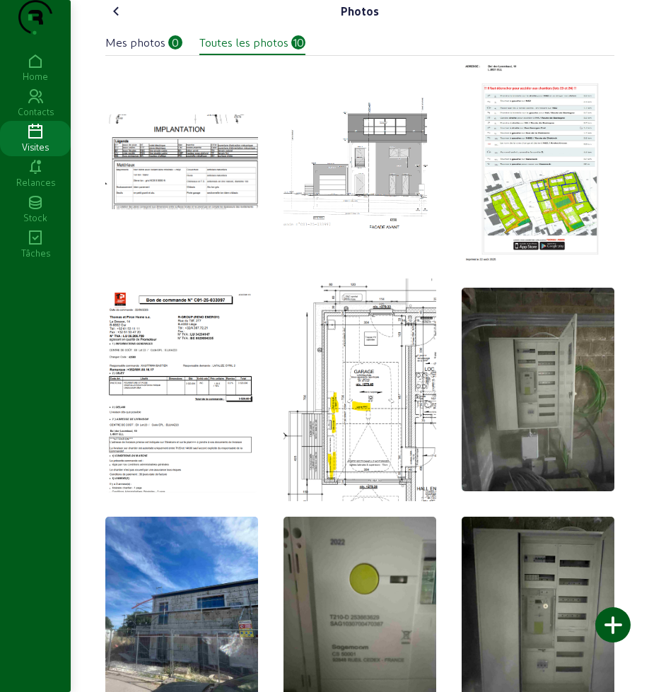
click at [111, 20] on icon at bounding box center [116, 11] width 17 height 17
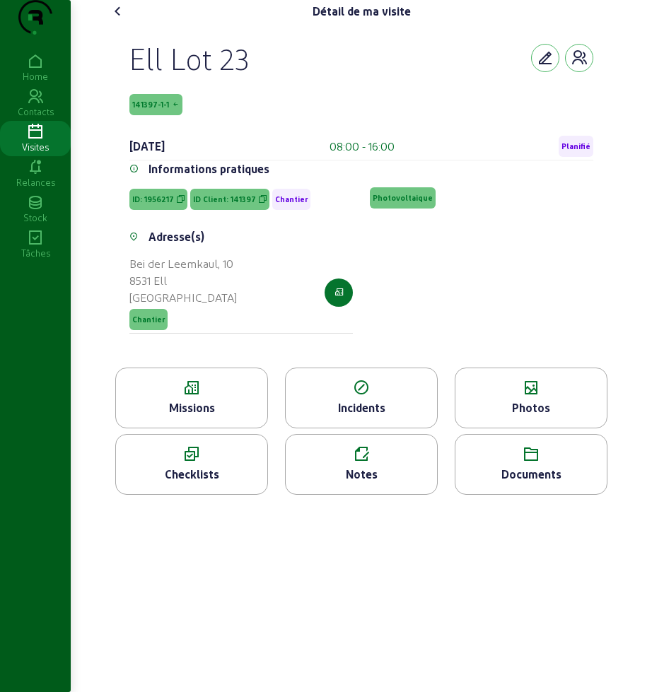
click at [111, 20] on icon at bounding box center [118, 11] width 17 height 17
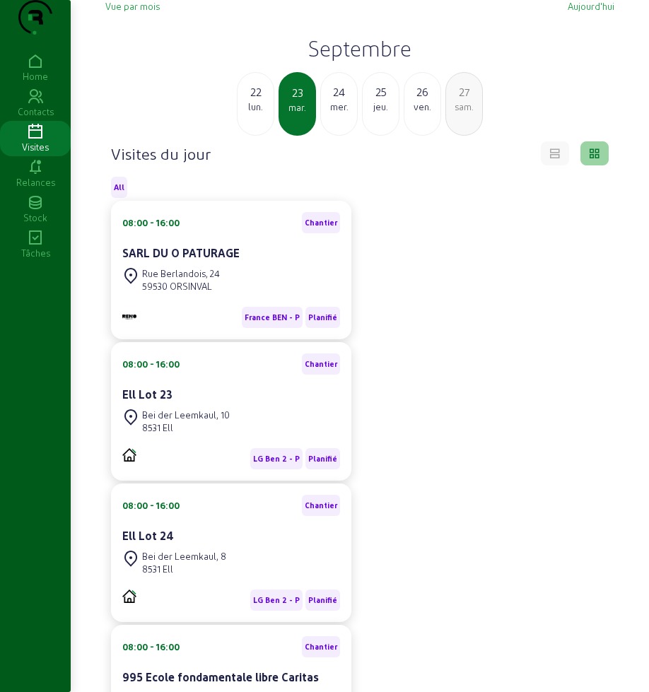
click at [240, 579] on div "Bei der Leemkaul, 8 8531 Ell" at bounding box center [231, 562] width 218 height 31
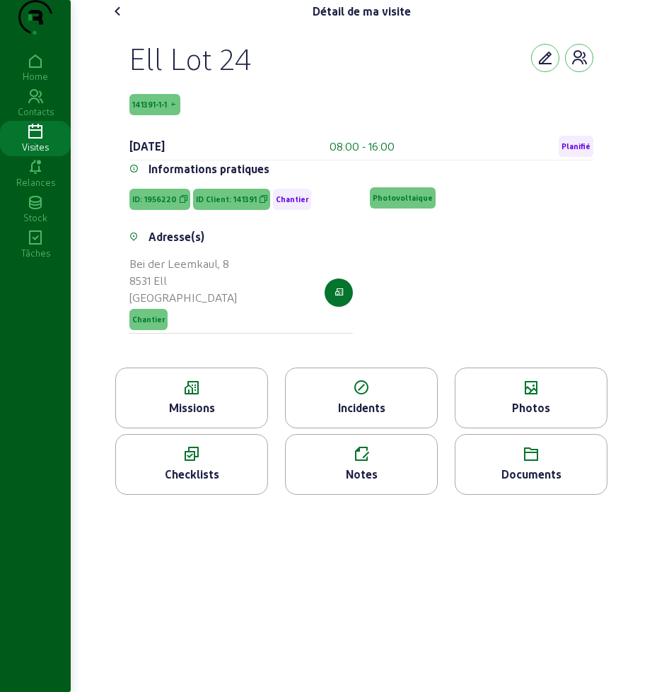
click at [120, 20] on icon at bounding box center [118, 11] width 17 height 17
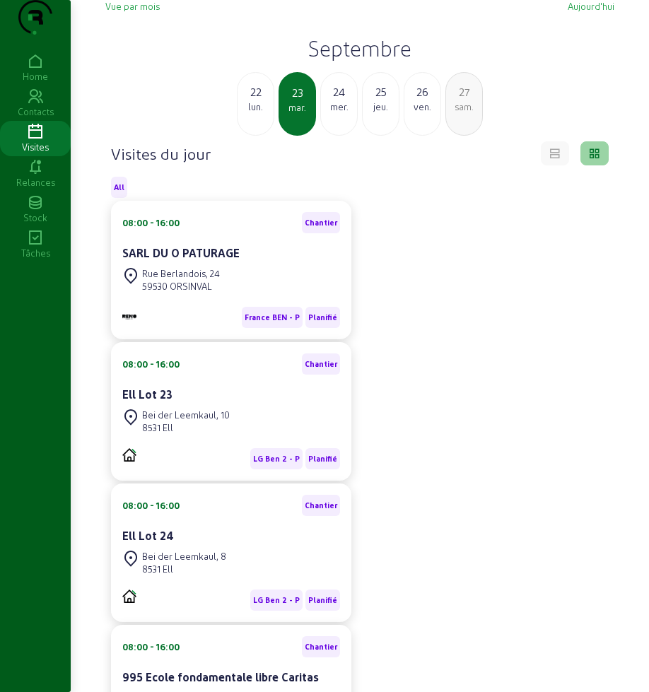
click at [211, 609] on div "LG Ben 2 - P Planifié" at bounding box center [231, 595] width 218 height 33
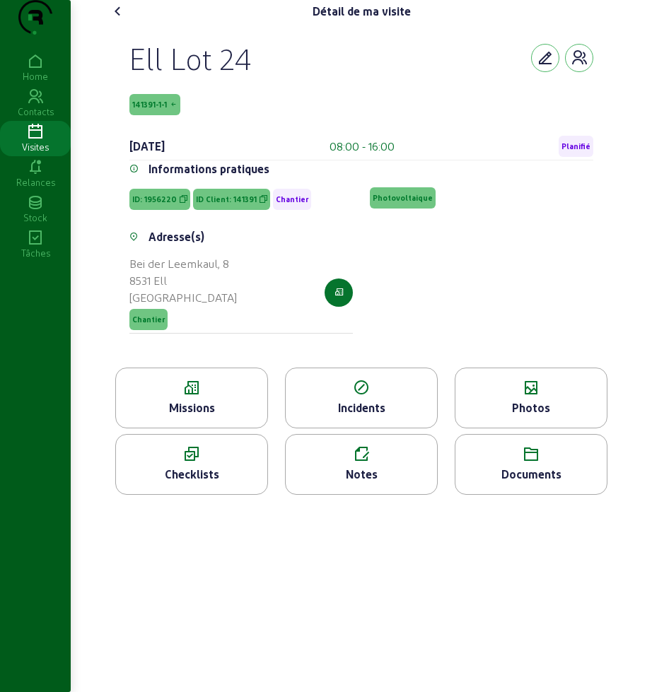
click at [118, 20] on icon at bounding box center [118, 11] width 17 height 17
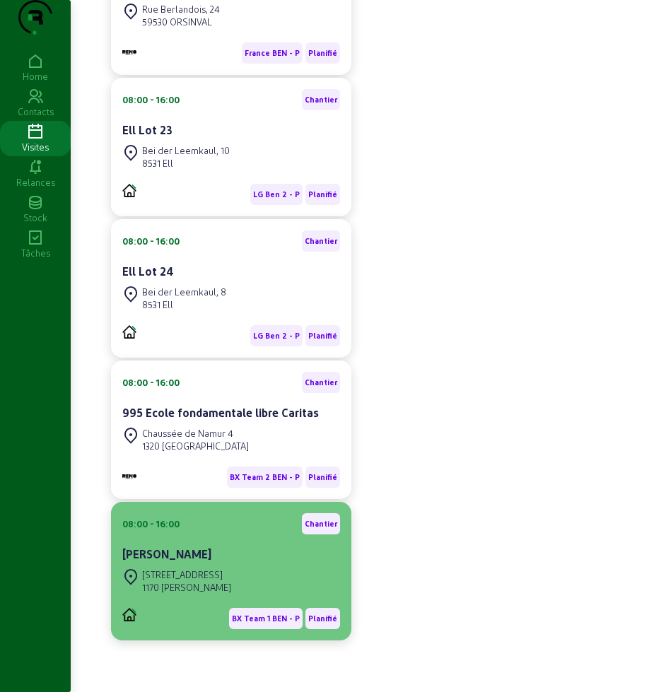
scroll to position [293, 0]
click at [226, 597] on div "BX Team 1 BEN - P Planifié" at bounding box center [231, 613] width 218 height 33
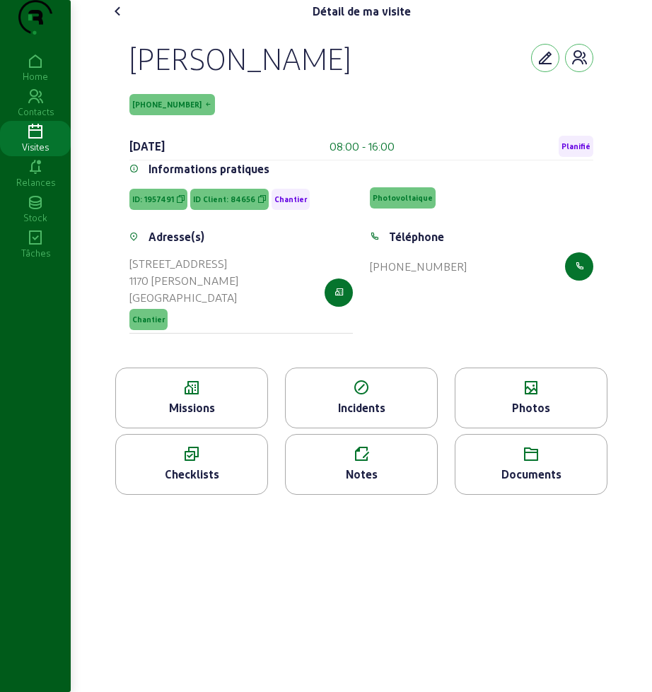
click at [223, 397] on icon at bounding box center [191, 388] width 151 height 17
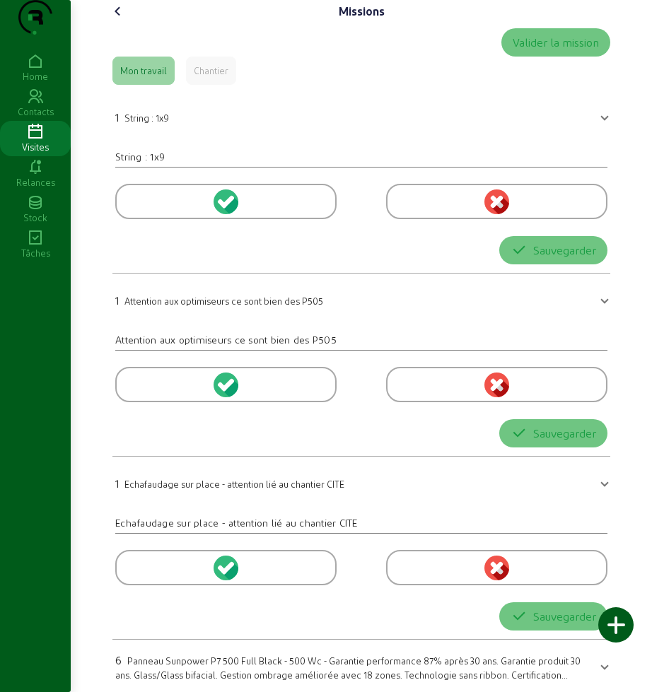
click at [112, 23] on cam-font-icon at bounding box center [118, 11] width 23 height 23
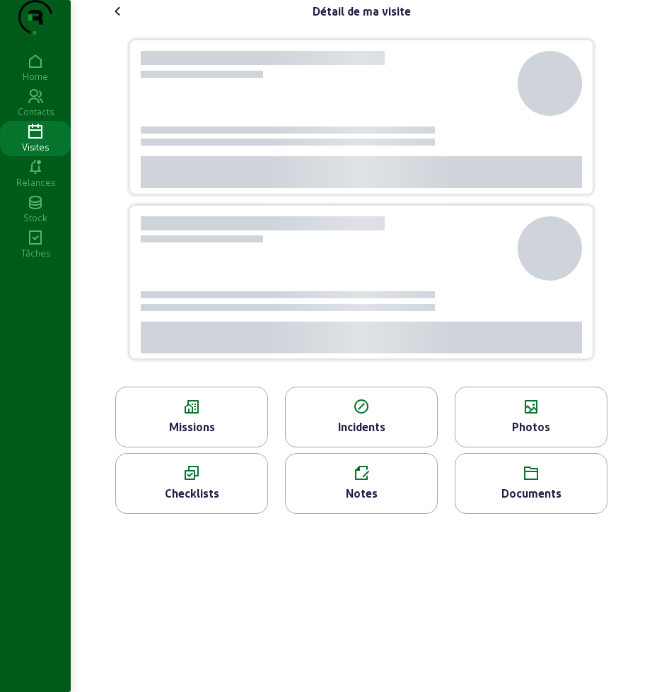
click at [113, 20] on icon at bounding box center [118, 11] width 17 height 17
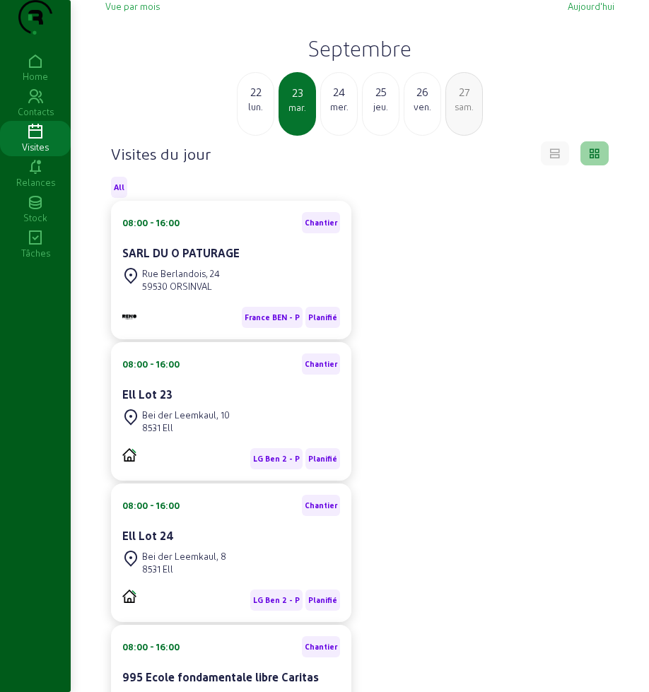
click at [318, 61] on h2 "Septembre" at bounding box center [359, 47] width 509 height 25
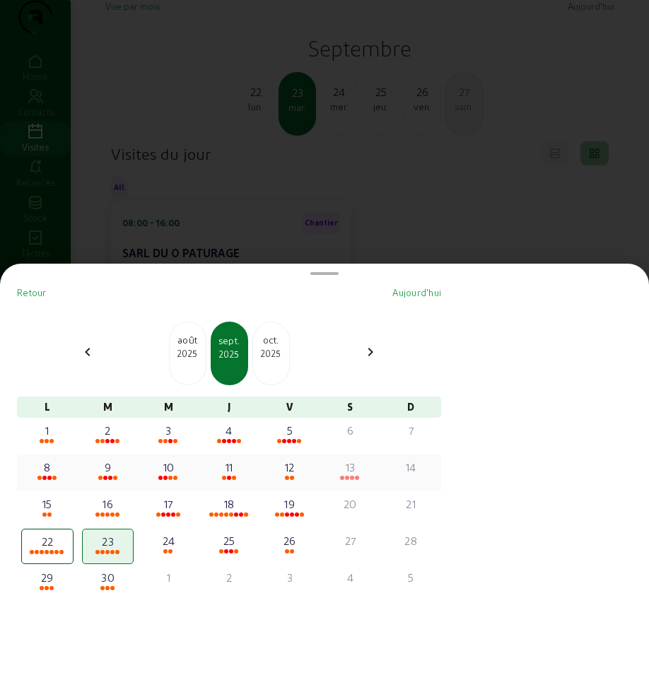
click at [233, 470] on div "11" at bounding box center [229, 467] width 50 height 17
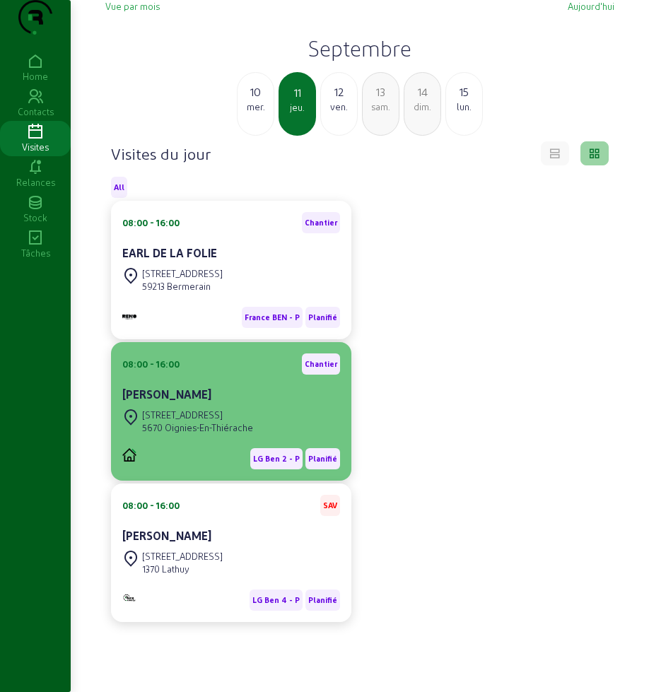
scroll to position [88, 0]
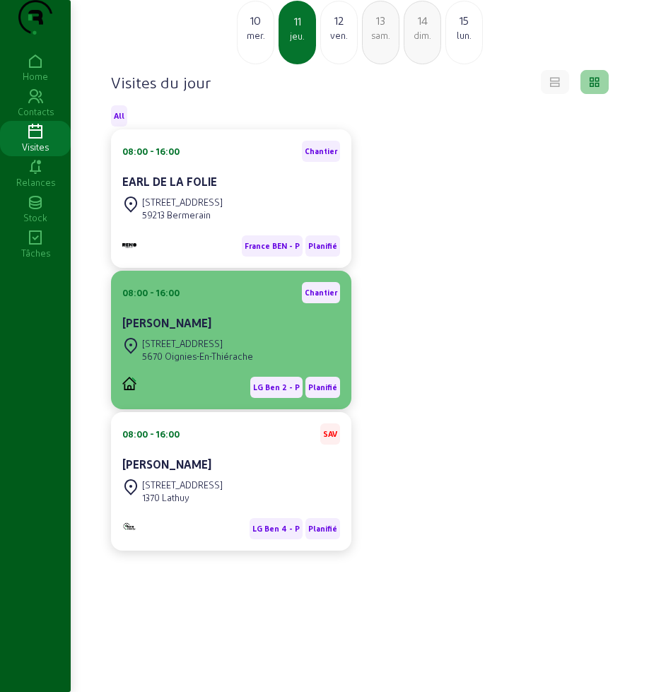
click at [202, 350] on div "[STREET_ADDRESS]" at bounding box center [197, 343] width 111 height 13
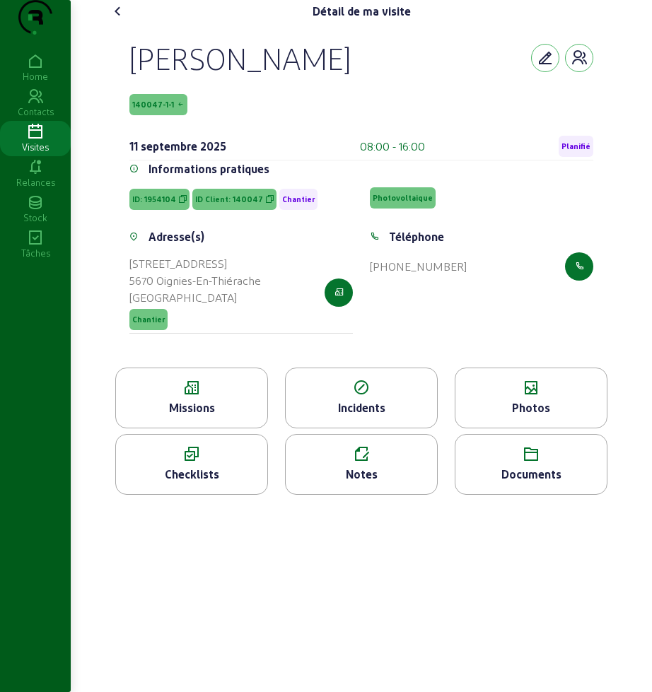
click at [211, 397] on icon at bounding box center [191, 388] width 151 height 17
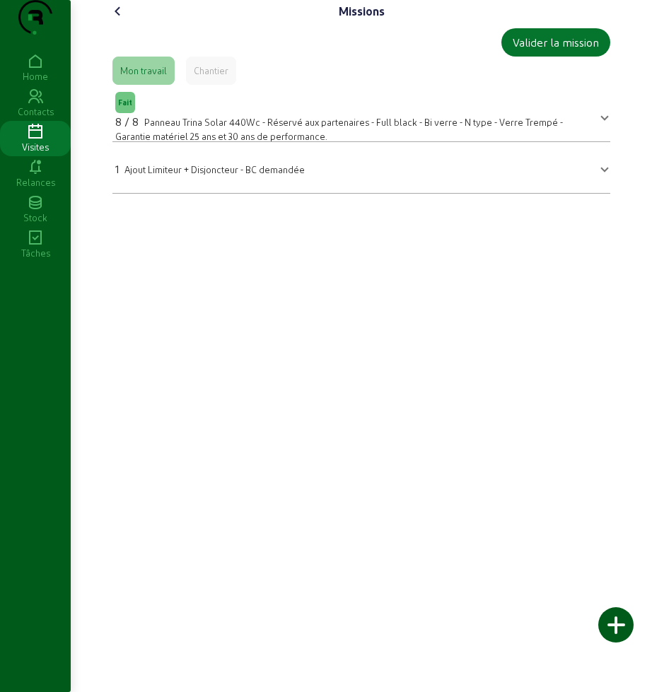
click at [115, 20] on icon at bounding box center [118, 11] width 17 height 17
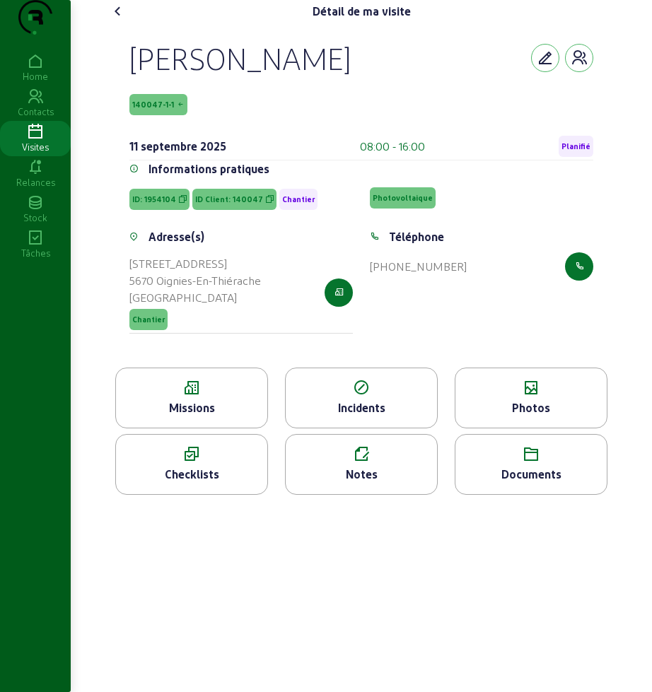
click at [535, 397] on icon at bounding box center [530, 388] width 151 height 17
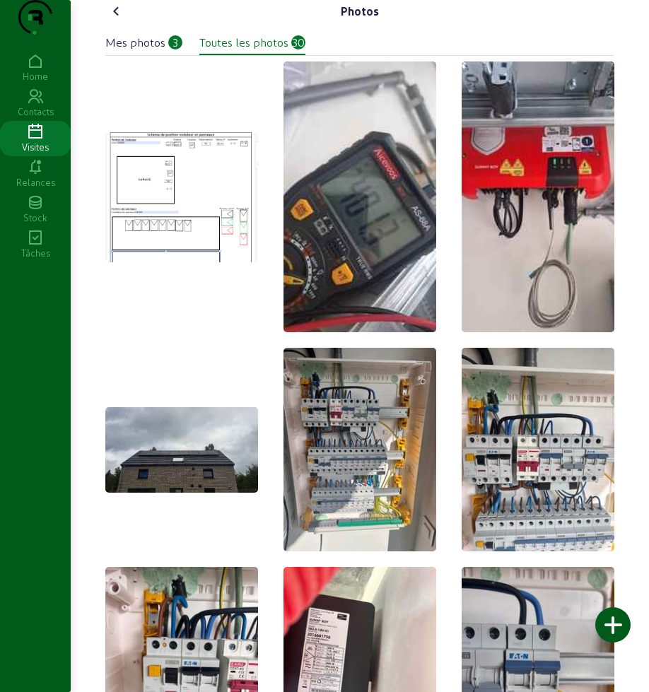
click at [113, 20] on icon at bounding box center [116, 11] width 17 height 17
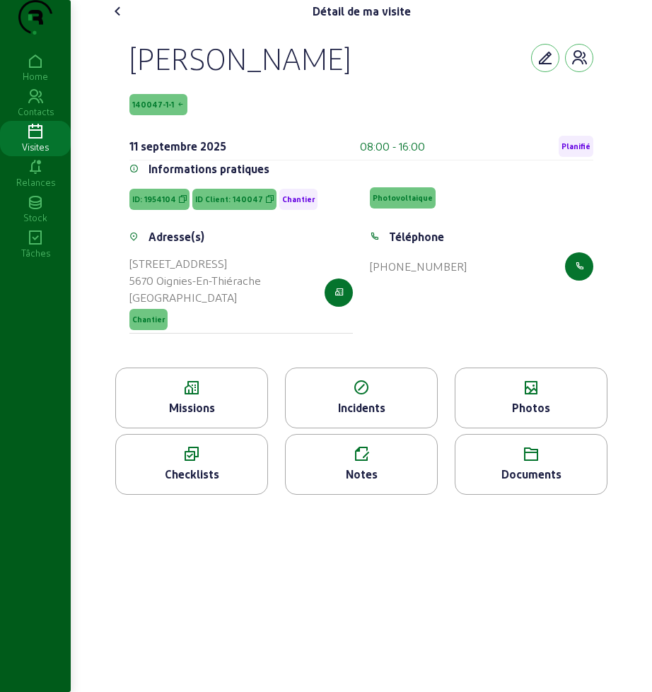
click at [183, 417] on div "Missions" at bounding box center [191, 408] width 151 height 17
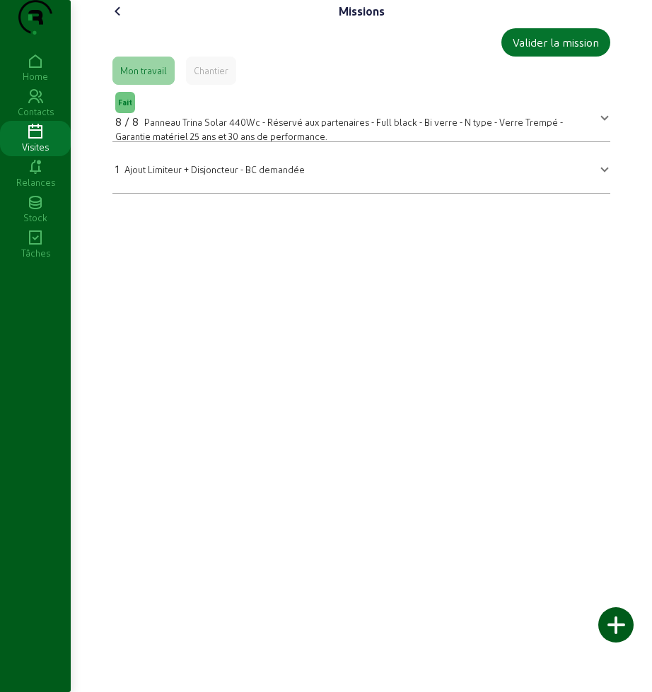
click at [214, 77] on div "Chantier" at bounding box center [211, 70] width 35 height 13
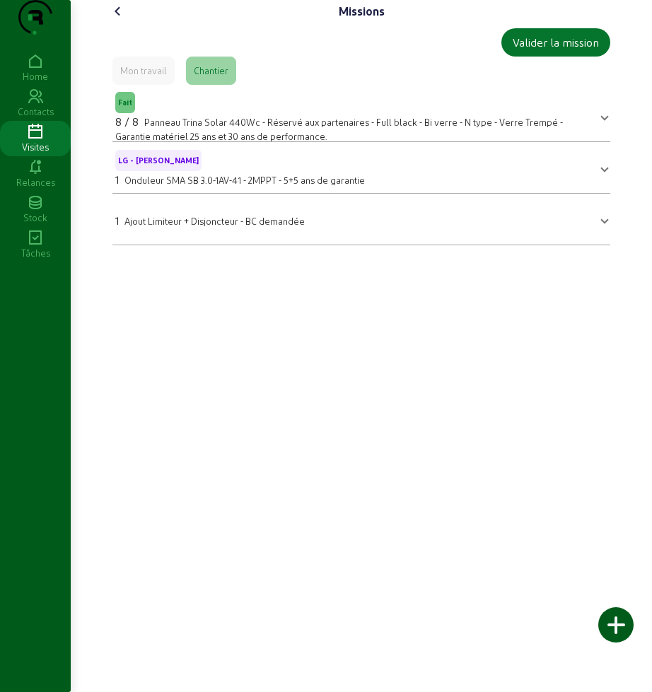
click at [123, 20] on icon at bounding box center [118, 11] width 17 height 17
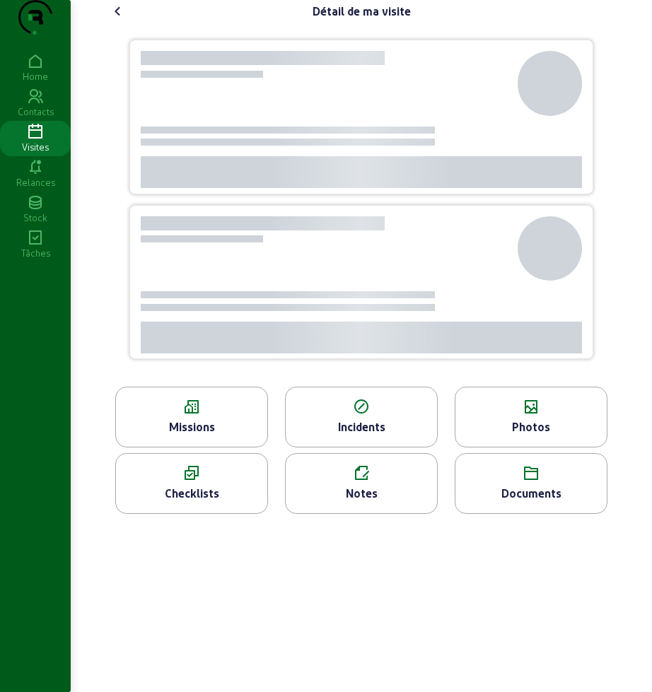
click at [528, 416] on icon at bounding box center [530, 407] width 151 height 17
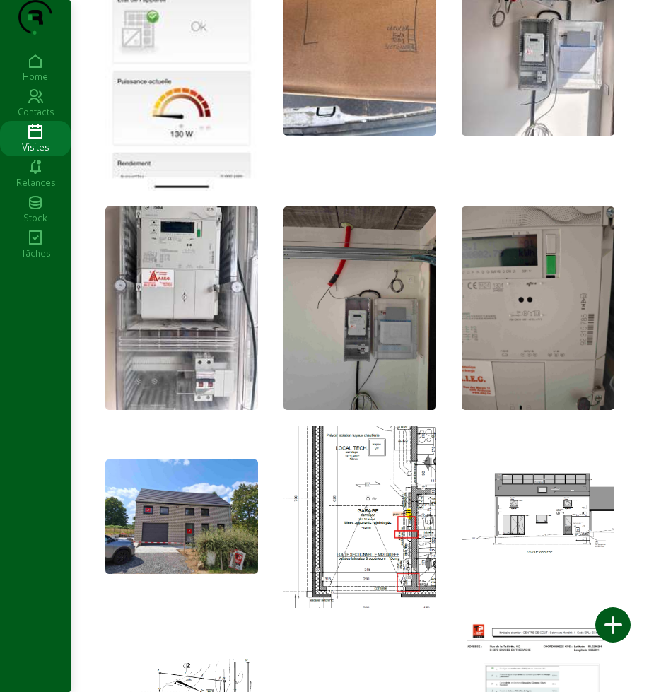
scroll to position [1591, 0]
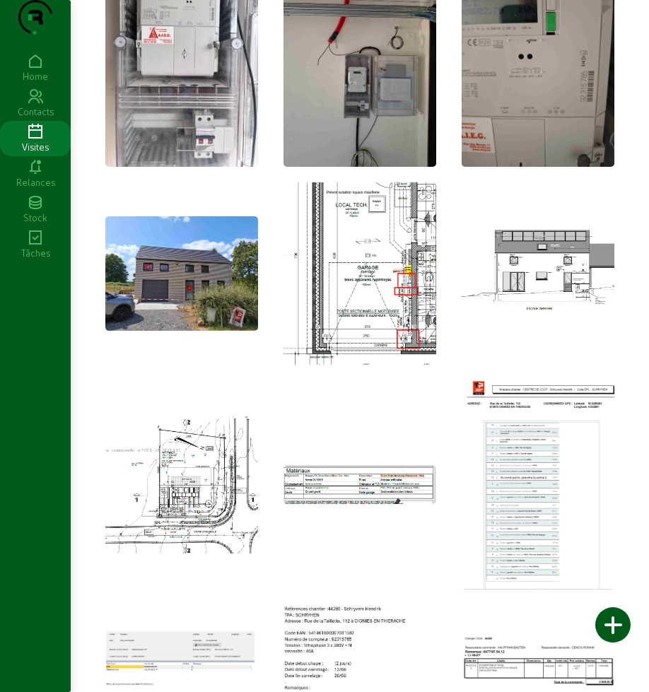
click at [365, 504] on img at bounding box center [360, 485] width 153 height 38
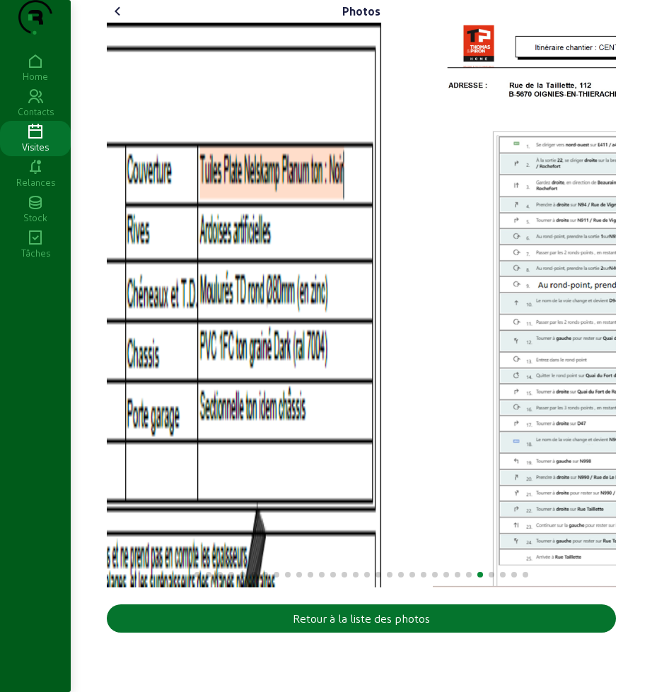
click at [278, 390] on img "26 / 30" at bounding box center [130, 305] width 509 height 565
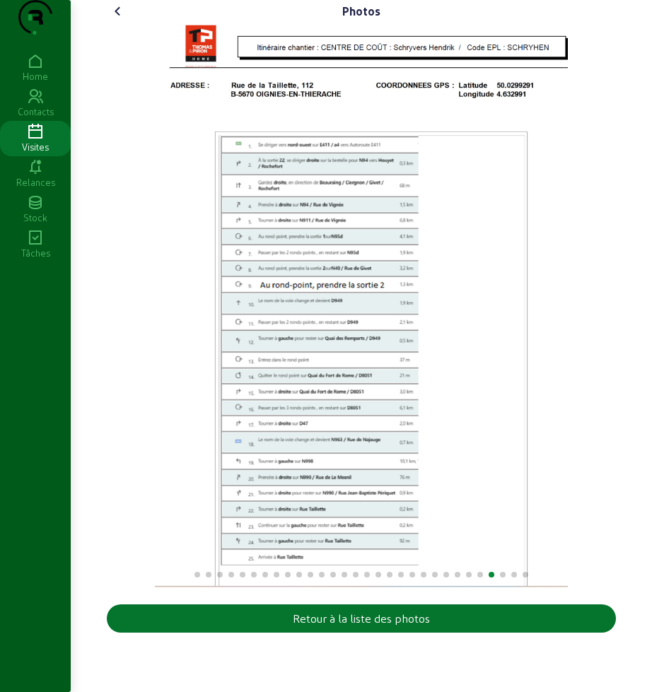
click at [155, 320] on img "27 / 30" at bounding box center [362, 305] width 414 height 565
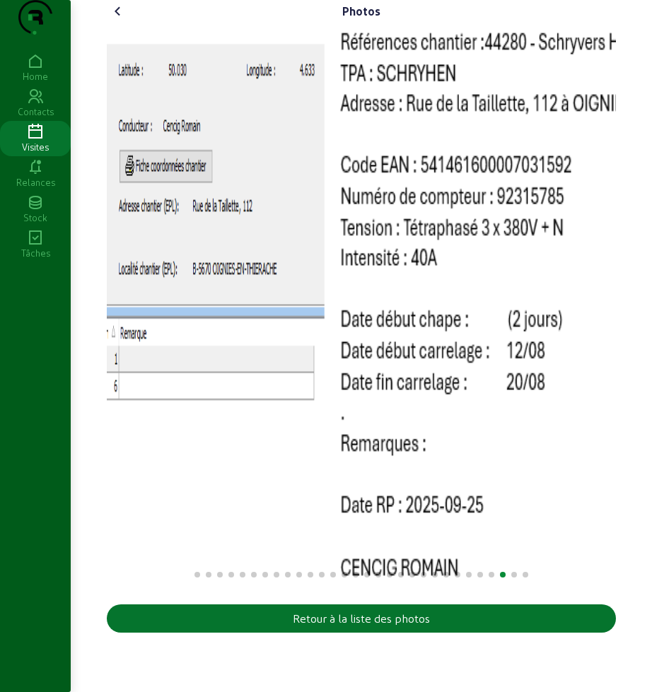
click at [158, 282] on img "28 / 30" at bounding box center [81, 305] width 509 height 565
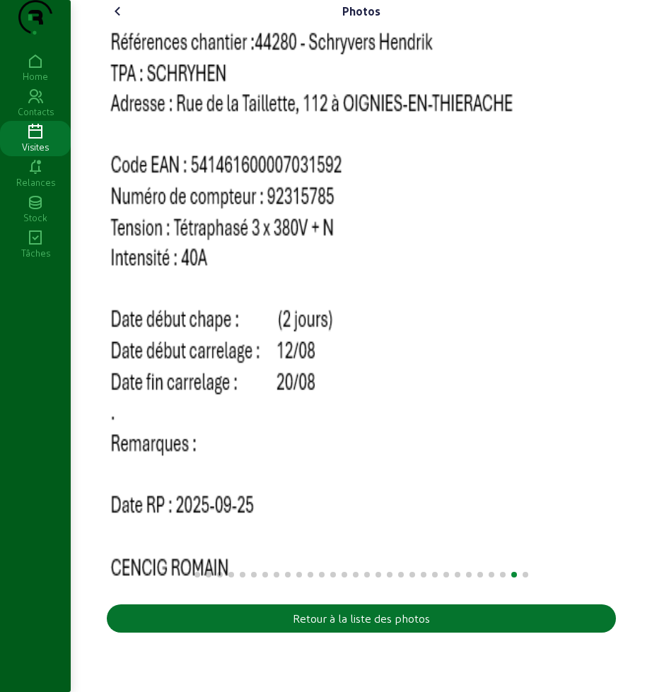
click at [196, 272] on img "29 / 30" at bounding box center [361, 305] width 509 height 565
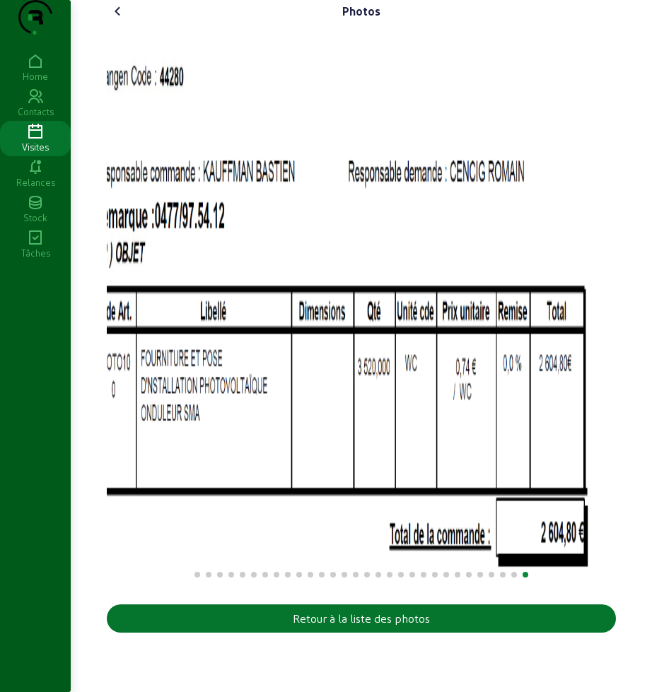
click at [156, 290] on img "30 / 30" at bounding box center [336, 305] width 509 height 565
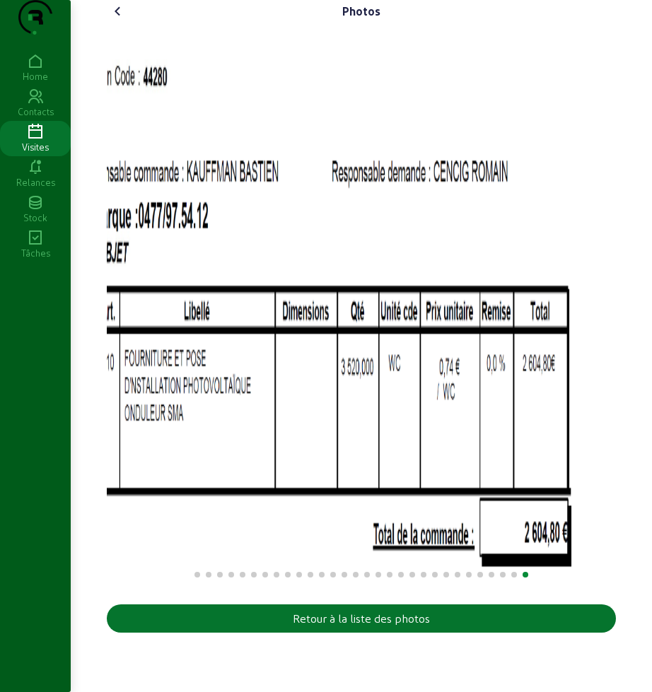
click at [106, 261] on div "Photos Retour à la liste des photos" at bounding box center [361, 319] width 526 height 639
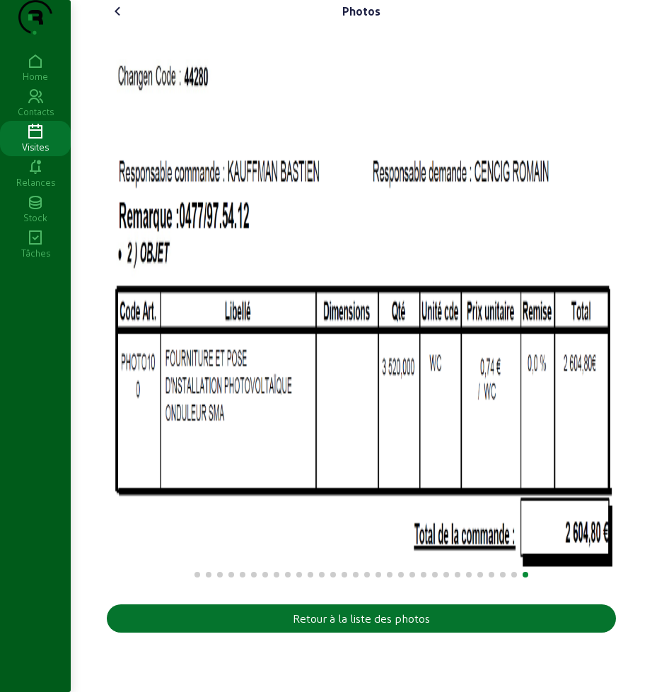
click at [588, 382] on html "Photos Retour à la liste des photos Home Contacts Visites Relances Stock Tâches" at bounding box center [326, 346] width 652 height 692
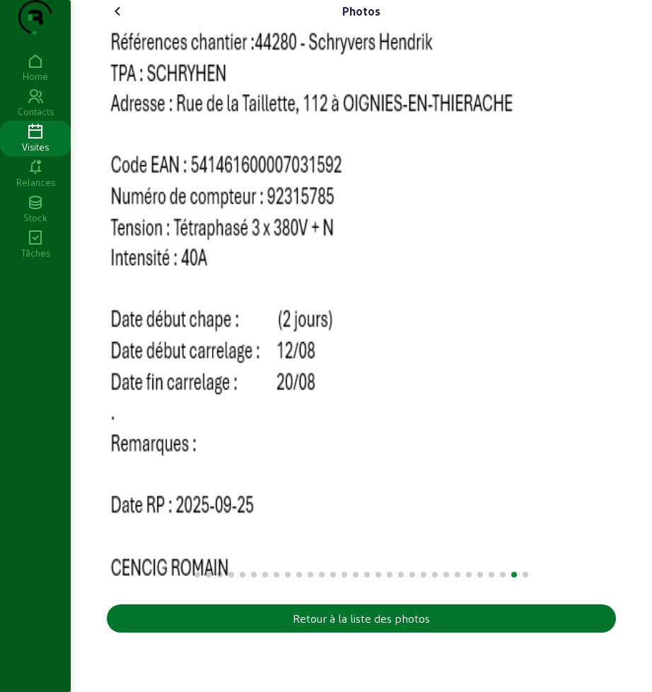
click at [588, 370] on html "Photos Retour à la liste des photos Home Contacts Visites Relances Stock Tâches" at bounding box center [326, 346] width 652 height 692
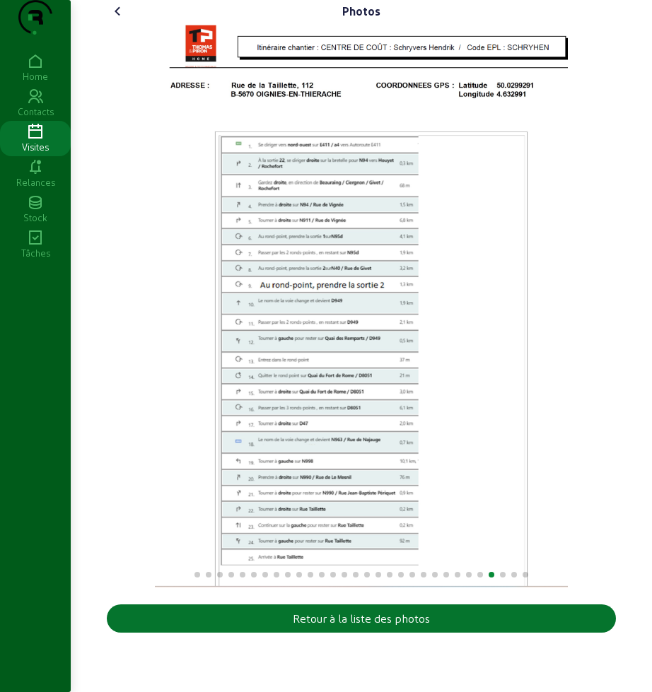
click at [569, 319] on img "27 / 30" at bounding box center [362, 305] width 414 height 565
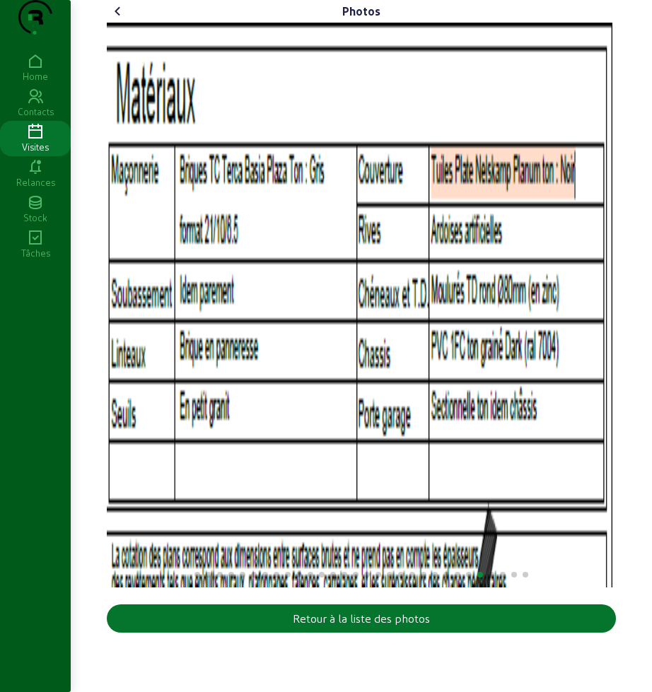
click at [119, 20] on icon at bounding box center [118, 11] width 17 height 17
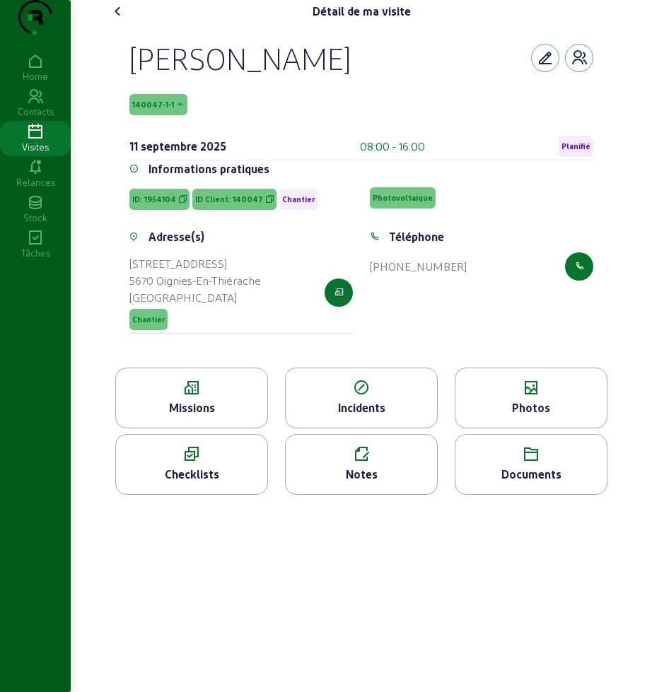
click at [134, 397] on icon at bounding box center [191, 388] width 151 height 17
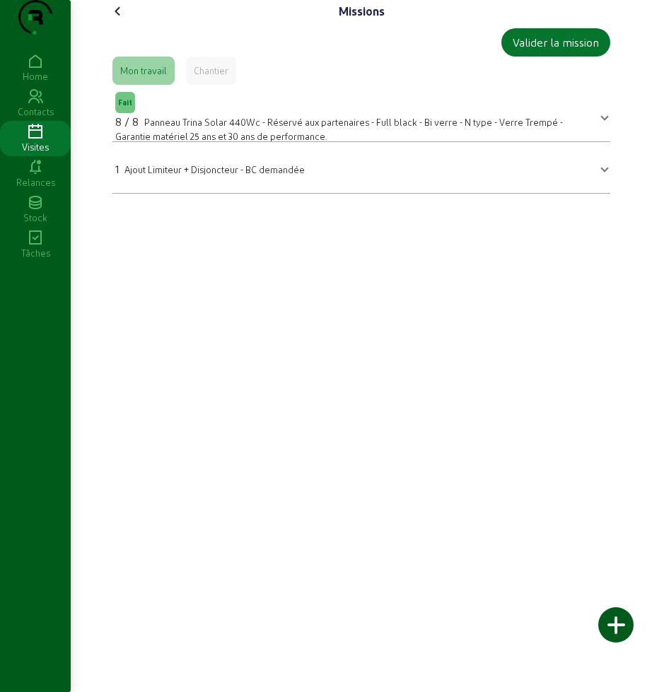
click at [117, 20] on icon at bounding box center [118, 11] width 17 height 17
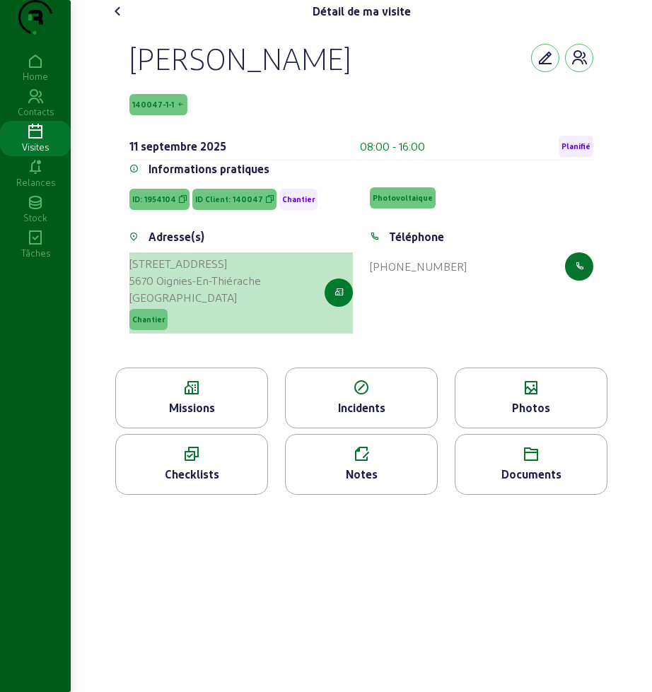
click at [335, 299] on icon "button" at bounding box center [339, 292] width 9 height 13
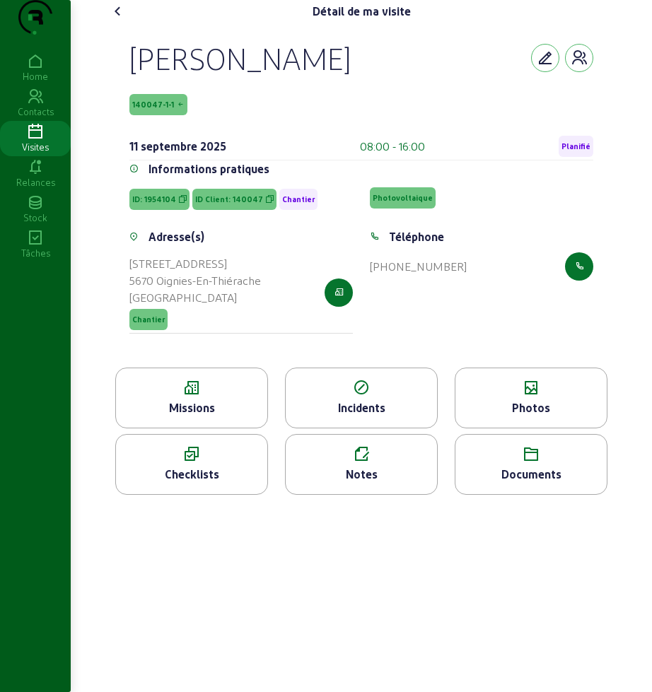
click at [205, 23] on div "Détail de ma visite" at bounding box center [361, 11] width 509 height 23
click at [120, 20] on icon at bounding box center [118, 11] width 17 height 17
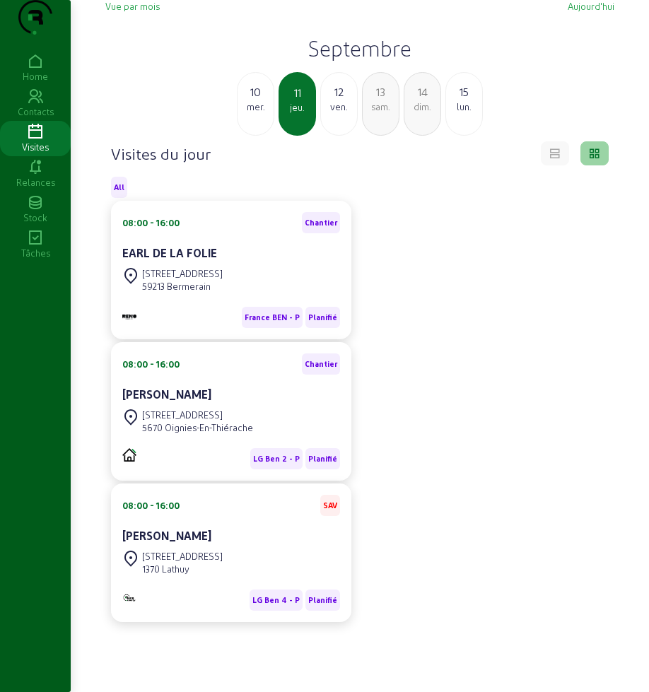
click at [342, 113] on div "ven." at bounding box center [339, 106] width 36 height 13
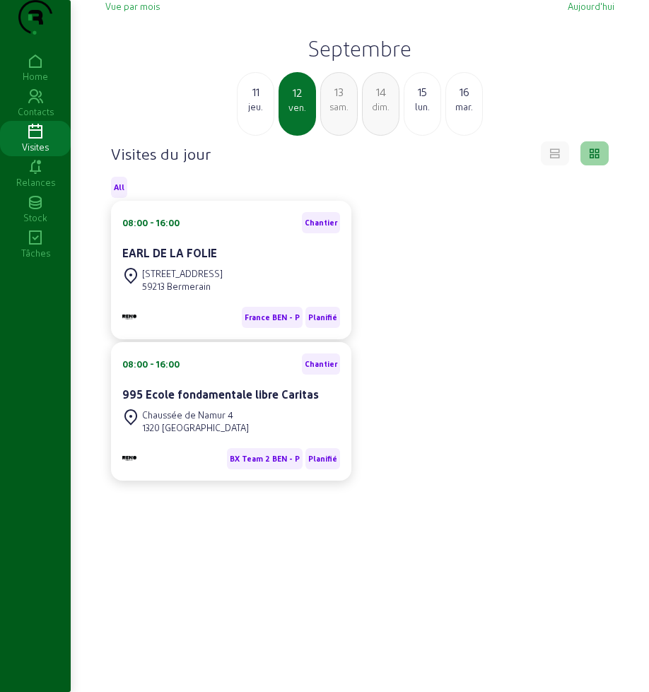
click at [260, 113] on div "jeu." at bounding box center [256, 106] width 36 height 13
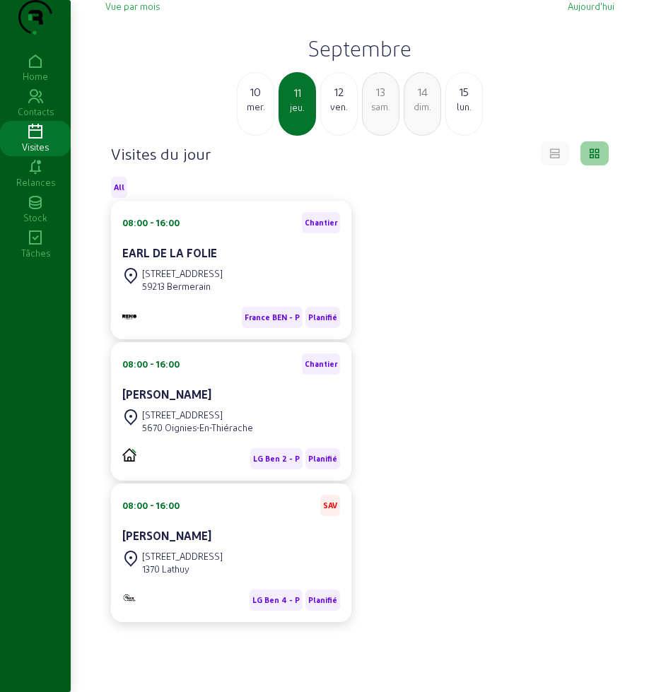
click at [340, 113] on div "ven." at bounding box center [339, 106] width 36 height 13
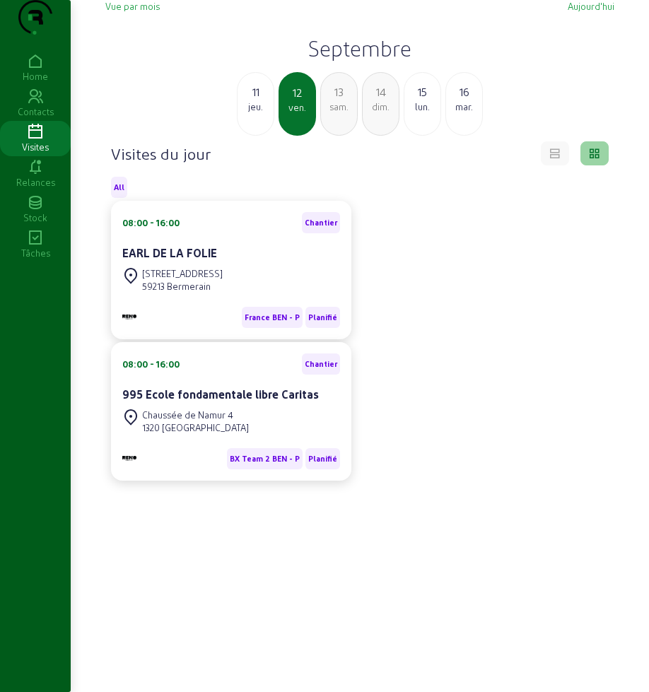
click at [421, 100] on div "15" at bounding box center [423, 91] width 36 height 17
click at [254, 113] on div "dim." at bounding box center [256, 106] width 36 height 13
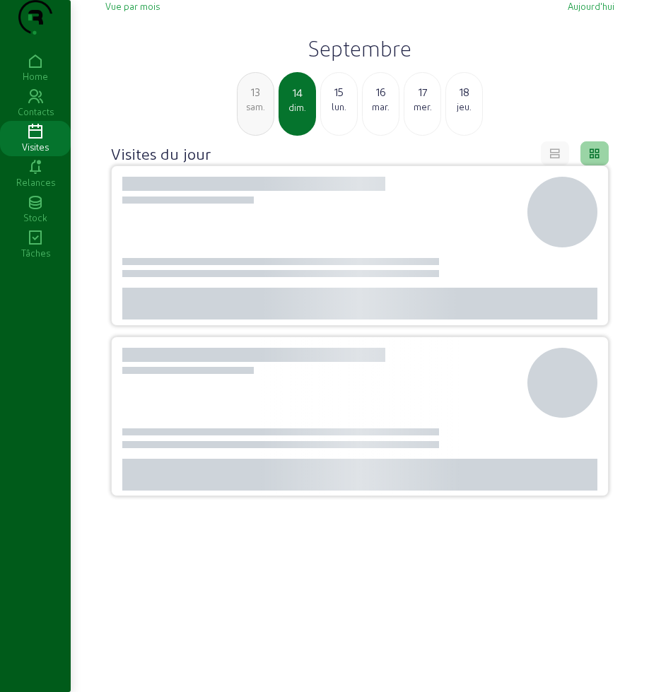
click at [254, 113] on div "sam." at bounding box center [256, 106] width 36 height 13
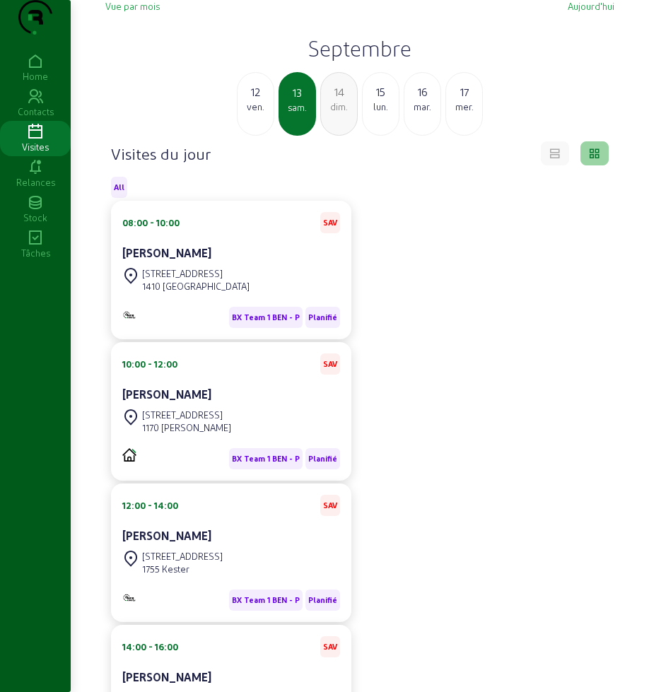
click at [262, 113] on div "ven." at bounding box center [256, 106] width 36 height 13
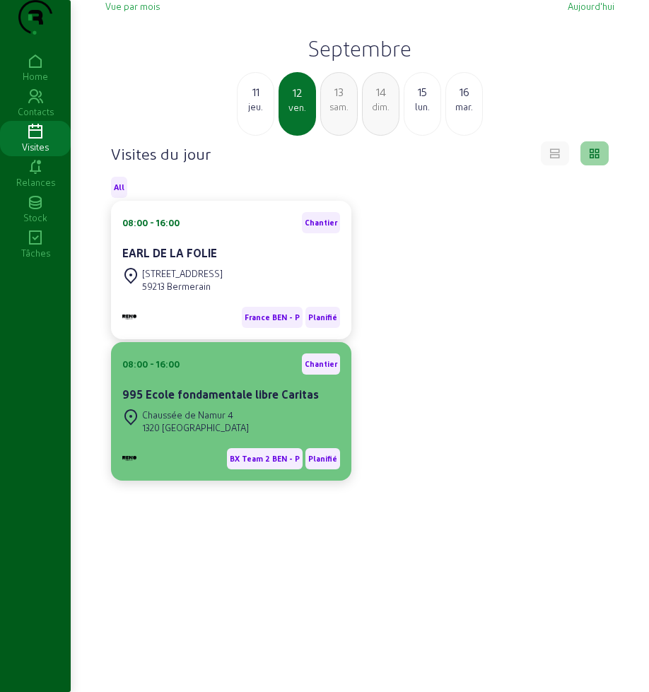
click at [219, 375] on div "08:00 - 16:00 Chantier" at bounding box center [231, 364] width 218 height 21
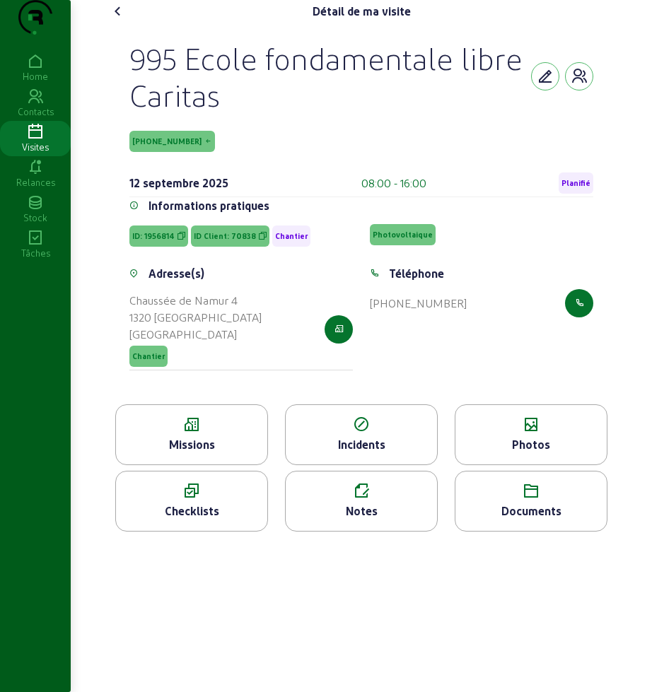
click at [110, 20] on icon at bounding box center [118, 11] width 17 height 17
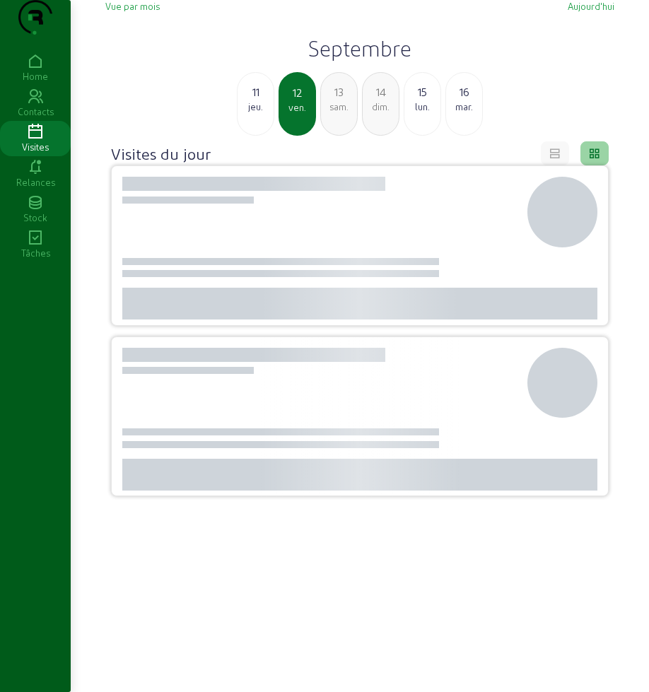
click at [339, 61] on h2 "Septembre" at bounding box center [359, 47] width 509 height 25
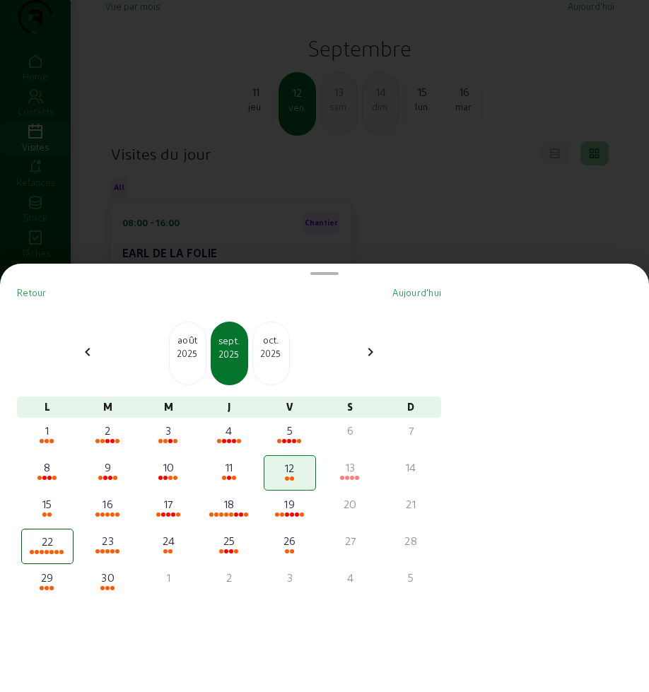
click at [323, 188] on div at bounding box center [324, 346] width 649 height 692
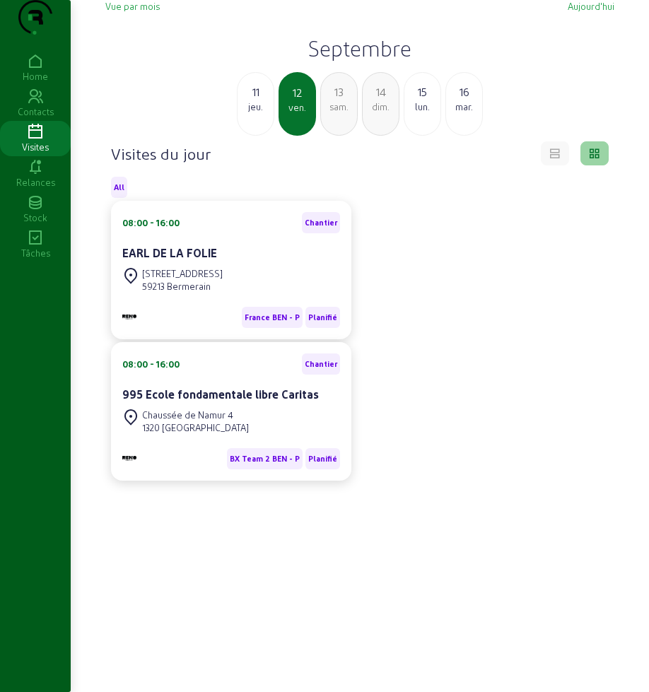
click at [330, 113] on div "sam." at bounding box center [339, 106] width 36 height 13
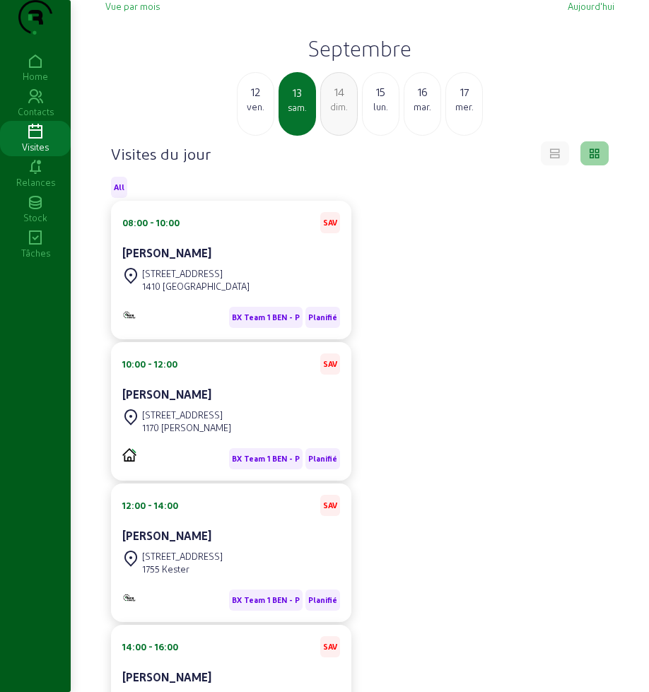
click at [385, 113] on div "lun." at bounding box center [381, 106] width 36 height 13
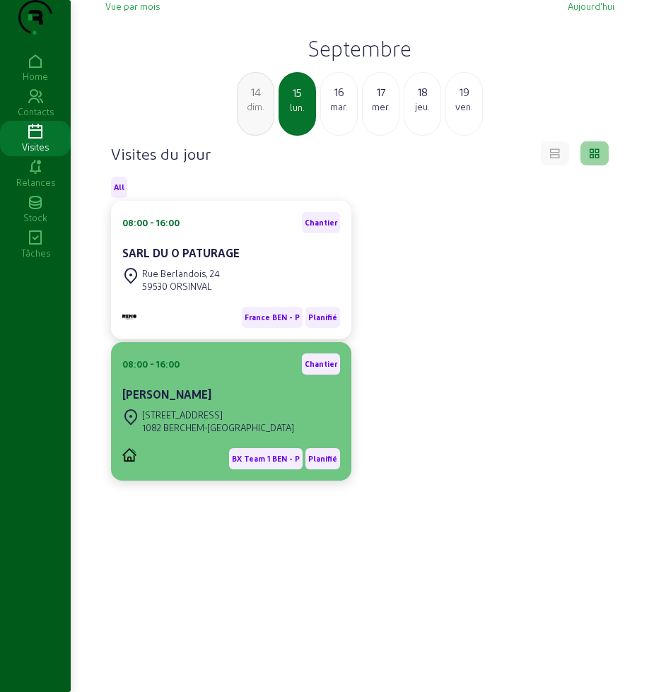
click at [229, 422] on div "[STREET_ADDRESS]" at bounding box center [218, 415] width 152 height 13
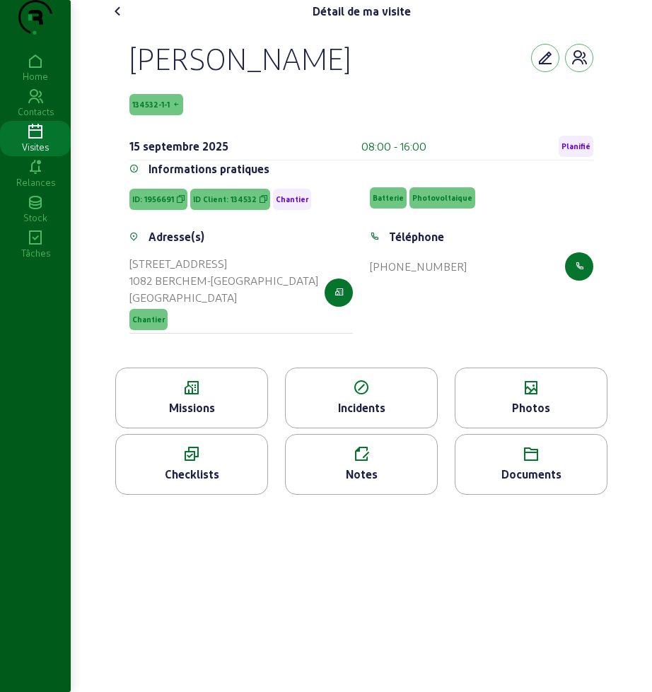
drag, startPoint x: 124, startPoint y: 66, endPoint x: 212, endPoint y: 134, distance: 111.0
click at [212, 134] on div "[PERSON_NAME] 134532-1-1 [DATE] 08:00 - 16:00 Planifié Informations pratiques I…" at bounding box center [361, 195] width 498 height 345
click at [218, 417] on div "Missions" at bounding box center [191, 408] width 151 height 17
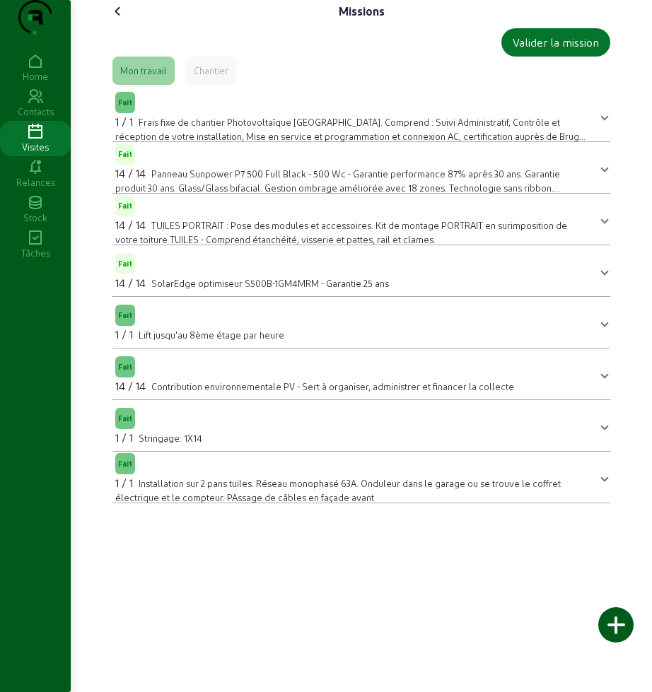
drag, startPoint x: 112, startPoint y: 30, endPoint x: 166, endPoint y: 139, distance: 122.1
click at [112, 20] on icon at bounding box center [118, 11] width 17 height 17
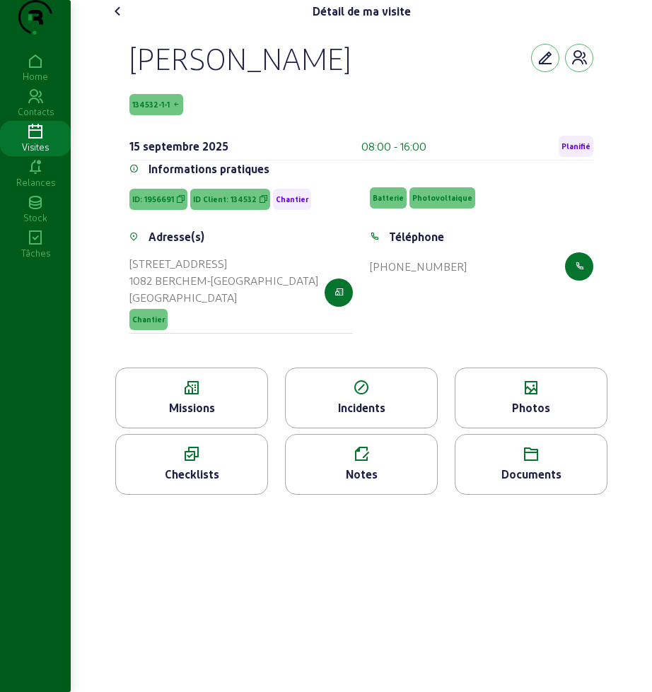
click at [115, 20] on icon at bounding box center [118, 11] width 17 height 17
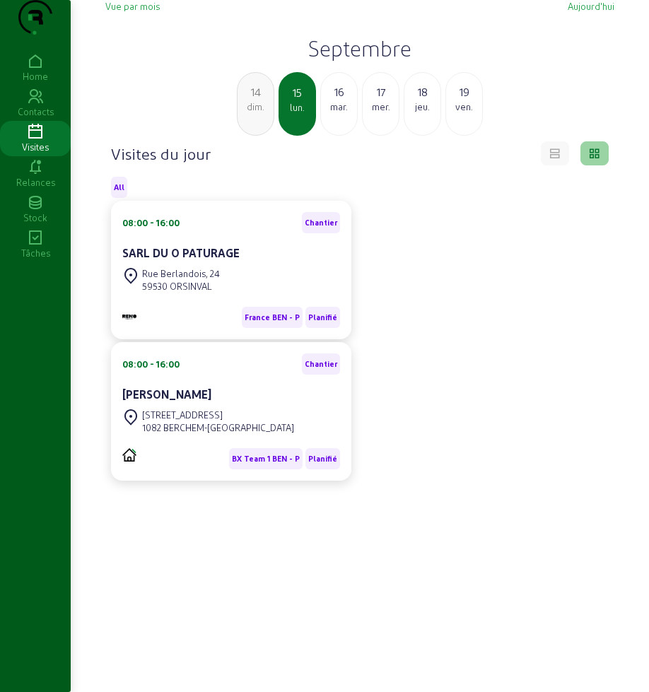
click at [342, 113] on div "mar." at bounding box center [339, 106] width 36 height 13
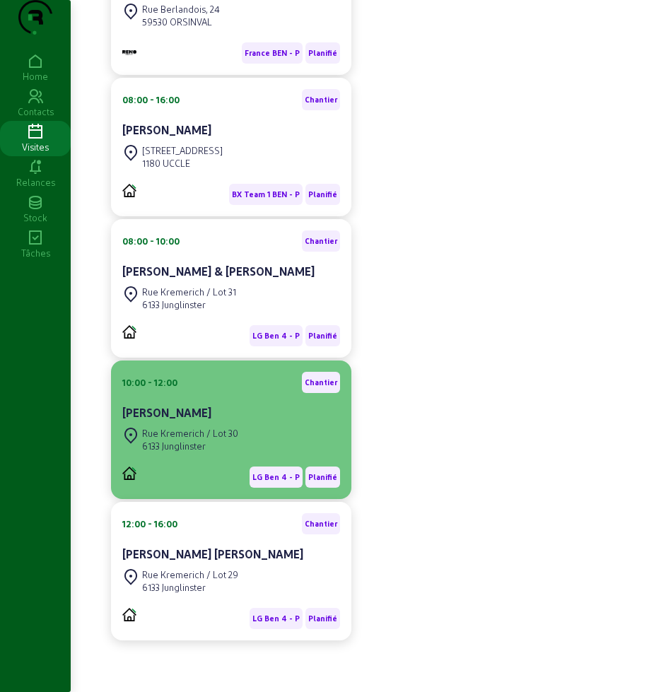
scroll to position [221, 0]
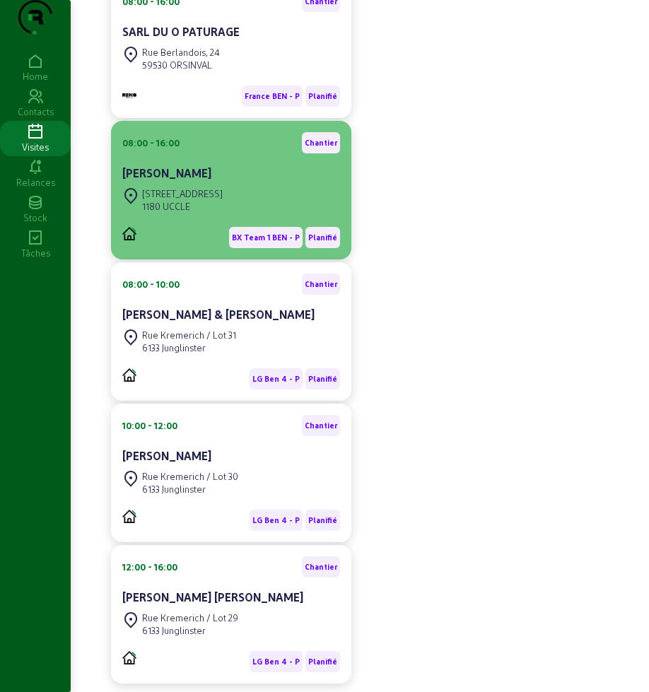
click at [199, 200] on div "[STREET_ADDRESS]" at bounding box center [182, 193] width 81 height 13
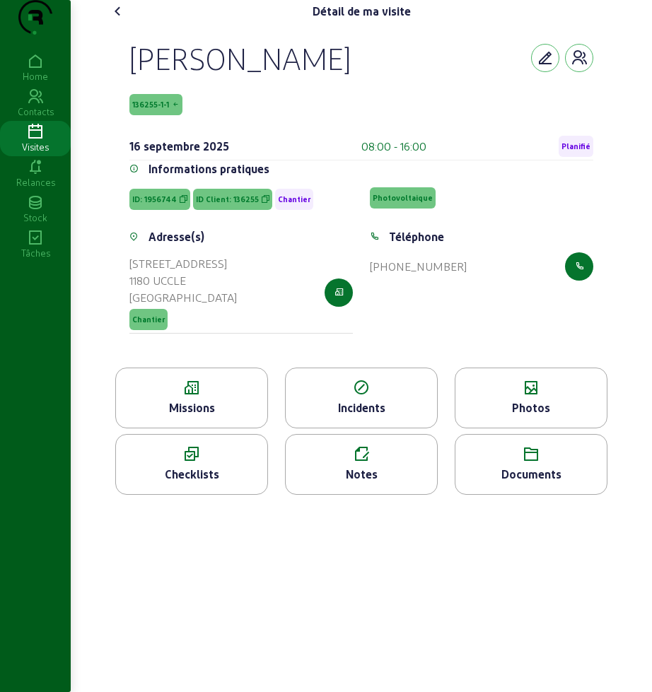
drag, startPoint x: 136, startPoint y: 85, endPoint x: 233, endPoint y: 130, distance: 106.9
click at [233, 130] on div "[PERSON_NAME] 136255-1-1 [DATE] 08:00 - 16:00 Planifié Informations pratiques I…" at bounding box center [361, 195] width 498 height 345
click at [223, 397] on icon at bounding box center [191, 388] width 151 height 17
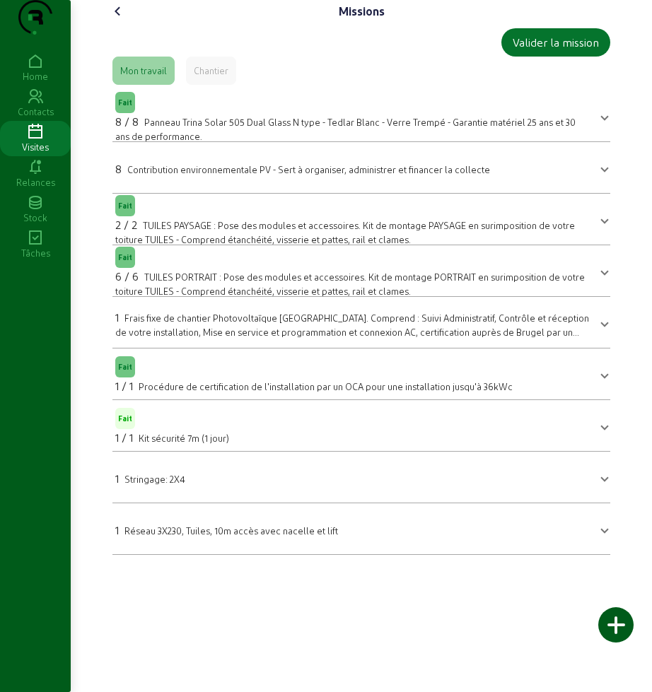
click at [124, 20] on icon at bounding box center [118, 11] width 17 height 17
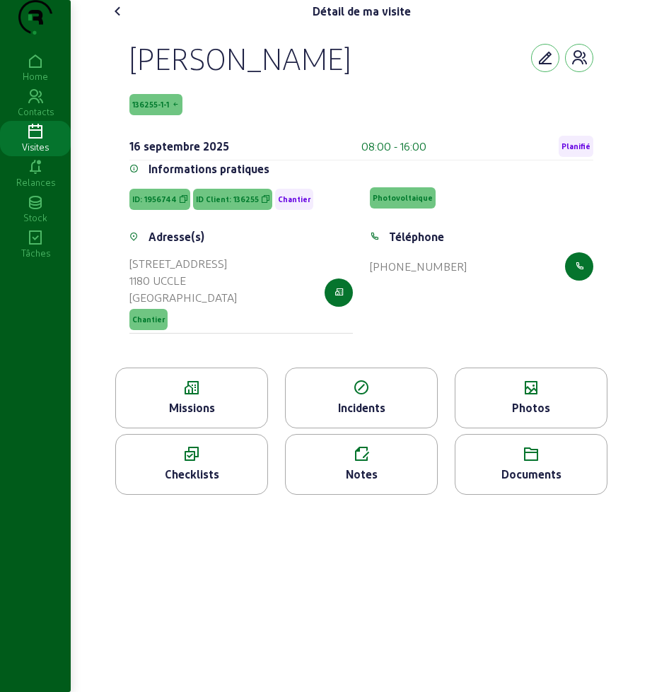
click at [120, 20] on icon at bounding box center [118, 11] width 17 height 17
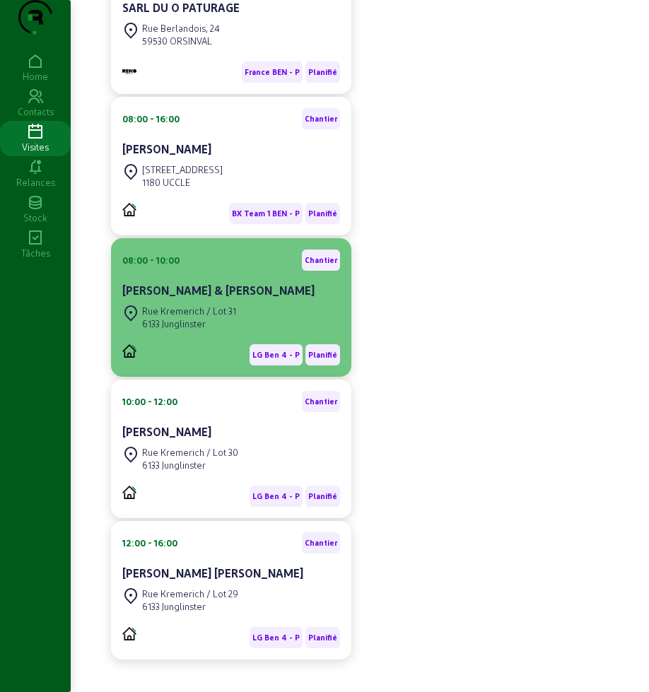
scroll to position [310, 0]
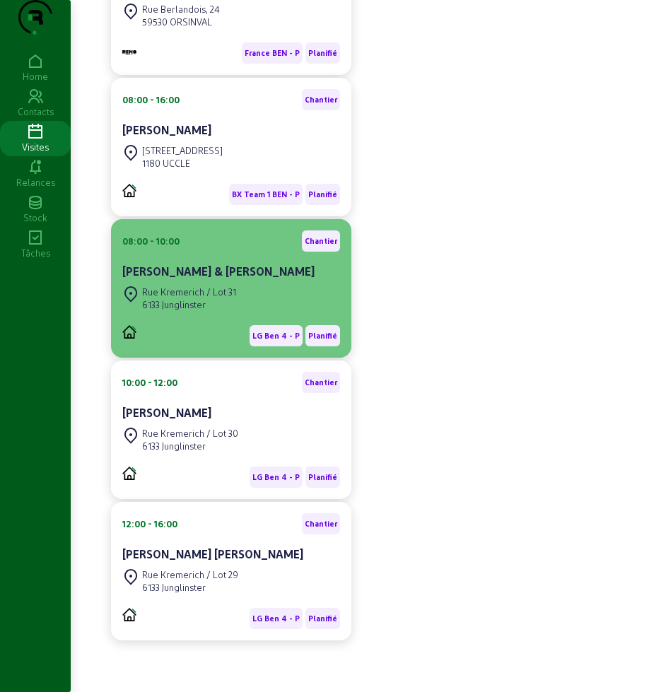
click at [216, 286] on div "Rue Kremerich / Lot 31" at bounding box center [189, 292] width 94 height 13
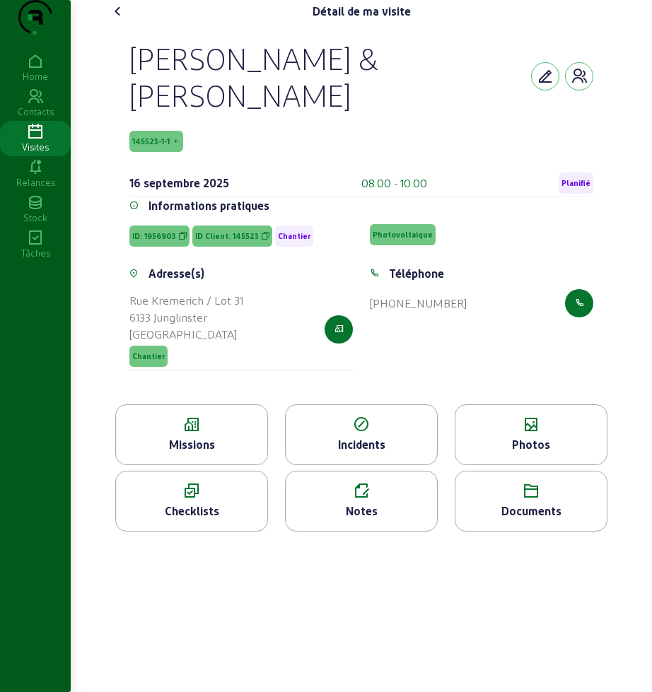
drag, startPoint x: 131, startPoint y: 78, endPoint x: 345, endPoint y: 167, distance: 232.1
click at [345, 167] on div "[PERSON_NAME] & [PERSON_NAME] 145523-1-1 [DATE] 08:00 - 10:00 Planifié" at bounding box center [361, 119] width 464 height 158
click at [313, 579] on div "Détail de ma visite [PERSON_NAME] & [PERSON_NAME] 145523-1-1 [DATE] 08:00 - 10:…" at bounding box center [361, 346] width 581 height 692
click at [124, 20] on icon at bounding box center [118, 11] width 17 height 17
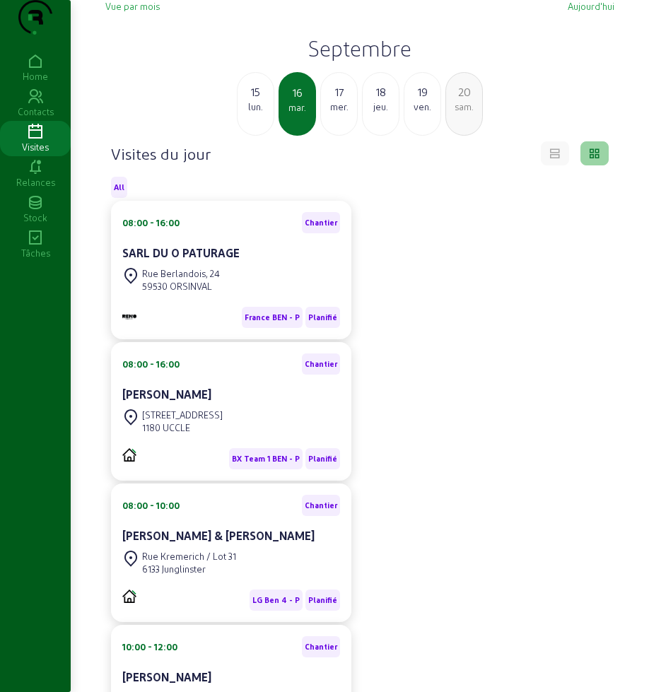
click at [156, 120] on div "15 [DATE] mer. 18 jeu. 19 ven. 20 sam." at bounding box center [360, 104] width 526 height 64
click at [339, 113] on div "mer." at bounding box center [339, 106] width 36 height 13
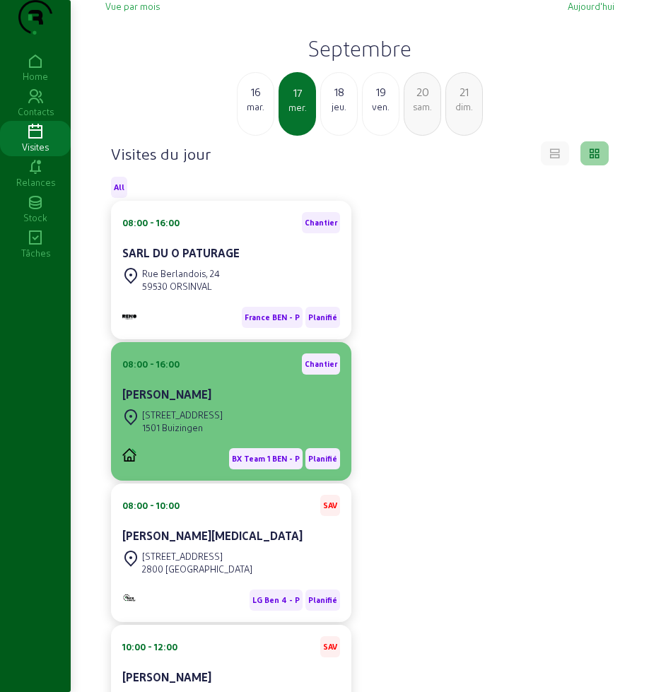
click at [209, 437] on div "[STREET_ADDRESS]" at bounding box center [231, 421] width 218 height 31
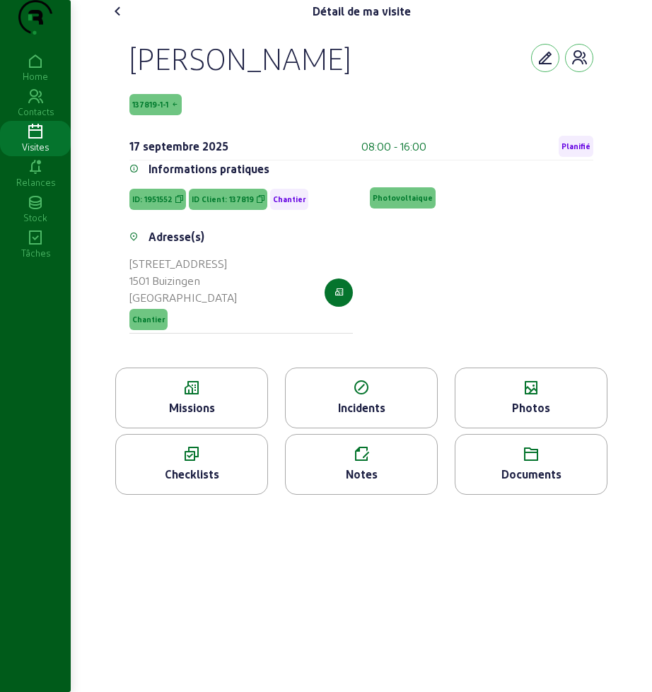
drag, startPoint x: 128, startPoint y: 81, endPoint x: 331, endPoint y: 83, distance: 203.0
click at [331, 83] on div "[PERSON_NAME] 137819-1-1 [DATE] 08:00 - 16:00 Planifié Informations pratiques I…" at bounding box center [361, 195] width 498 height 345
click at [201, 397] on icon at bounding box center [191, 388] width 151 height 17
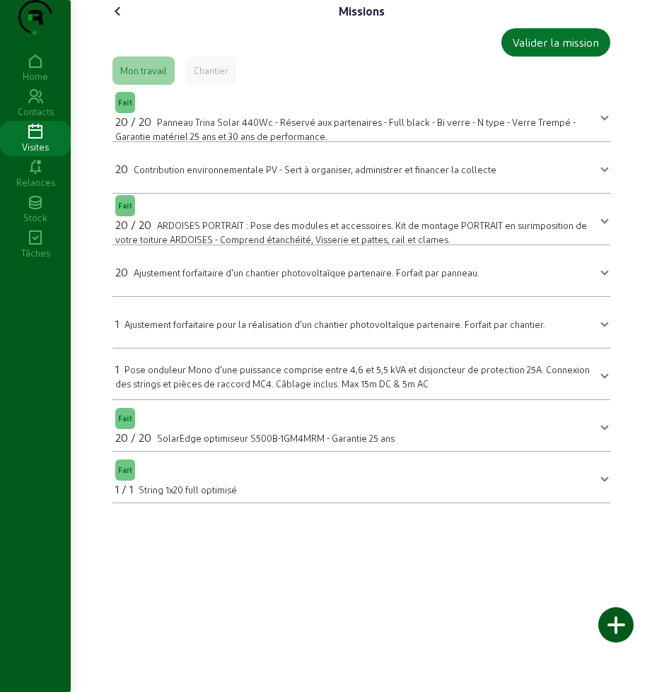
click at [119, 20] on icon at bounding box center [118, 11] width 17 height 17
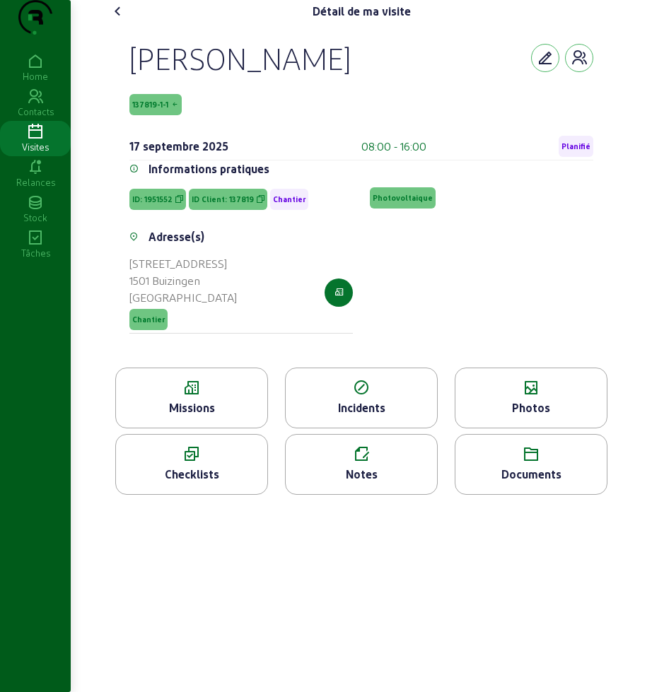
drag, startPoint x: 279, startPoint y: 623, endPoint x: 279, endPoint y: 601, distance: 21.9
click at [279, 623] on div "Détail de ma visite [PERSON_NAME] 137819-1-1 [DATE] 08:00 - 16:00 Planifié Info…" at bounding box center [361, 346] width 581 height 692
click at [123, 20] on icon at bounding box center [118, 11] width 17 height 17
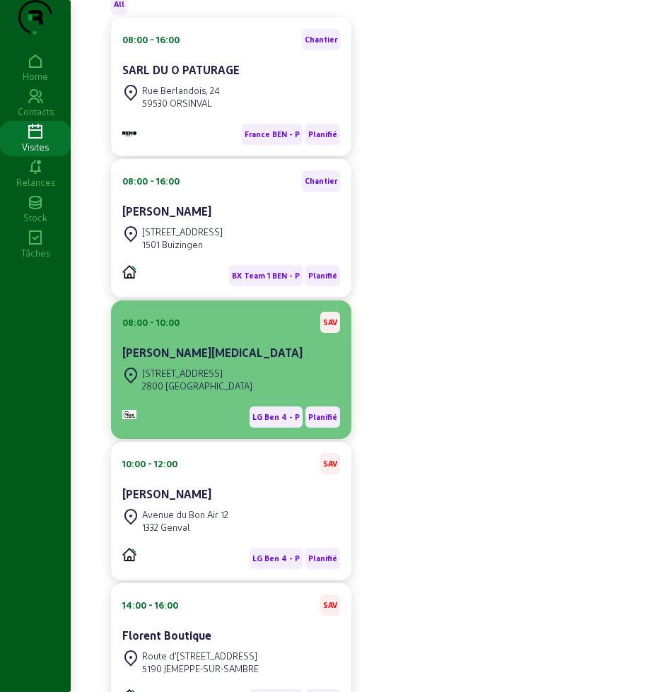
scroll to position [116, 0]
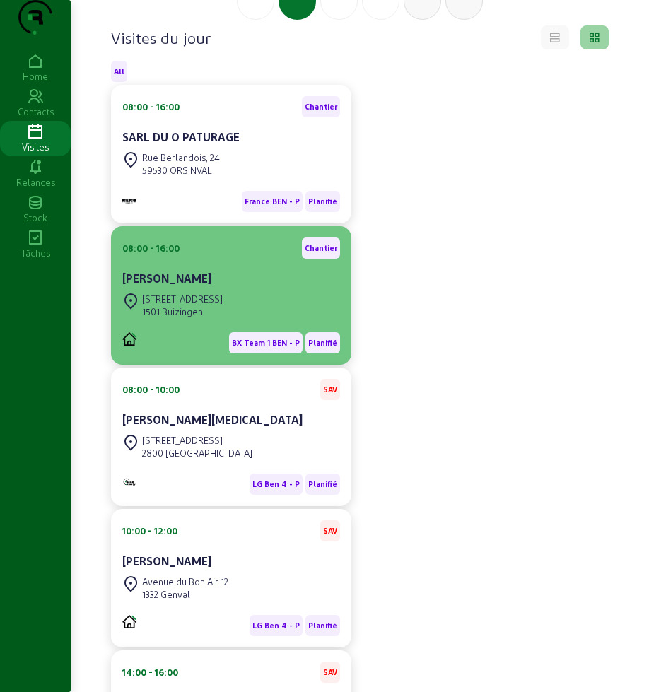
click at [207, 321] on div "[STREET_ADDRESS]" at bounding box center [231, 305] width 218 height 31
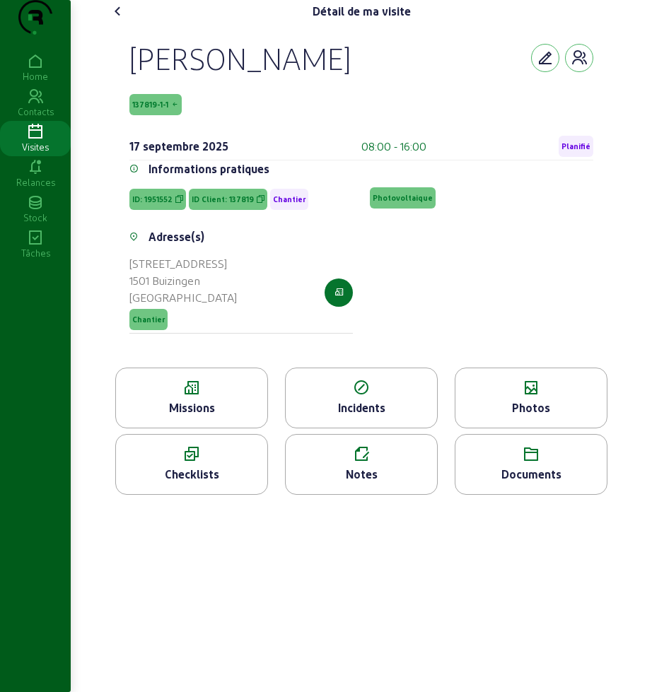
drag, startPoint x: 142, startPoint y: 132, endPoint x: 191, endPoint y: 132, distance: 48.8
click at [191, 132] on div "[PERSON_NAME] 137819-1-1 [DATE] 08:00 - 16:00 Planifié Informations pratiques I…" at bounding box center [361, 195] width 498 height 345
click at [208, 426] on div "Missions" at bounding box center [191, 398] width 153 height 61
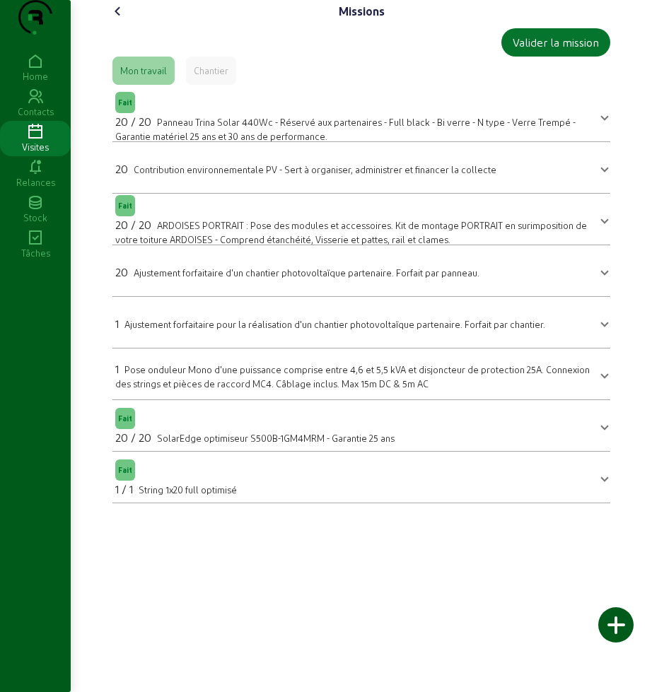
click at [116, 20] on icon at bounding box center [118, 11] width 17 height 17
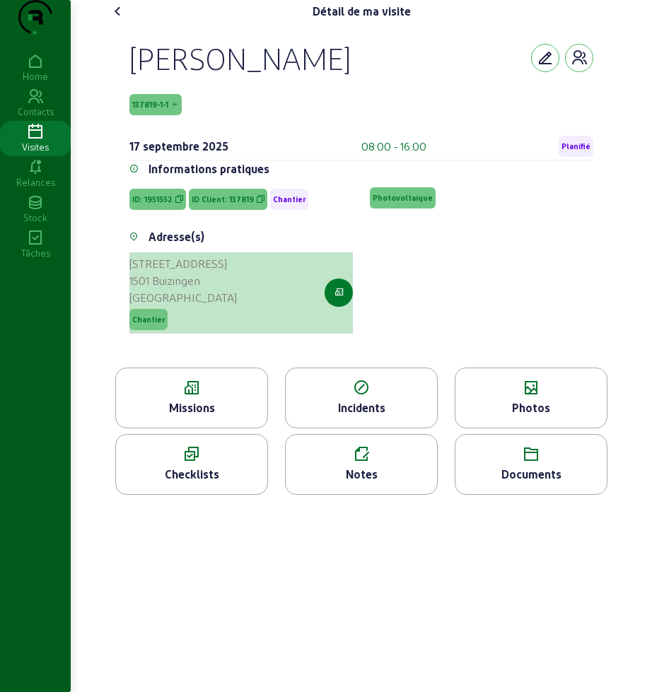
click at [343, 299] on icon "button" at bounding box center [339, 292] width 9 height 13
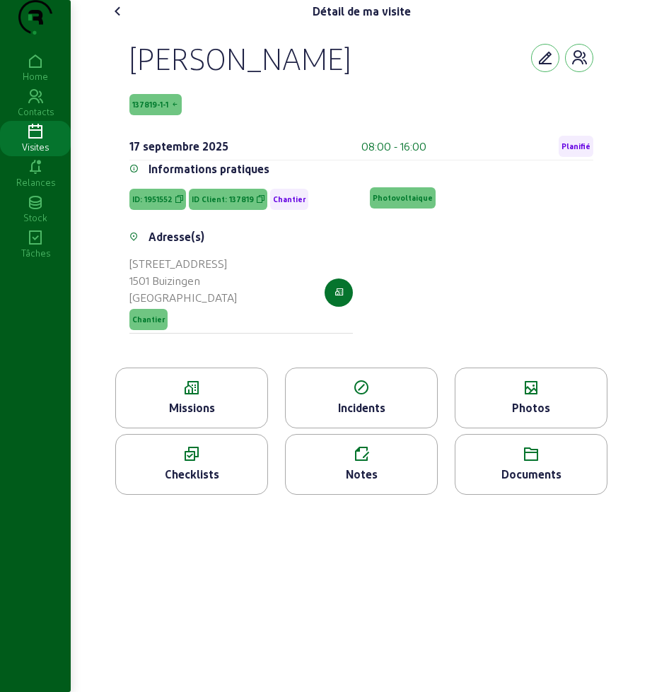
click at [166, 51] on div "[PERSON_NAME] 137819-1-1 [DATE] 08:00 - 16:00 Planifié Informations pratiques I…" at bounding box center [361, 195] width 498 height 345
click at [109, 23] on cam-font-icon at bounding box center [118, 11] width 23 height 23
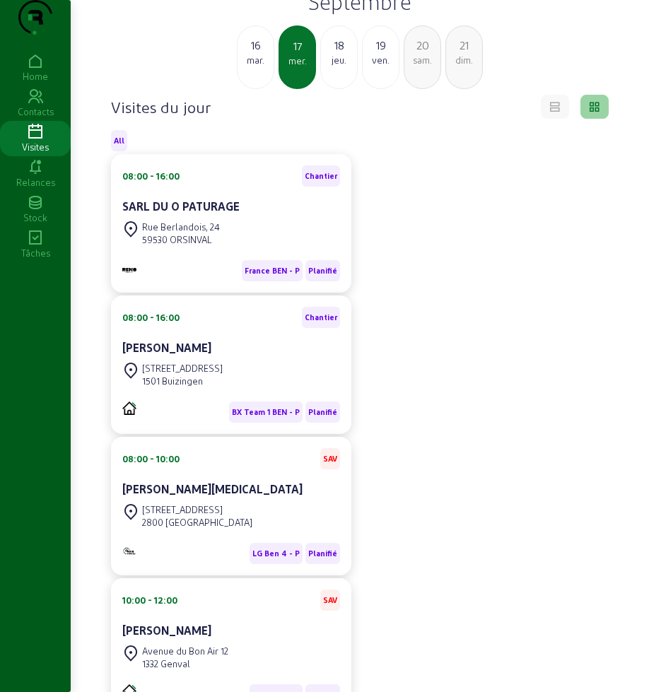
scroll to position [28, 0]
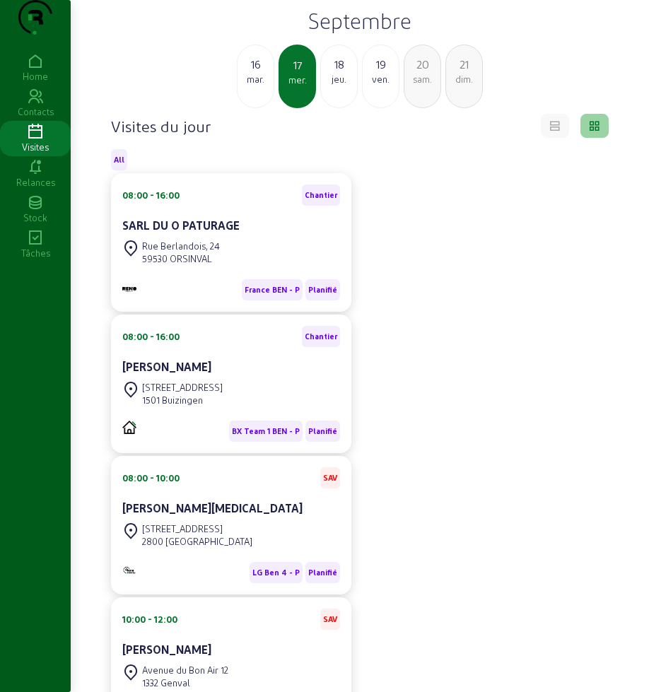
click at [339, 86] on div "jeu." at bounding box center [339, 79] width 36 height 13
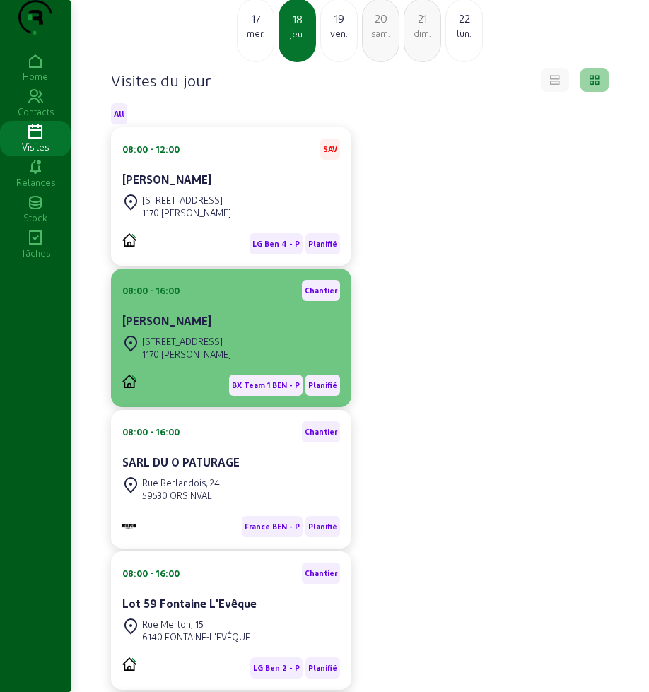
scroll to position [88, 0]
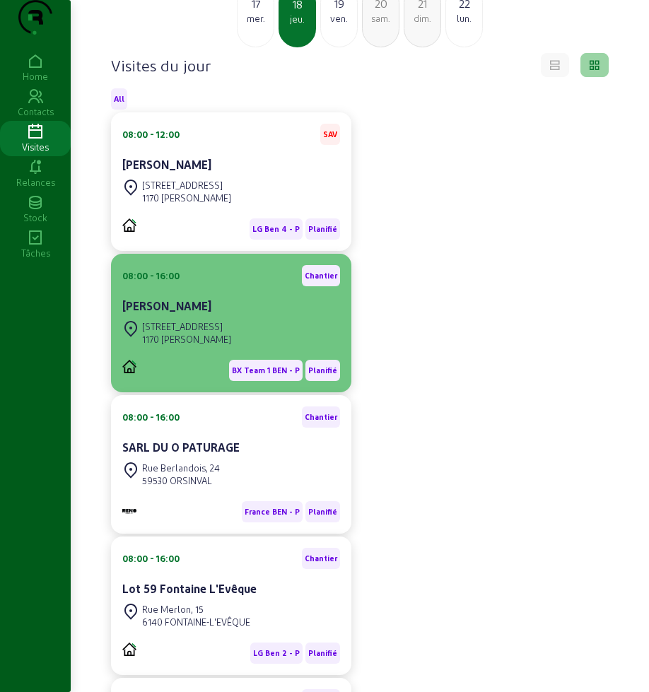
click at [231, 346] on div "[STREET_ADDRESS][PERSON_NAME]" at bounding box center [176, 333] width 109 height 31
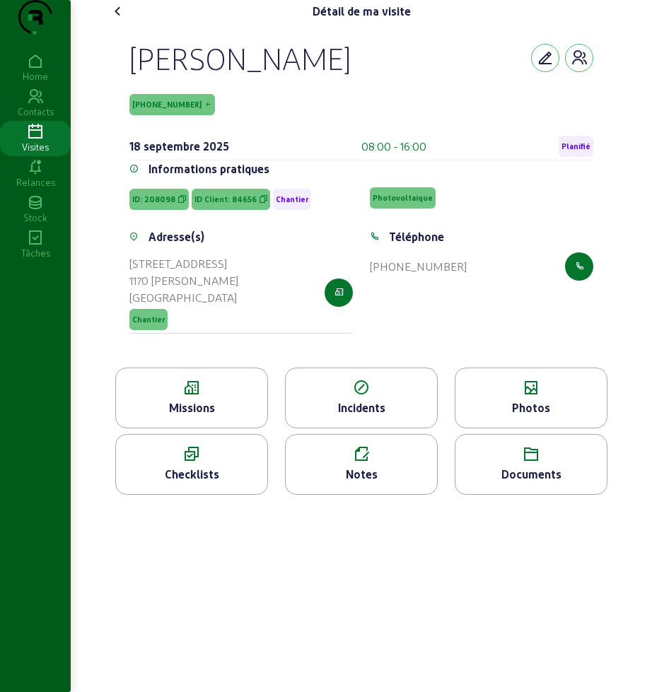
click at [204, 417] on div "Missions" at bounding box center [191, 408] width 151 height 17
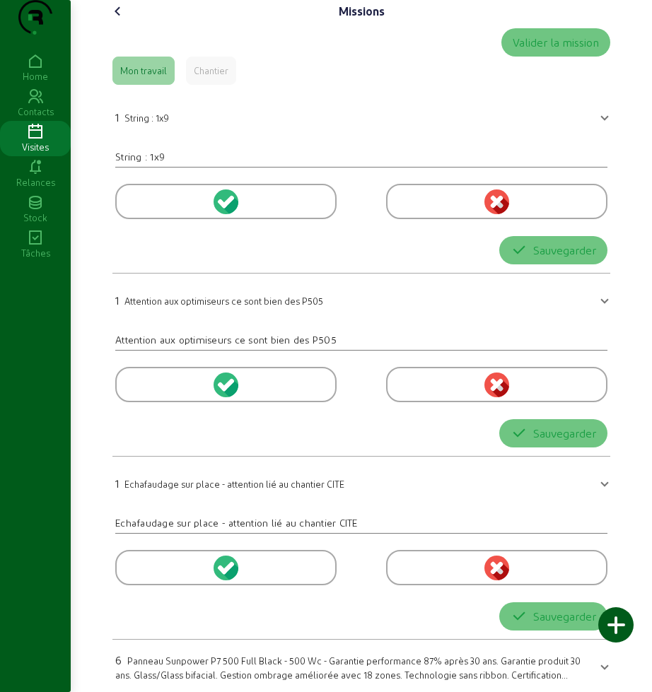
click at [117, 20] on icon at bounding box center [118, 11] width 17 height 17
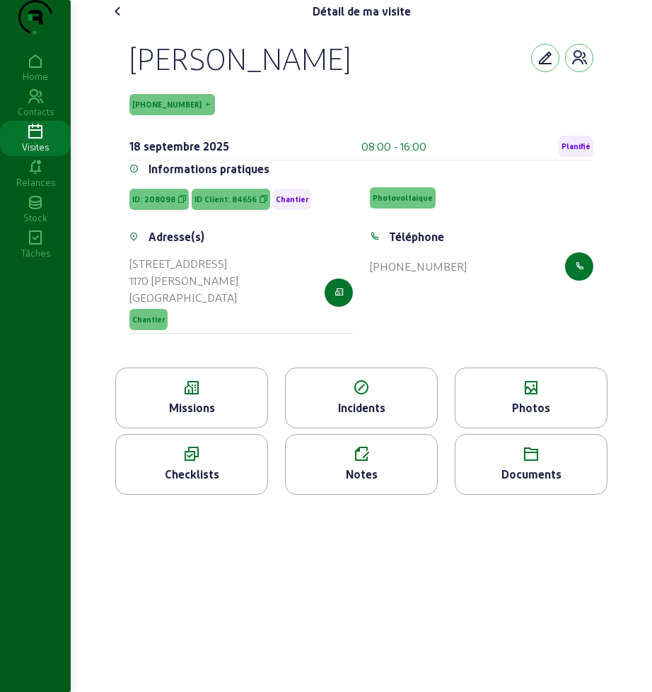
click at [472, 397] on icon at bounding box center [530, 388] width 151 height 17
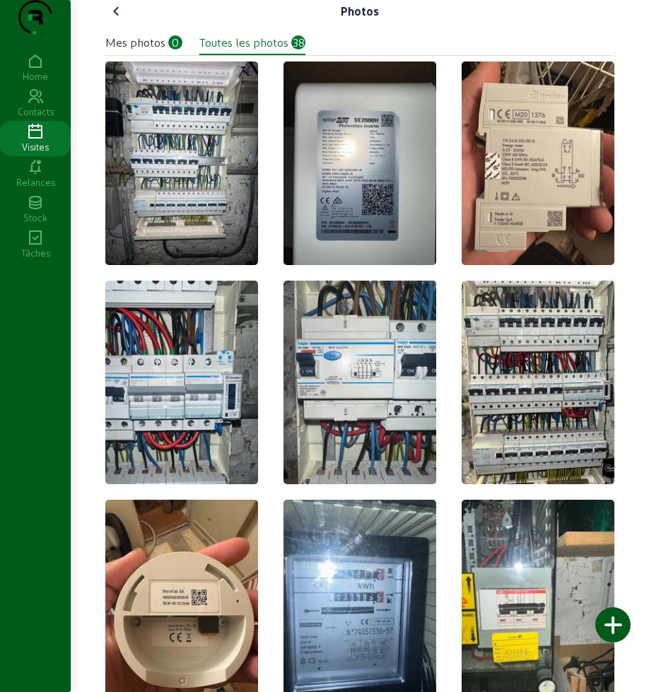
click at [129, 23] on div "Photos" at bounding box center [359, 11] width 509 height 23
click at [120, 20] on icon at bounding box center [116, 11] width 17 height 17
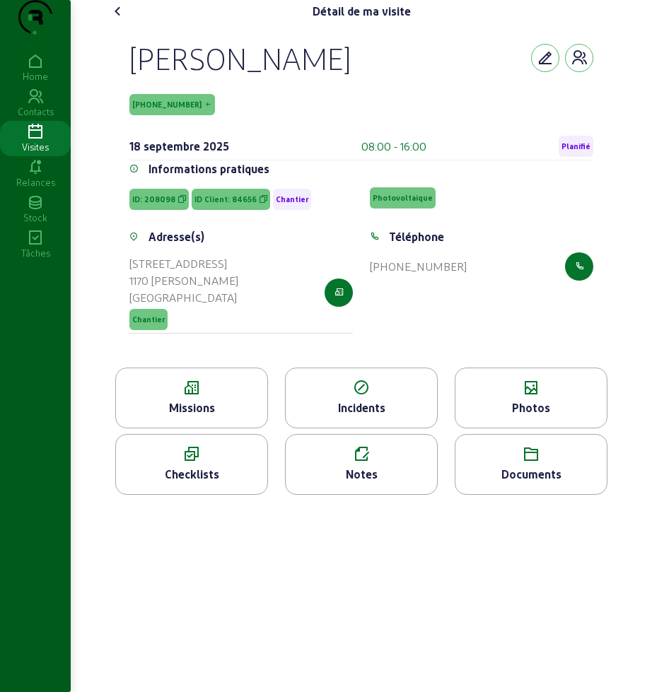
click at [117, 20] on icon at bounding box center [118, 11] width 17 height 17
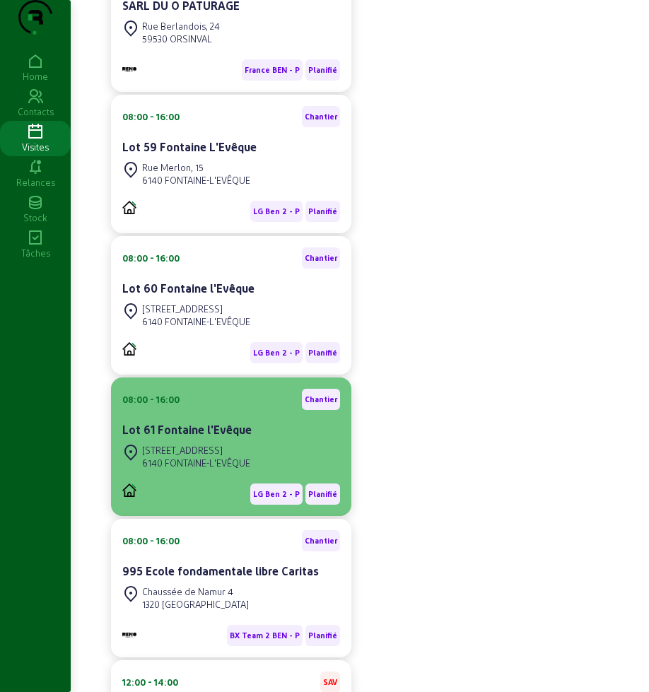
scroll to position [619, 0]
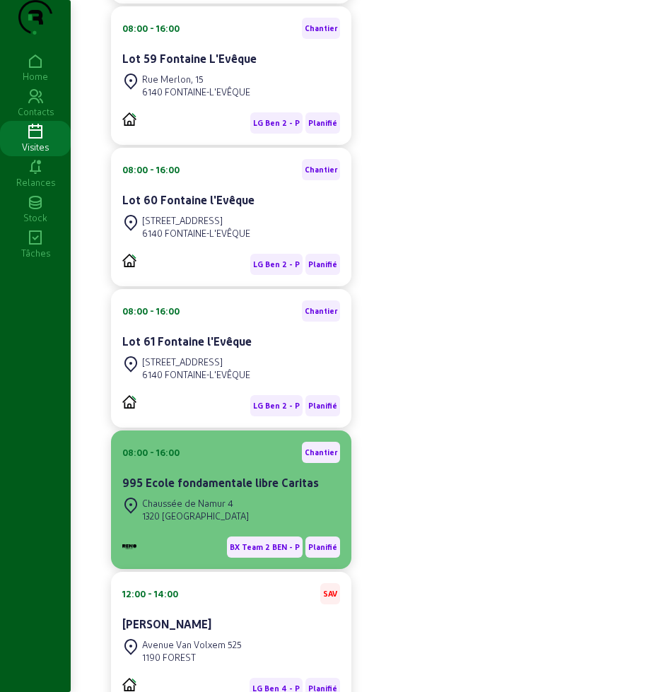
click at [277, 492] on div "995 Ecole fondamentale libre Caritas" at bounding box center [231, 483] width 218 height 17
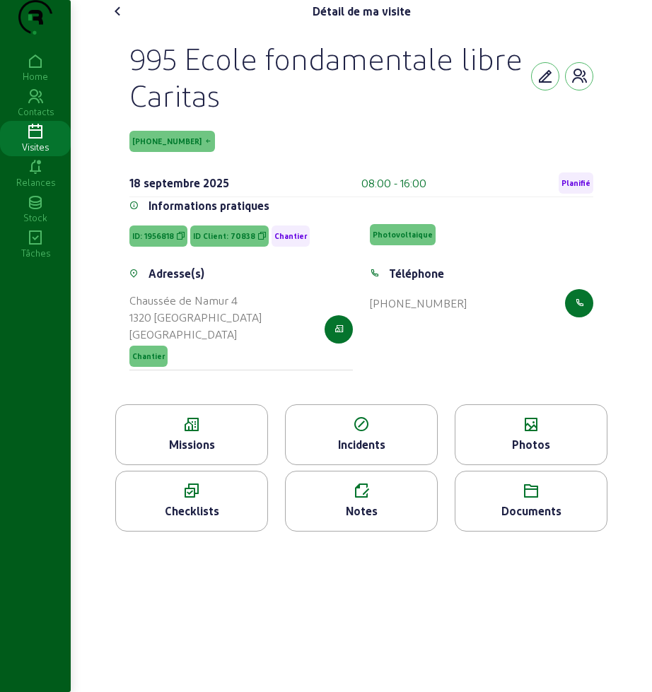
drag, startPoint x: 125, startPoint y: 78, endPoint x: 224, endPoint y: 151, distance: 122.9
click at [224, 151] on div "995 Ecole fondamentale libre Caritas [PHONE_NUMBER] [DATE] 08:00 - 16:00 Planif…" at bounding box center [361, 214] width 498 height 382
click at [181, 434] on div "Missions" at bounding box center [191, 435] width 153 height 61
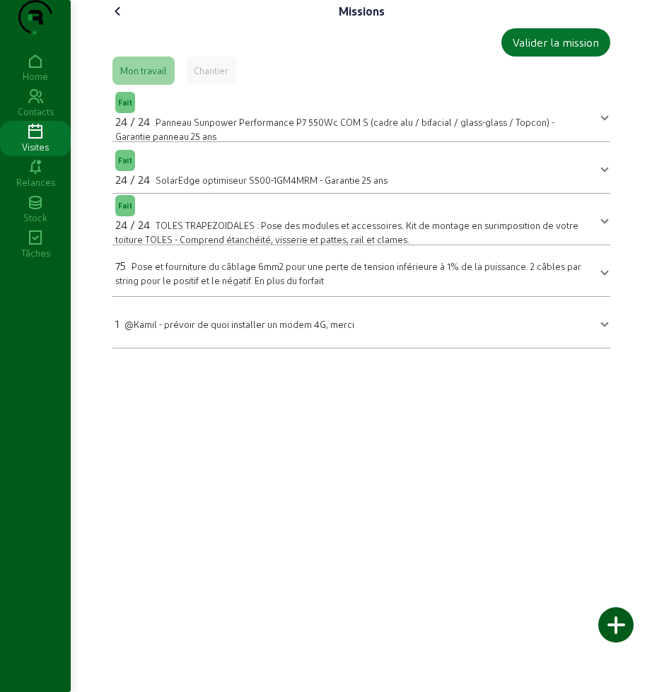
click at [331, 547] on div "Missions Valider la mission Mon travail Chantier Fait 24 / 24 Panneau Sunpower …" at bounding box center [361, 346] width 581 height 692
click at [120, 20] on icon at bounding box center [118, 11] width 17 height 17
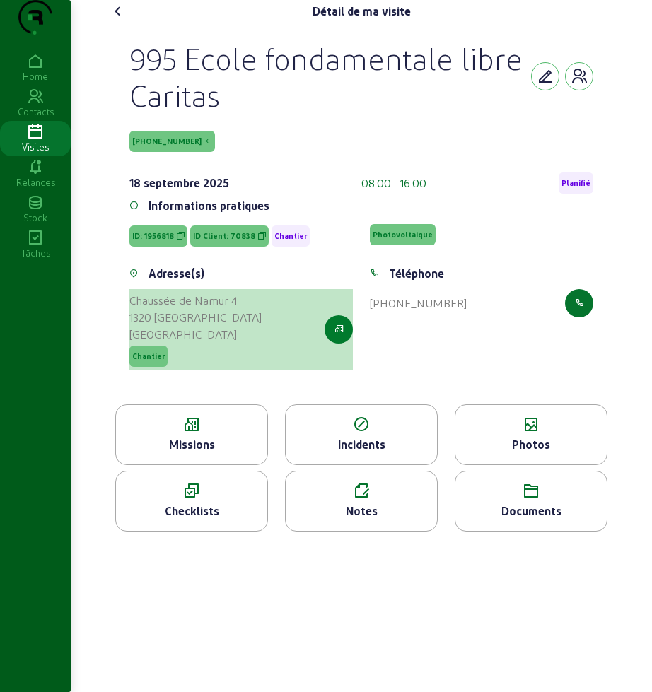
click at [340, 336] on icon "button" at bounding box center [339, 329] width 9 height 13
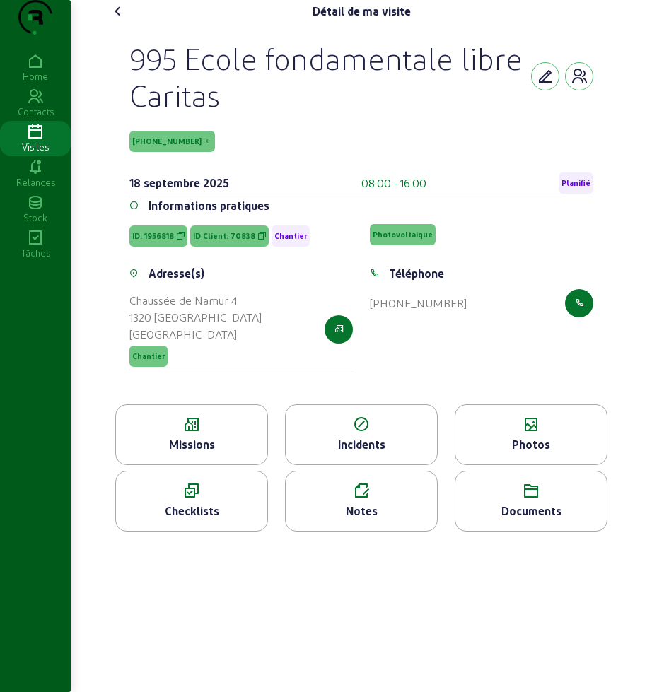
click at [306, 113] on div "995 Ecole fondamentale libre Caritas" at bounding box center [330, 77] width 402 height 74
click at [117, 20] on icon at bounding box center [118, 11] width 17 height 17
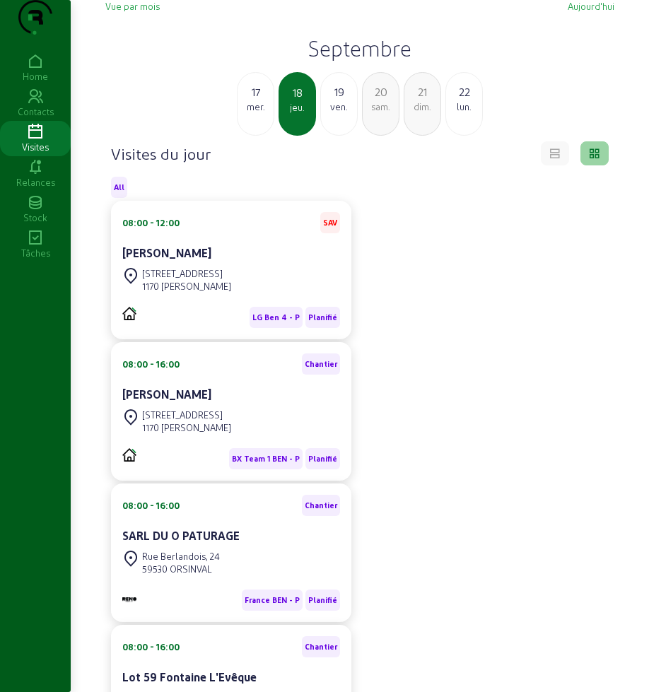
click at [325, 100] on div "19" at bounding box center [339, 91] width 36 height 17
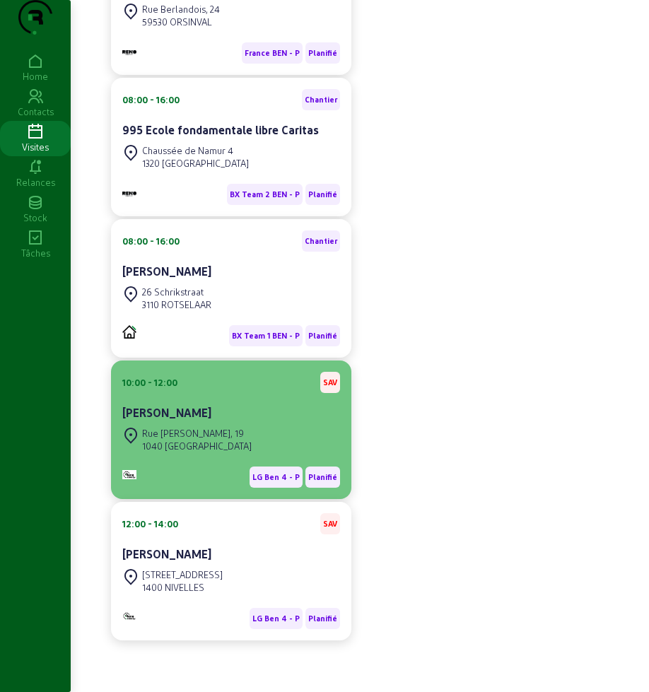
scroll to position [434, 0]
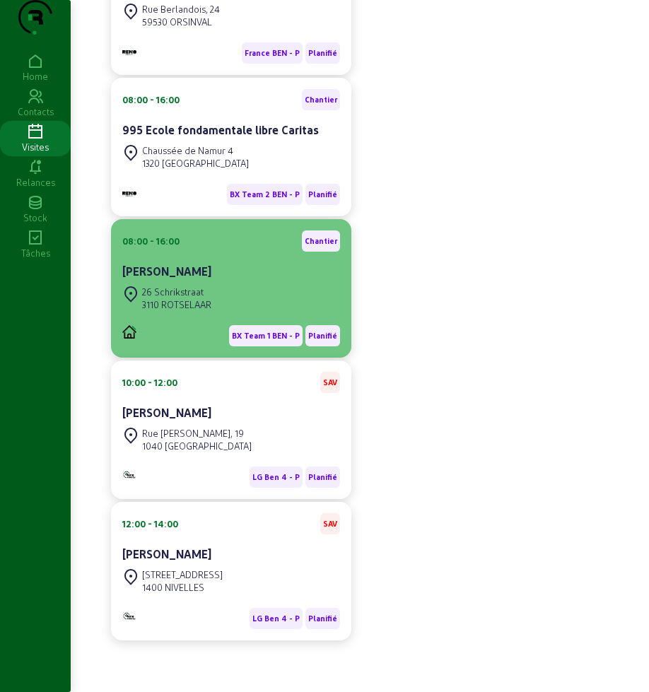
click at [210, 257] on div "08:00 - 16:00 [PERSON_NAME]" at bounding box center [231, 257] width 218 height 52
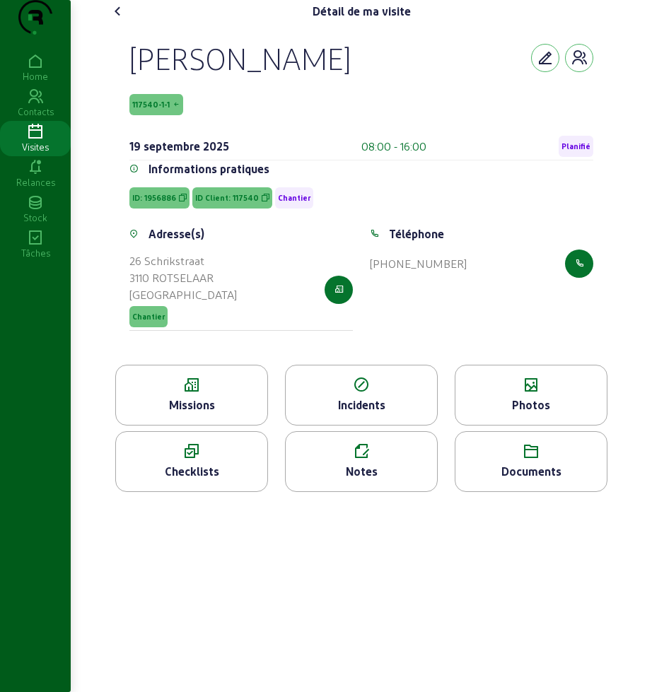
drag, startPoint x: 119, startPoint y: 72, endPoint x: 210, endPoint y: 118, distance: 102.2
click at [210, 118] on div "[PERSON_NAME] 117540-1-1 [DATE] 08:00 - 16:00 Planifié Informations pratiques I…" at bounding box center [361, 194] width 498 height 342
click at [218, 414] on div "Missions" at bounding box center [191, 405] width 151 height 17
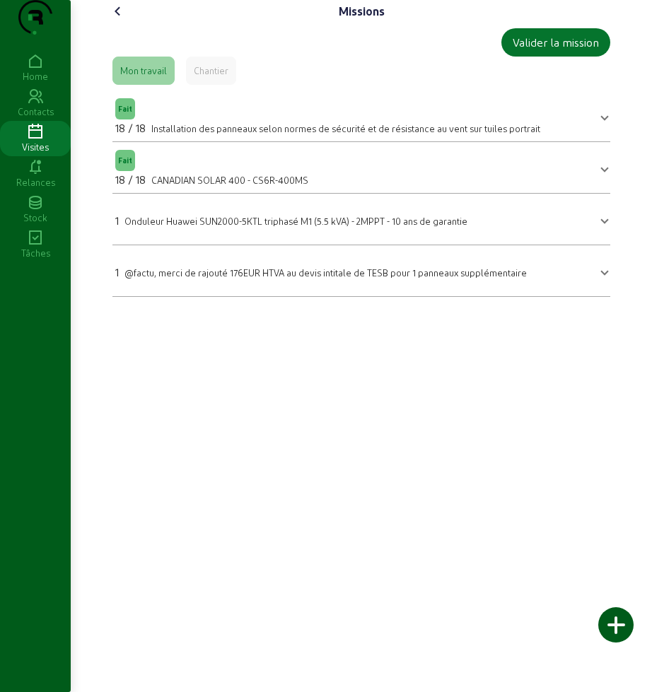
click at [112, 20] on icon at bounding box center [118, 11] width 17 height 17
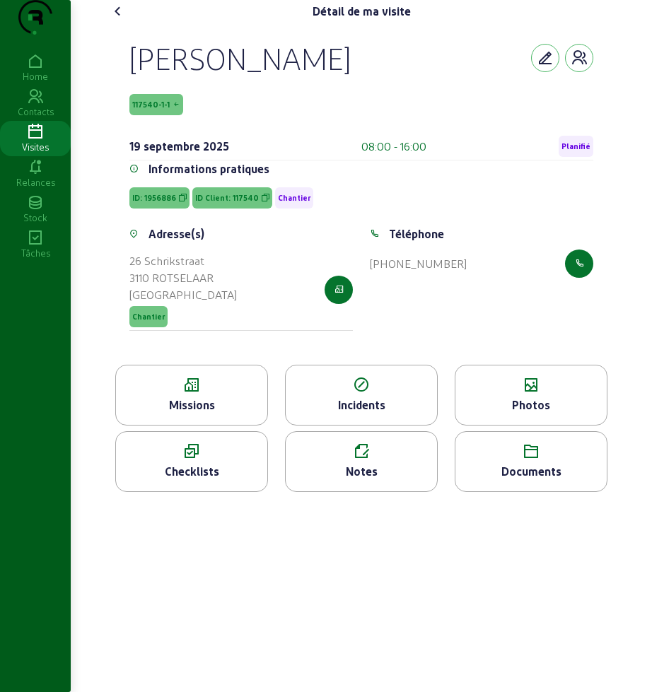
click at [210, 414] on div "Missions" at bounding box center [191, 405] width 151 height 17
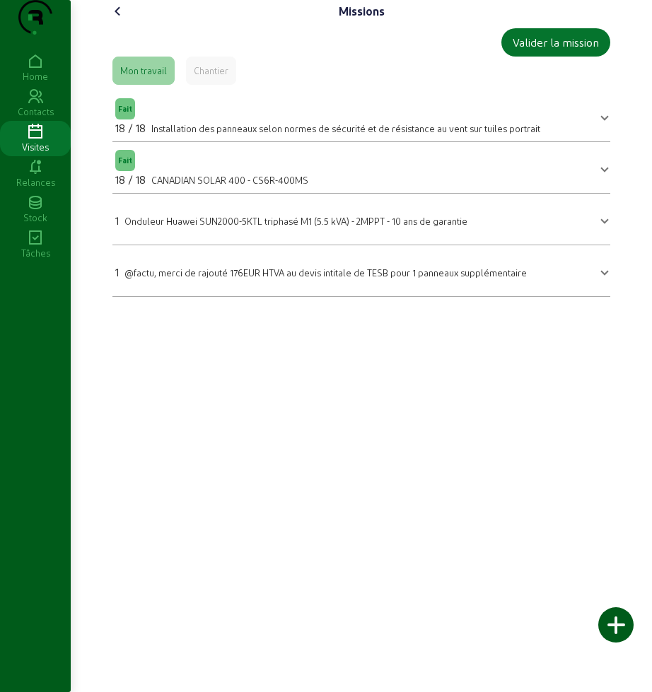
click at [117, 26] on div "Missions Valider la mission Mon travail Chantier Fait 18 / 18 Installation des …" at bounding box center [361, 154] width 526 height 308
click at [115, 20] on icon at bounding box center [118, 11] width 17 height 17
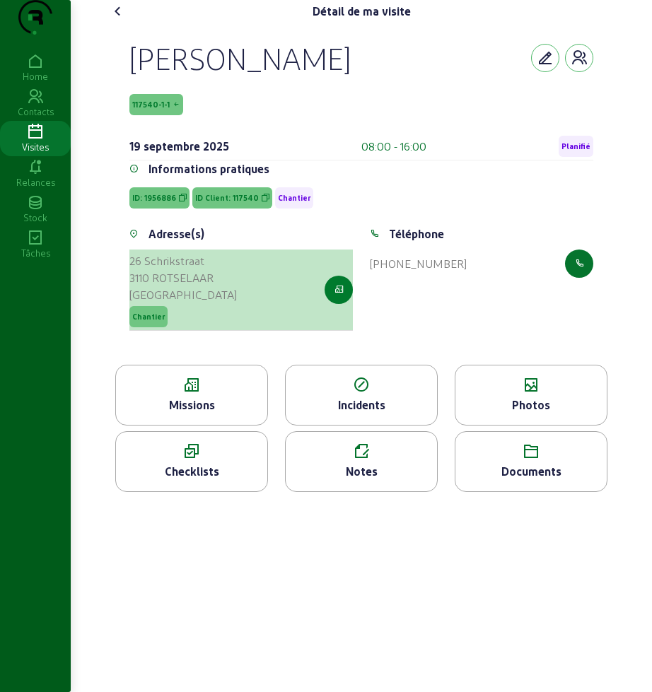
click at [330, 304] on button "button" at bounding box center [339, 290] width 28 height 28
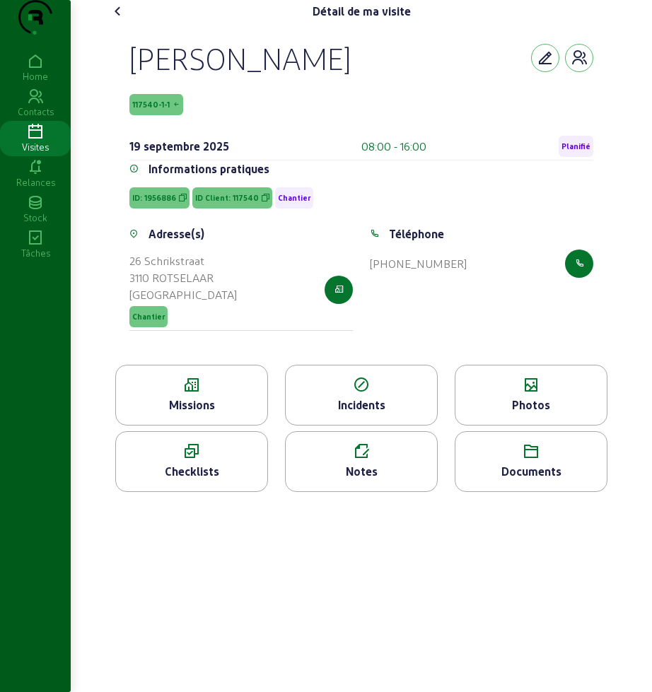
drag, startPoint x: 296, startPoint y: 57, endPoint x: 250, endPoint y: 45, distance: 47.5
click at [283, 52] on div "[PERSON_NAME] 117540-1-1 [DATE] 08:00 - 16:00 Planifié Informations pratiques I…" at bounding box center [361, 194] width 498 height 342
click at [114, 20] on icon at bounding box center [118, 11] width 17 height 17
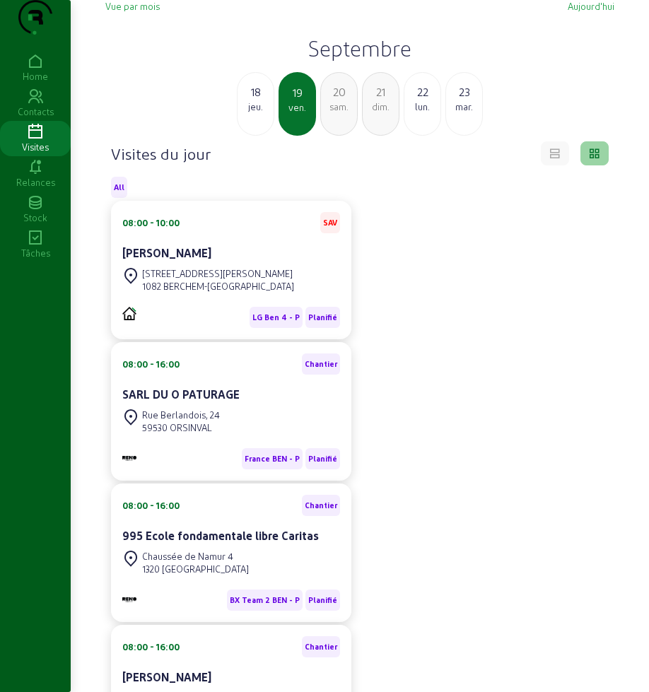
click at [332, 100] on div "20" at bounding box center [339, 91] width 36 height 17
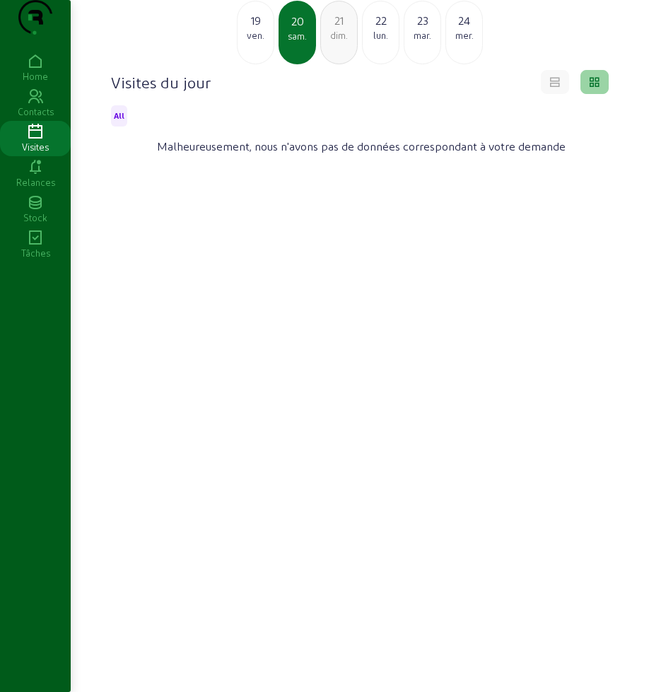
scroll to position [100, 0]
click at [276, 182] on div "Visites du jour All Malheureusement, nous n'avons pas de données correspondant …" at bounding box center [360, 137] width 498 height 135
click at [255, 36] on div "ven." at bounding box center [256, 35] width 36 height 13
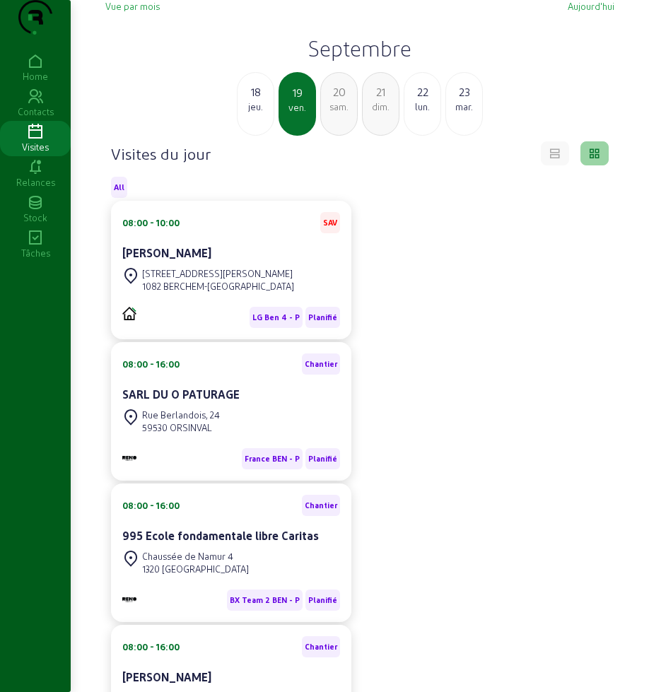
click at [273, 113] on div "jeu." at bounding box center [256, 106] width 36 height 13
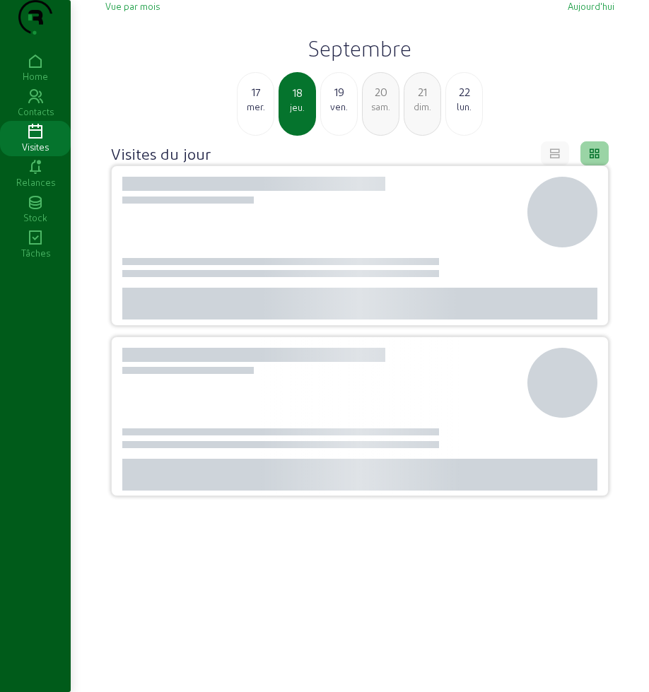
click at [265, 113] on div "mer." at bounding box center [256, 106] width 36 height 13
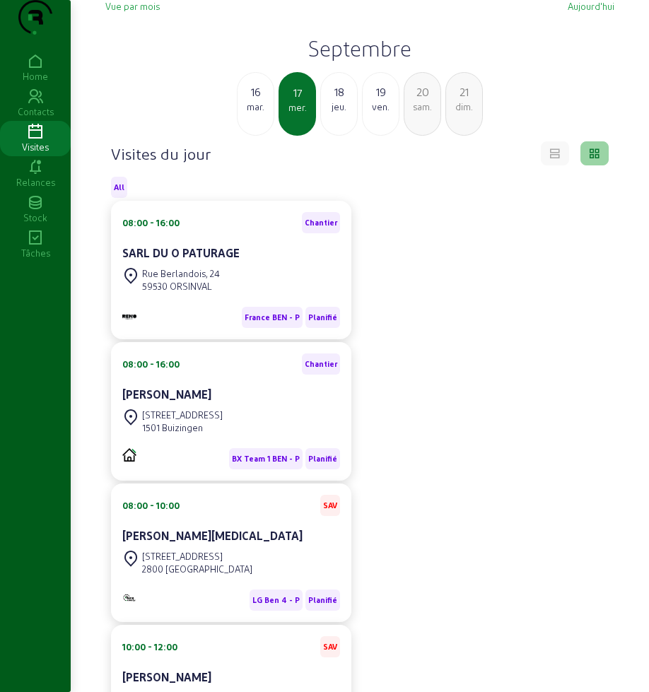
click at [265, 113] on div "mar." at bounding box center [256, 106] width 36 height 13
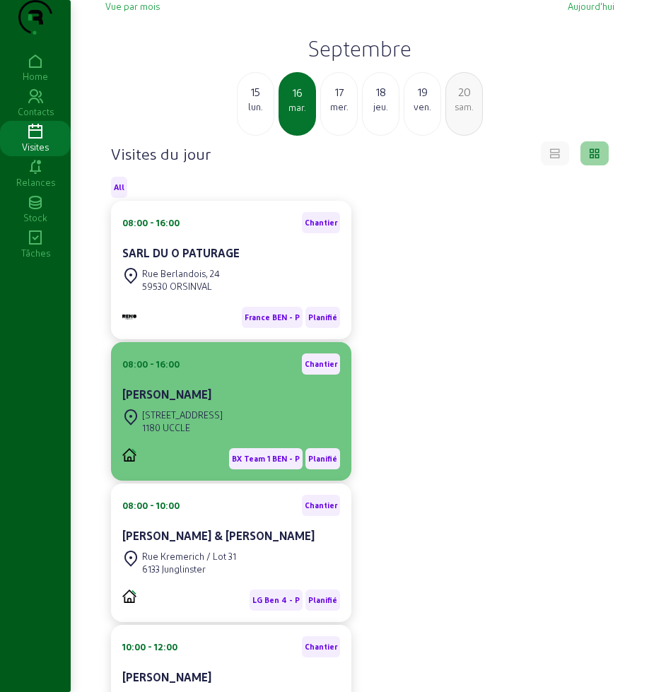
click at [211, 436] on div "[STREET_ADDRESS]" at bounding box center [172, 421] width 100 height 31
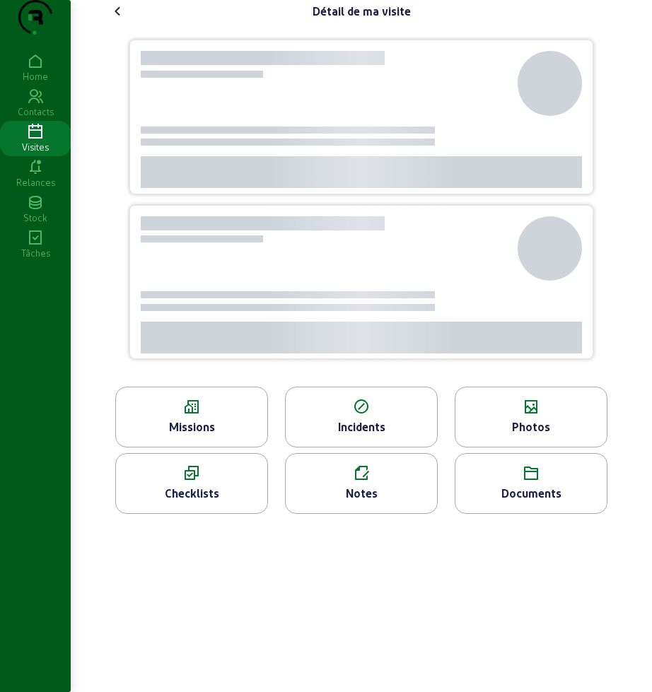
click at [202, 441] on div "Missions" at bounding box center [191, 417] width 153 height 61
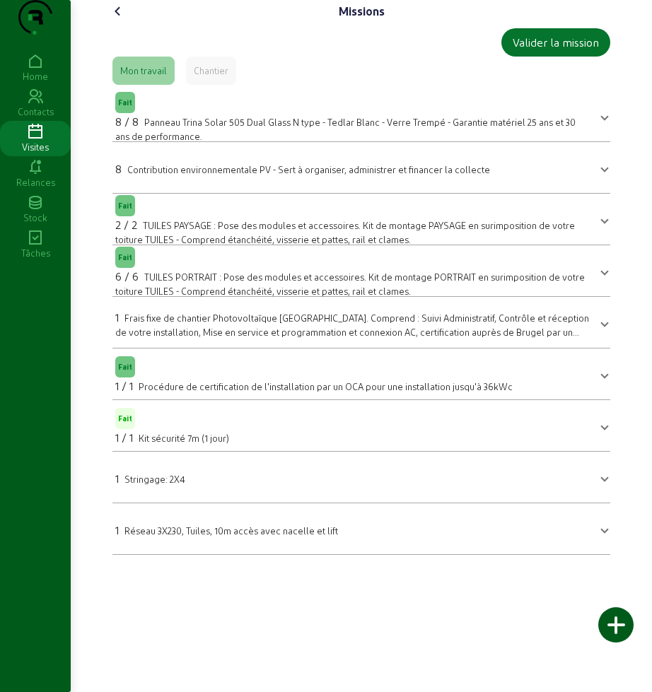
click at [110, 20] on icon at bounding box center [118, 11] width 17 height 17
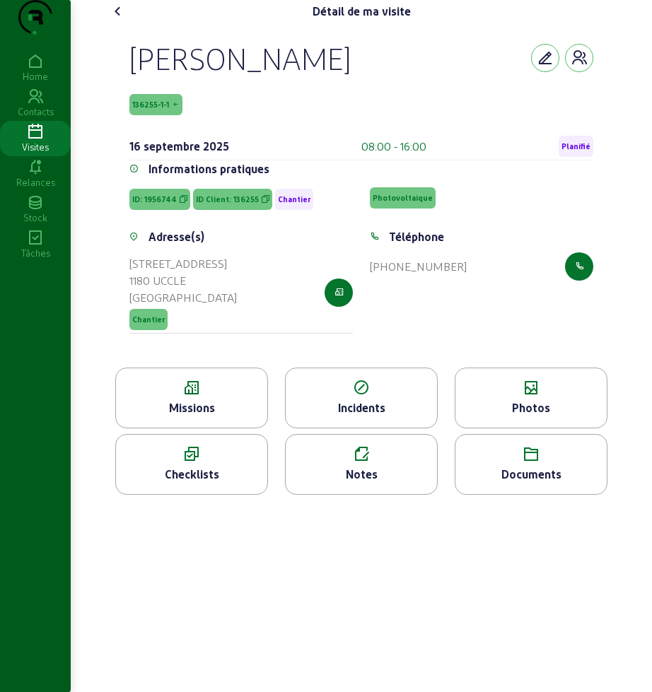
click at [547, 397] on icon at bounding box center [530, 388] width 151 height 17
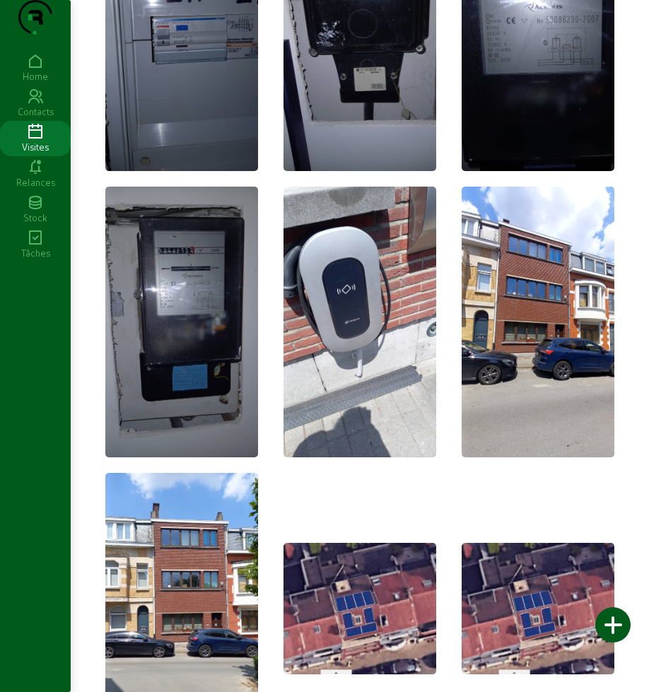
scroll to position [5917, 0]
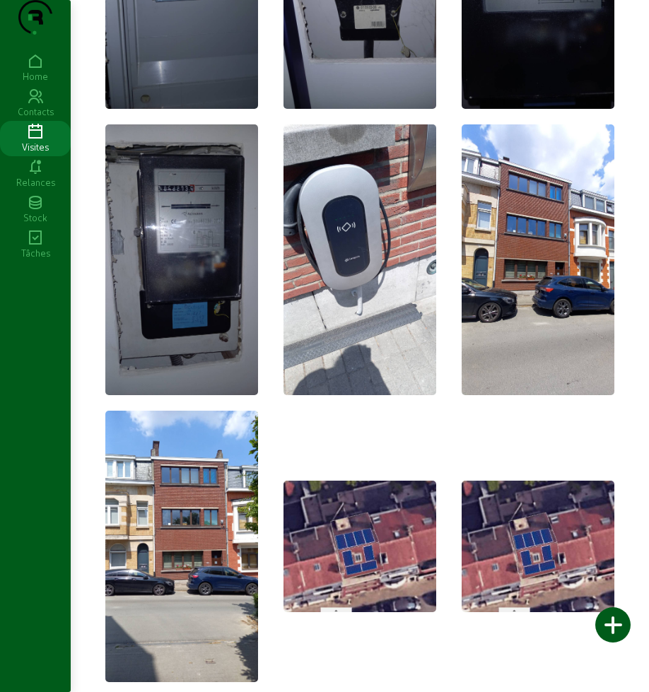
drag, startPoint x: 649, startPoint y: 634, endPoint x: 646, endPoint y: 503, distance: 130.9
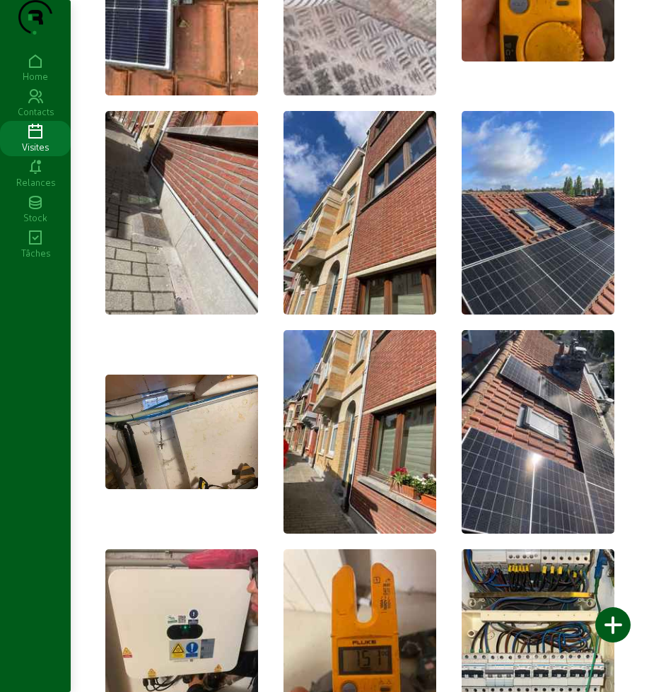
scroll to position [0, 0]
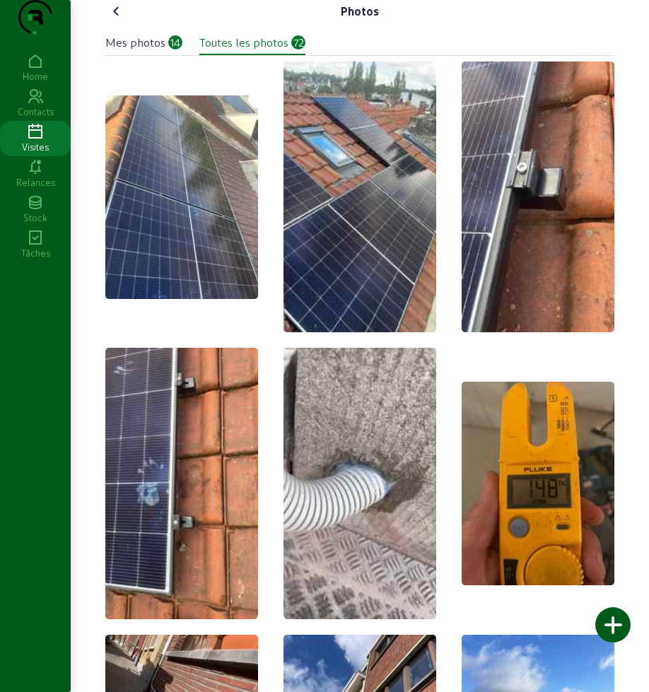
click at [123, 20] on icon at bounding box center [116, 11] width 17 height 17
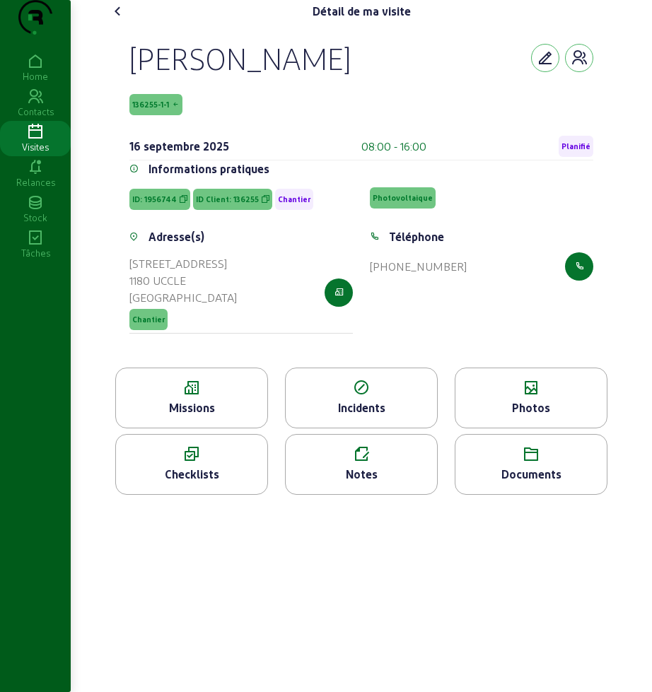
drag, startPoint x: 121, startPoint y: 83, endPoint x: 370, endPoint y: 79, distance: 249.0
click at [380, 81] on div "[PERSON_NAME] 136255-1-1 [DATE] 08:00 - 16:00 Planifié Informations pratiques I…" at bounding box center [361, 195] width 498 height 345
click at [173, 76] on div "[PERSON_NAME]" at bounding box center [239, 58] width 221 height 37
click at [28, 153] on div "Visites" at bounding box center [35, 147] width 71 height 13
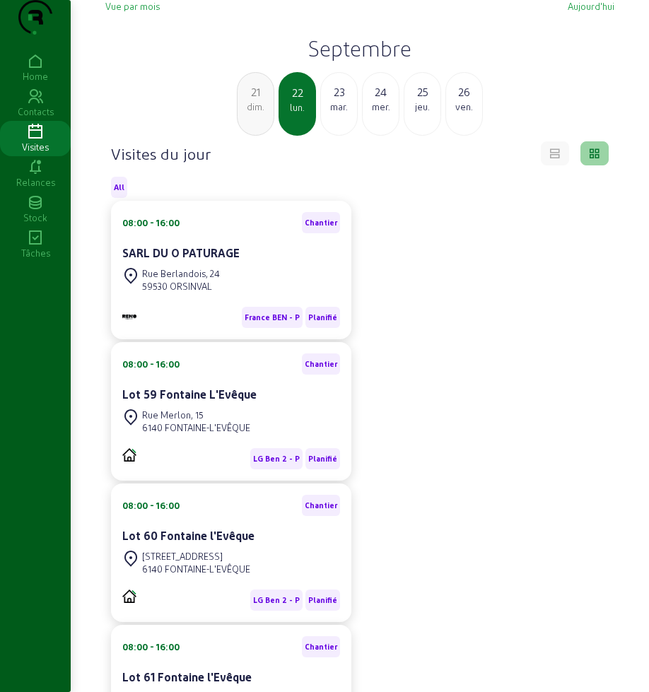
click at [343, 113] on div "mar." at bounding box center [339, 106] width 36 height 13
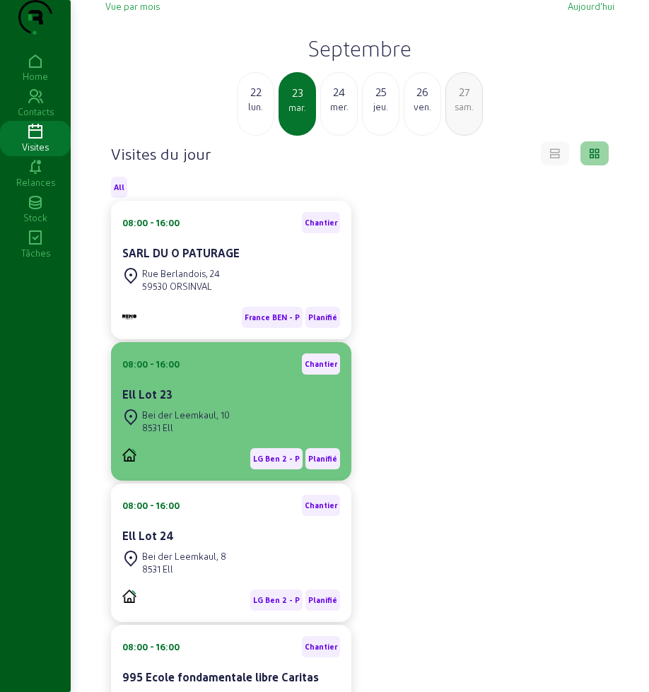
click at [216, 406] on div "Ell Lot 23" at bounding box center [231, 396] width 218 height 20
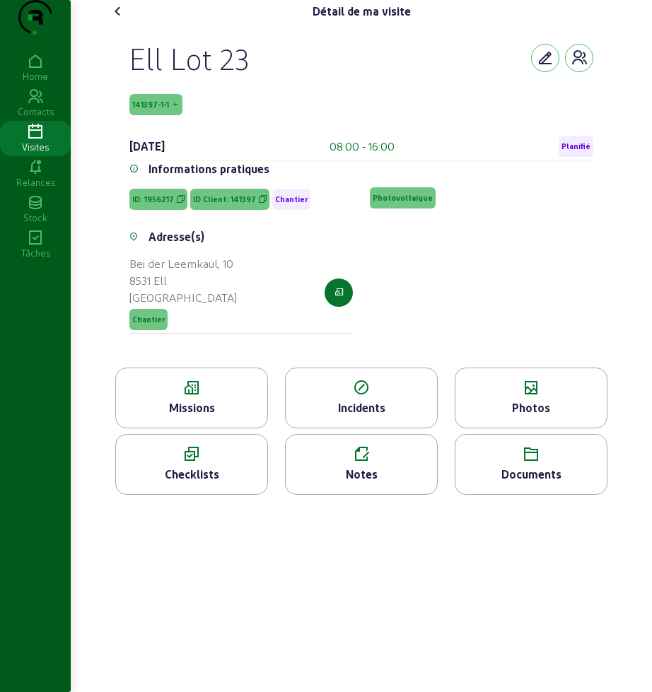
drag, startPoint x: 116, startPoint y: 79, endPoint x: 388, endPoint y: 328, distance: 368.9
click at [388, 328] on div "Ell Lot 23 141397-1-1 [DATE] 08:00 - 16:00 Planifié Informations pratiques ID: …" at bounding box center [361, 195] width 498 height 345
click at [158, 417] on div "Missions" at bounding box center [191, 408] width 151 height 17
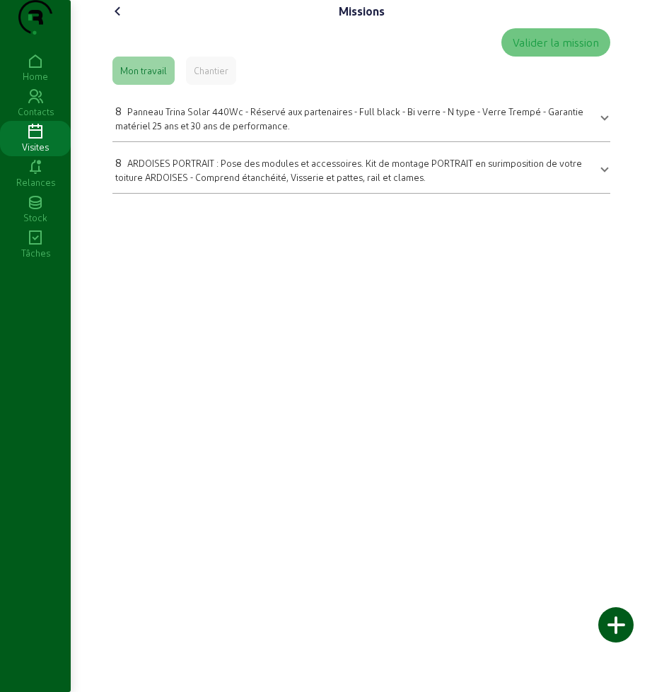
drag, startPoint x: 109, startPoint y: 134, endPoint x: 478, endPoint y: 230, distance: 381.3
click at [478, 205] on div "Missions Valider la mission Mon travail Chantier 8 Panneau Trina Solar 440Wc - …" at bounding box center [361, 102] width 526 height 205
click at [116, 20] on icon at bounding box center [118, 11] width 17 height 17
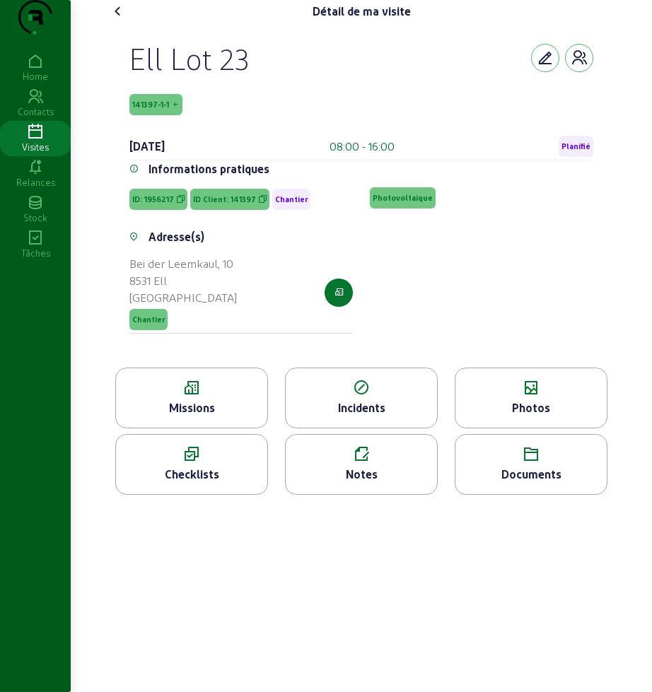
click at [503, 417] on div "Photos" at bounding box center [530, 408] width 151 height 17
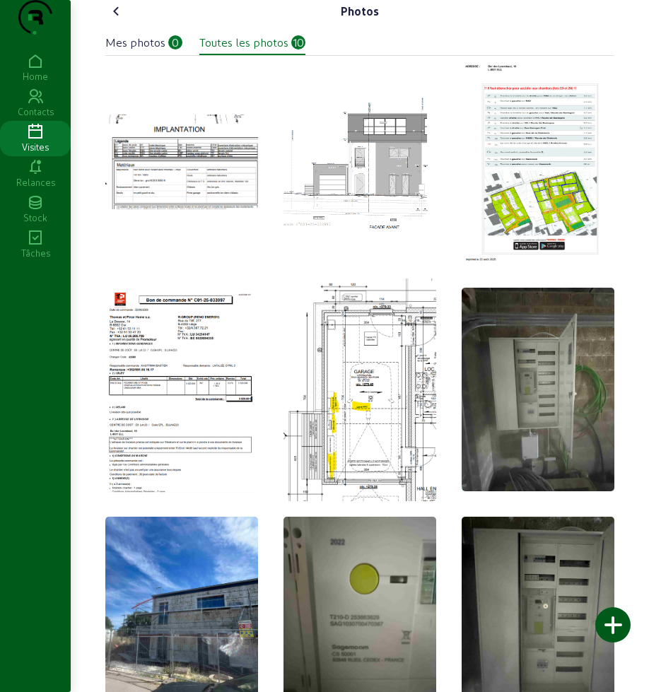
click at [105, 23] on cam-font-icon at bounding box center [116, 11] width 23 height 23
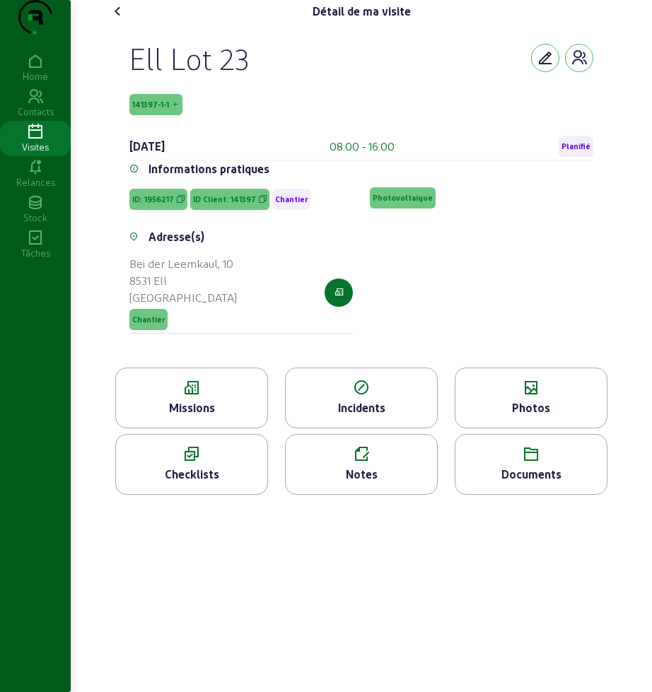
click at [117, 20] on icon at bounding box center [118, 11] width 17 height 17
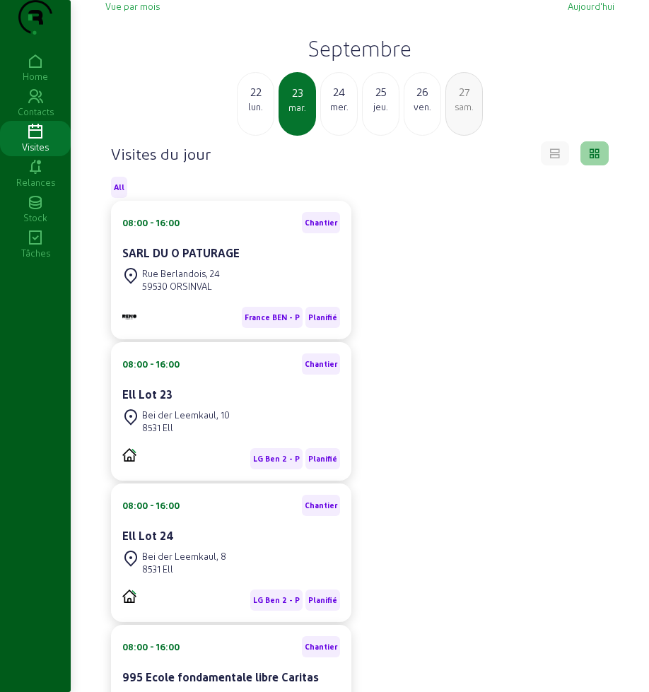
scroll to position [88, 0]
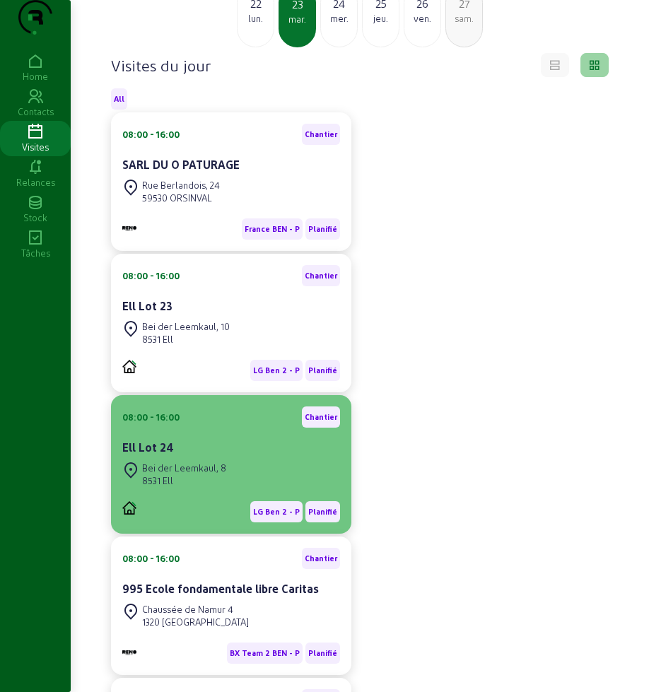
click at [231, 486] on div "08:00 - 16:00 [PERSON_NAME] Lot 24 Bei der Leemkaul, 8 8531 Ell LG Ben 2 - P Pl…" at bounding box center [231, 465] width 218 height 116
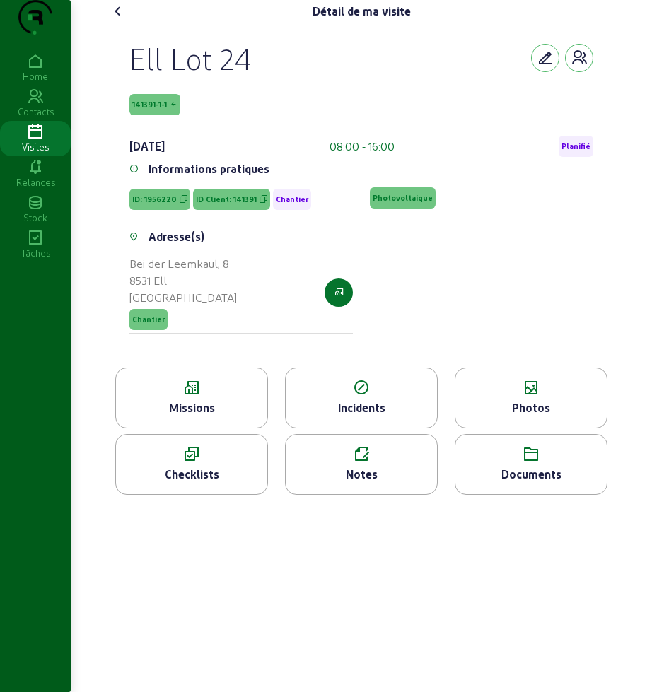
drag, startPoint x: 134, startPoint y: 83, endPoint x: 441, endPoint y: 337, distance: 398.9
click at [441, 337] on cam-empty "Ell Lot 24 141391-1-1 [DATE] 08:00 - 16:00 Planifié Informations pratiques ID: …" at bounding box center [361, 195] width 464 height 311
click at [118, 397] on icon at bounding box center [191, 388] width 151 height 17
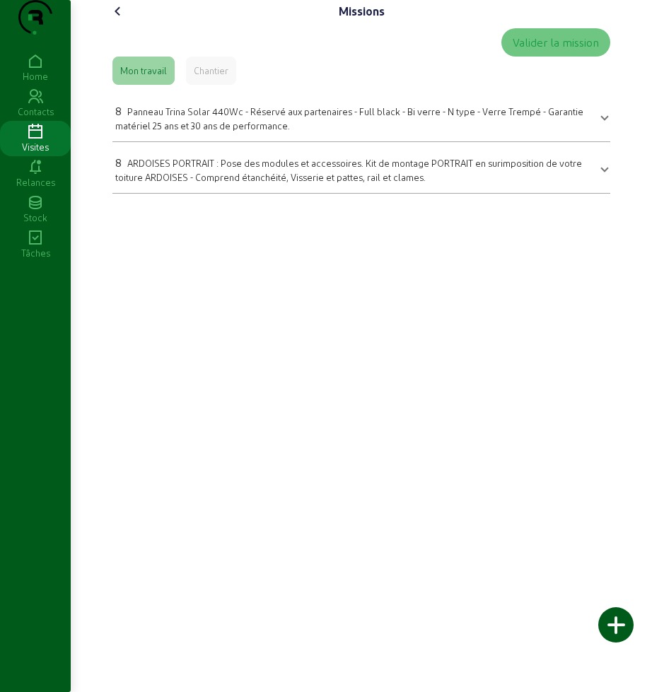
drag, startPoint x: 105, startPoint y: 128, endPoint x: 412, endPoint y: 248, distance: 330.3
click at [427, 245] on div "Missions Valider la mission Mon travail Chantier 8 Panneau Trina Solar 440Wc - …" at bounding box center [361, 346] width 581 height 692
click at [119, 20] on icon at bounding box center [118, 11] width 17 height 17
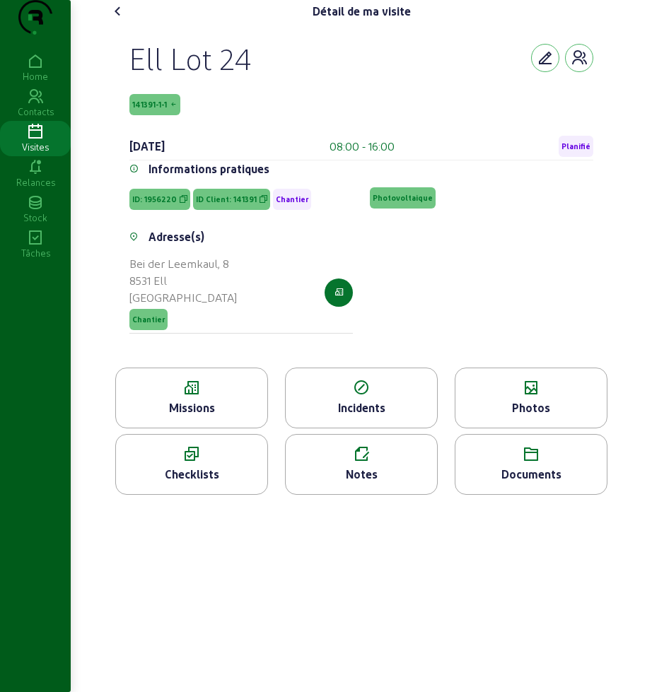
click at [532, 417] on div "Photos" at bounding box center [530, 408] width 151 height 17
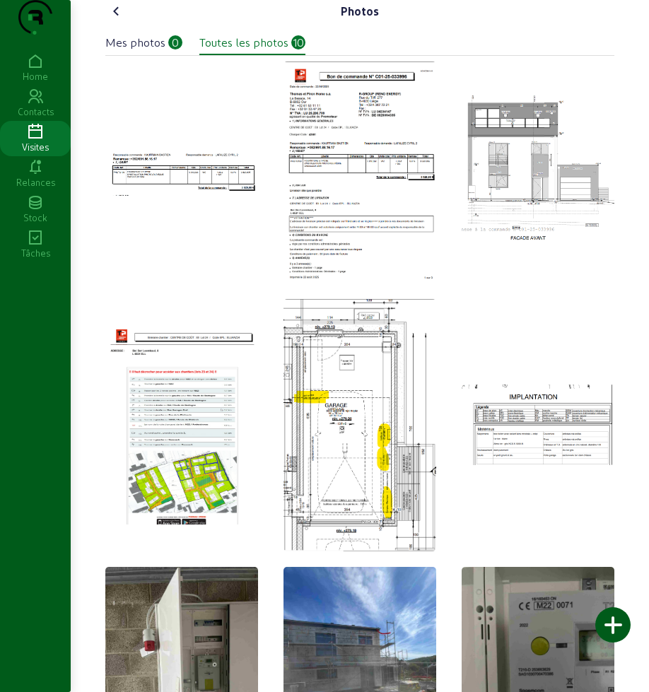
click at [115, 20] on icon at bounding box center [116, 11] width 17 height 17
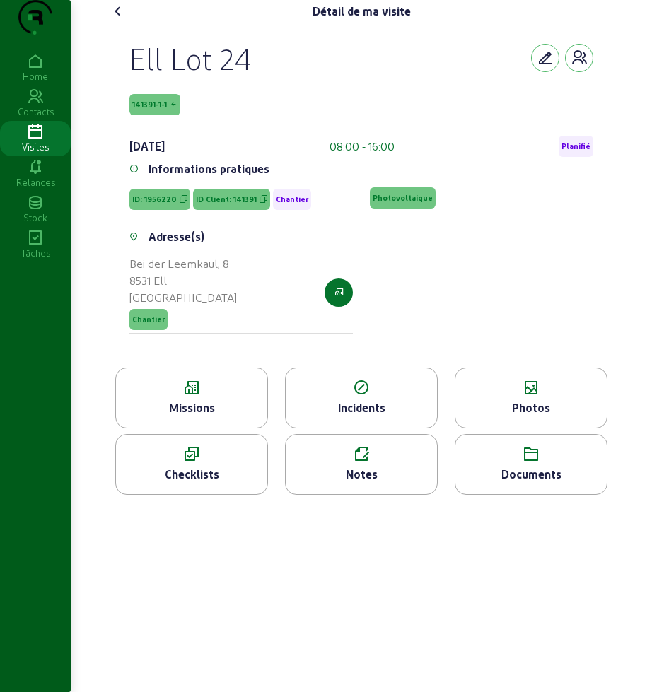
click at [124, 20] on icon at bounding box center [118, 11] width 17 height 17
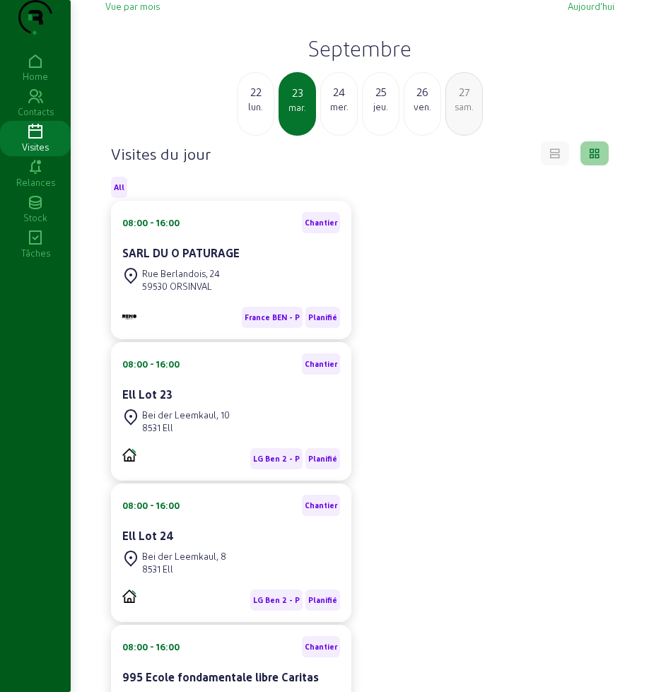
click at [341, 61] on h2 "Septembre" at bounding box center [359, 47] width 509 height 25
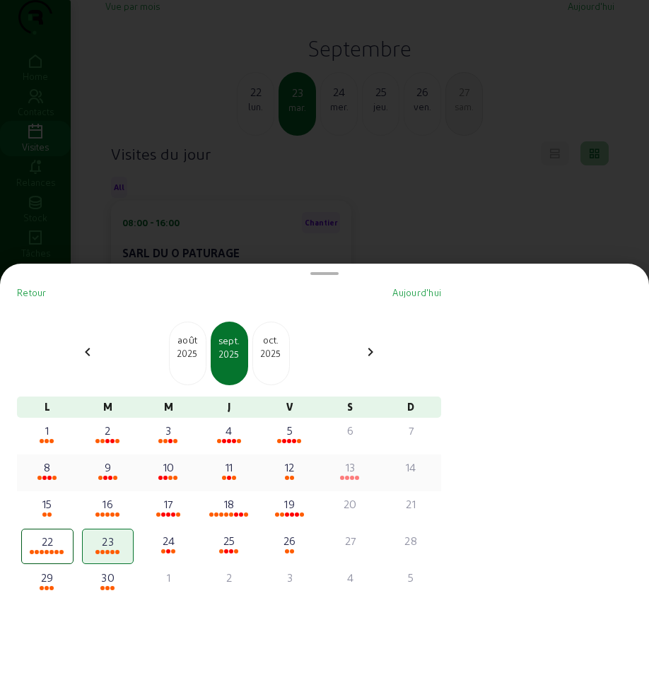
click at [59, 467] on div "8" at bounding box center [48, 467] width 50 height 17
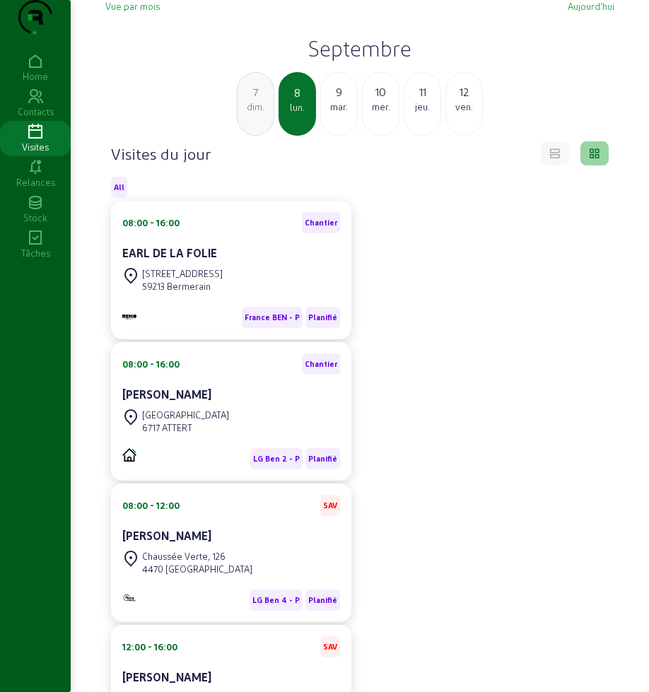
click at [337, 100] on div "9" at bounding box center [339, 91] width 36 height 17
click at [331, 113] on div "mer." at bounding box center [339, 106] width 36 height 13
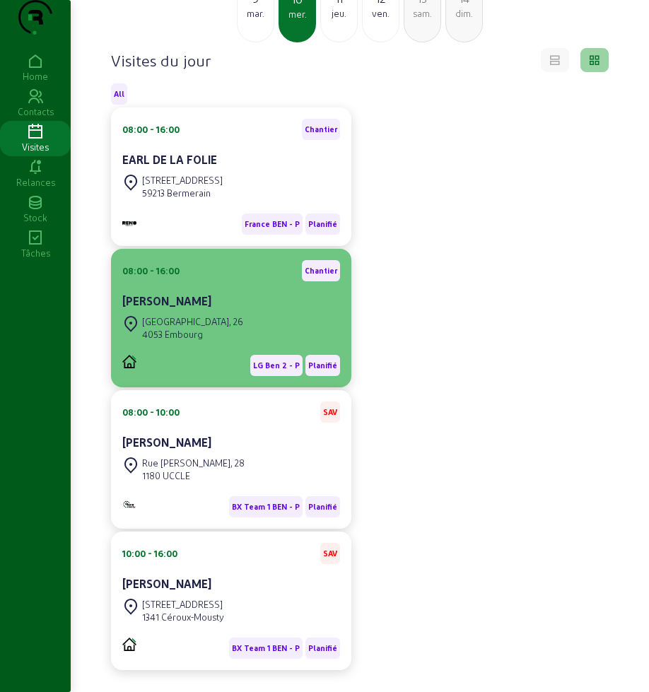
scroll to position [63, 0]
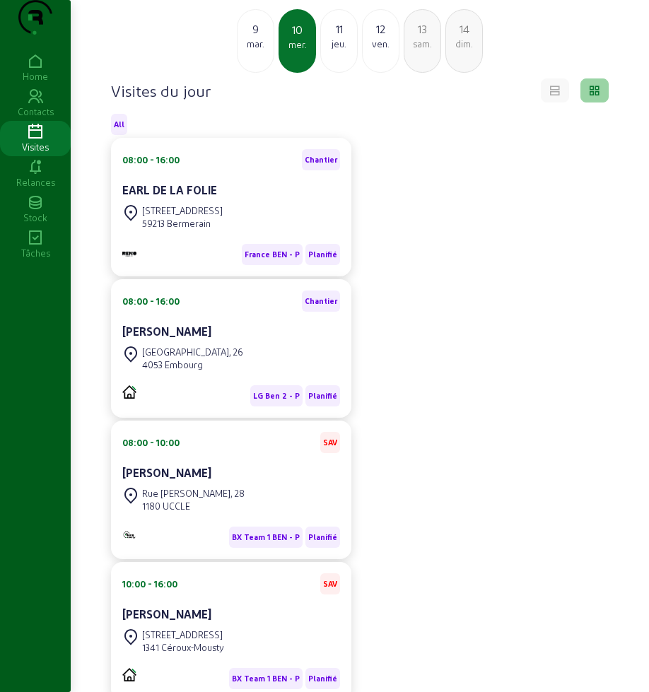
click at [339, 50] on div "jeu." at bounding box center [339, 43] width 36 height 13
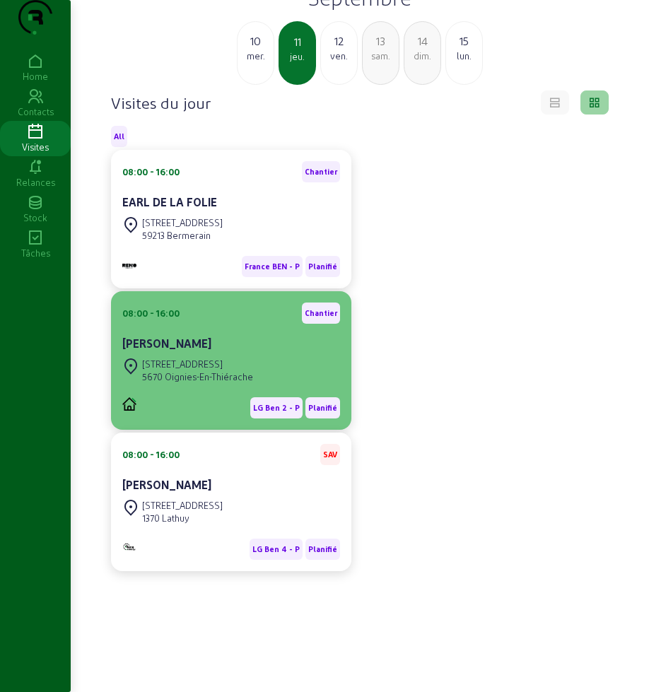
scroll to position [88, 0]
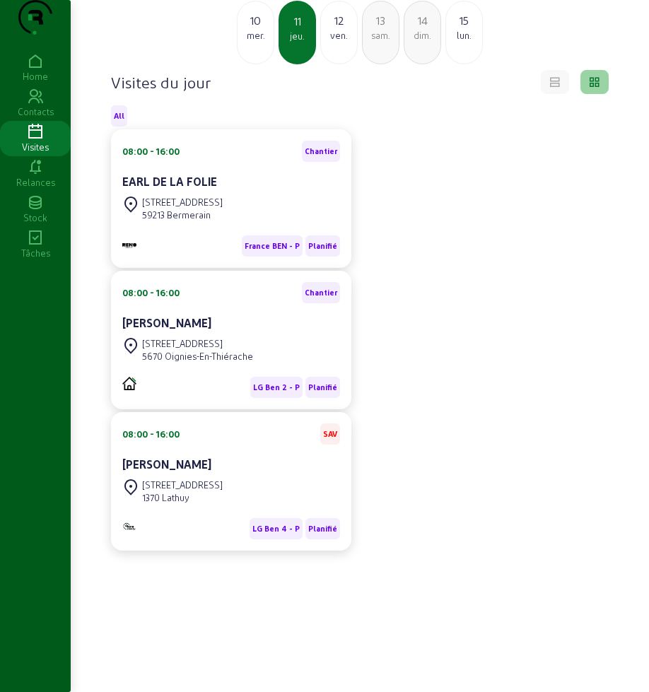
click at [345, 42] on div "ven." at bounding box center [339, 35] width 36 height 13
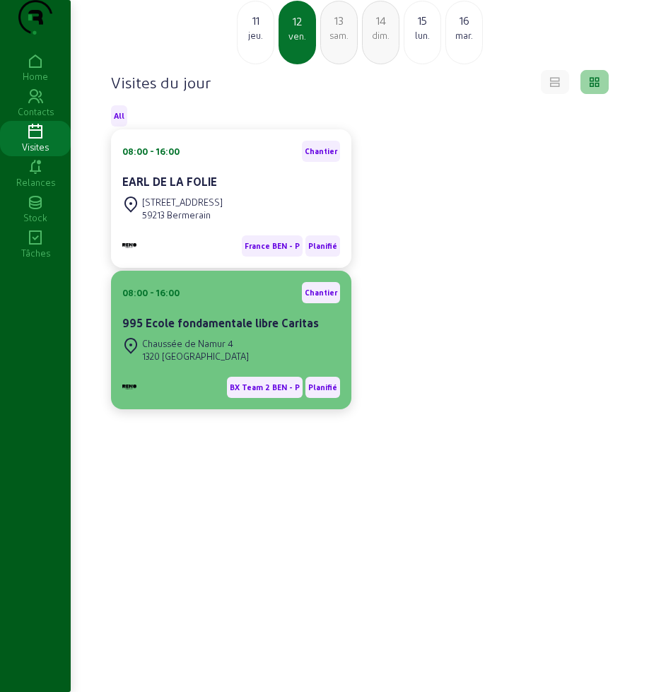
scroll to position [100, 0]
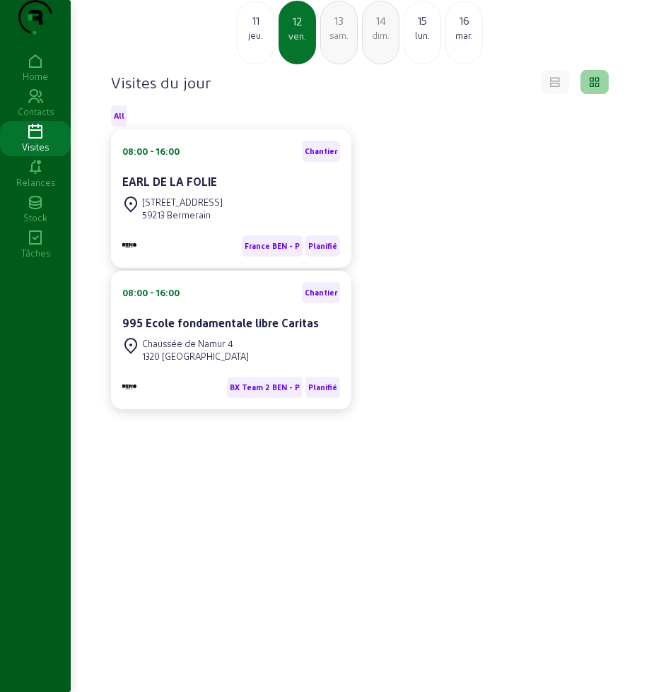
click at [345, 47] on div "13 sam." at bounding box center [338, 33] width 37 height 64
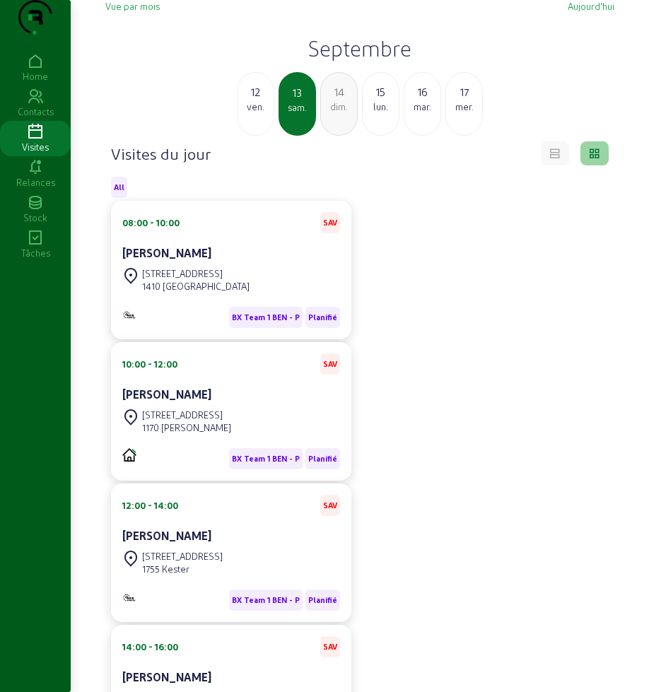
click at [379, 113] on div "lun." at bounding box center [381, 106] width 36 height 13
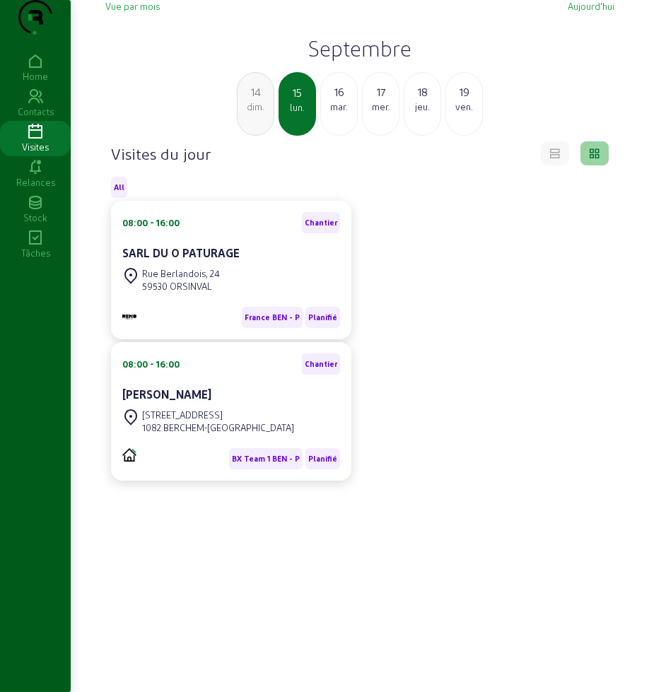
click at [343, 113] on div "mar." at bounding box center [339, 106] width 36 height 13
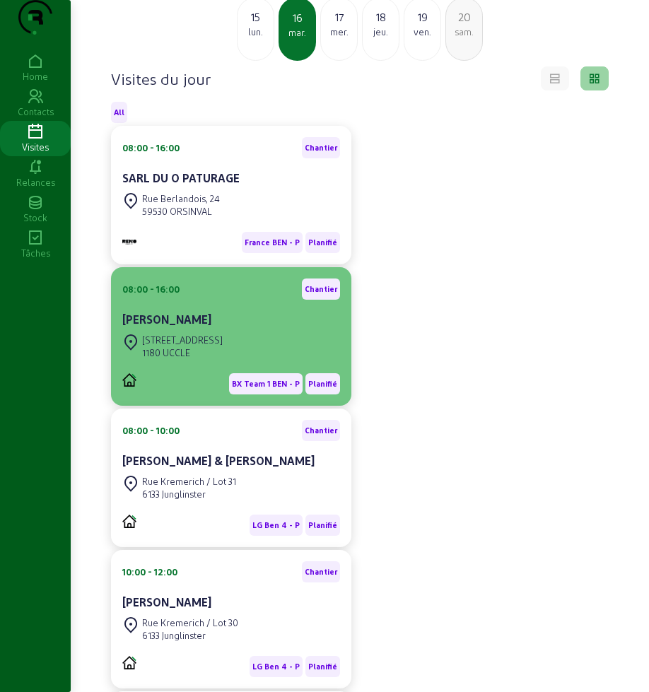
scroll to position [45, 0]
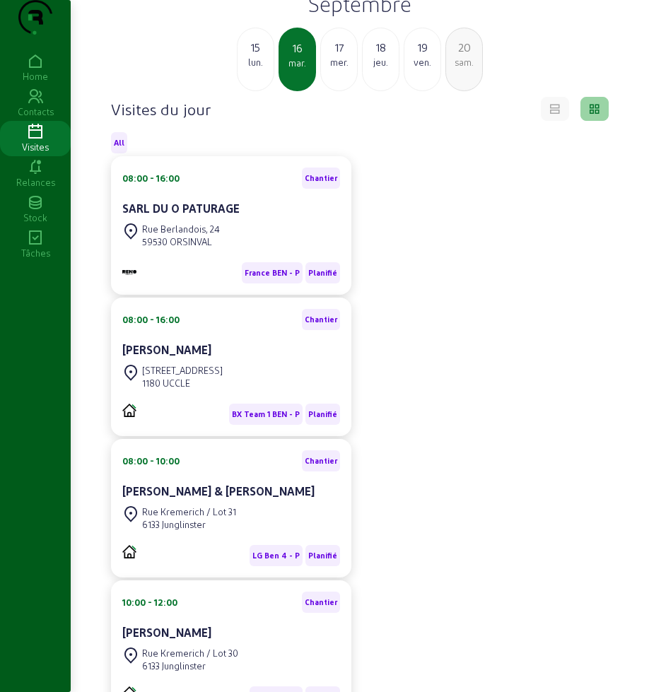
click at [341, 91] on div "17 mer." at bounding box center [338, 60] width 37 height 64
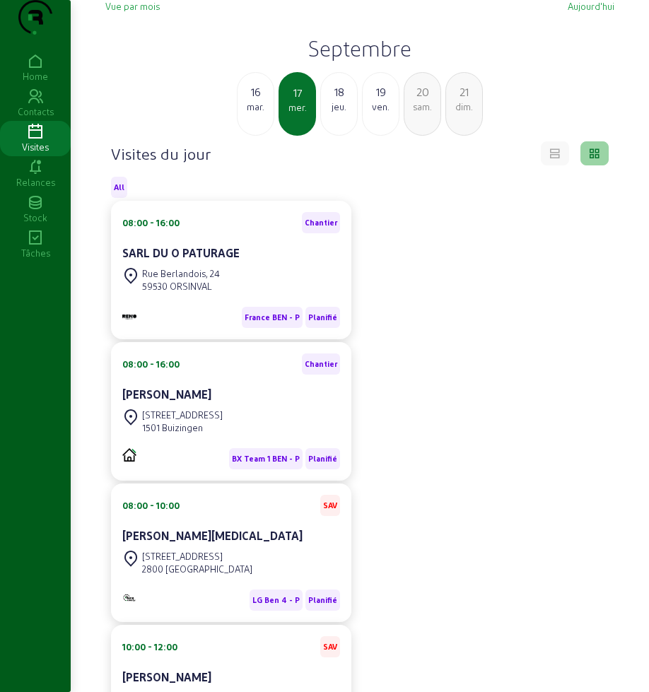
click at [338, 136] on div "18 jeu." at bounding box center [338, 104] width 37 height 64
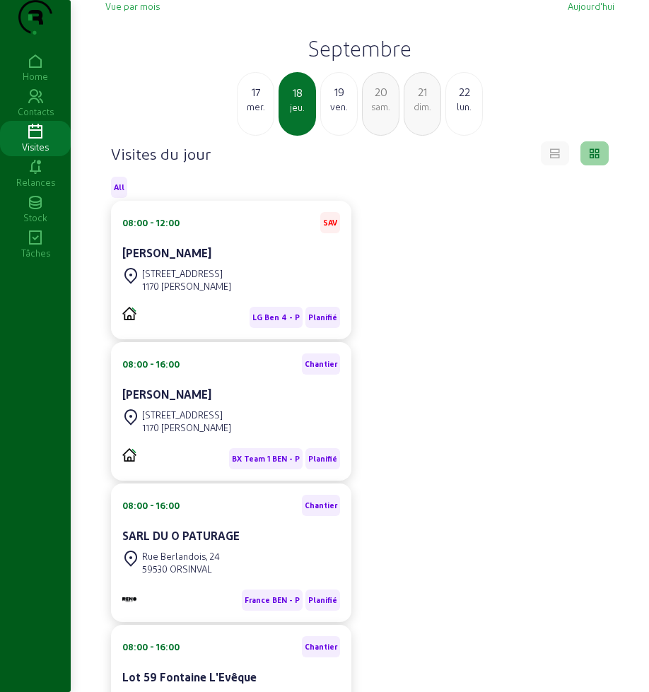
click at [320, 130] on div "17 mer. 18 jeu. 19 ven. 20 sam. 21 dim. 22 lun." at bounding box center [360, 104] width 526 height 64
click at [328, 136] on div "19 ven." at bounding box center [338, 104] width 37 height 64
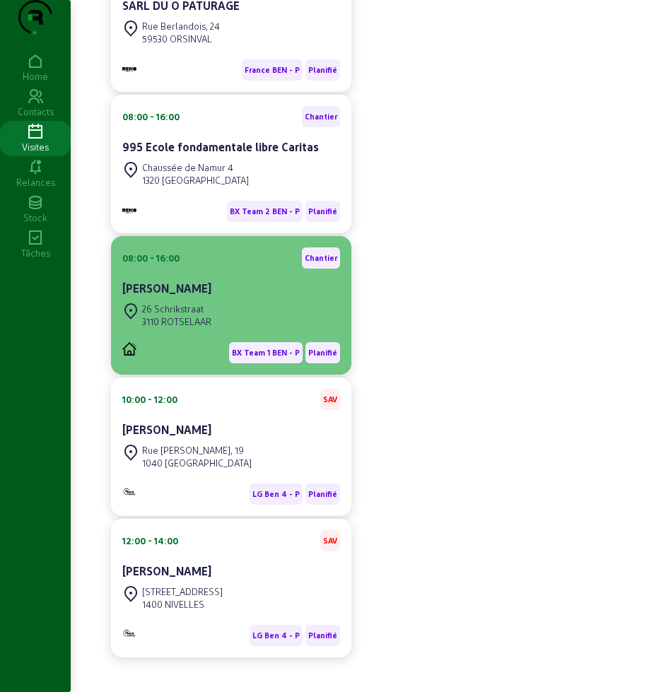
scroll to position [434, 0]
